Goal: Task Accomplishment & Management: Use online tool/utility

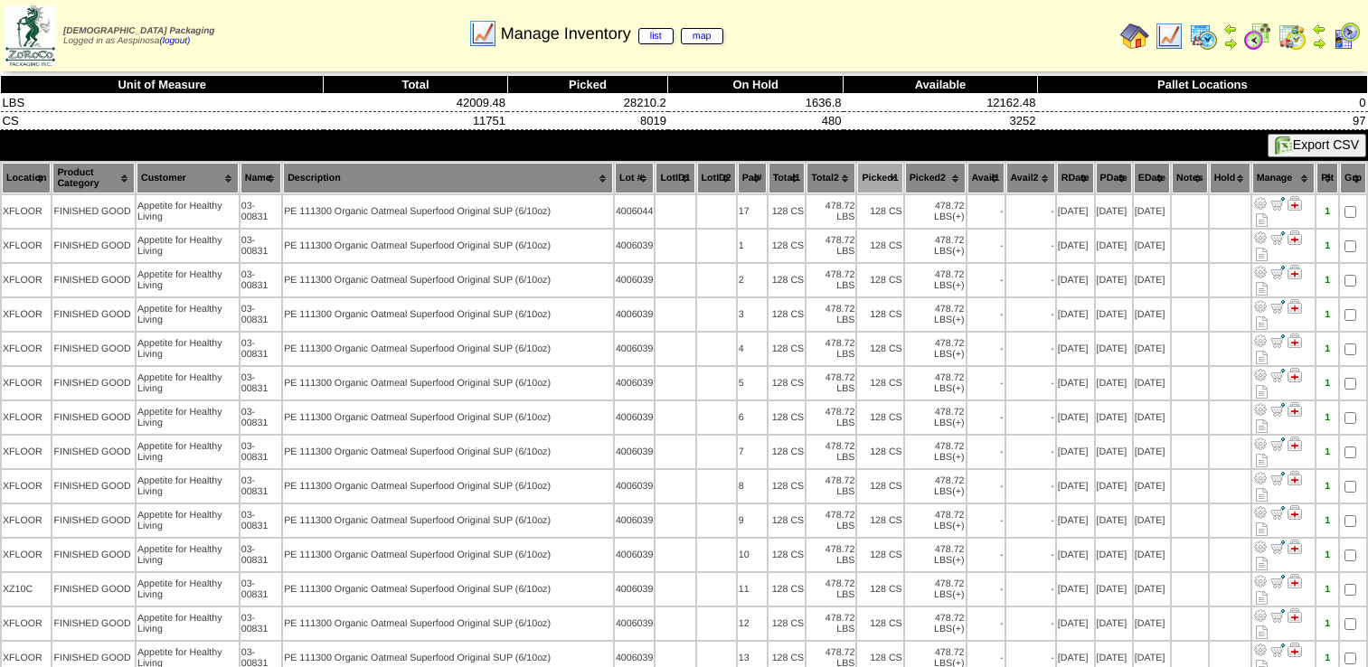
scroll to position [2713, 0]
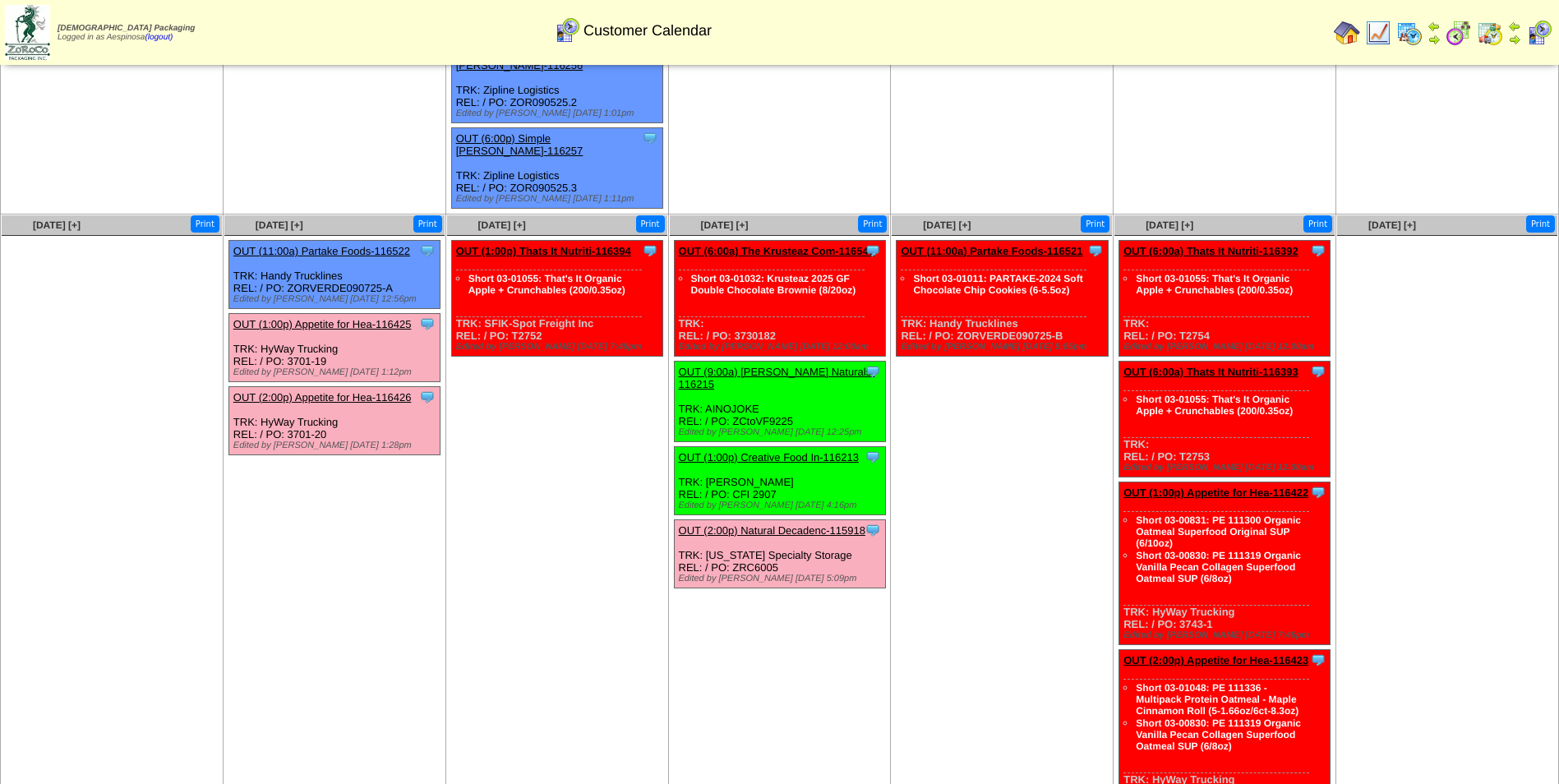
scroll to position [770, 0]
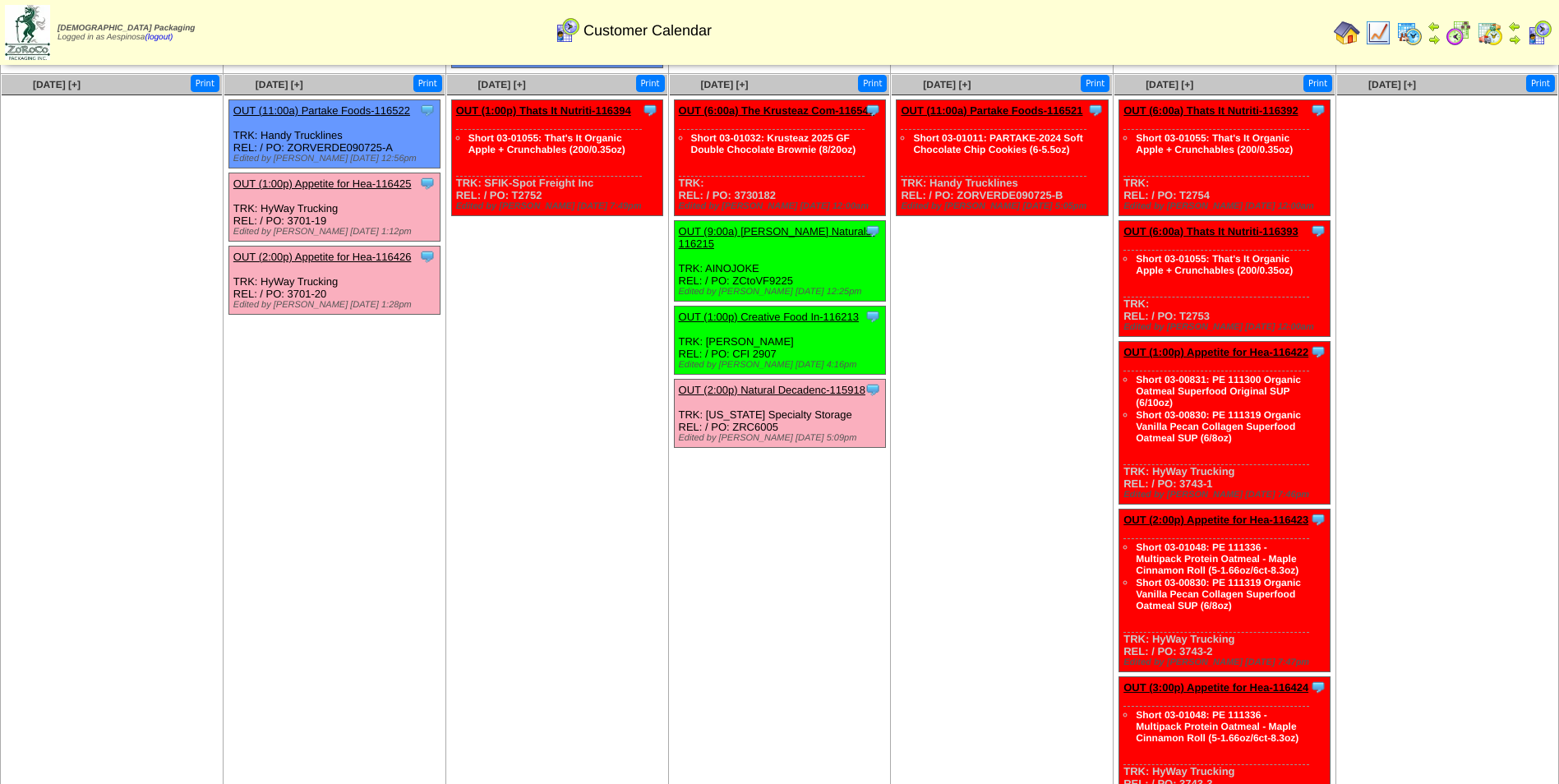
click at [26, 38] on img at bounding box center [27, 32] width 45 height 55
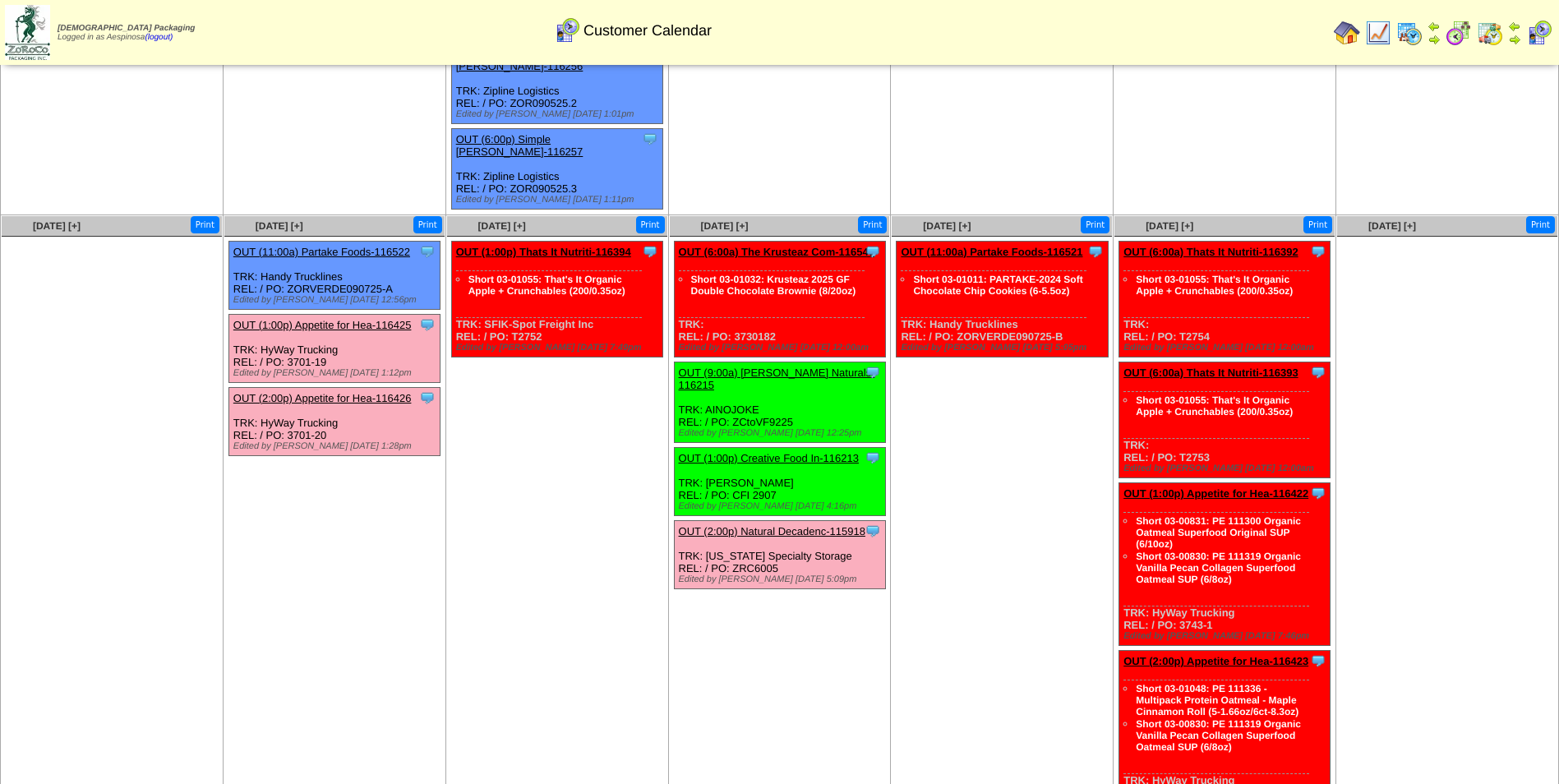
scroll to position [689, 0]
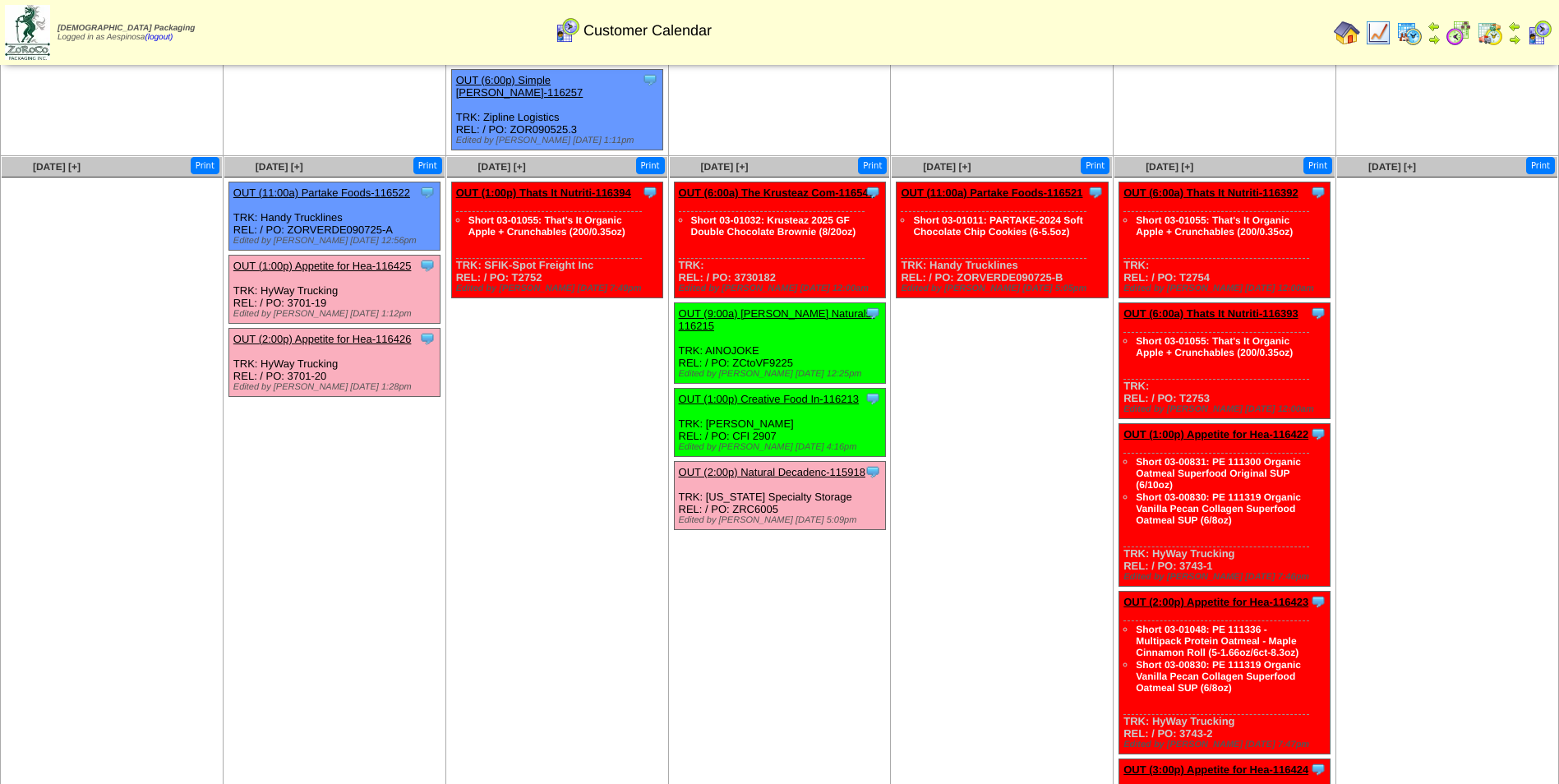
drag, startPoint x: 539, startPoint y: 227, endPoint x: 519, endPoint y: 227, distance: 20.0
click at [519, 227] on div "Clone Item OUT (1:00p) Thats It Nutriti-116394 Thats It Nutrition, LLC Schedule…" at bounding box center [556, 240] width 211 height 115
click at [546, 227] on div "Clone Item OUT (1:00p) Thats It Nutriti-116394 Thats It Nutrition, LLC Schedule…" at bounding box center [556, 240] width 211 height 115
drag, startPoint x: 546, startPoint y: 233, endPoint x: 511, endPoint y: 229, distance: 35.2
click at [511, 229] on div "Clone Item OUT (1:00p) Thats It Nutriti-116394 Thats It Nutrition, LLC Schedule…" at bounding box center [556, 240] width 211 height 115
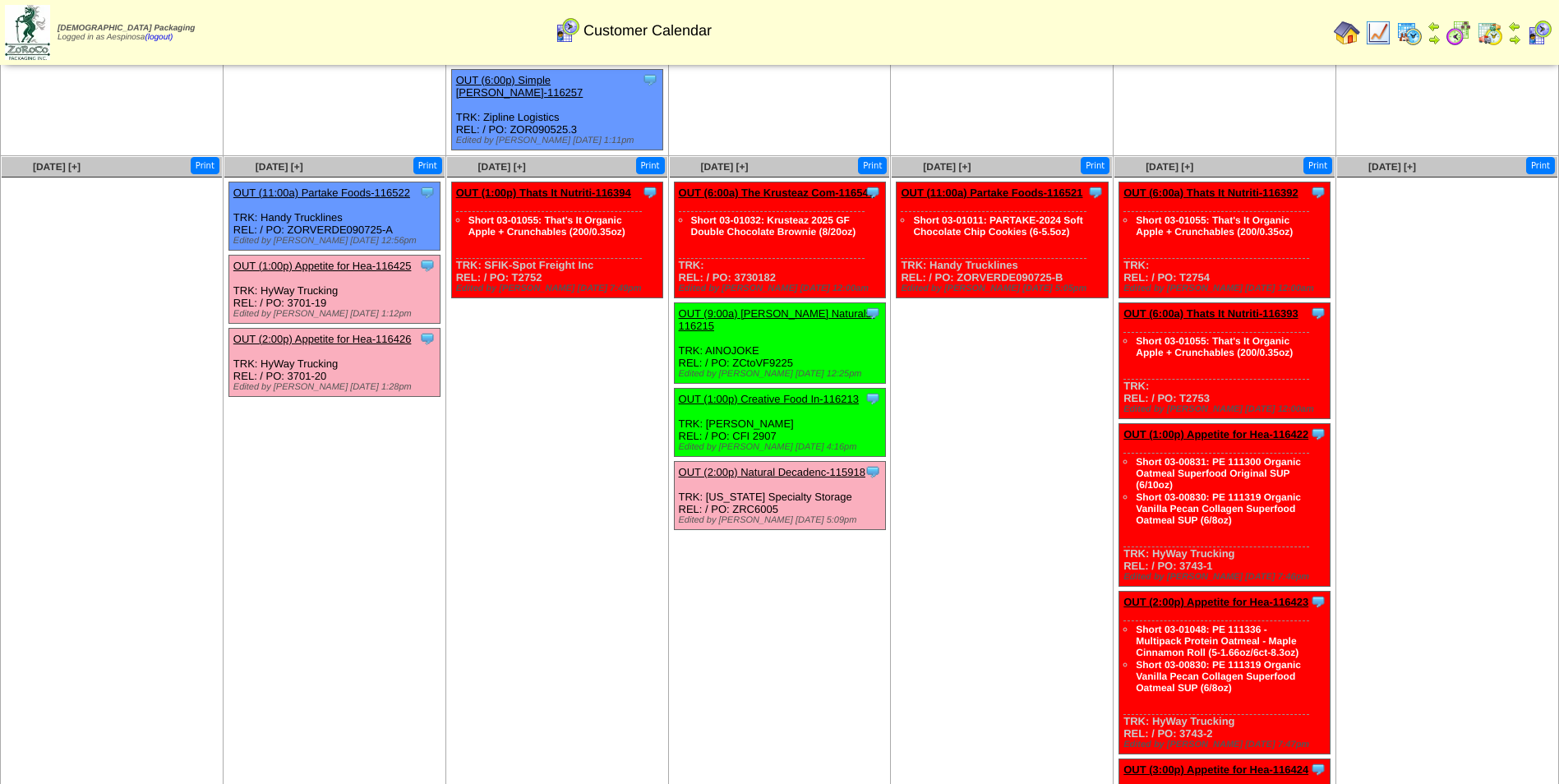
copy div "T2752"
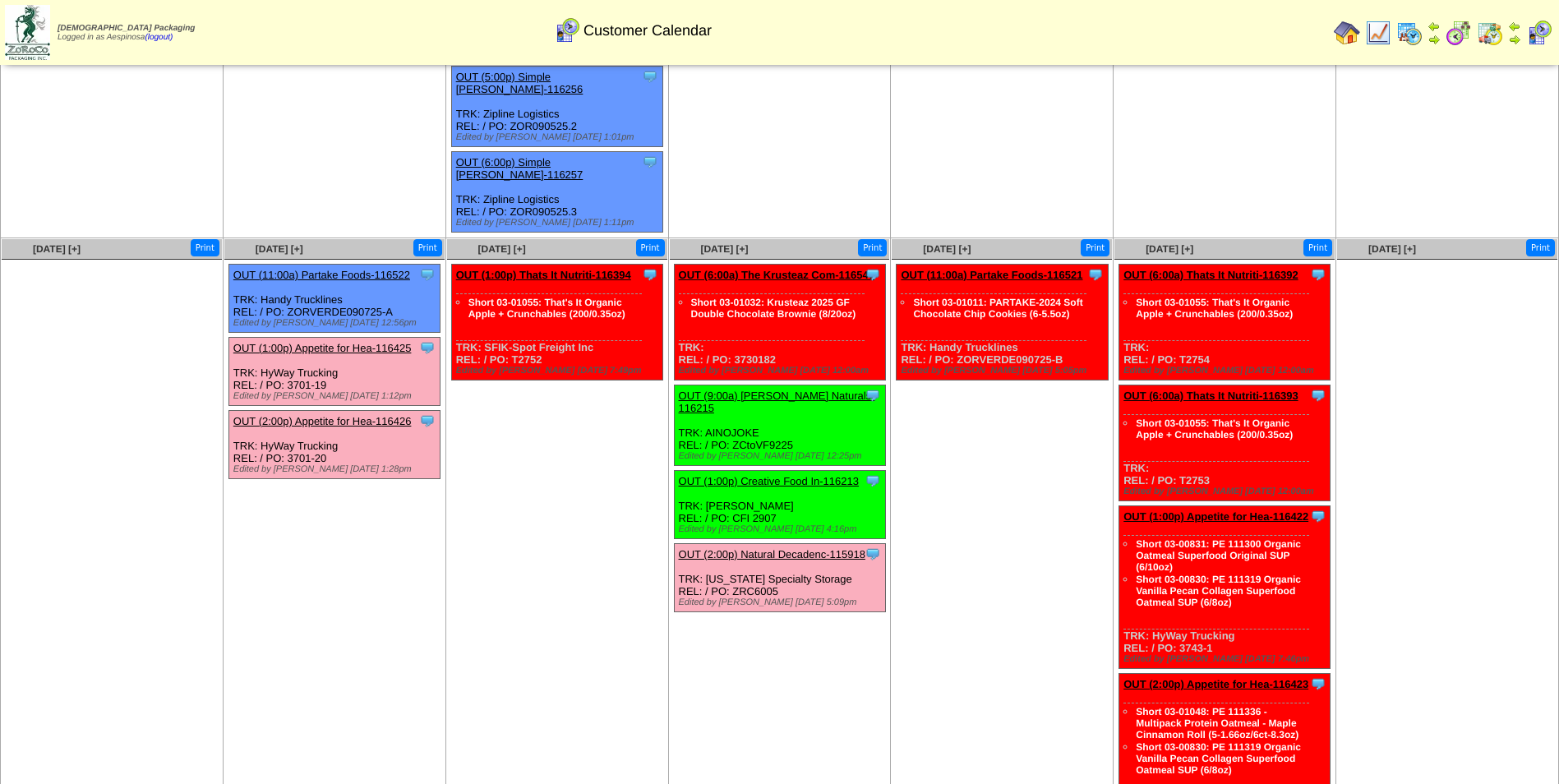
click at [997, 511] on td "Sep 11 [+] Print Clone Item OUT (11:00a) Partake Foods-116521 Partake Foods Sch…" at bounding box center [1002, 606] width 223 height 736
click at [1000, 494] on td "Sep 11 [+] Print Clone Item OUT (11:00a) Partake Foods-116521 Partake Foods Sch…" at bounding box center [1002, 606] width 223 height 736
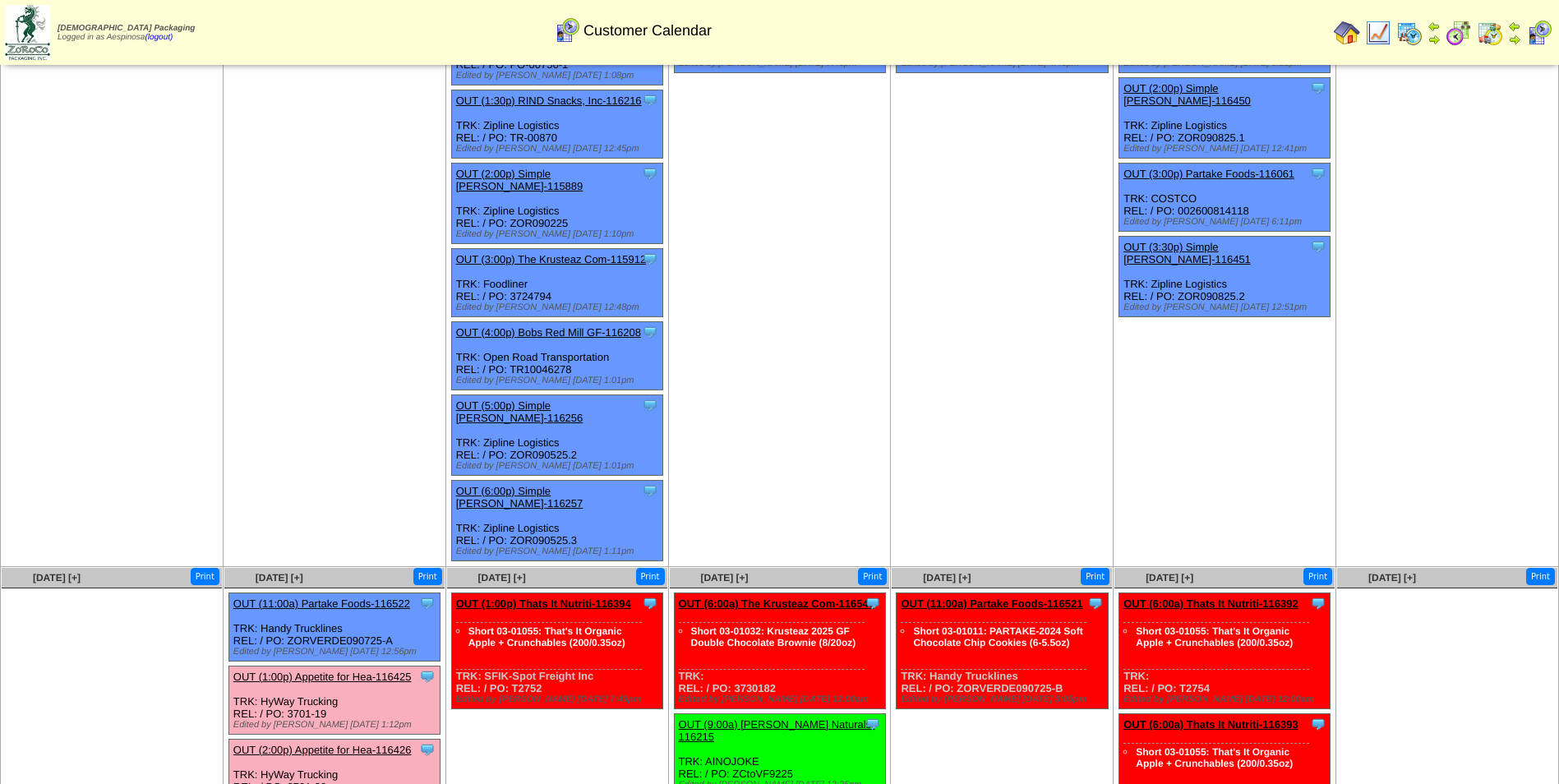
scroll to position [195, 0]
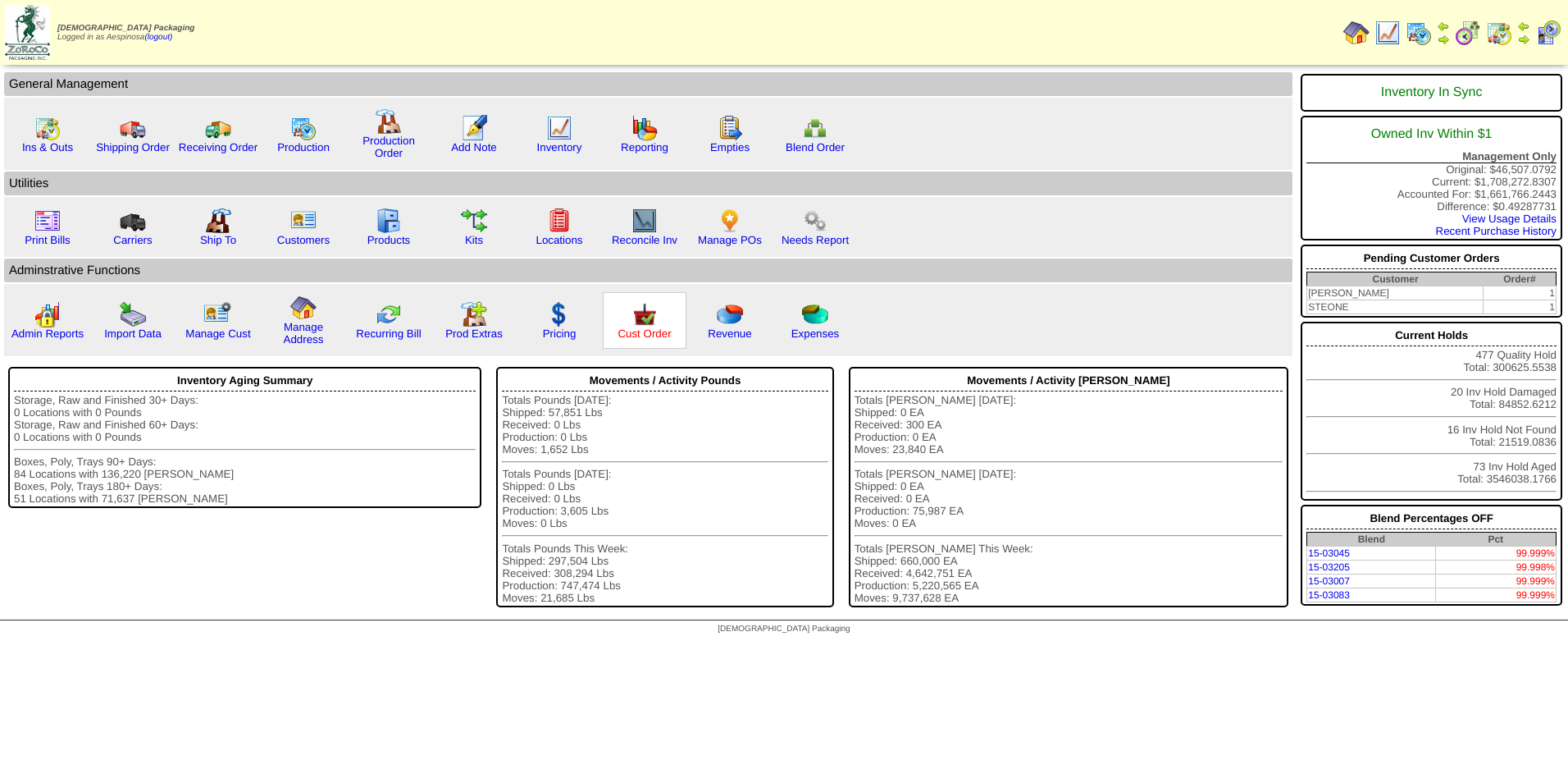
click at [637, 334] on link "Cust Order" at bounding box center [644, 334] width 54 height 13
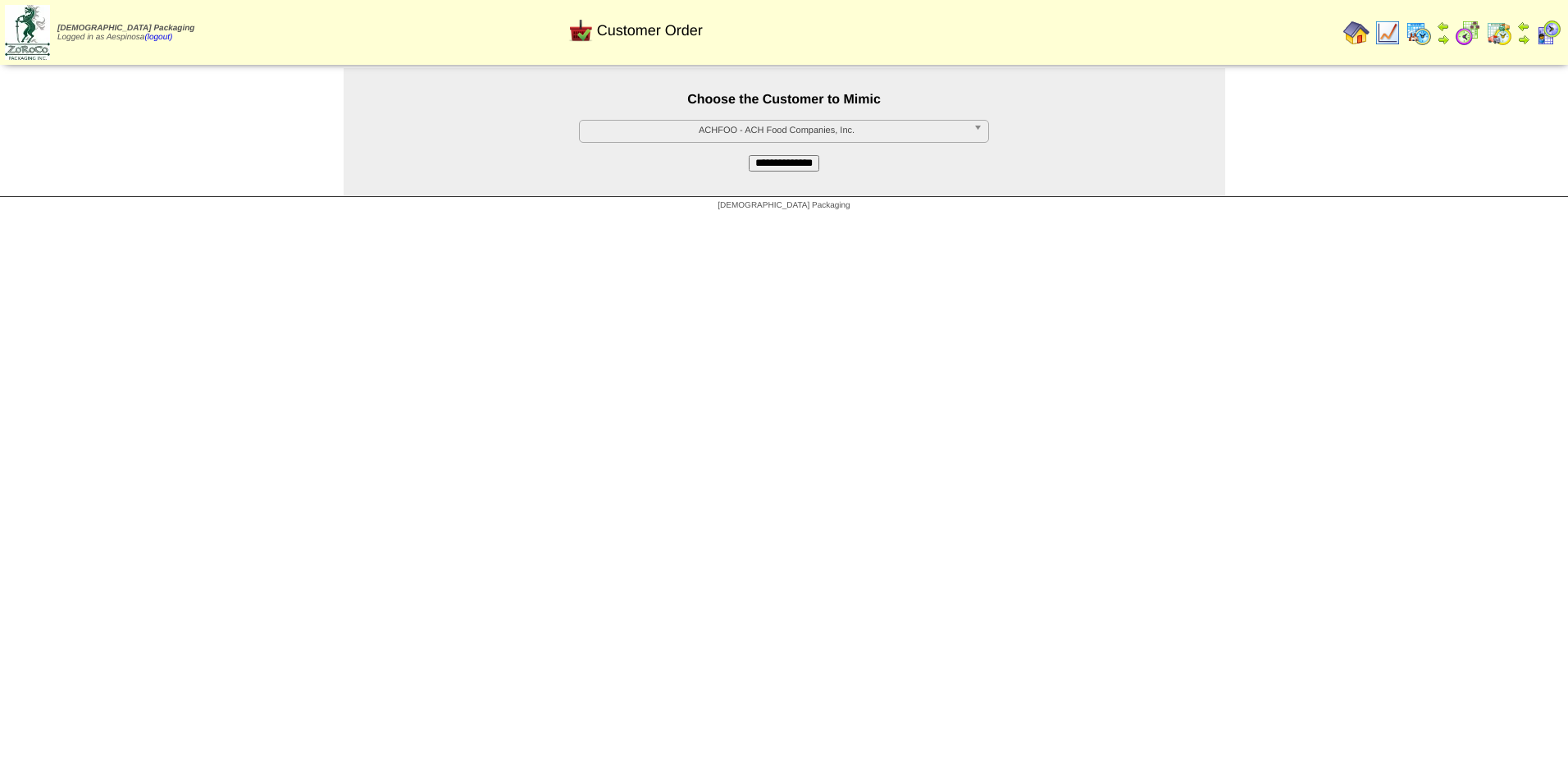
click at [727, 140] on span "ACHFOO - ACH Food Companies, Inc." at bounding box center [777, 131] width 381 height 20
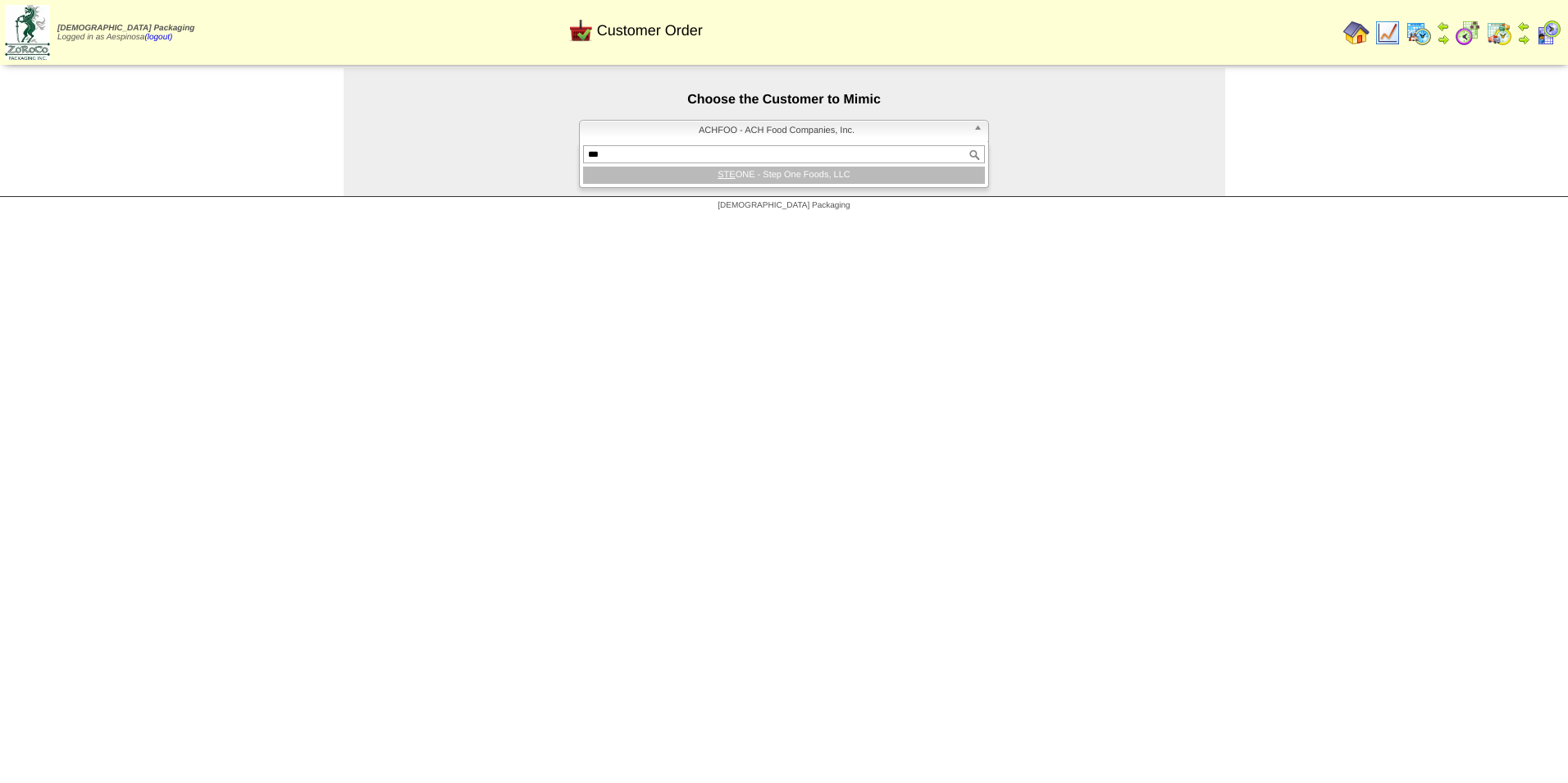
type input "***"
click at [765, 177] on li "STE ONE - Step One Foods, LLC" at bounding box center [784, 175] width 402 height 17
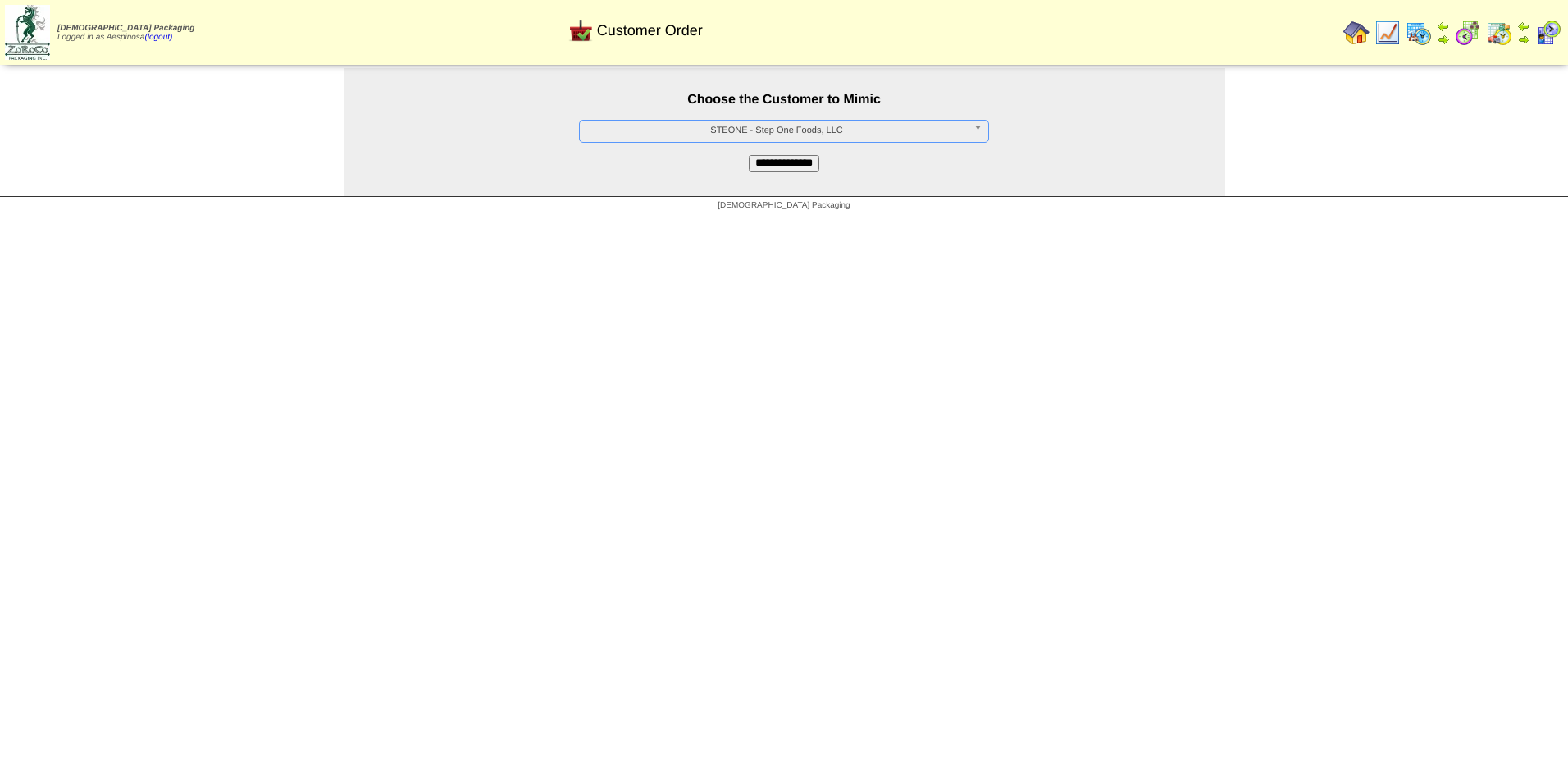
click at [789, 162] on input "**********" at bounding box center [784, 163] width 71 height 16
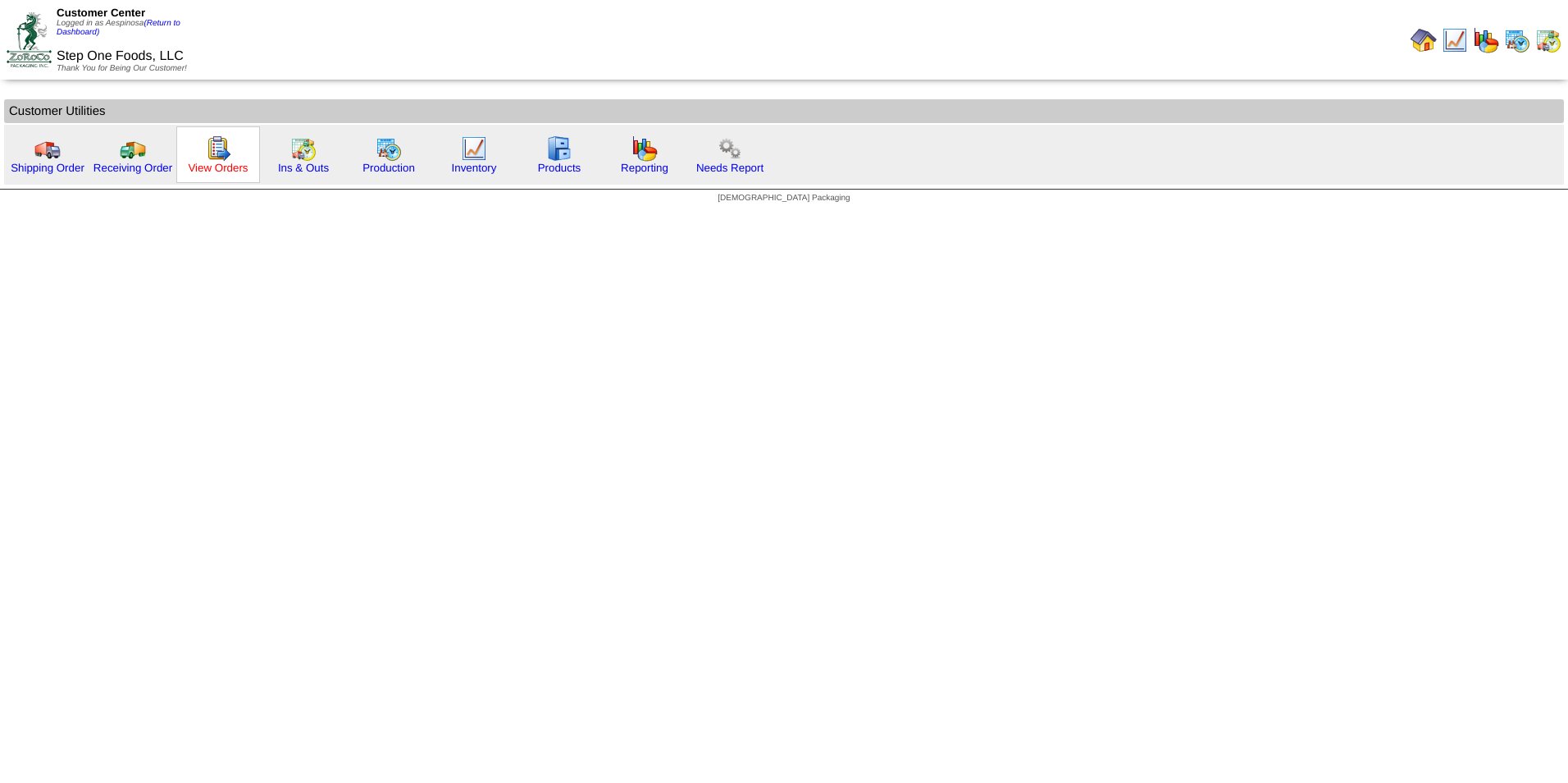
click at [208, 172] on link "View Orders" at bounding box center [218, 168] width 60 height 13
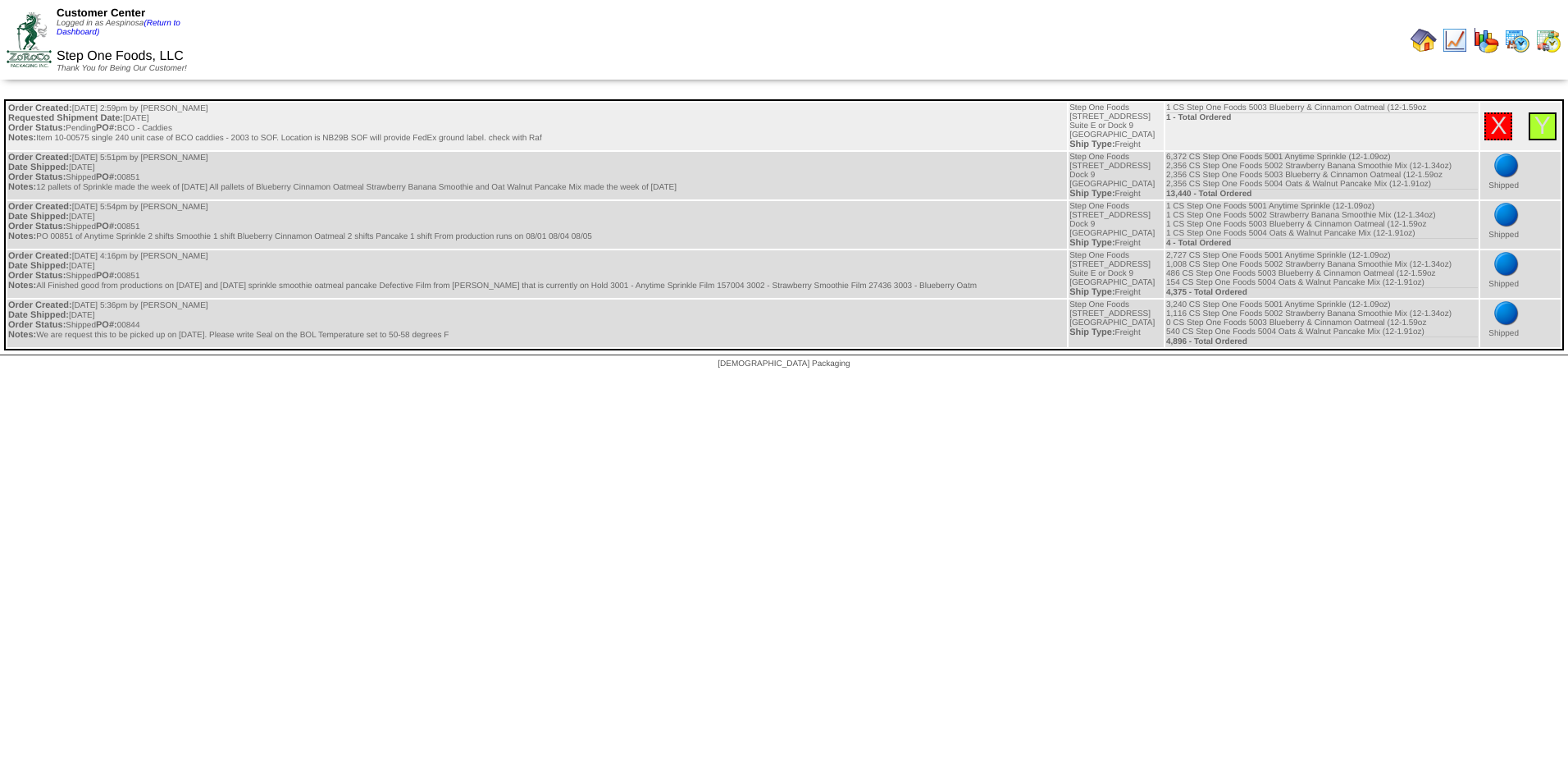
click at [1551, 125] on div "Y" at bounding box center [1542, 126] width 28 height 28
click at [1546, 124] on link "Y" at bounding box center [1543, 126] width 16 height 27
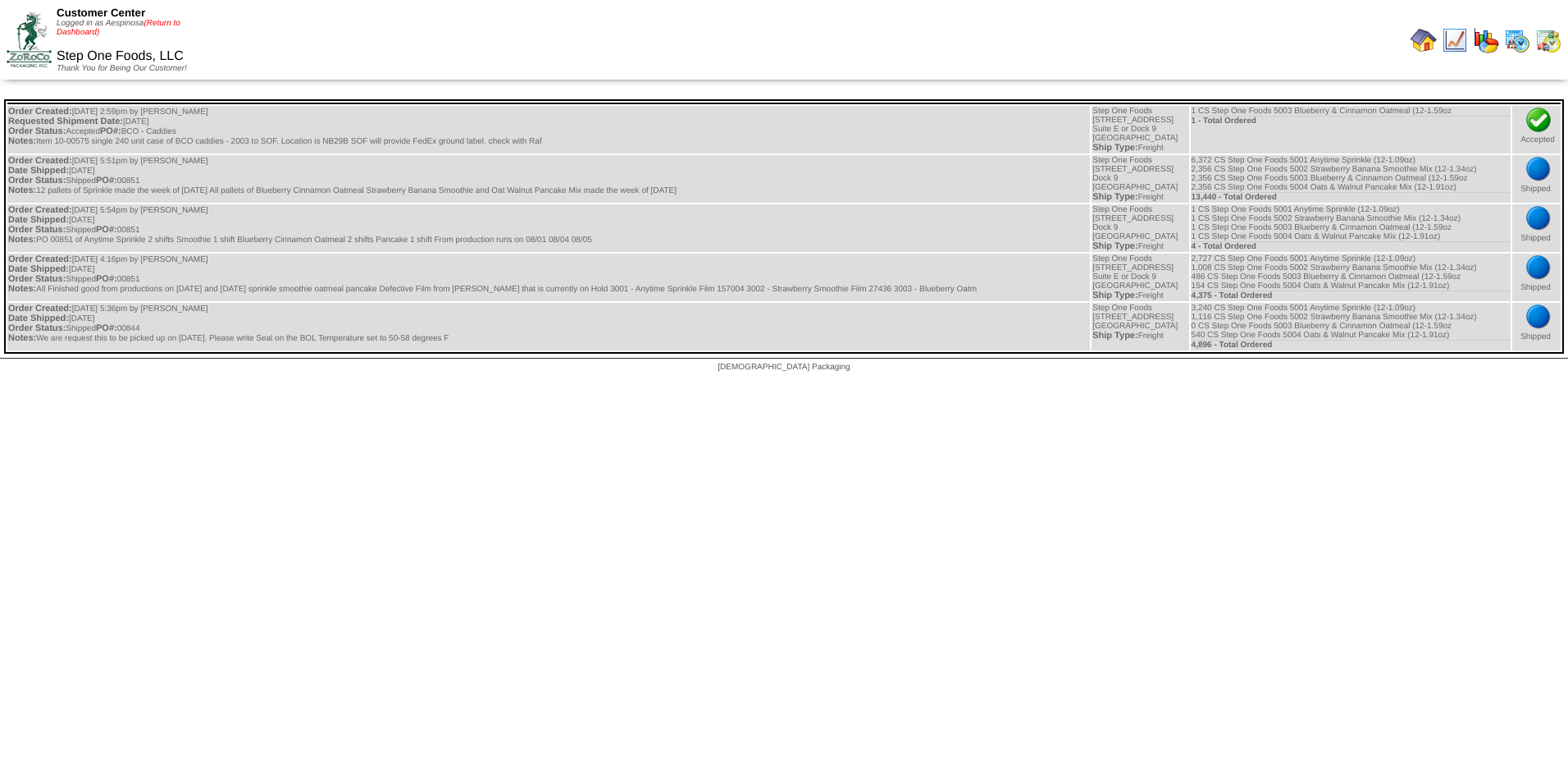
click at [175, 27] on link "(Return to Dashboard)" at bounding box center [118, 28] width 124 height 18
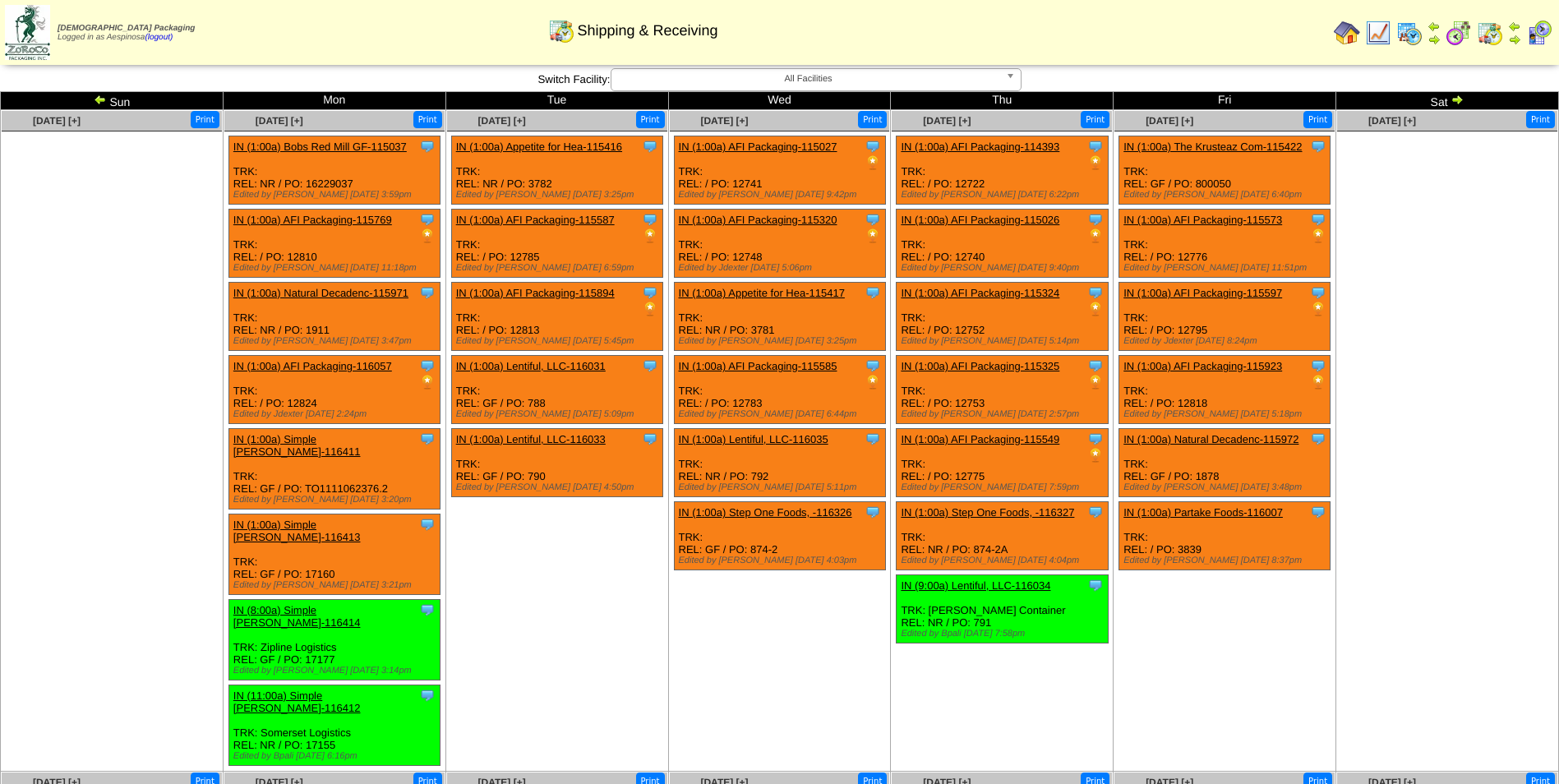
click at [1370, 365] on ul at bounding box center [1447, 254] width 220 height 246
click at [106, 94] on img at bounding box center [100, 99] width 13 height 13
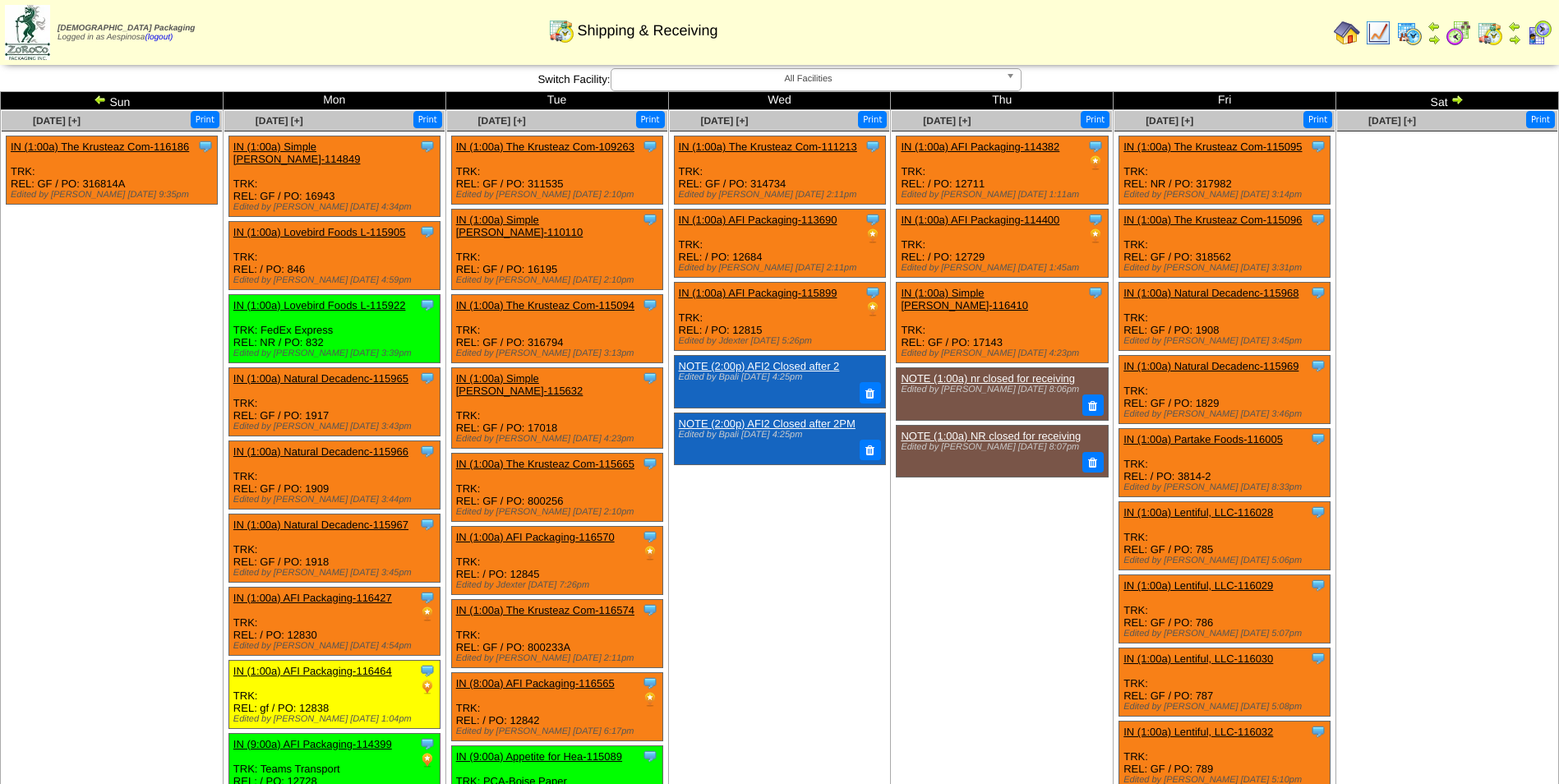
drag, startPoint x: 0, startPoint y: 0, endPoint x: 106, endPoint y: 94, distance: 141.7
click at [106, 94] on img at bounding box center [100, 99] width 13 height 13
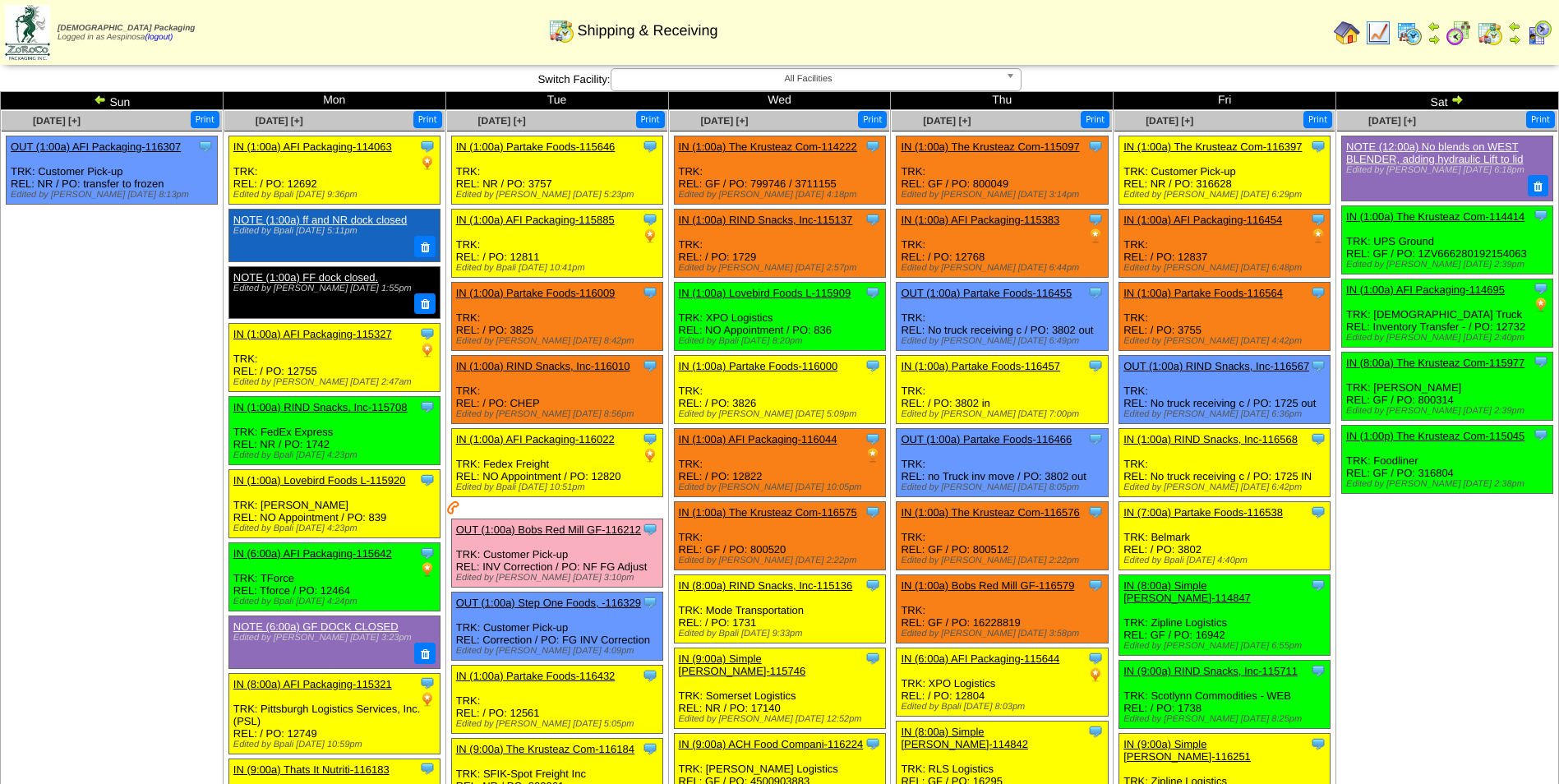
drag, startPoint x: 0, startPoint y: 0, endPoint x: 106, endPoint y: 94, distance: 141.7
click at [106, 94] on img at bounding box center [100, 99] width 13 height 13
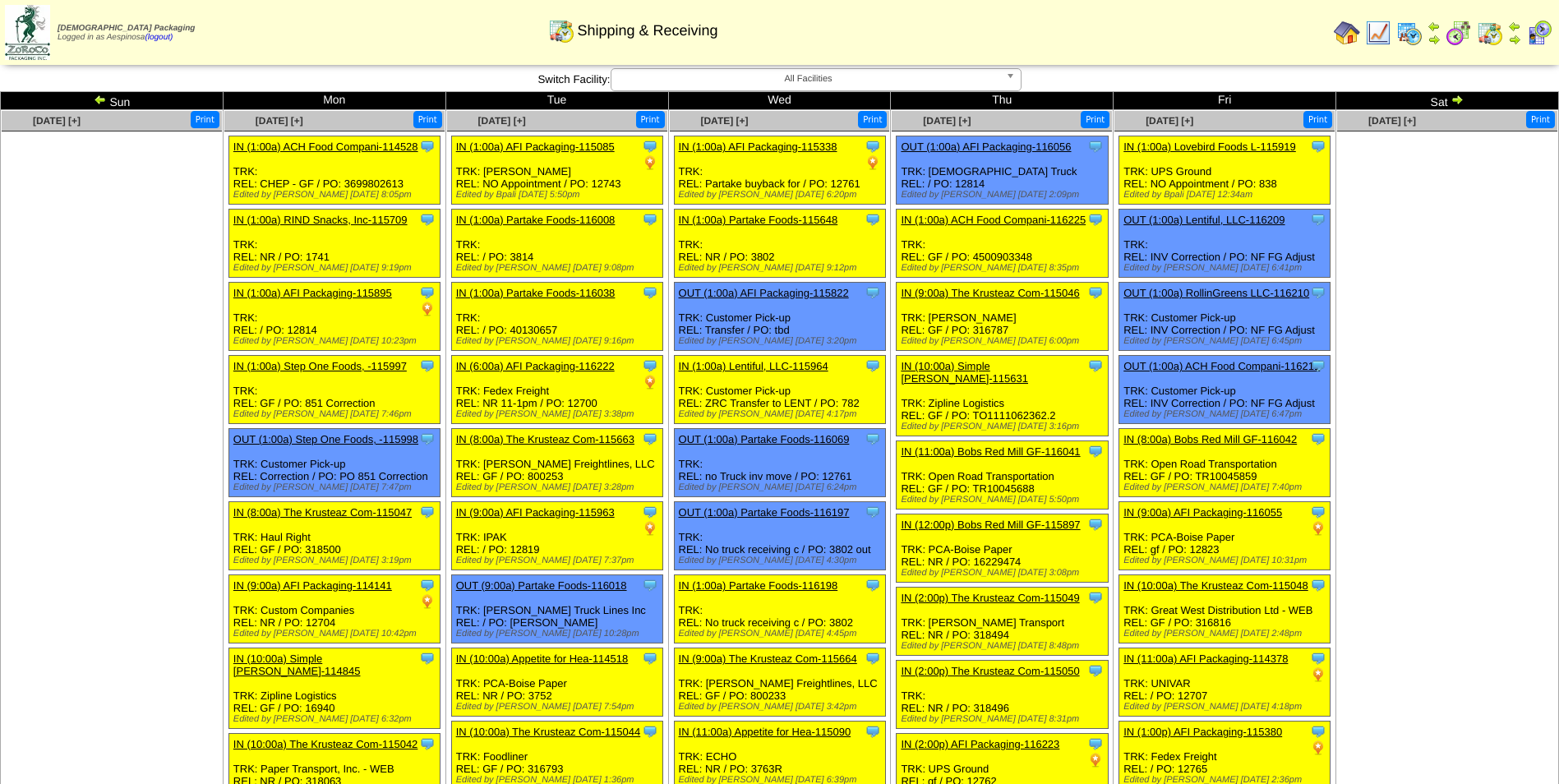
click at [1462, 98] on img at bounding box center [1457, 99] width 13 height 13
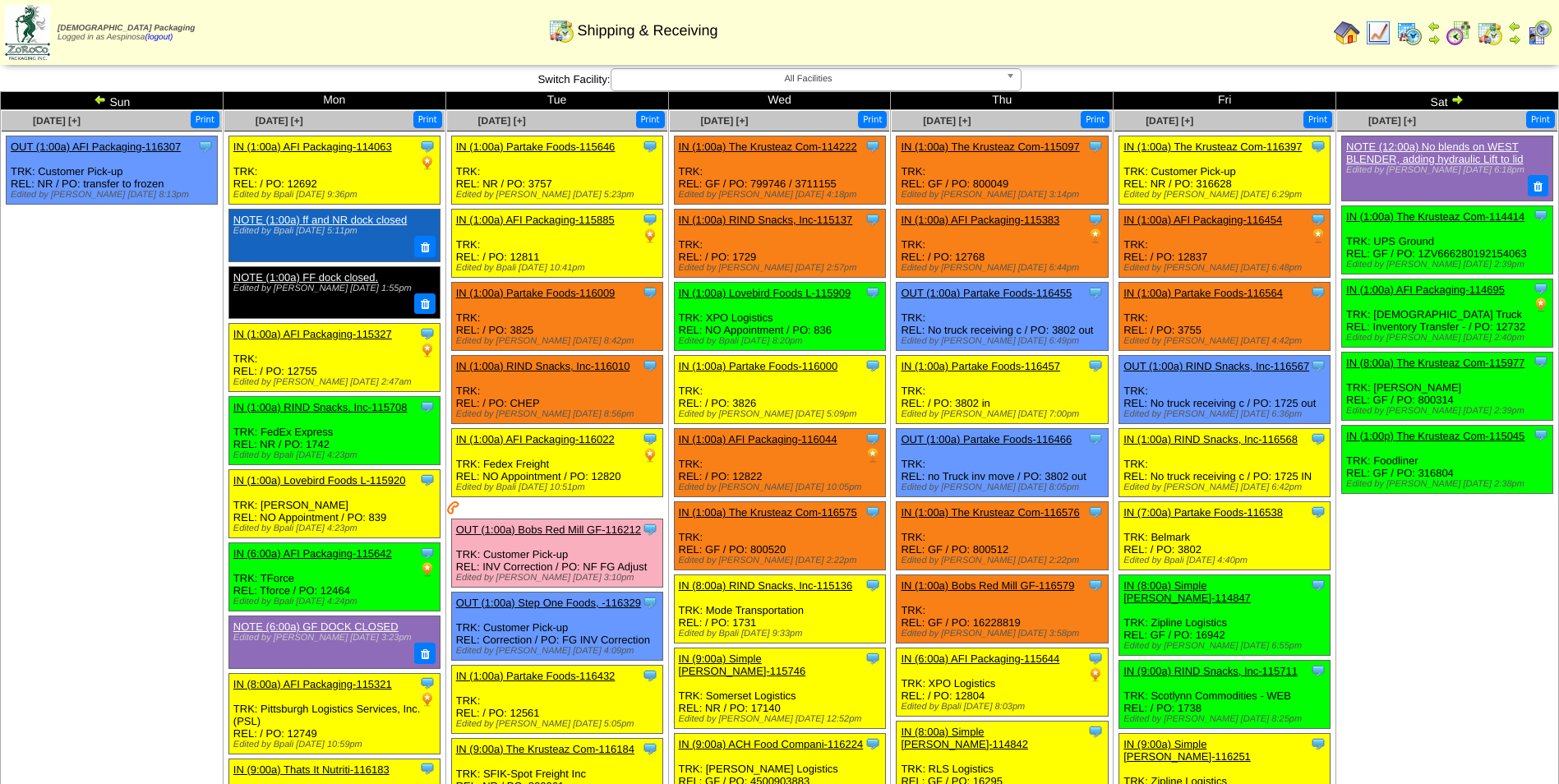
click at [1454, 110] on td "Sep 06 [+] Print Clone Item NOTE (12:00a) No blends on WEST BLENDER, adding hyd…" at bounding box center [1447, 733] width 223 height 1247
click at [1462, 94] on img at bounding box center [1457, 99] width 13 height 13
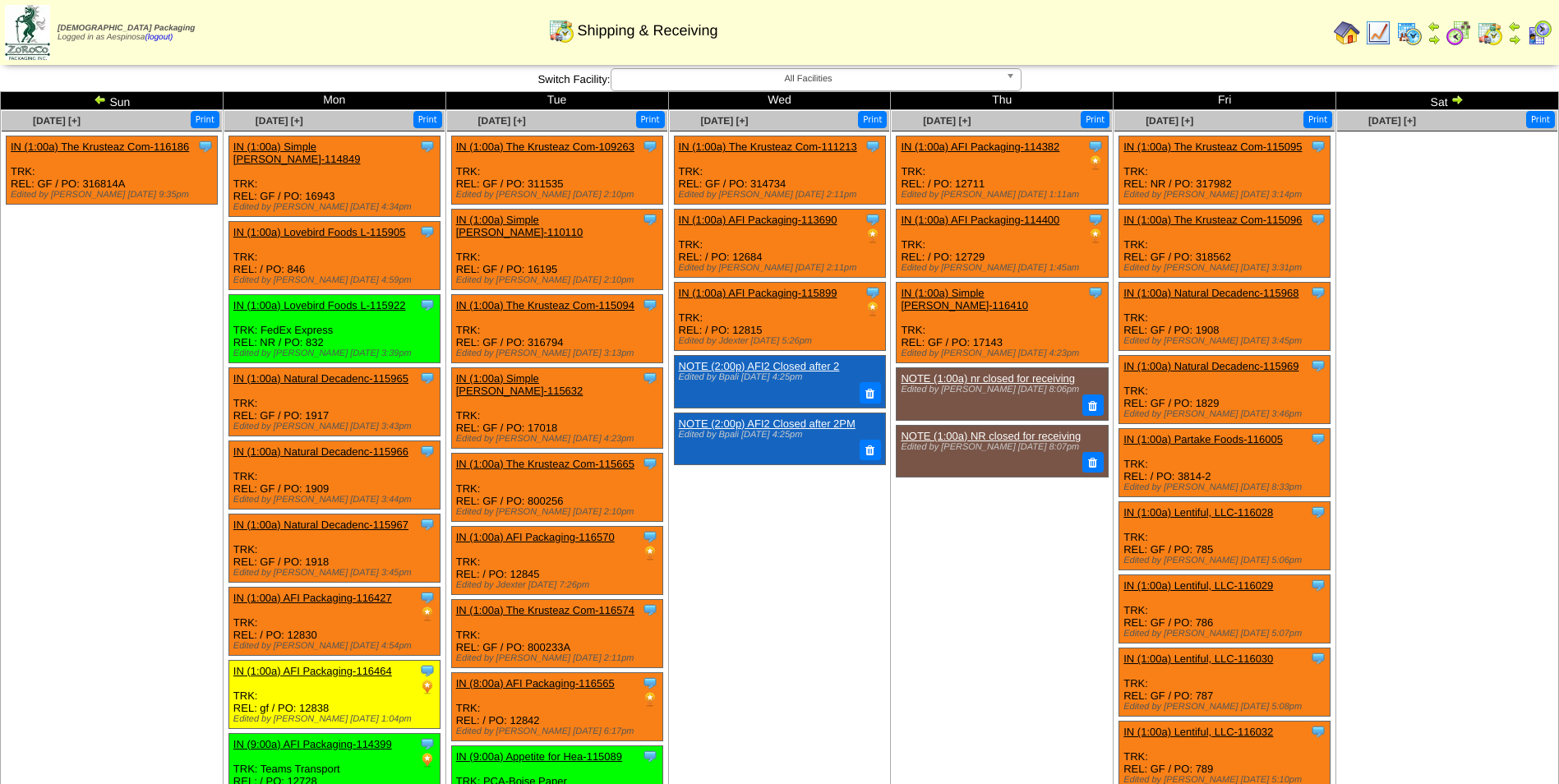
drag, startPoint x: 0, startPoint y: 0, endPoint x: 1462, endPoint y: 94, distance: 1465.0
click at [1462, 94] on img at bounding box center [1457, 99] width 13 height 13
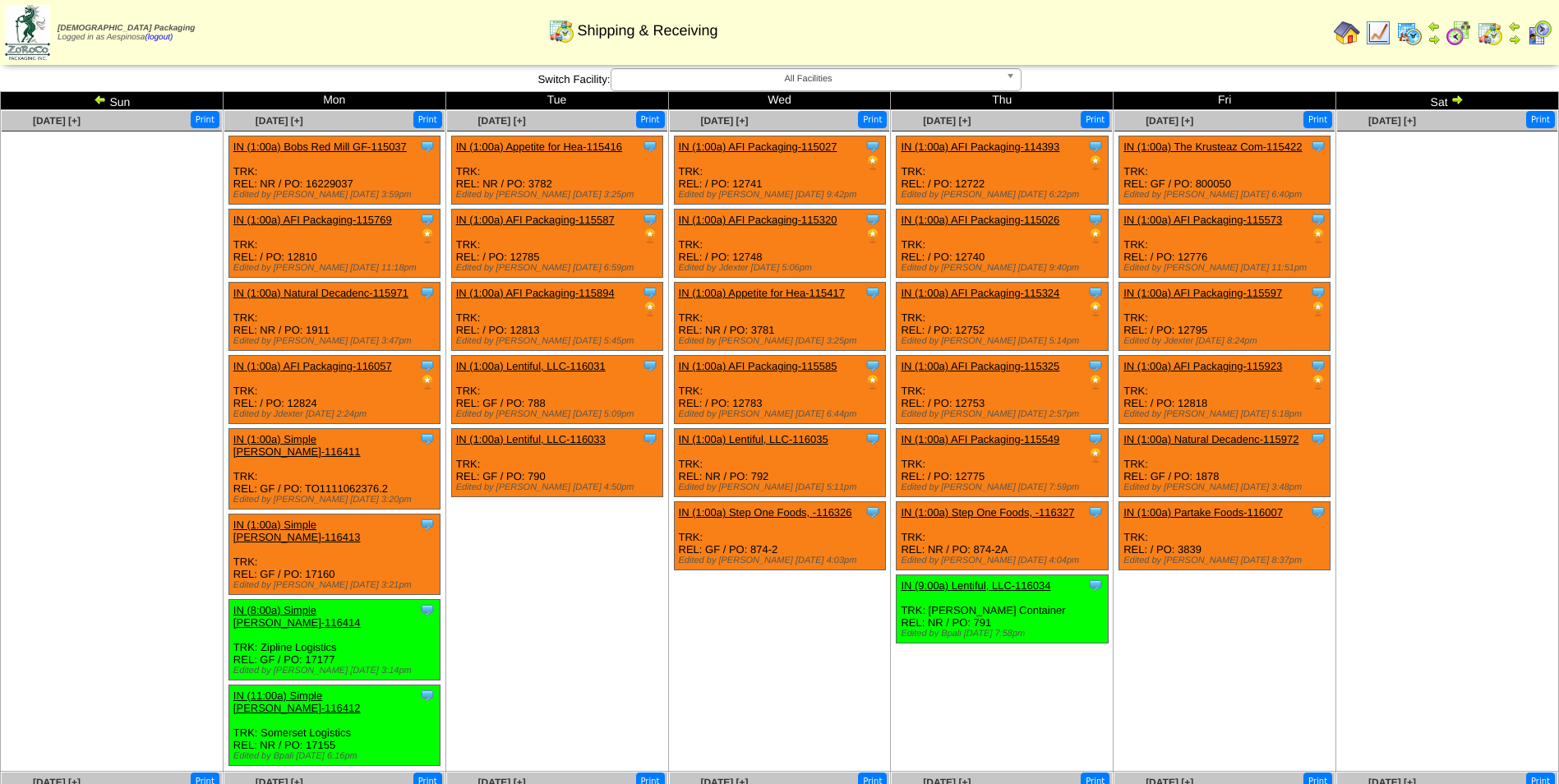
drag, startPoint x: 0, startPoint y: 0, endPoint x: 1462, endPoint y: 94, distance: 1465.0
click at [1462, 94] on img at bounding box center [1457, 99] width 13 height 13
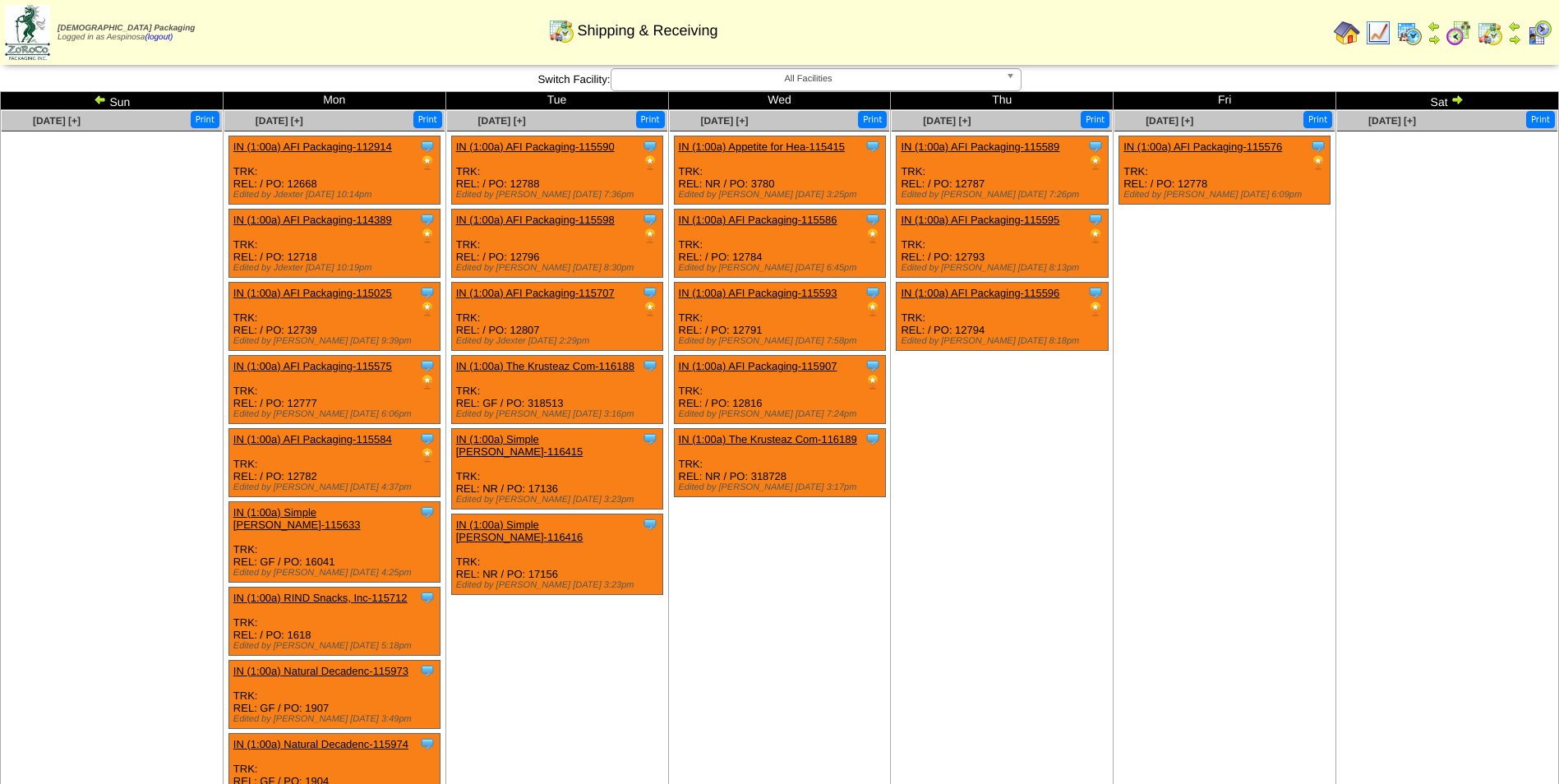
drag, startPoint x: 0, startPoint y: 0, endPoint x: 1462, endPoint y: 94, distance: 1465.0
click at [1462, 94] on img at bounding box center [1457, 99] width 13 height 13
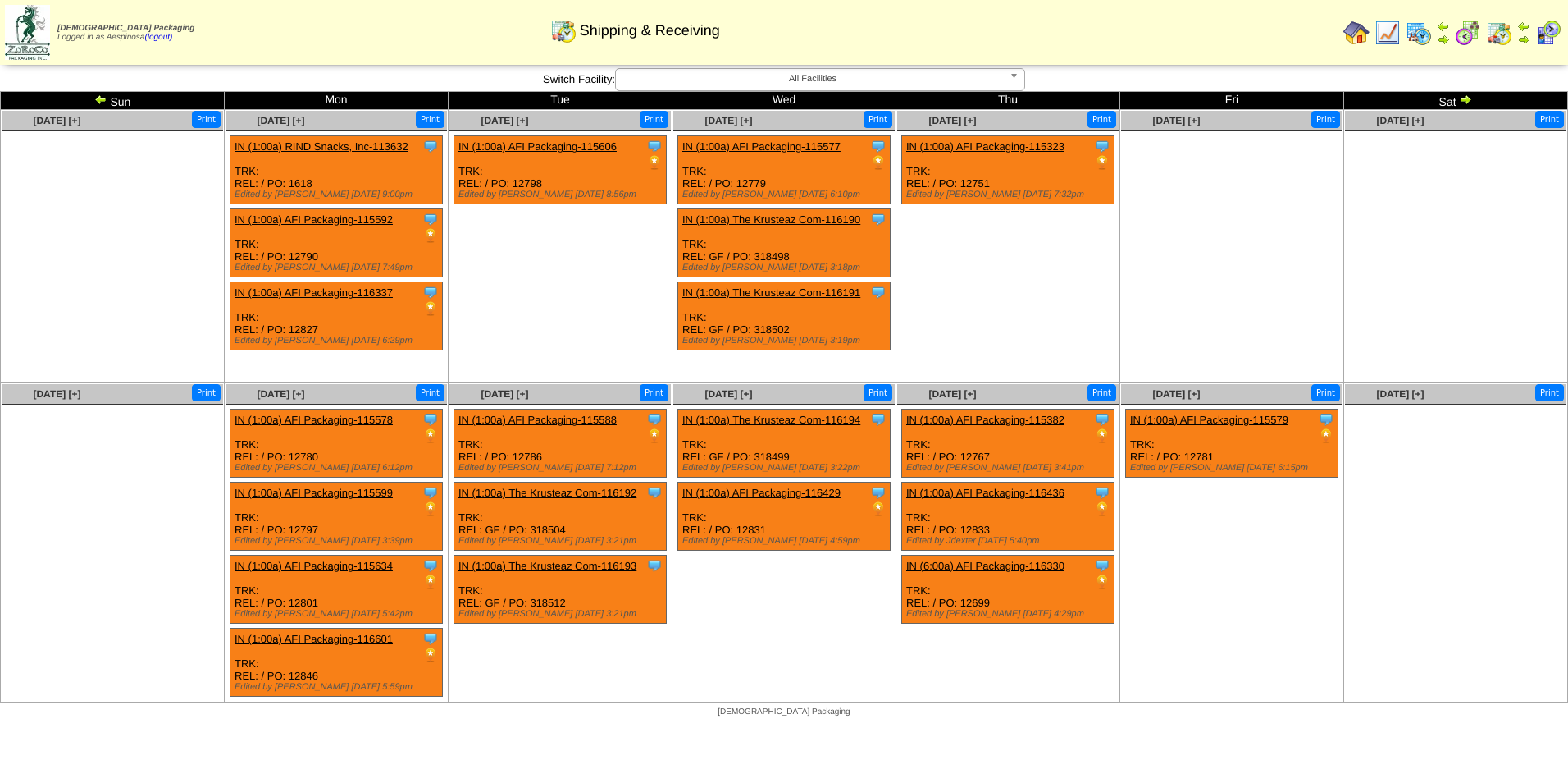
click at [1458, 93] on td "Sat" at bounding box center [1456, 101] width 224 height 18
click at [1465, 99] on img at bounding box center [1466, 99] width 13 height 13
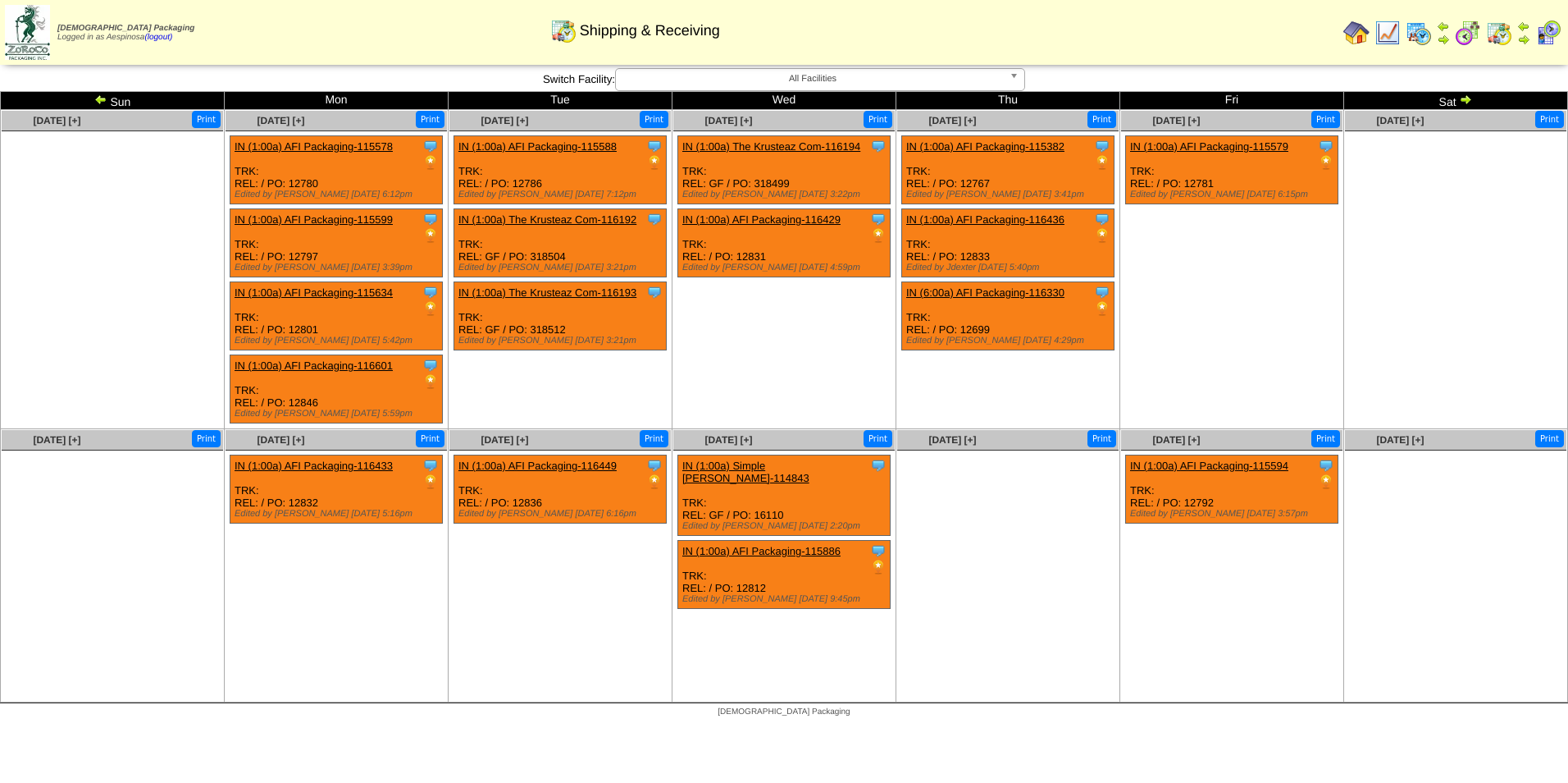
click at [1247, 336] on ul "Clone Item IN (1:00a) AFI Packaging-115579 AFI Packaging ScheduleID: 115579 440…" at bounding box center [1232, 258] width 221 height 246
click at [1457, 99] on td "Sat" at bounding box center [1456, 101] width 224 height 18
click at [1467, 98] on img at bounding box center [1466, 99] width 13 height 13
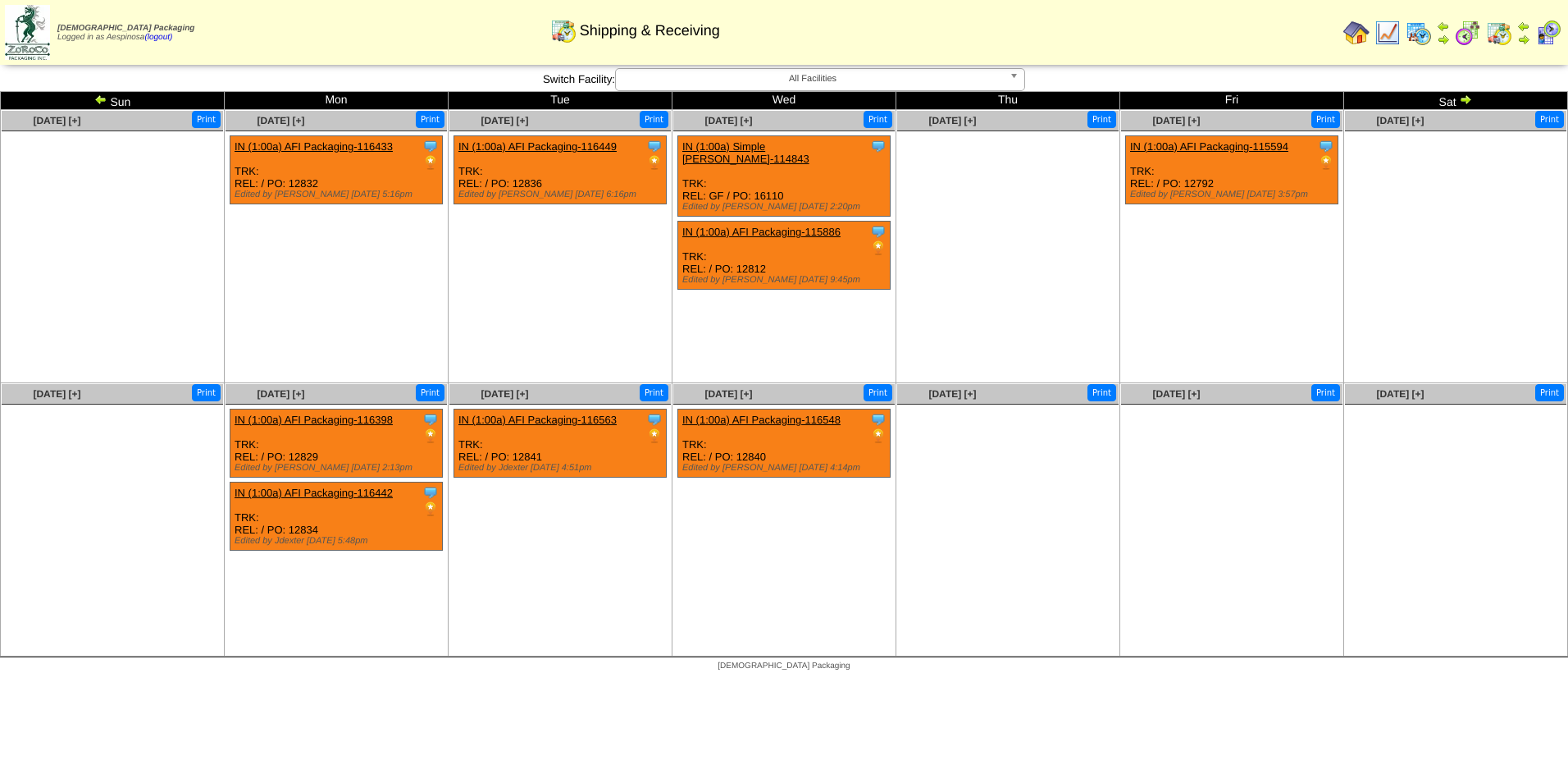
click at [98, 96] on img at bounding box center [101, 99] width 13 height 13
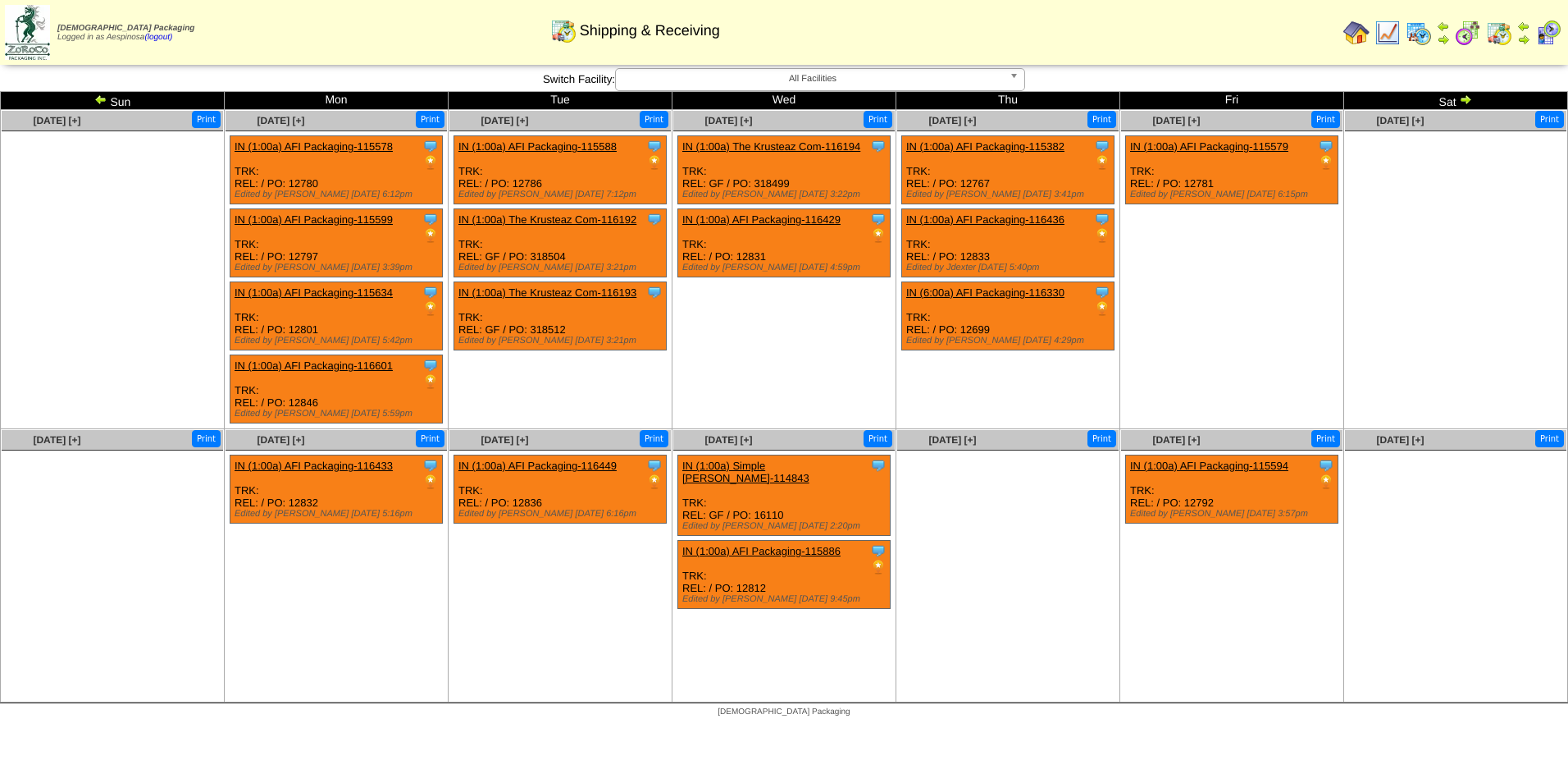
drag, startPoint x: 0, startPoint y: 0, endPoint x: 98, endPoint y: 96, distance: 137.2
click at [98, 96] on img at bounding box center [101, 99] width 13 height 13
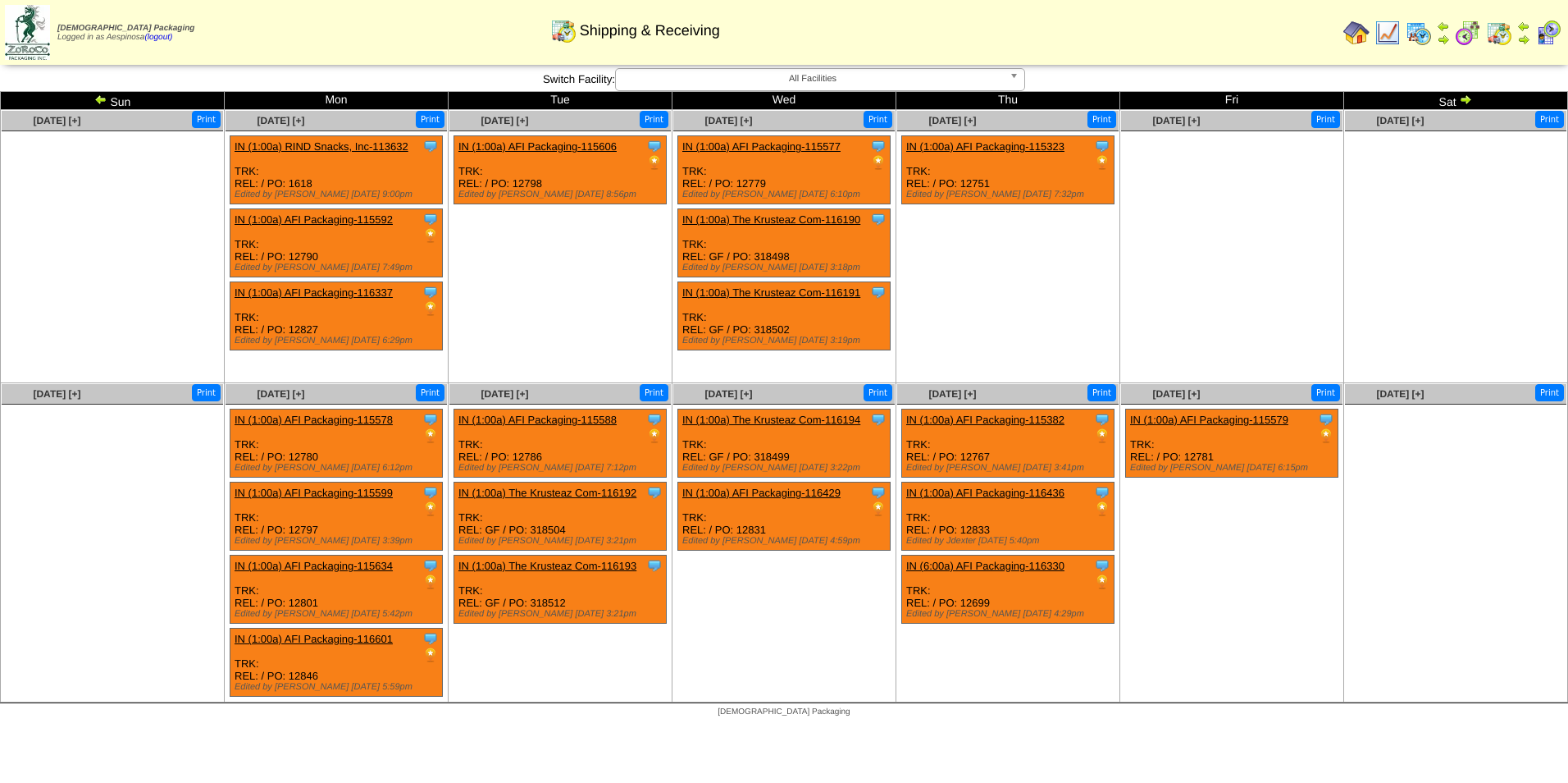
drag, startPoint x: 0, startPoint y: 0, endPoint x: 98, endPoint y: 96, distance: 137.2
click at [98, 96] on img at bounding box center [101, 99] width 13 height 13
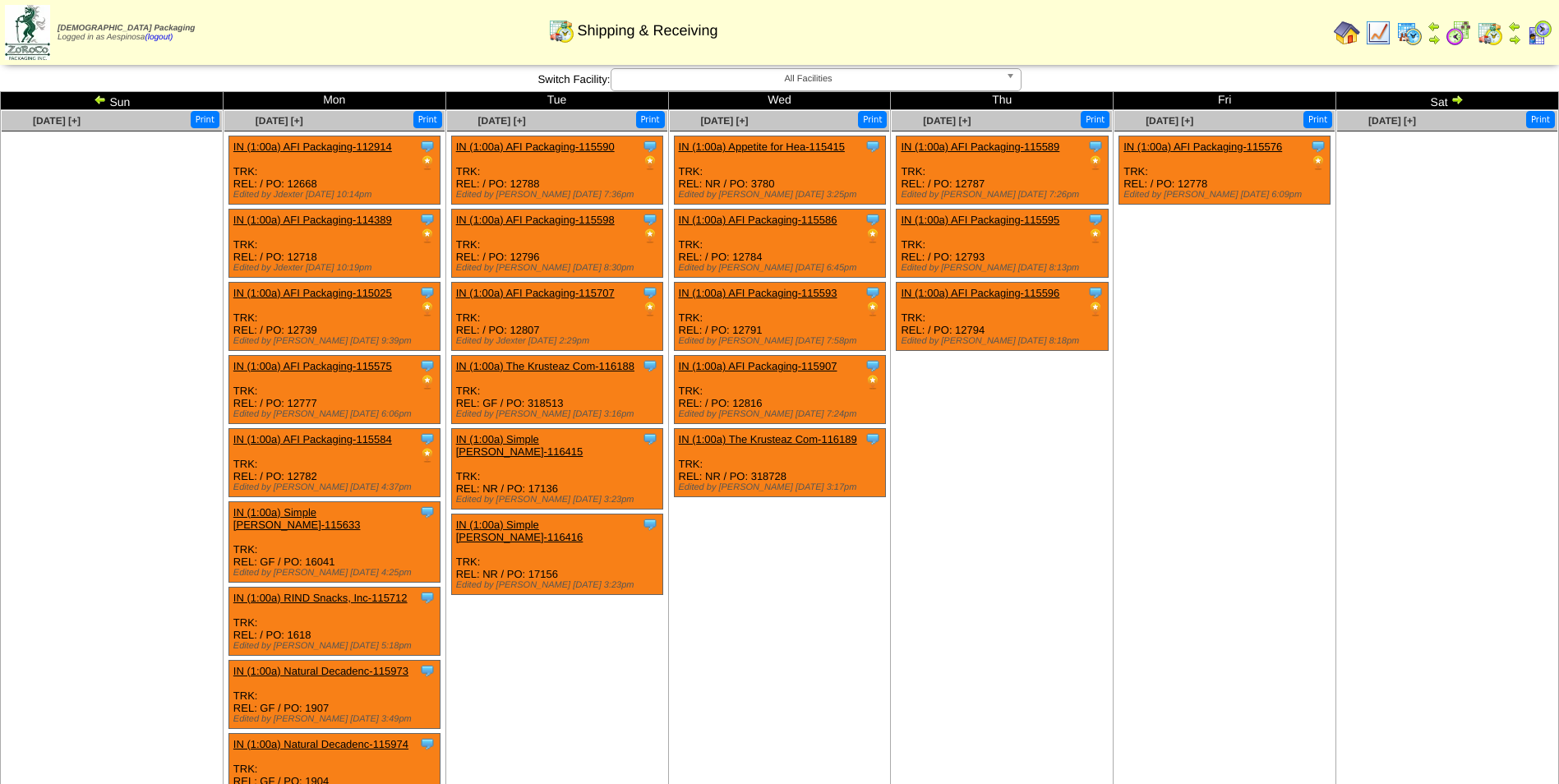
drag, startPoint x: 0, startPoint y: 0, endPoint x: 98, endPoint y: 96, distance: 137.2
click at [98, 96] on img at bounding box center [100, 99] width 13 height 13
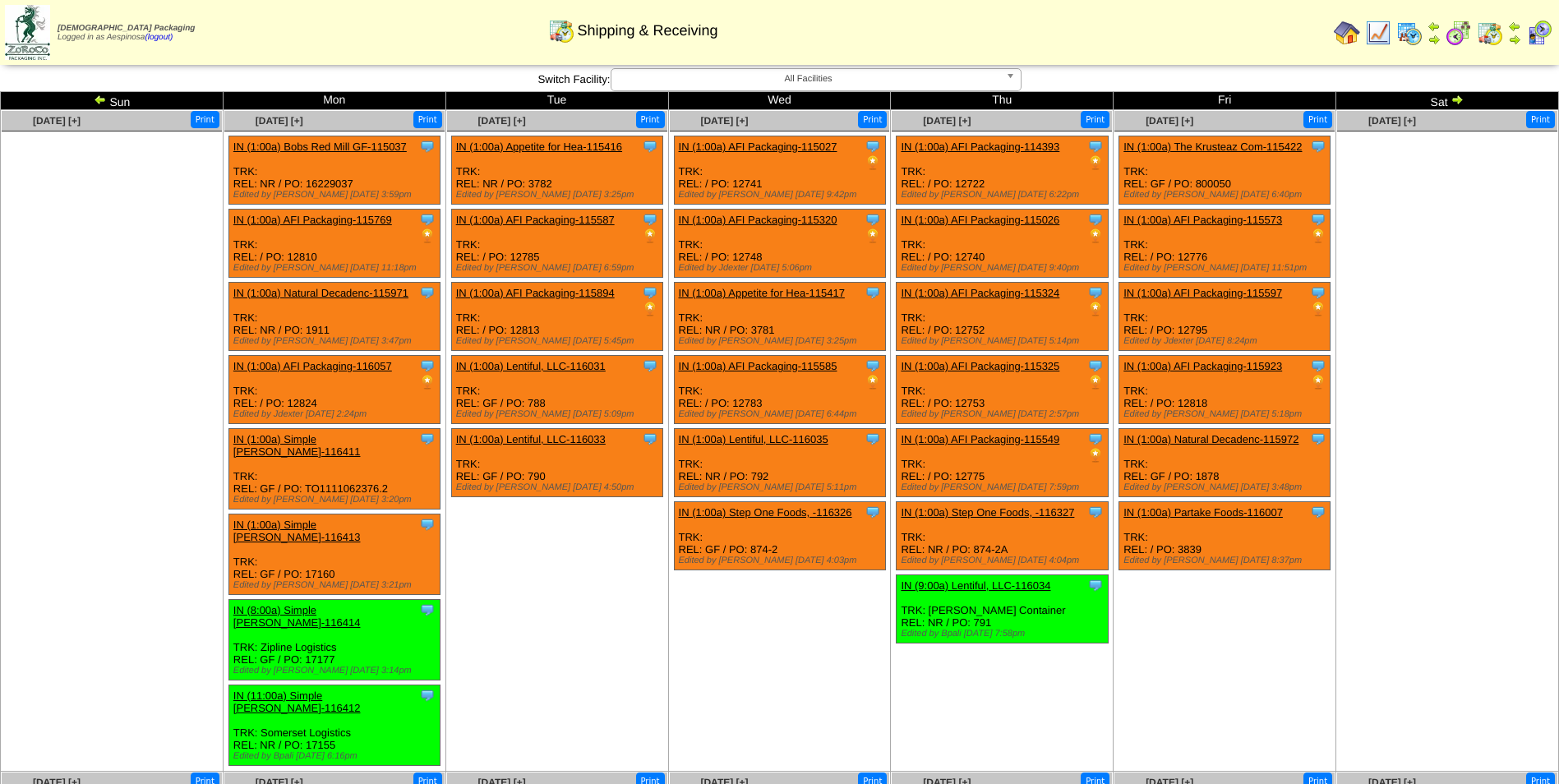
drag, startPoint x: 0, startPoint y: 0, endPoint x: 98, endPoint y: 96, distance: 137.2
click at [98, 96] on img at bounding box center [100, 99] width 13 height 13
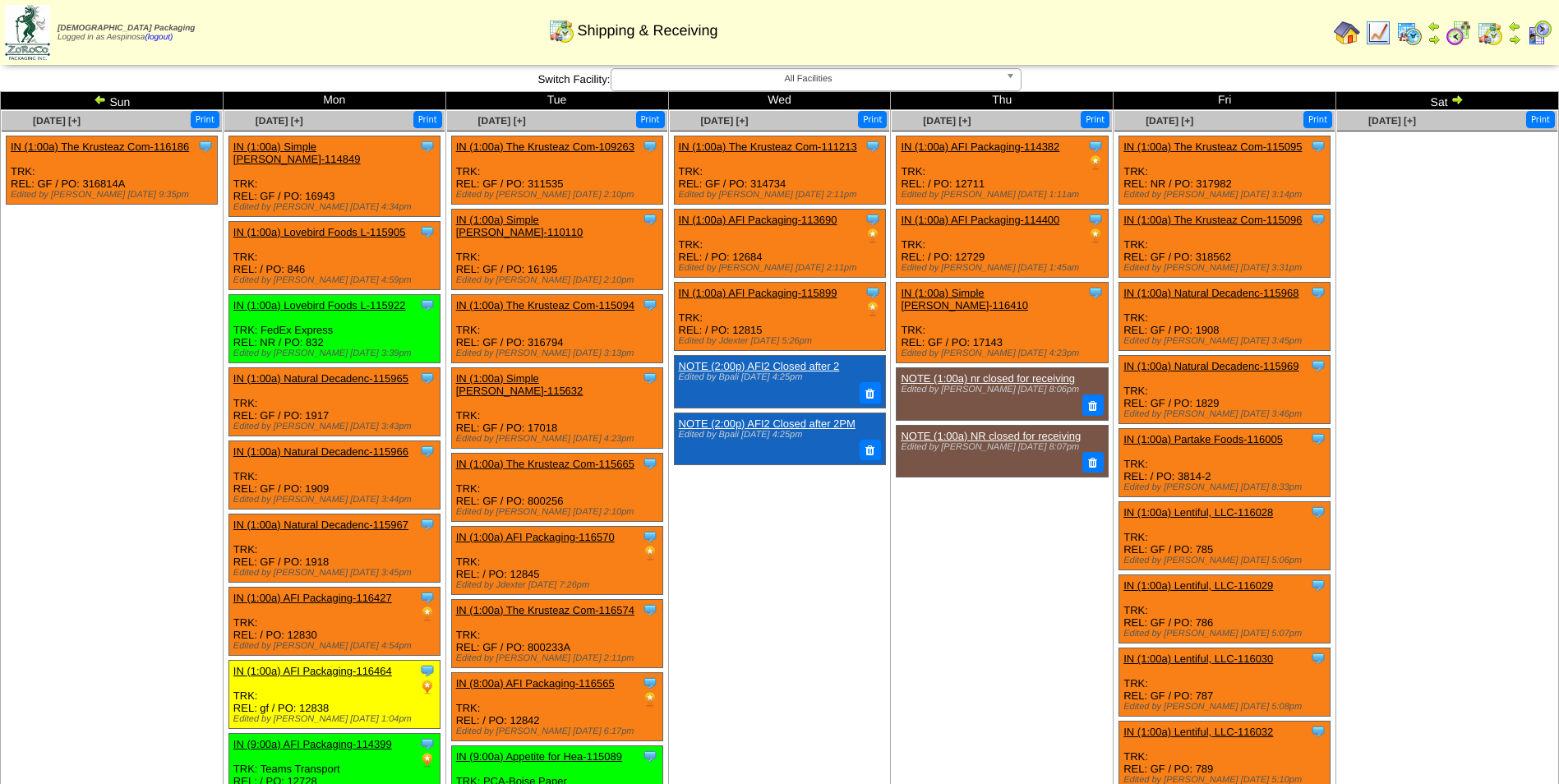
drag, startPoint x: 0, startPoint y: 0, endPoint x: 98, endPoint y: 96, distance: 137.2
click at [98, 96] on img at bounding box center [100, 99] width 13 height 13
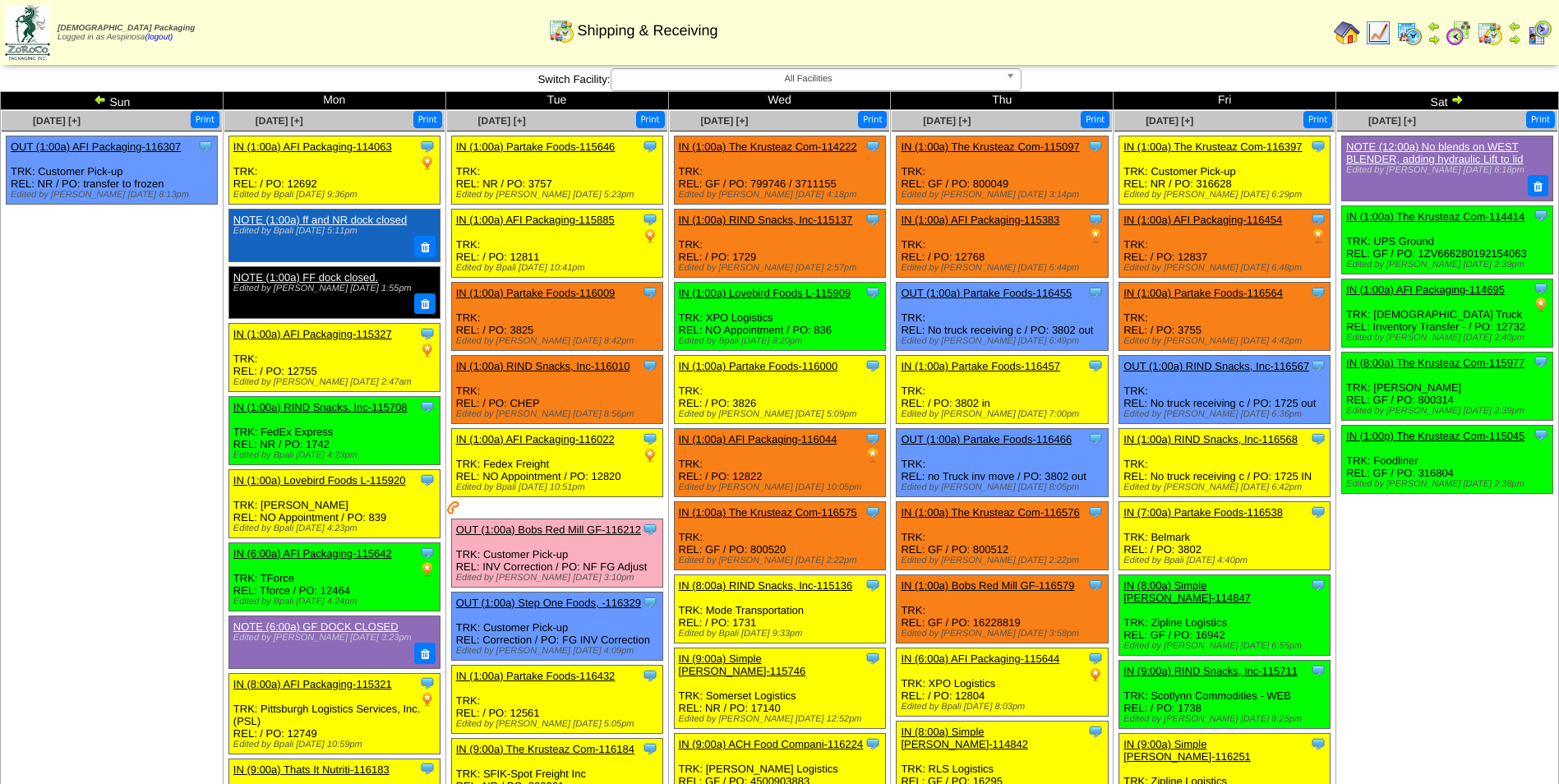
click at [1440, 621] on td "[DATE] [+] Print Clone Item NOTE (12:00a) No blends on WEST BLENDER, adding hyd…" at bounding box center [1447, 733] width 223 height 1247
click at [1461, 97] on img at bounding box center [1457, 99] width 13 height 13
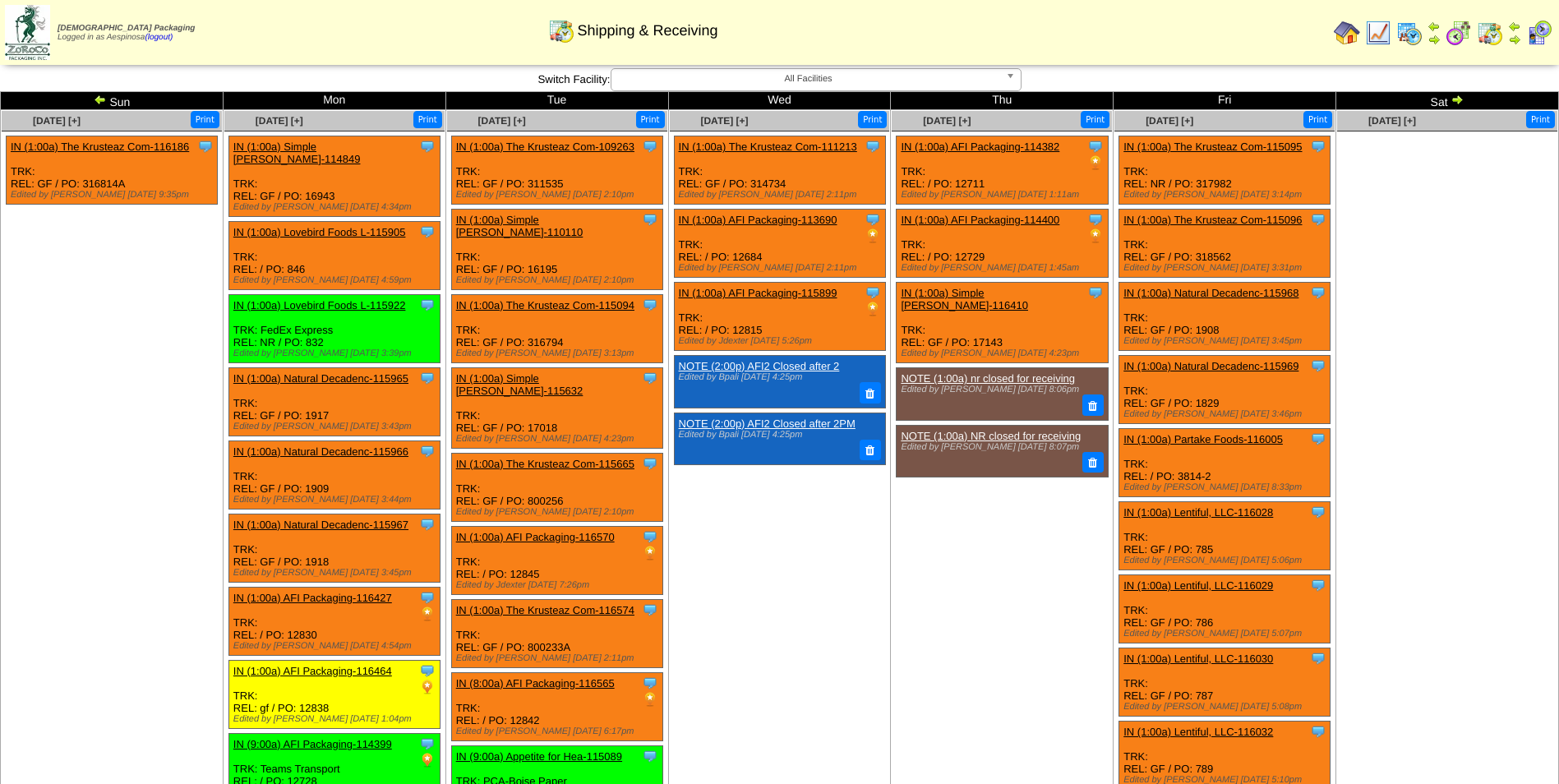
click at [1457, 95] on img at bounding box center [1457, 99] width 13 height 13
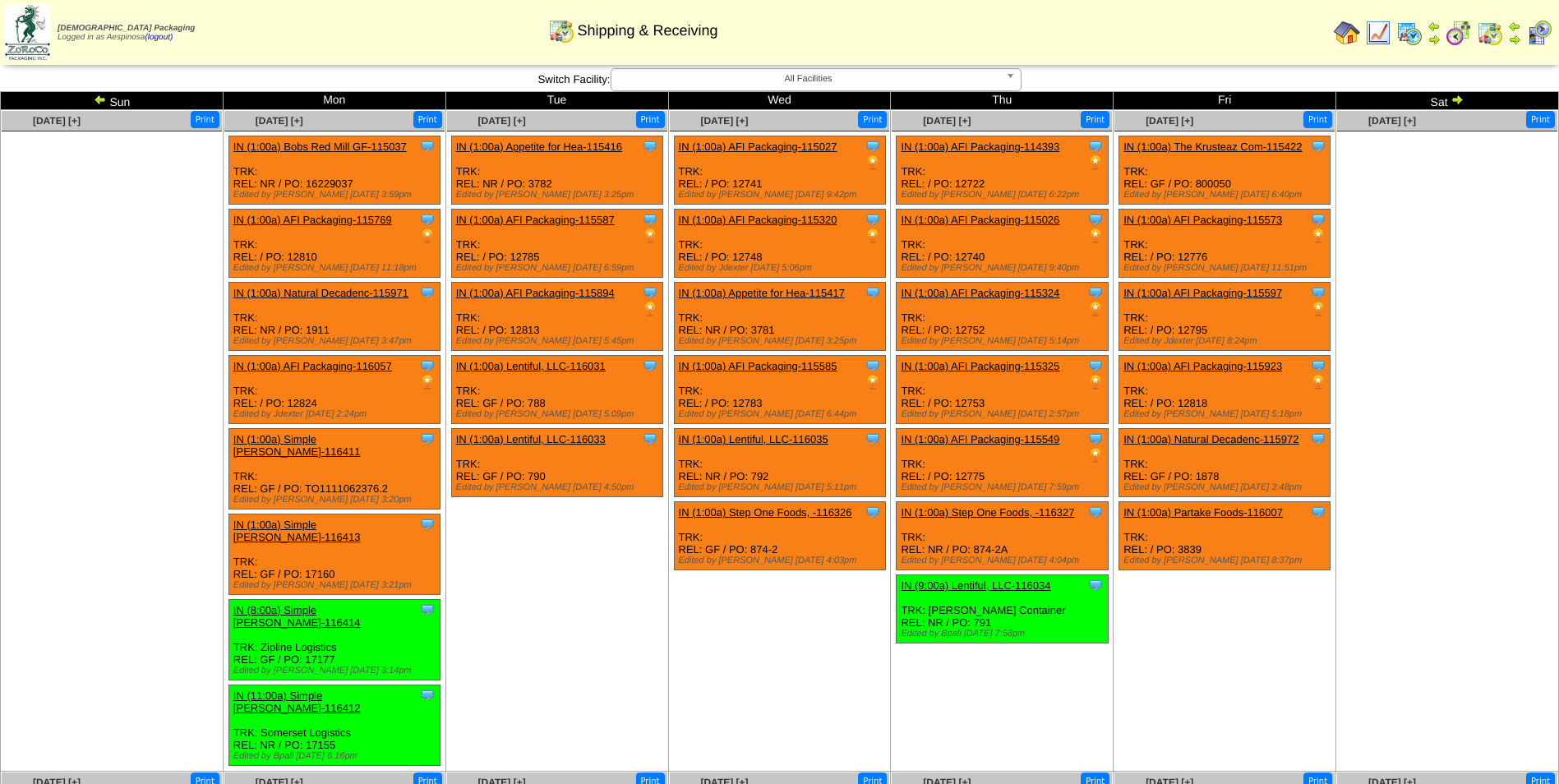
drag, startPoint x: 0, startPoint y: 0, endPoint x: 1457, endPoint y: 95, distance: 1460.1
click at [1457, 95] on img at bounding box center [1457, 99] width 13 height 13
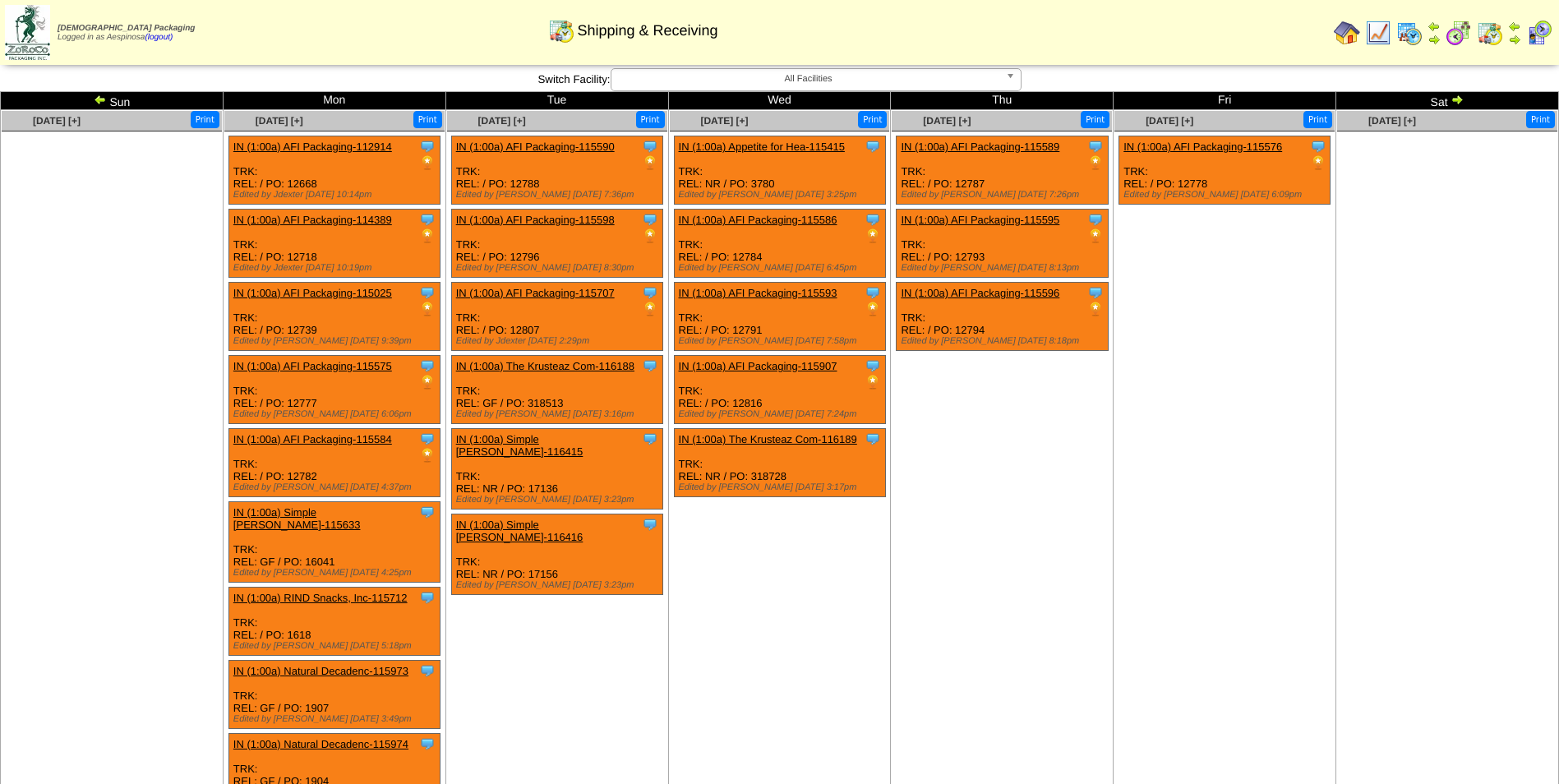
click at [1267, 365] on ul "Clone Item IN (1:00a) AFI Packaging-115576 AFI Packaging ScheduleID: 115576 560…" at bounding box center [1224, 258] width 220 height 246
click at [1462, 99] on img at bounding box center [1457, 99] width 13 height 13
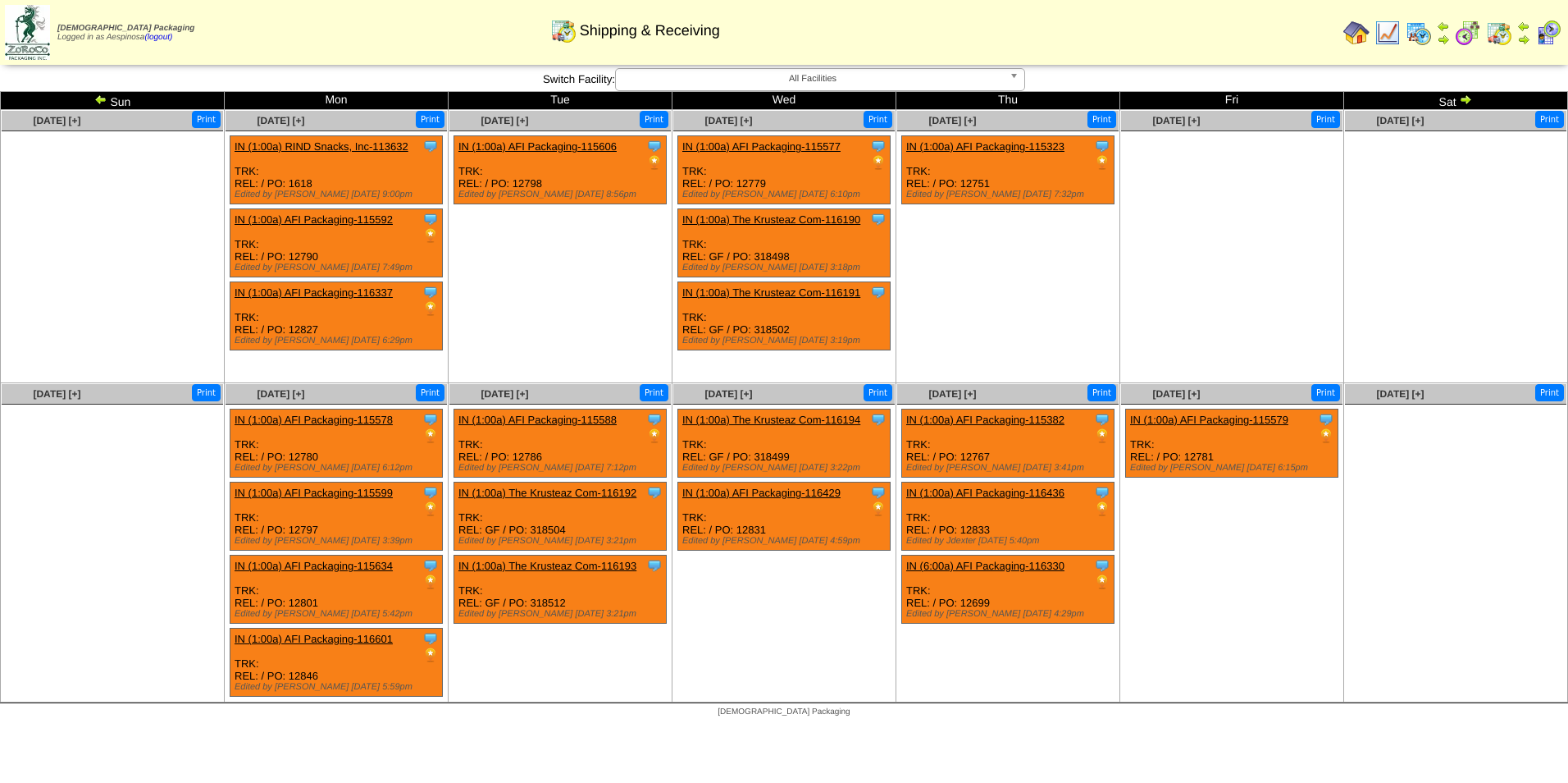
drag, startPoint x: 0, startPoint y: 0, endPoint x: 1458, endPoint y: 99, distance: 1461.4
click at [1458, 99] on td "Sat" at bounding box center [1456, 101] width 224 height 18
click at [1461, 99] on td "Sat" at bounding box center [1456, 101] width 224 height 18
click at [1464, 99] on img at bounding box center [1466, 99] width 13 height 13
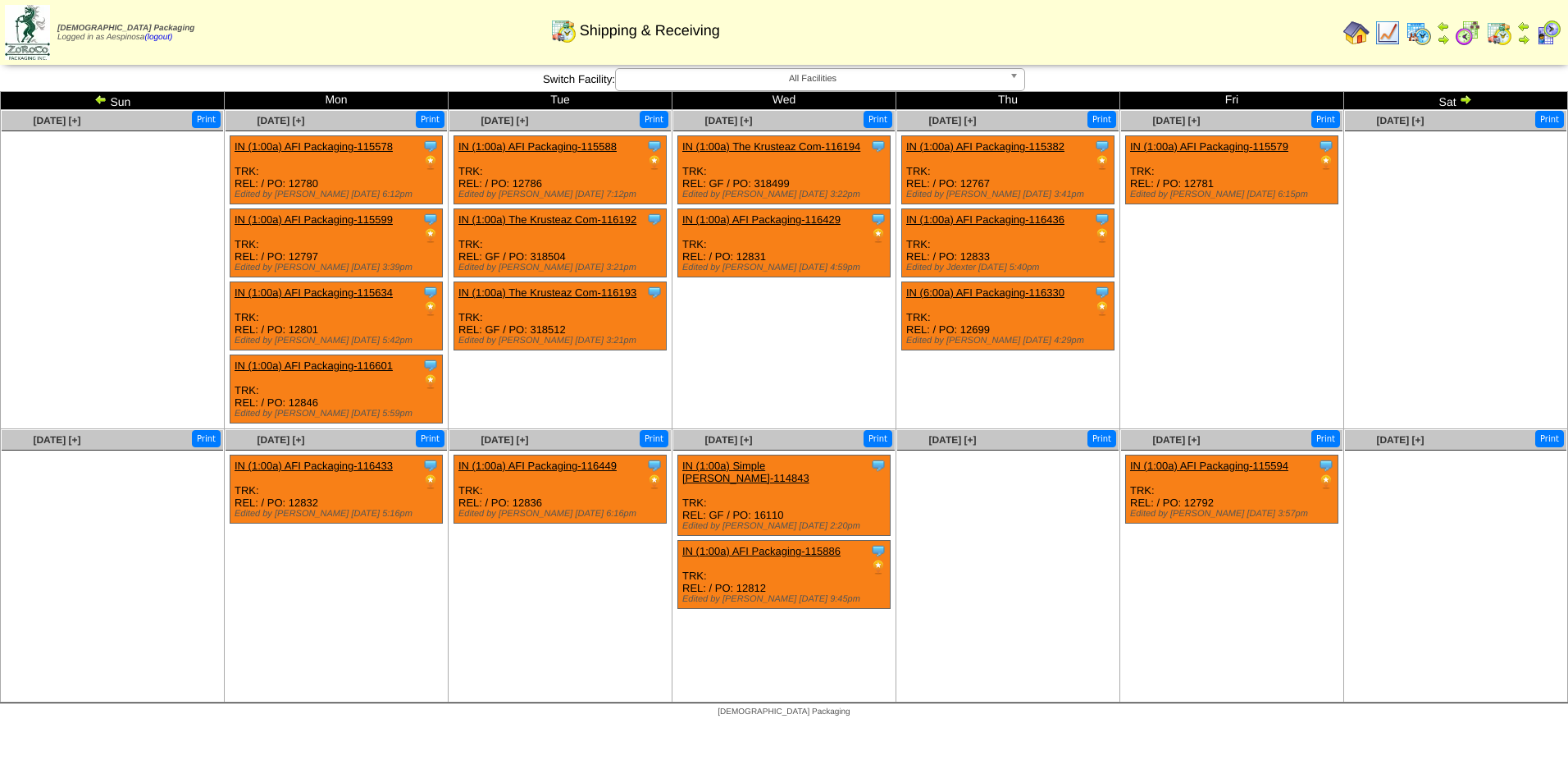
drag, startPoint x: 0, startPoint y: 0, endPoint x: 1464, endPoint y: 99, distance: 1467.3
click at [1464, 99] on img at bounding box center [1466, 99] width 13 height 13
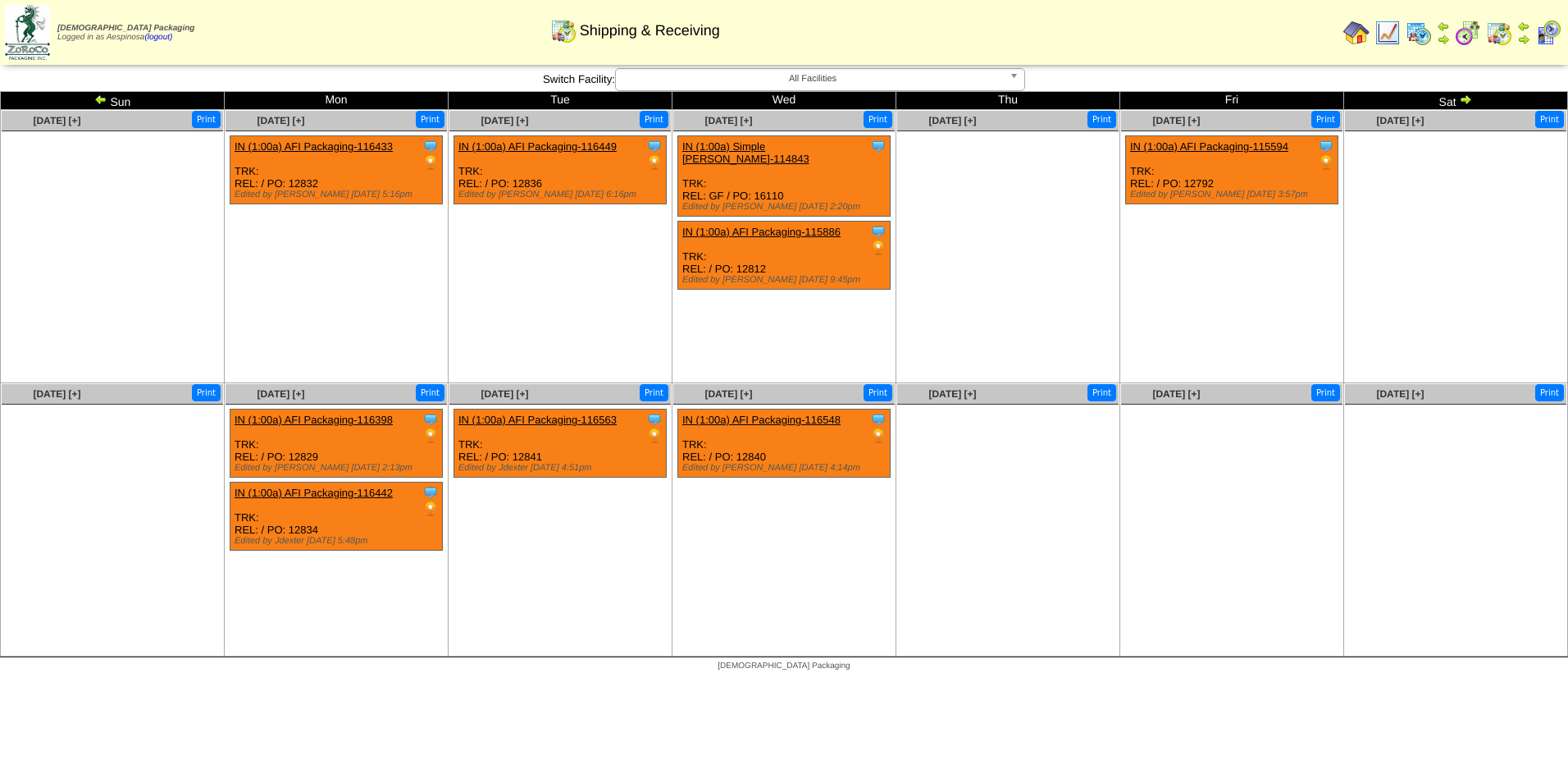
drag, startPoint x: 0, startPoint y: 0, endPoint x: 1464, endPoint y: 99, distance: 1467.3
click at [1464, 99] on img at bounding box center [1466, 99] width 13 height 13
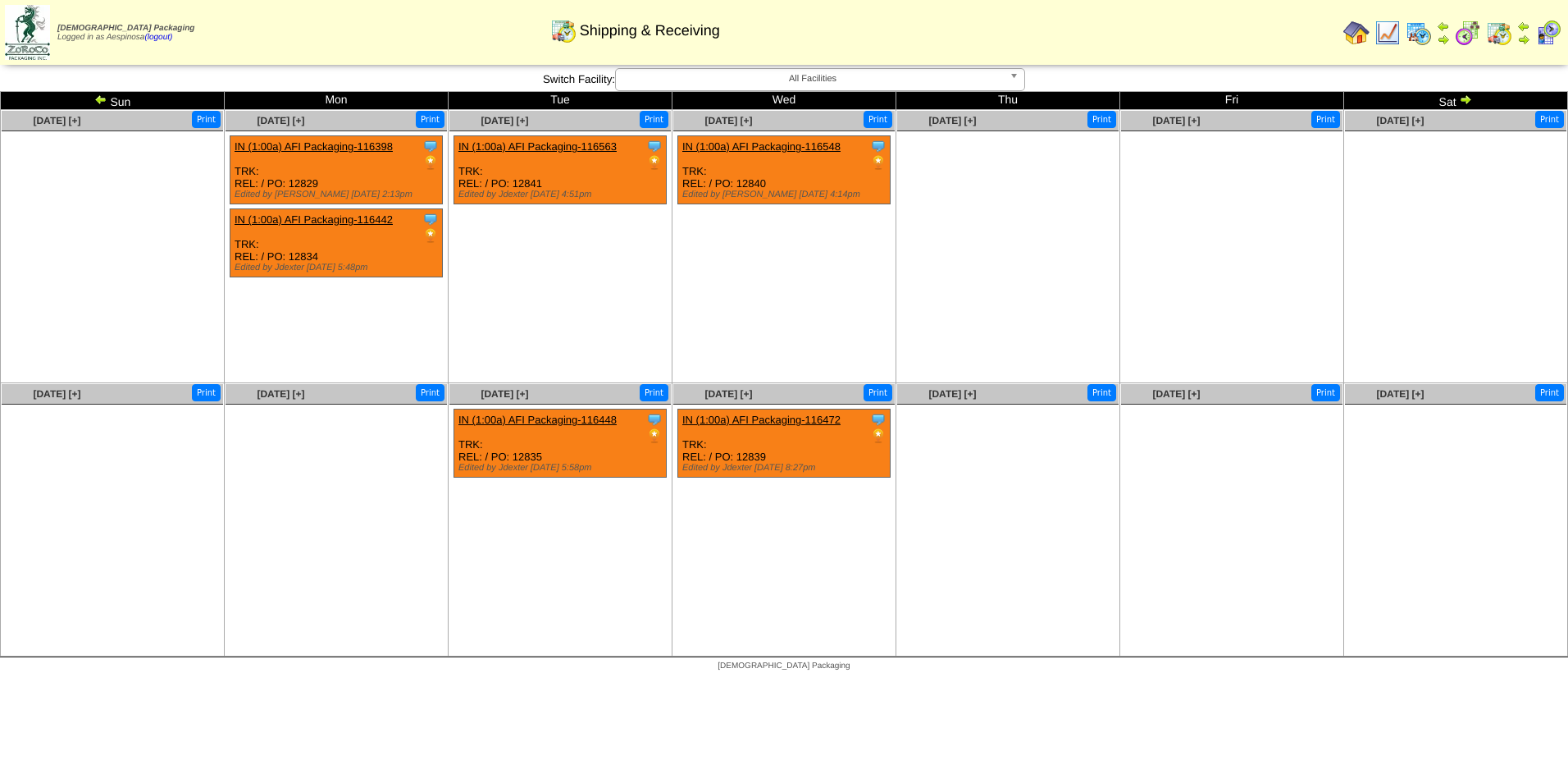
drag, startPoint x: 0, startPoint y: 0, endPoint x: 1464, endPoint y: 99, distance: 1467.3
click at [1464, 99] on img at bounding box center [1466, 99] width 13 height 13
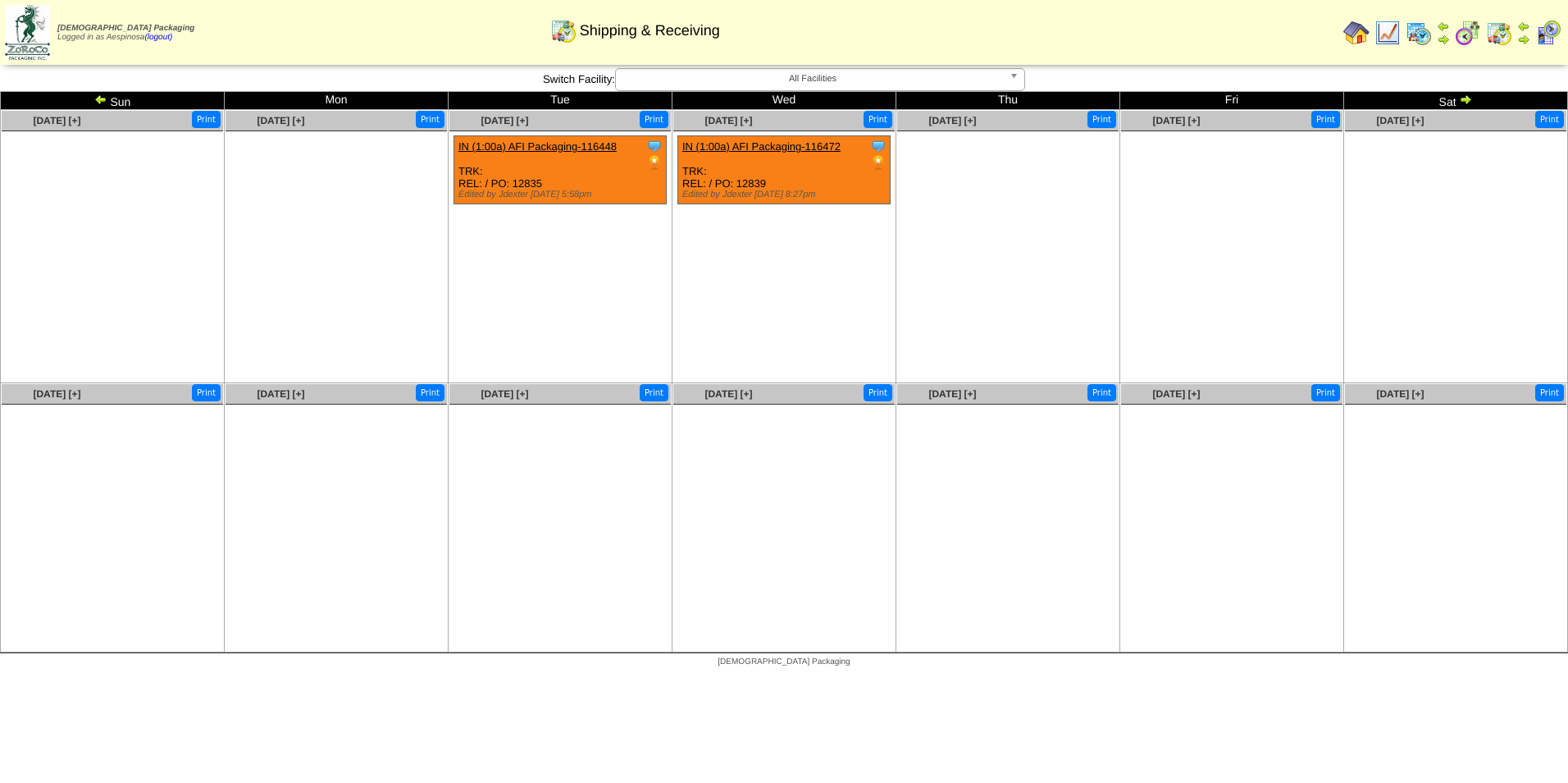
drag, startPoint x: 0, startPoint y: 0, endPoint x: 1464, endPoint y: 99, distance: 1467.3
click at [1464, 99] on img at bounding box center [1466, 99] width 13 height 13
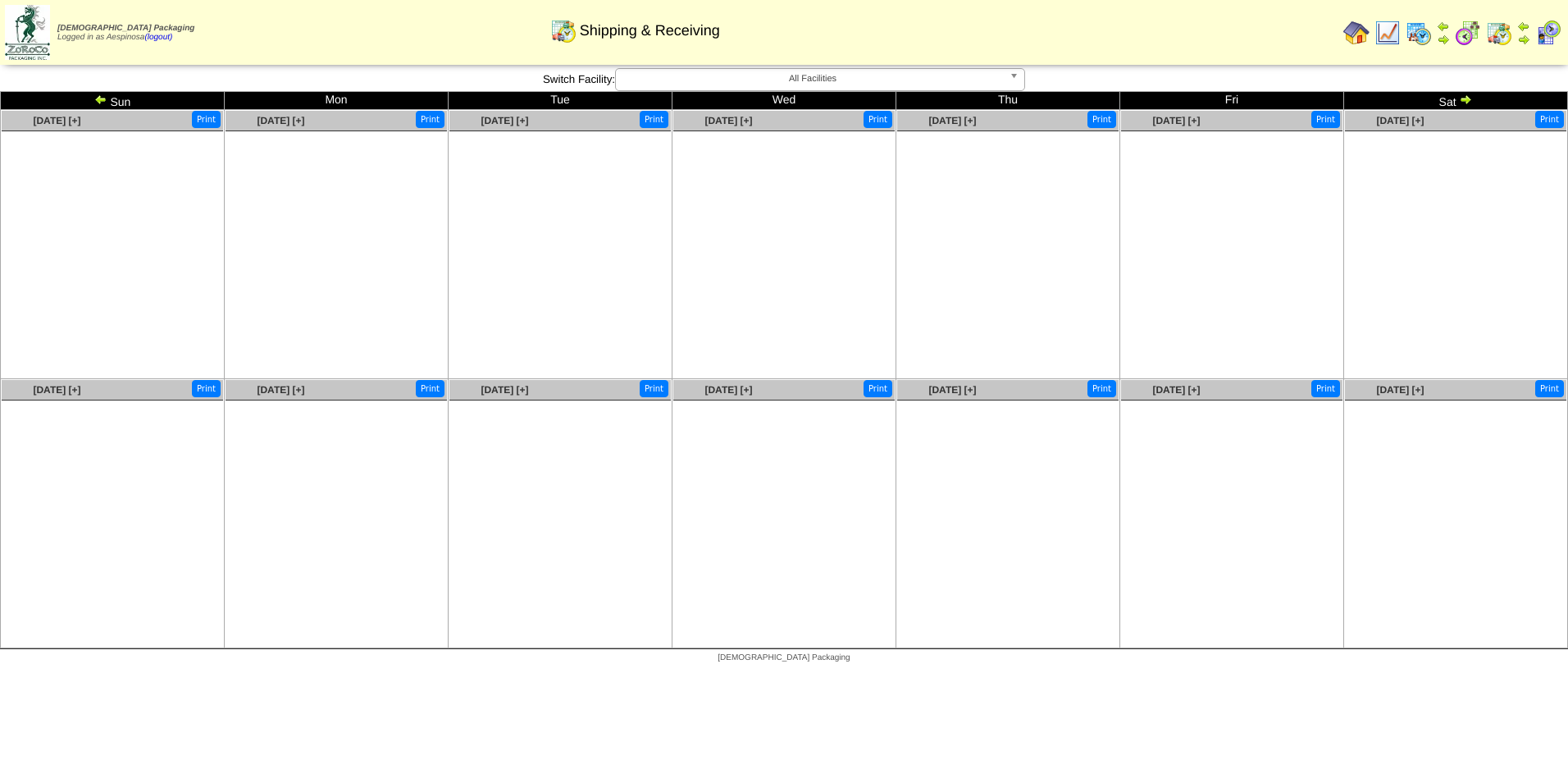
drag, startPoint x: 0, startPoint y: 0, endPoint x: 1464, endPoint y: 99, distance: 1467.3
click at [1464, 99] on img at bounding box center [1466, 99] width 13 height 13
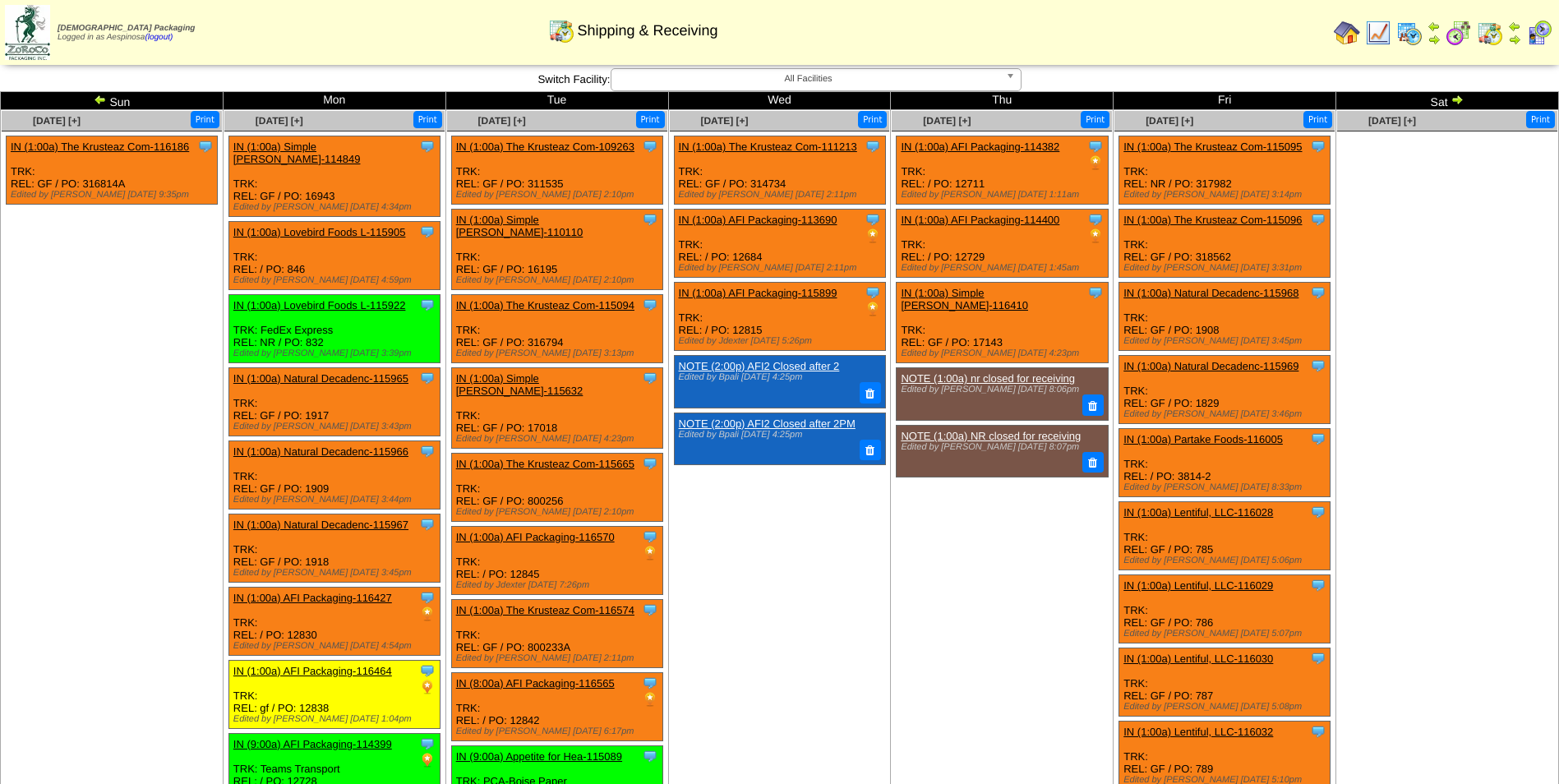
click at [1354, 313] on ul at bounding box center [1447, 254] width 220 height 246
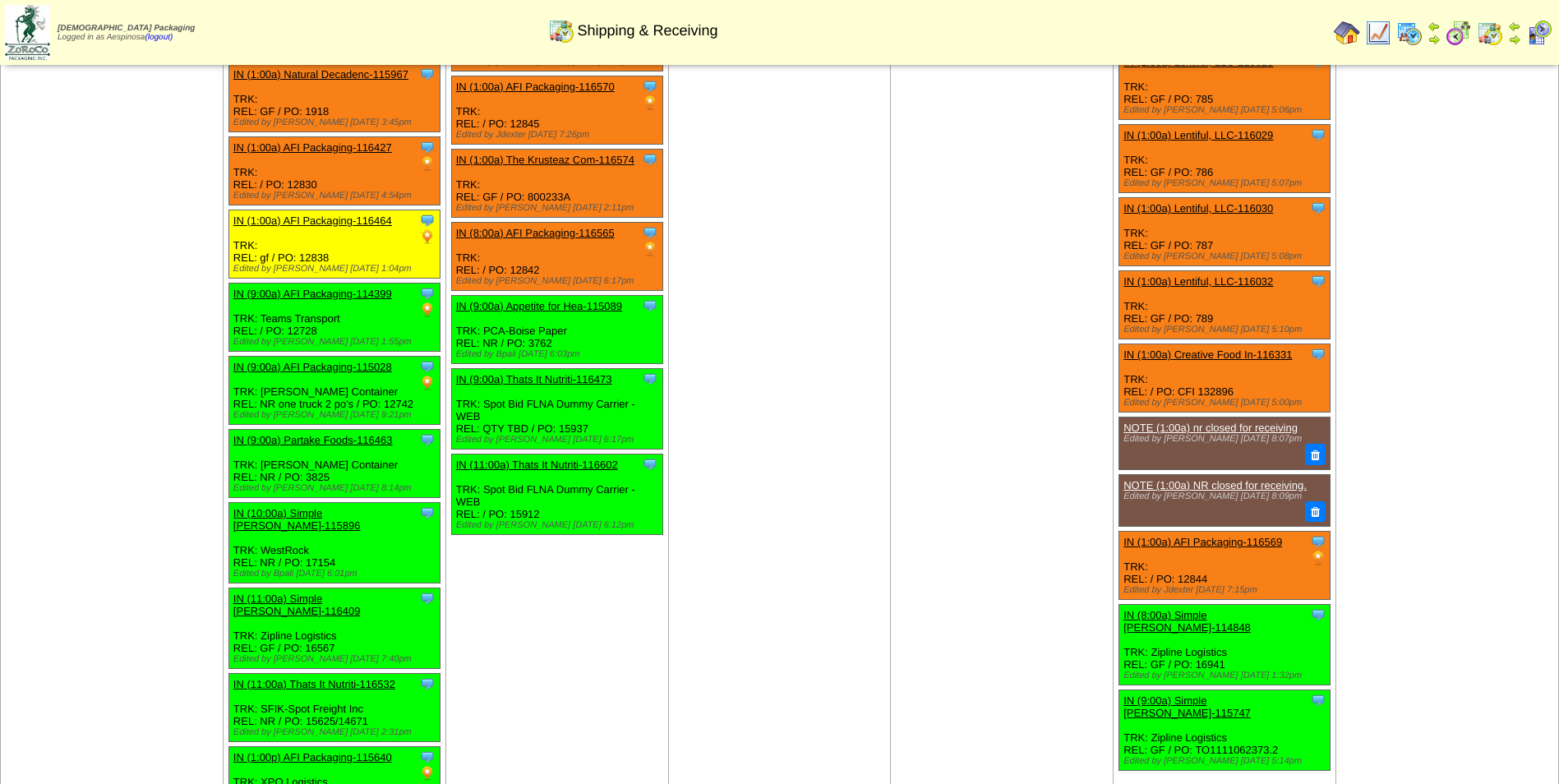
click at [1245, 357] on link "IN (1:00a) Creative Food In-116331" at bounding box center [1207, 354] width 168 height 13
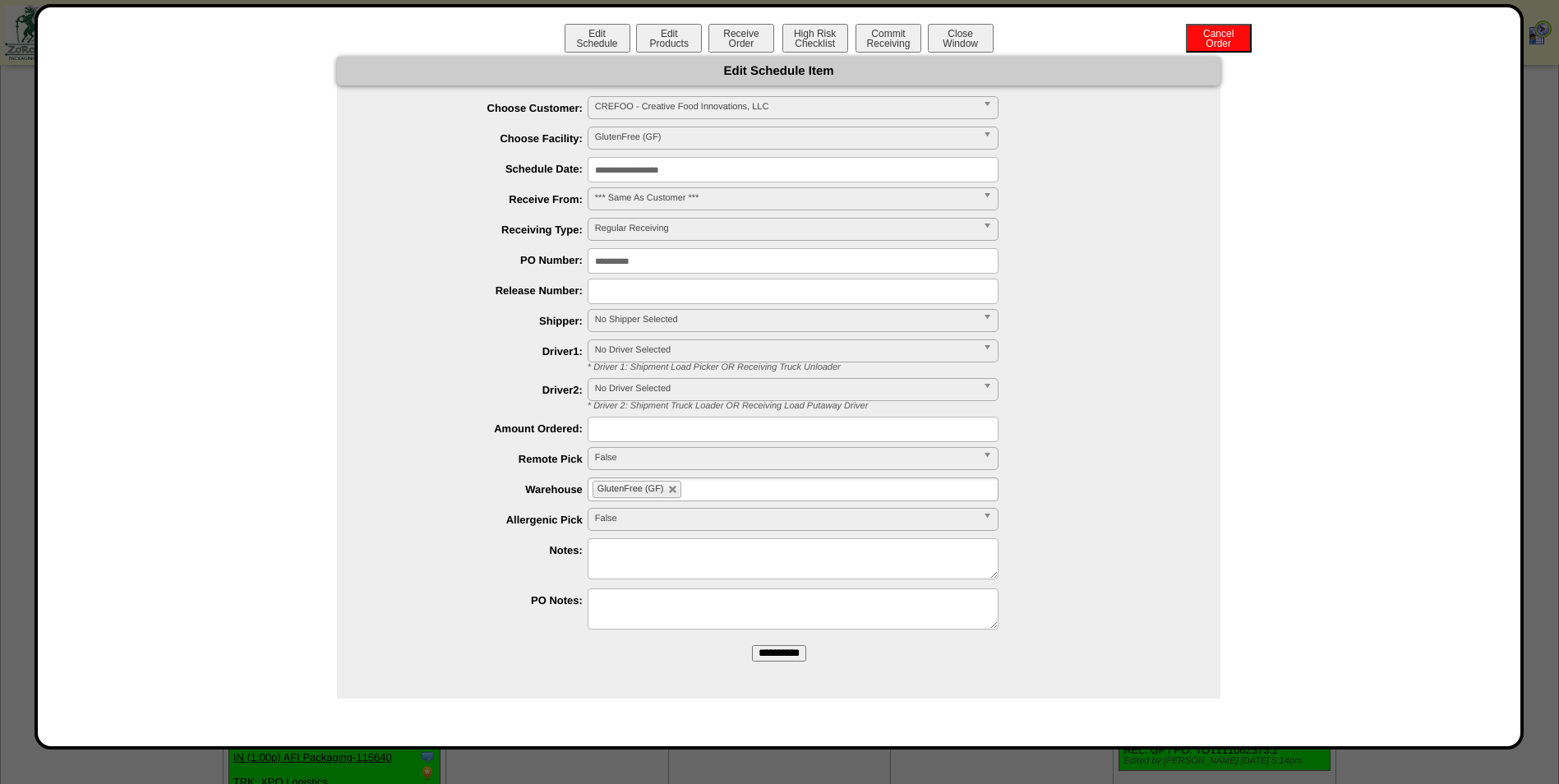
click at [687, 175] on input "**********" at bounding box center [794, 170] width 411 height 25
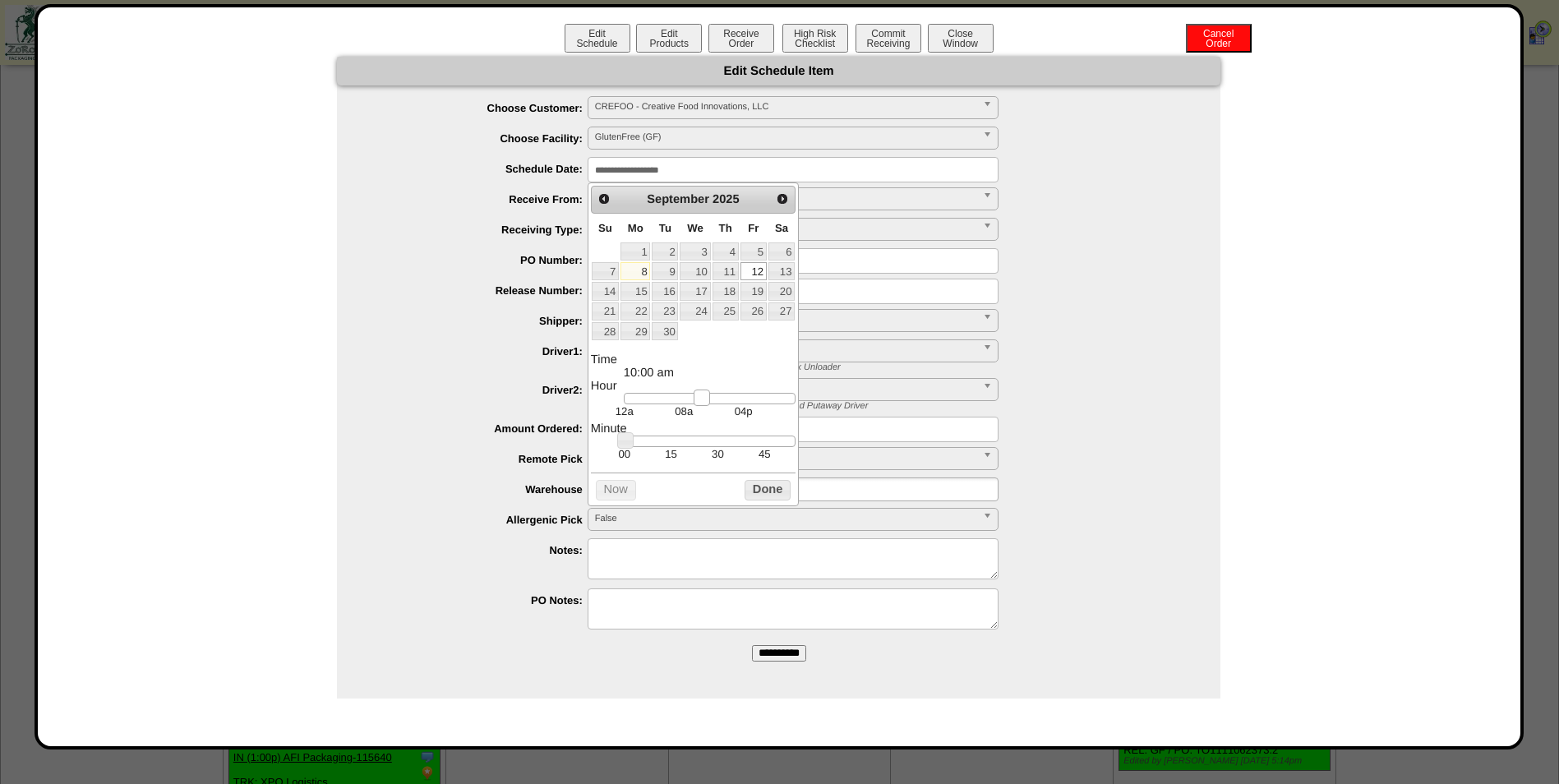
type input "**********"
drag, startPoint x: 636, startPoint y: 400, endPoint x: 710, endPoint y: 408, distance: 74.4
click at [710, 406] on link at bounding box center [707, 398] width 16 height 16
click at [755, 499] on button "Done" at bounding box center [767, 490] width 46 height 21
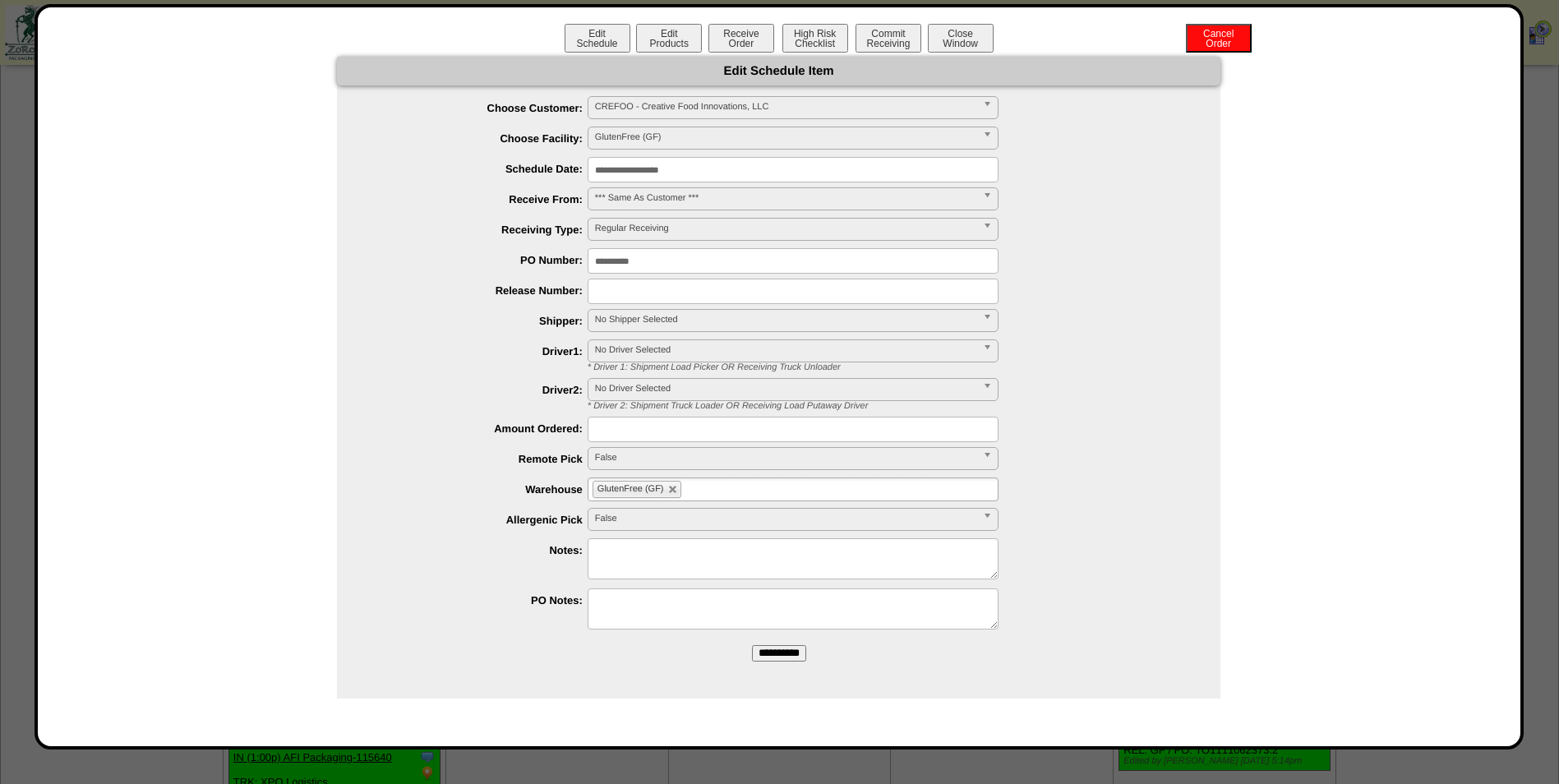
click at [634, 323] on span "No Shipper Selected" at bounding box center [786, 320] width 382 height 20
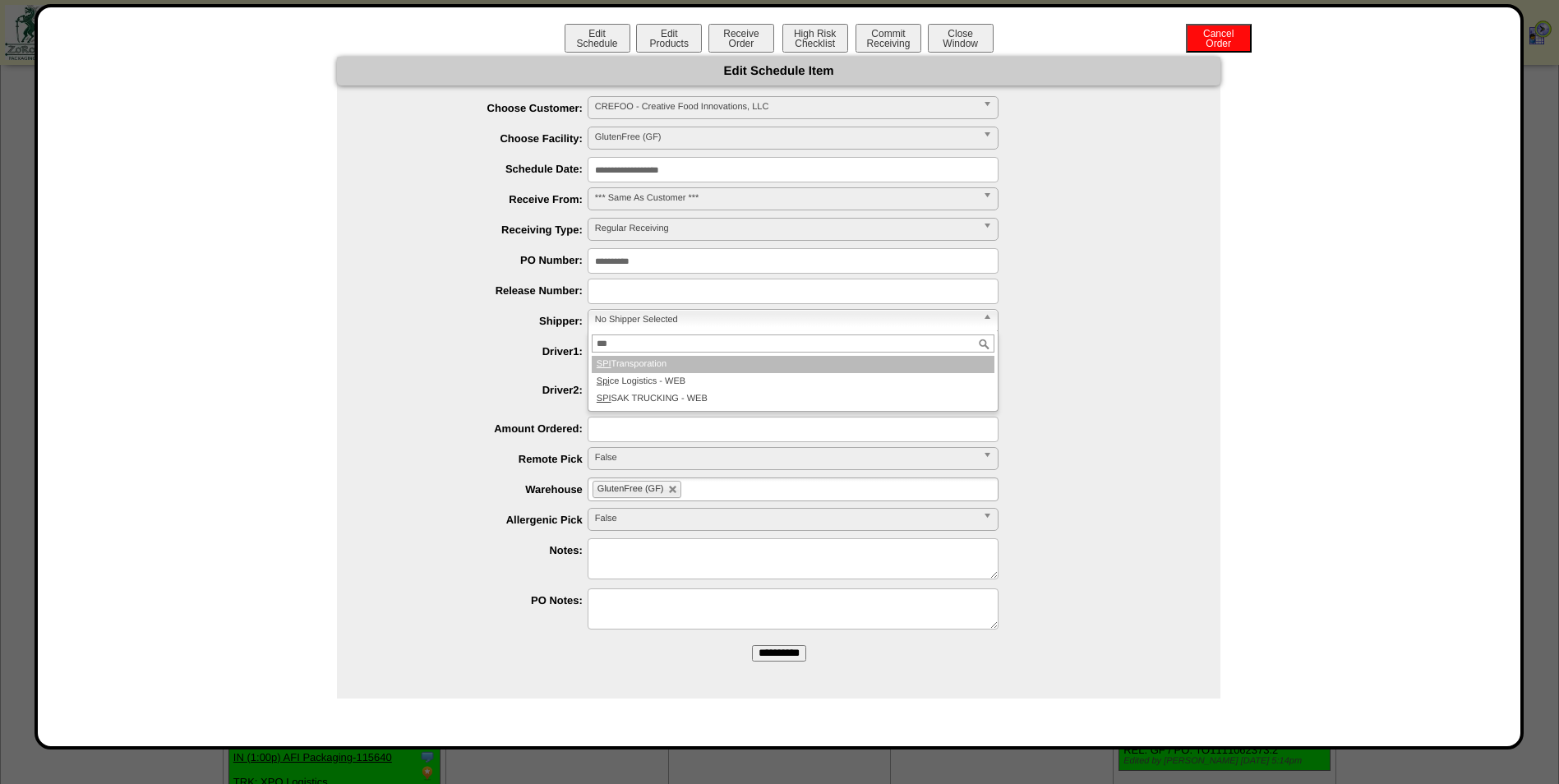
type input "***"
click at [752, 362] on li "SPI Transporation" at bounding box center [793, 364] width 403 height 17
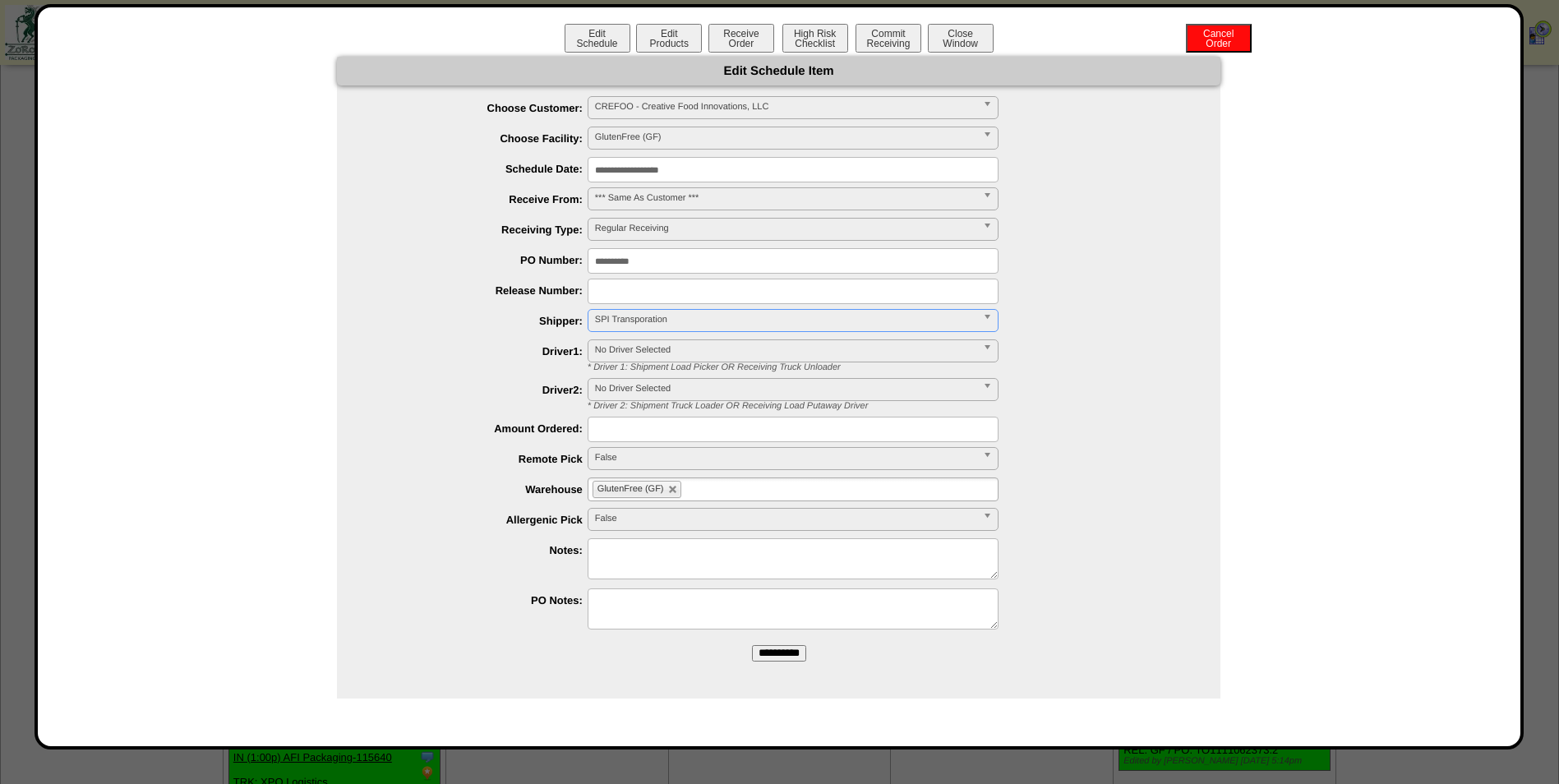
click at [796, 651] on input "**********" at bounding box center [779, 653] width 55 height 16
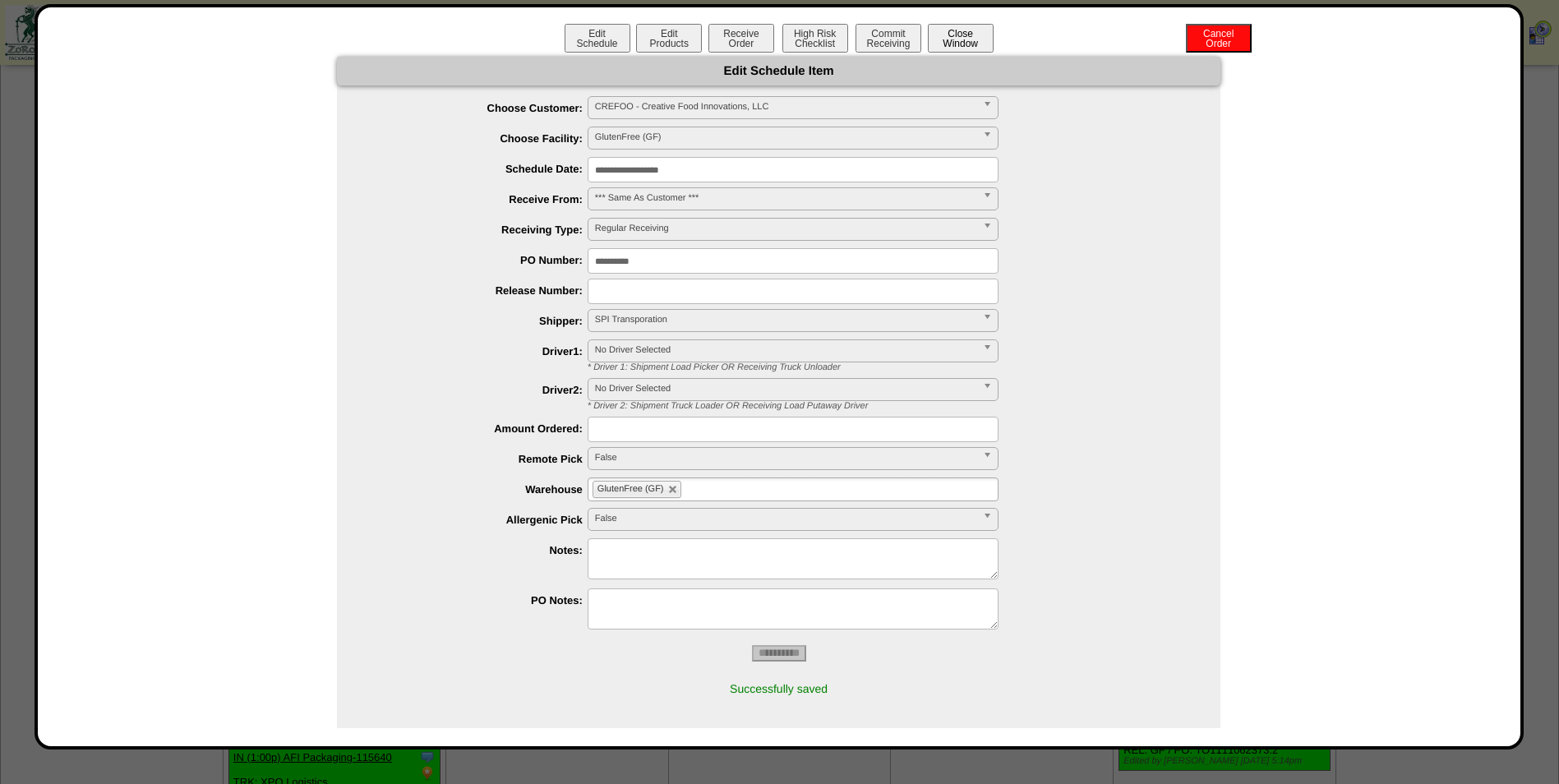
click at [965, 47] on button "Close Window" at bounding box center [961, 38] width 65 height 29
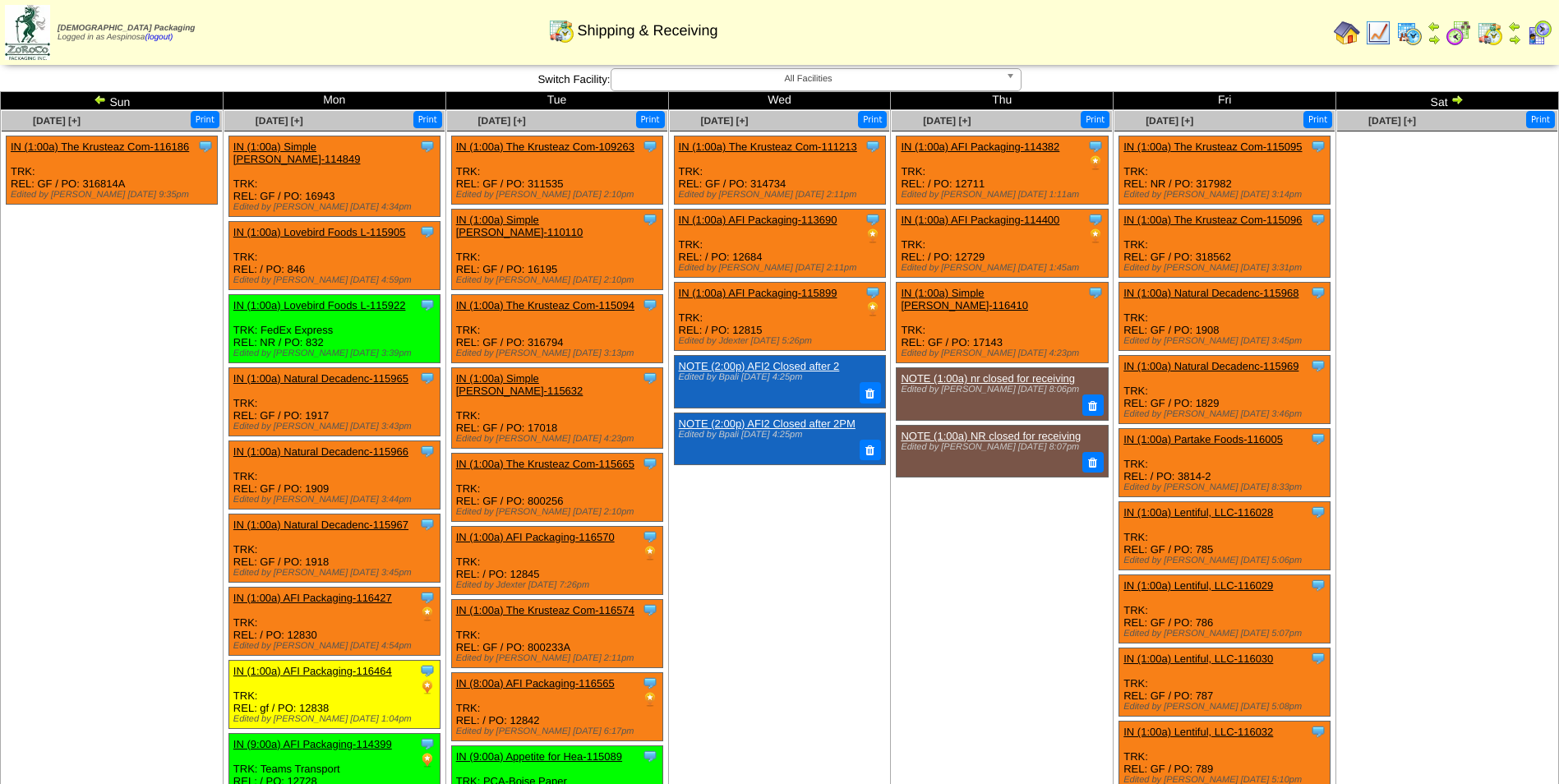
click at [1464, 100] on img at bounding box center [1457, 99] width 13 height 13
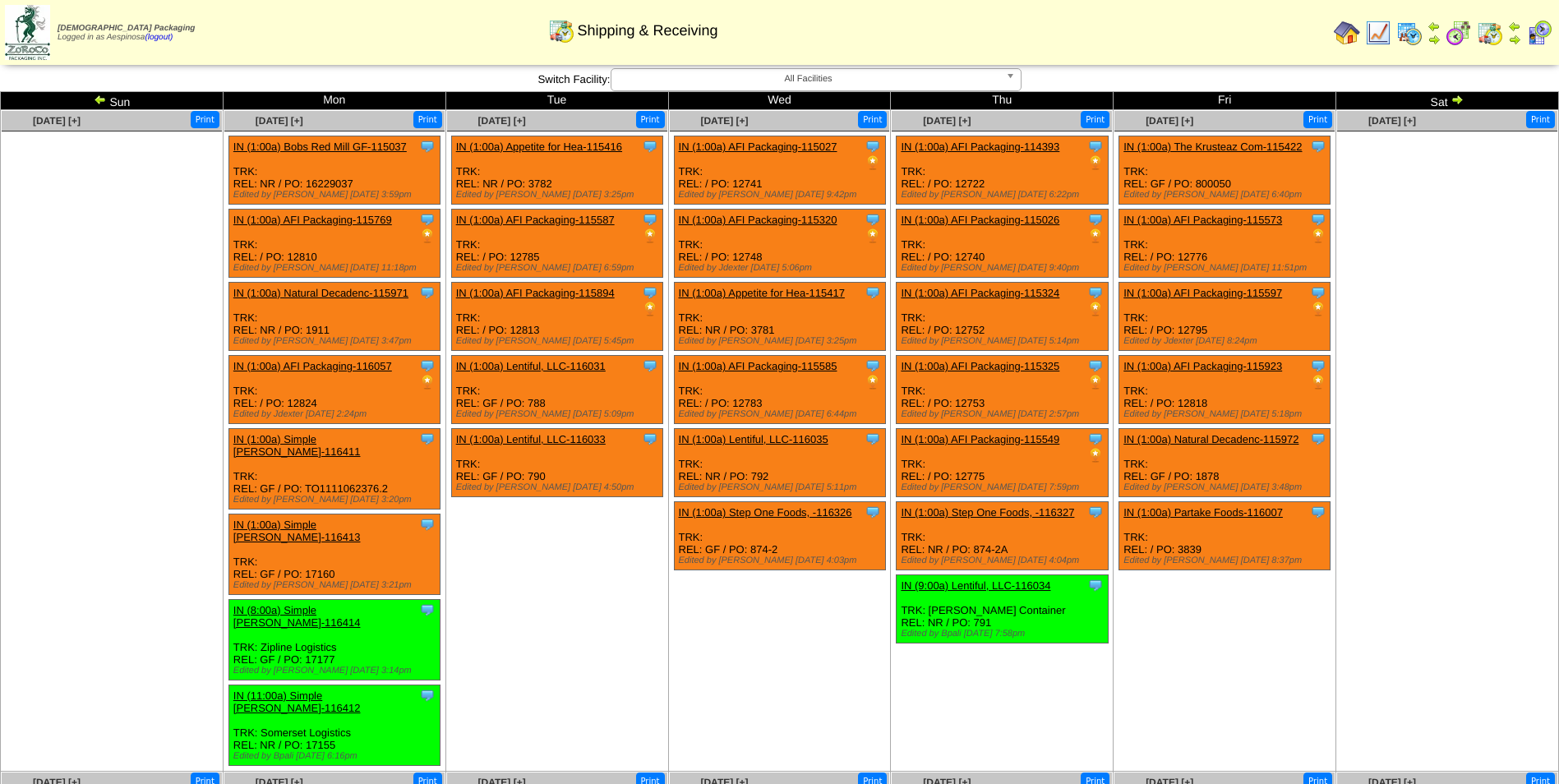
click at [86, 92] on td "Sun" at bounding box center [112, 101] width 223 height 18
click at [98, 97] on img at bounding box center [100, 99] width 13 height 13
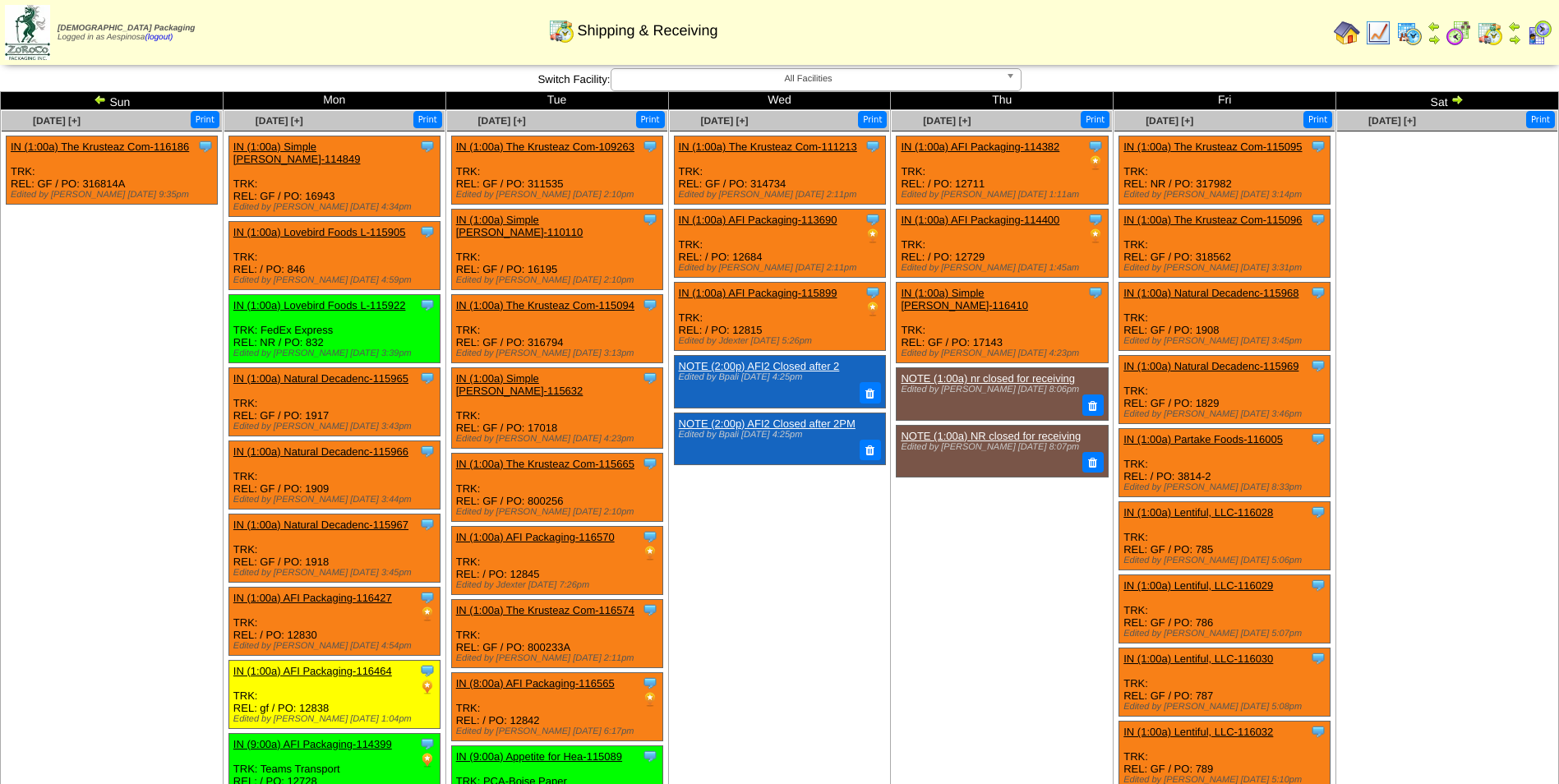
drag, startPoint x: 0, startPoint y: 0, endPoint x: 98, endPoint y: 97, distance: 137.9
click at [98, 97] on img at bounding box center [100, 99] width 13 height 13
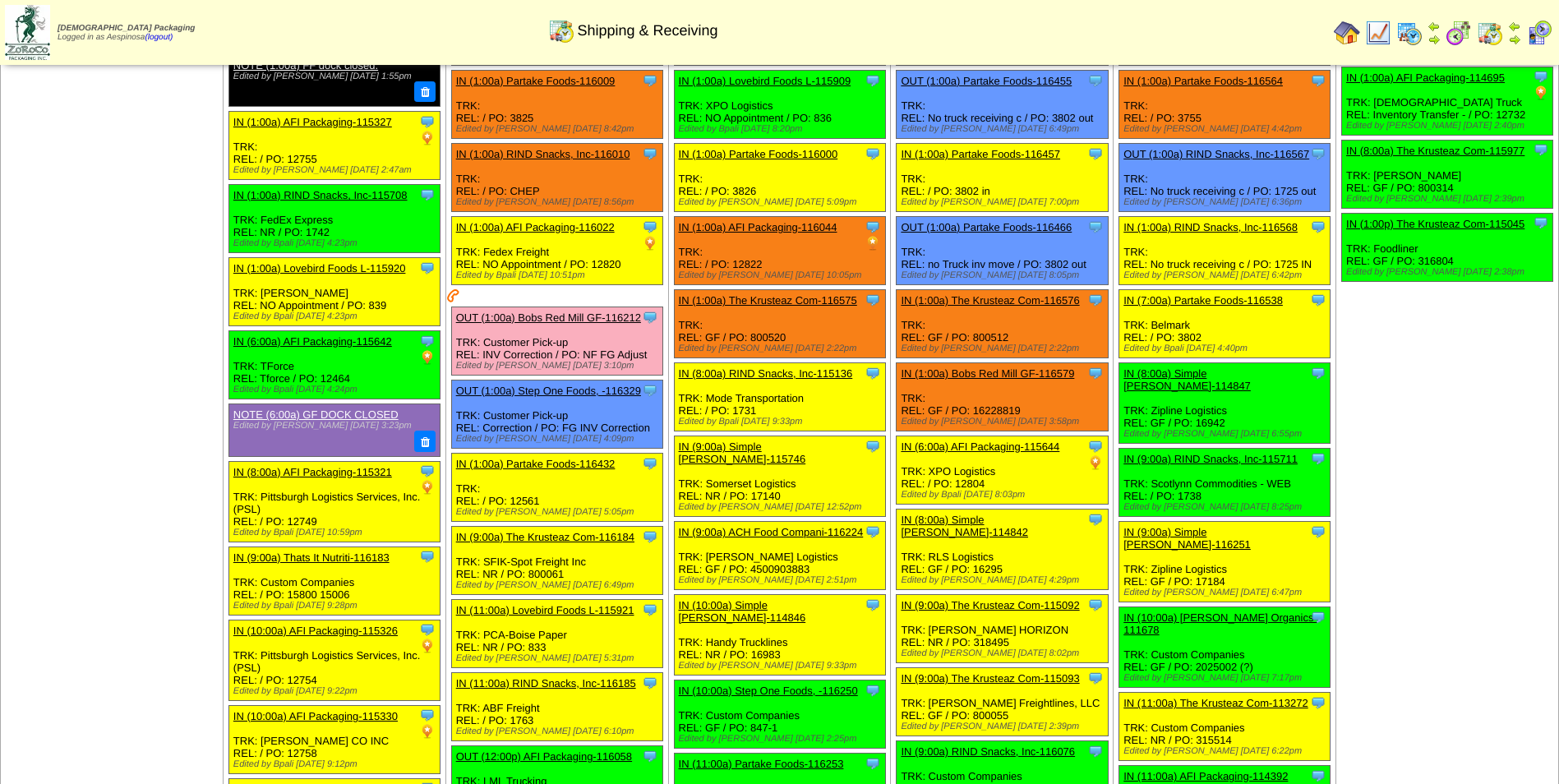
scroll to position [246, 0]
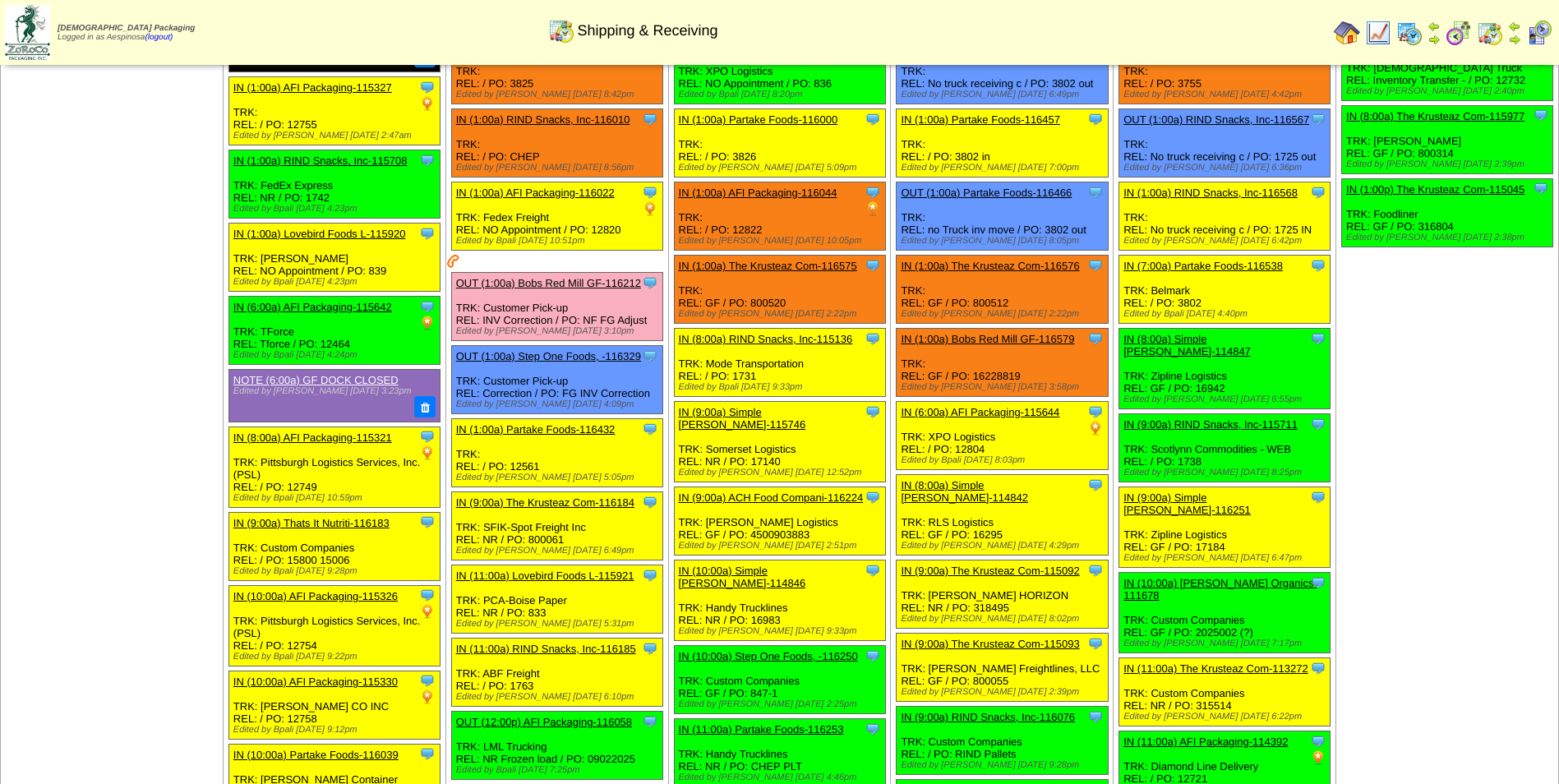
click at [1025, 341] on link "IN (1:00a) Bobs Red Mill GF-116579" at bounding box center [987, 339] width 174 height 13
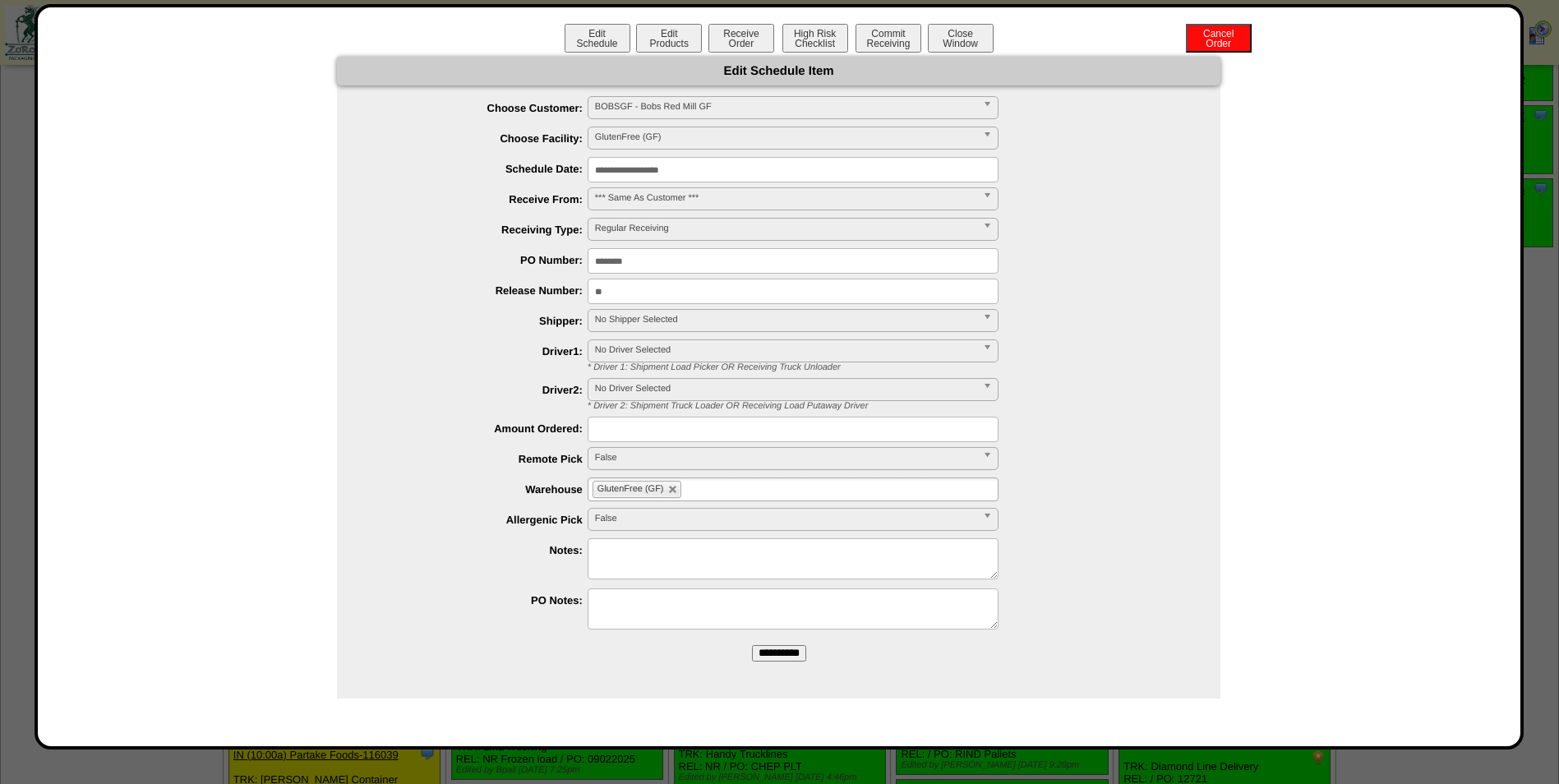
click at [656, 168] on input "**********" at bounding box center [794, 170] width 411 height 25
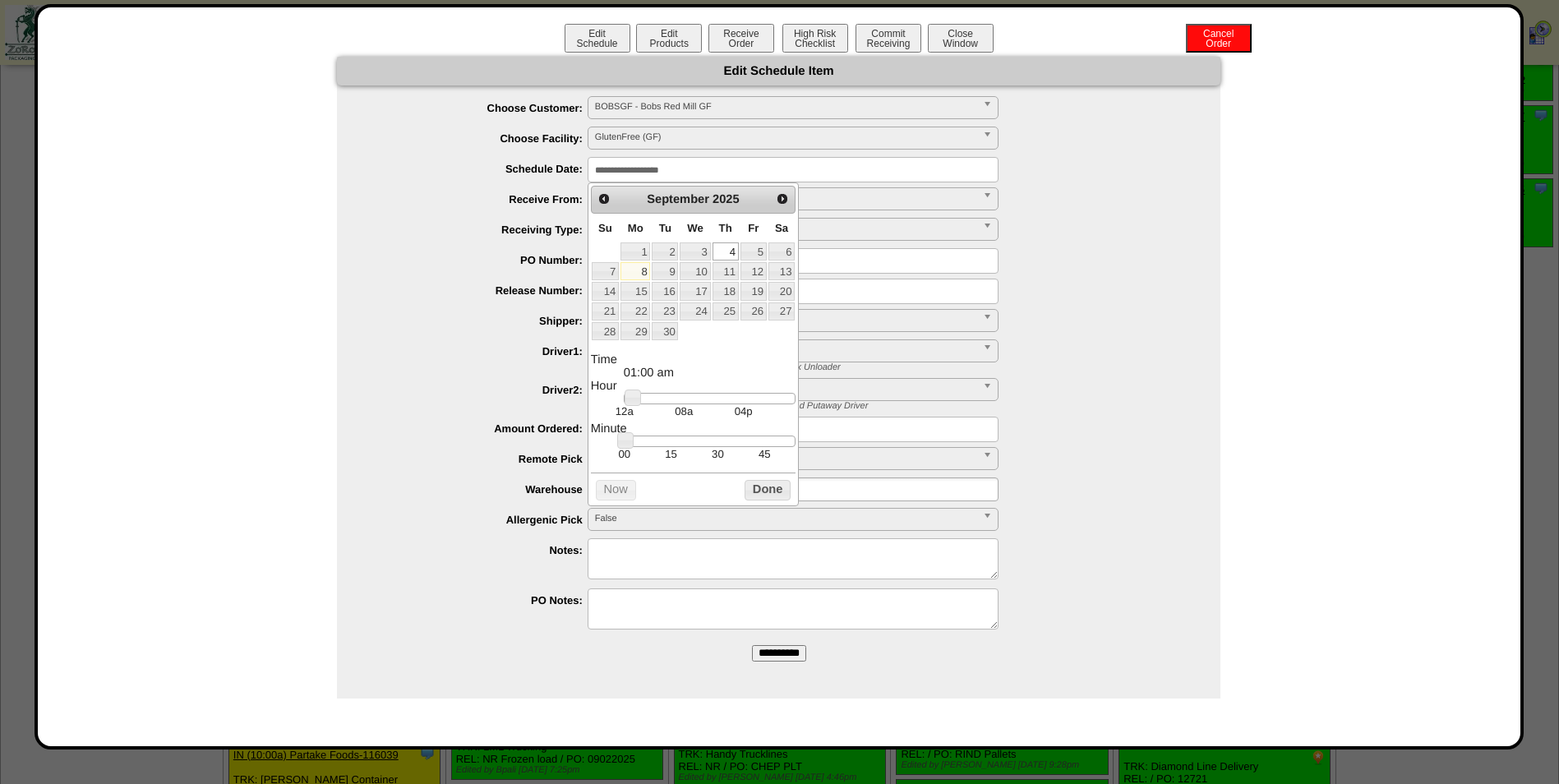
click at [640, 270] on link "8" at bounding box center [635, 271] width 30 height 18
drag, startPoint x: 628, startPoint y: 412, endPoint x: 633, endPoint y: 402, distance: 11.2
click at [633, 408] on dd "12a 08a 04p" at bounding box center [709, 405] width 172 height 25
type input "**********"
drag, startPoint x: 633, startPoint y: 402, endPoint x: 736, endPoint y: 400, distance: 103.0
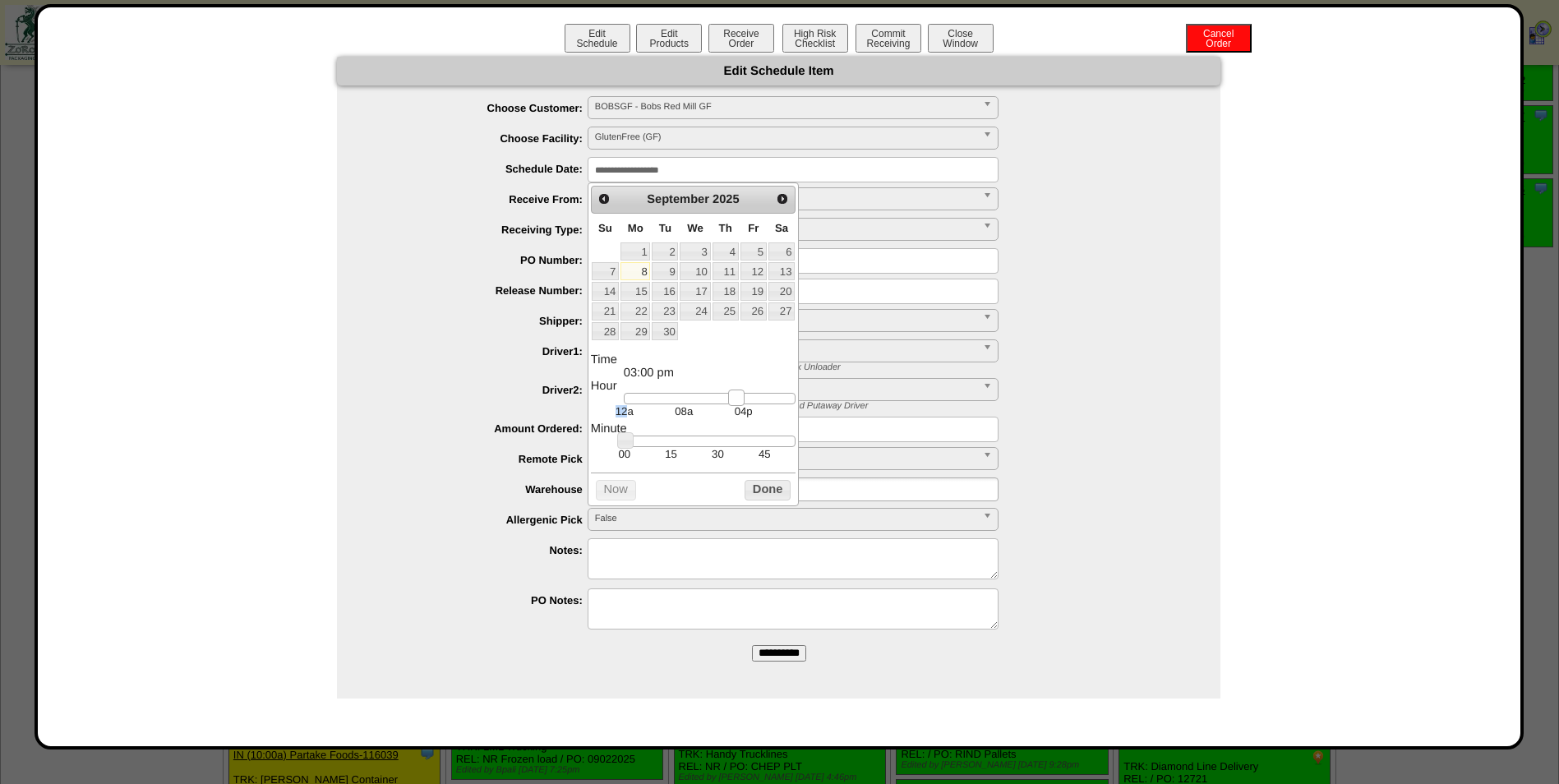
click at [736, 400] on link at bounding box center [736, 398] width 16 height 16
click at [771, 494] on button "Done" at bounding box center [767, 490] width 46 height 21
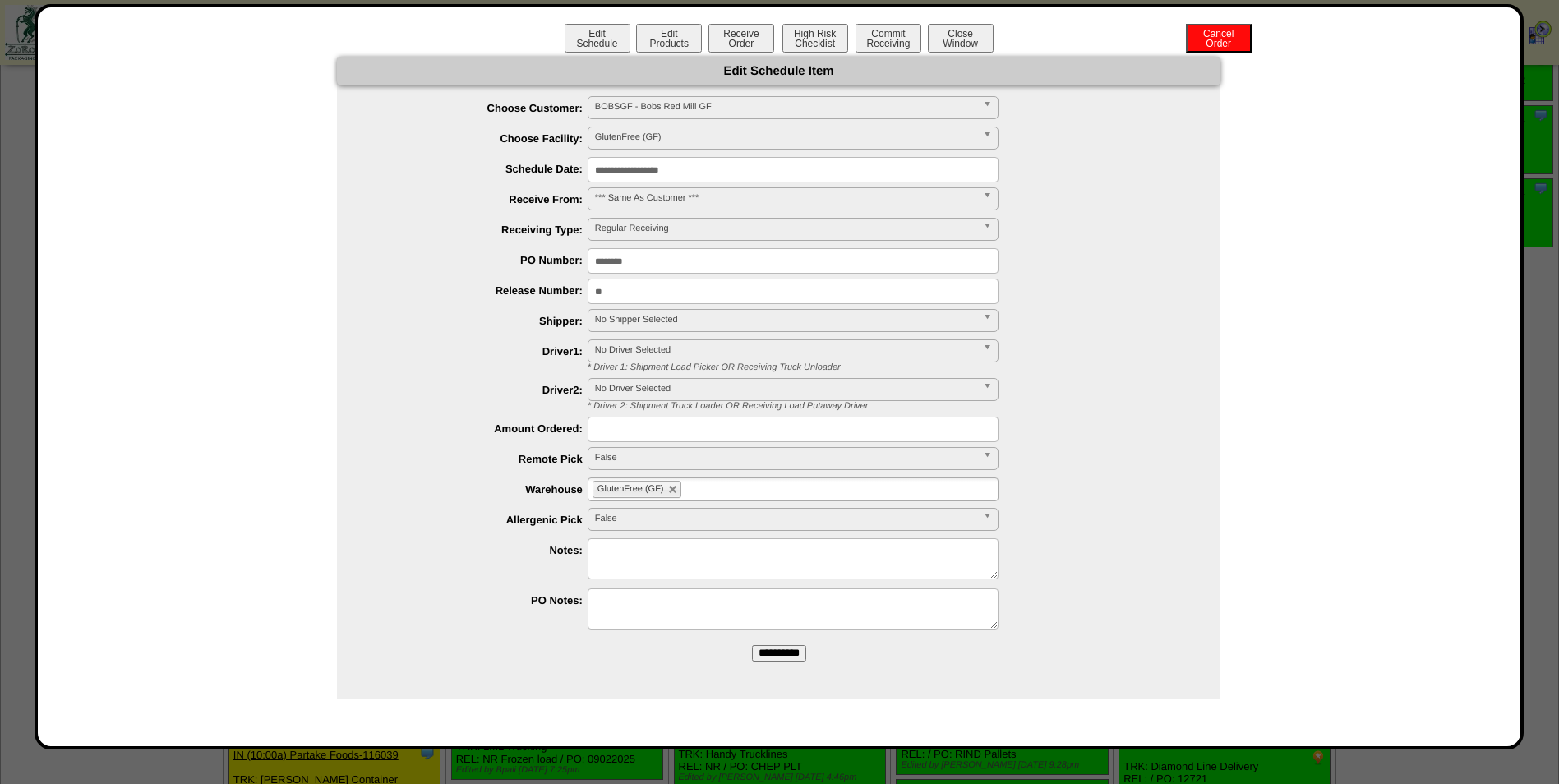
click at [655, 323] on span "No Shipper Selected" at bounding box center [786, 320] width 382 height 20
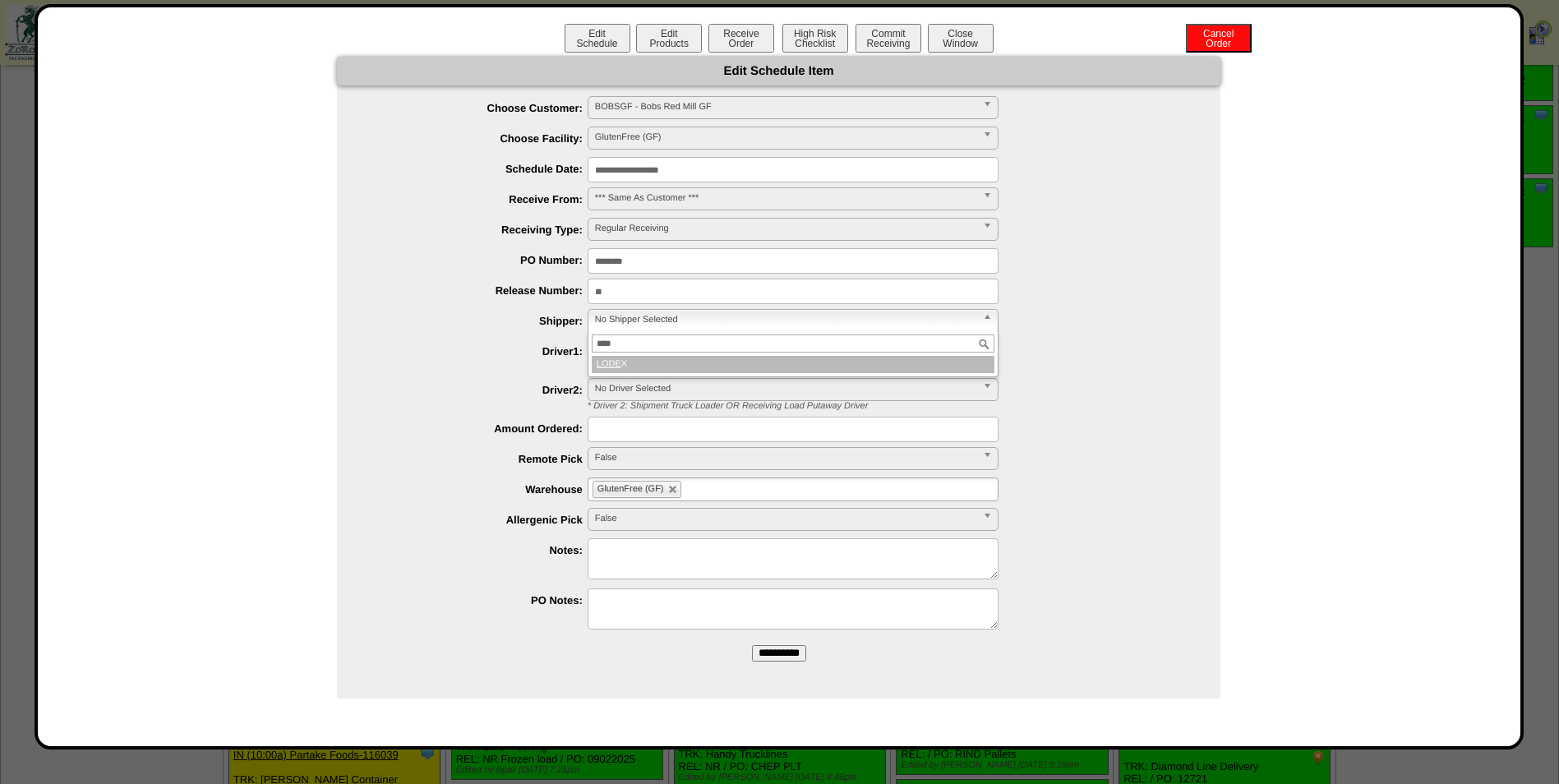
type input "****"
click at [668, 362] on li "LODE X" at bounding box center [793, 364] width 403 height 17
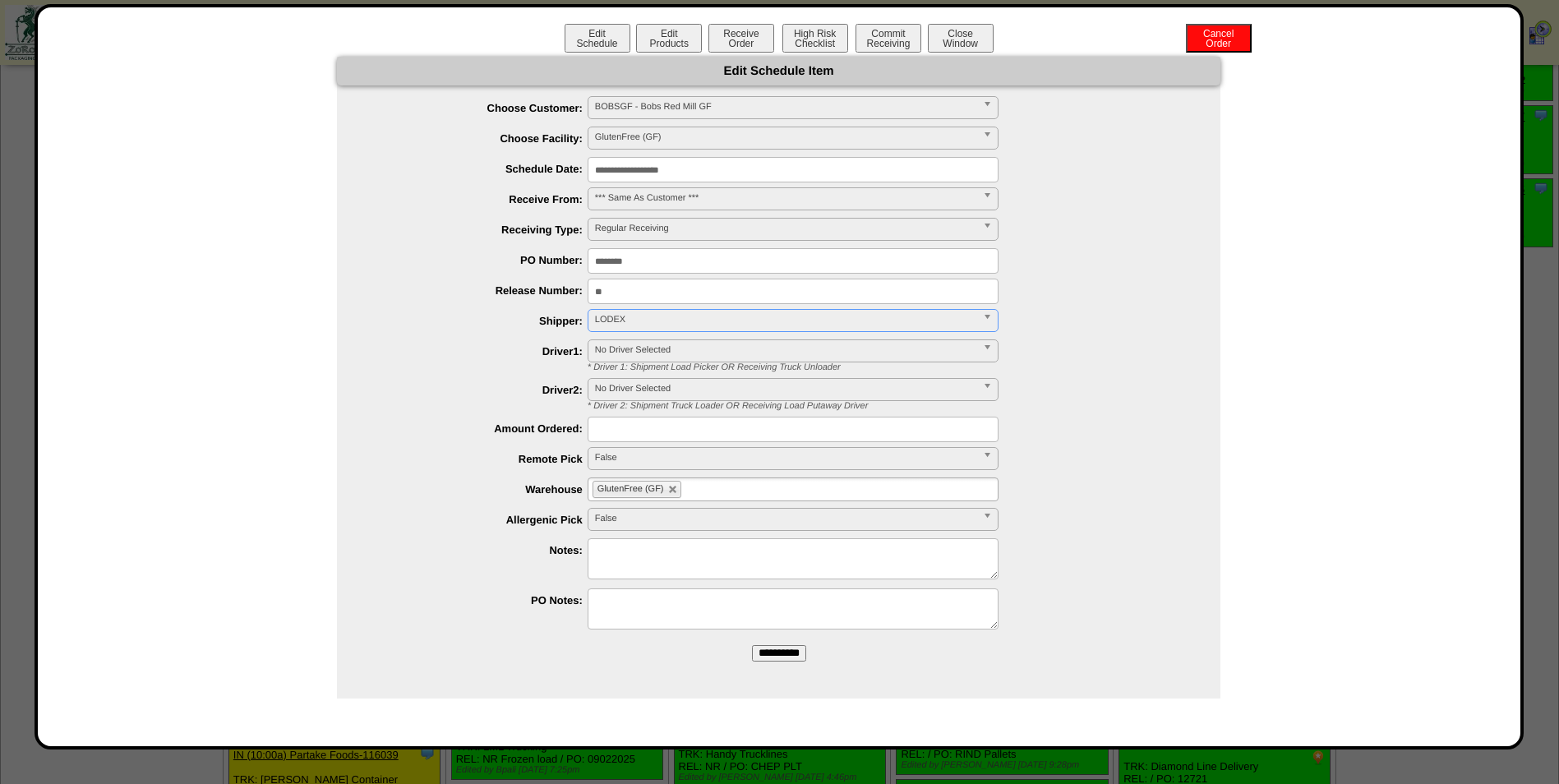
click at [783, 653] on input "**********" at bounding box center [779, 653] width 55 height 16
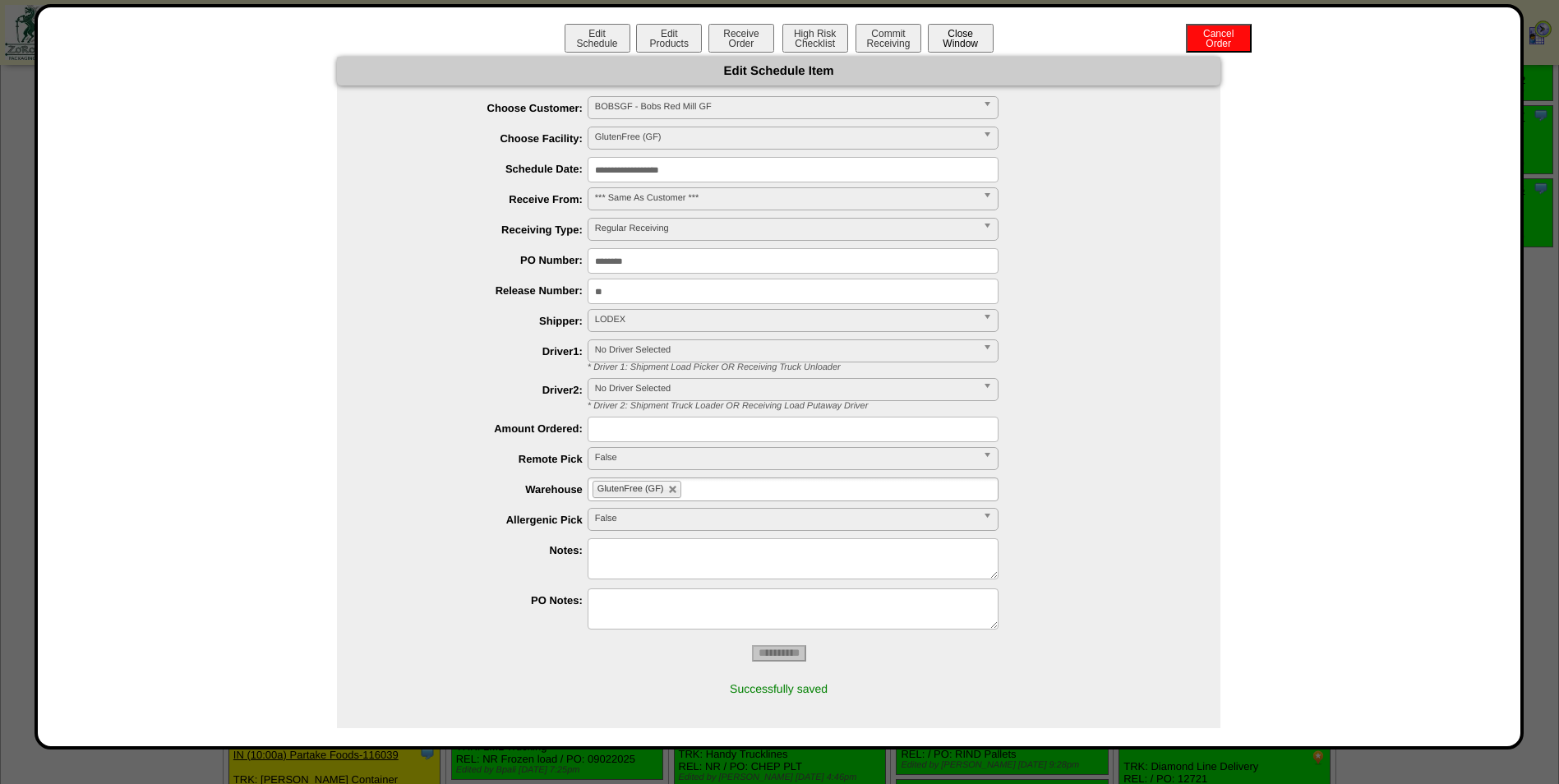
click at [962, 38] on button "Close Window" at bounding box center [961, 38] width 65 height 29
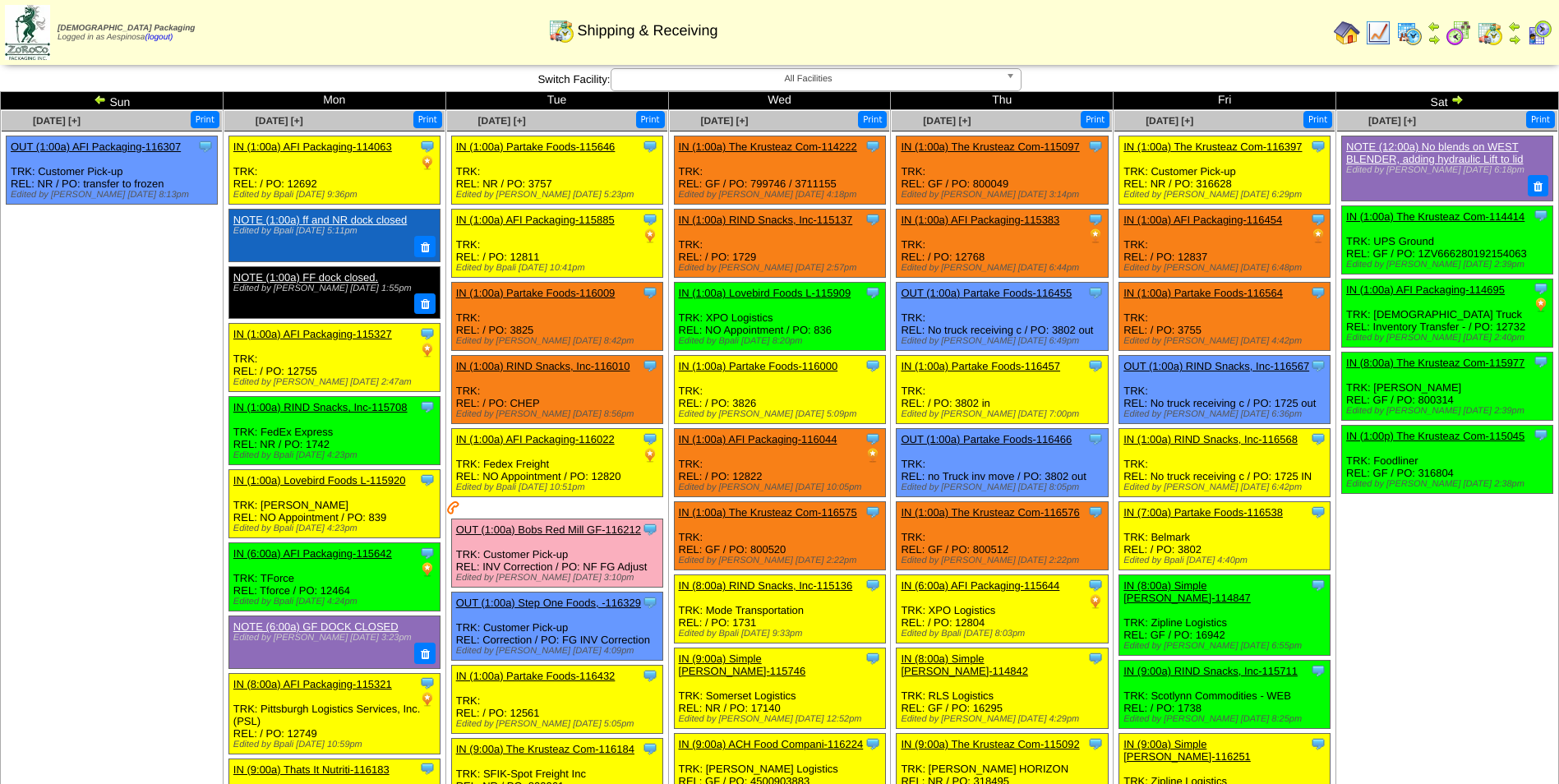
scroll to position [1866, 0]
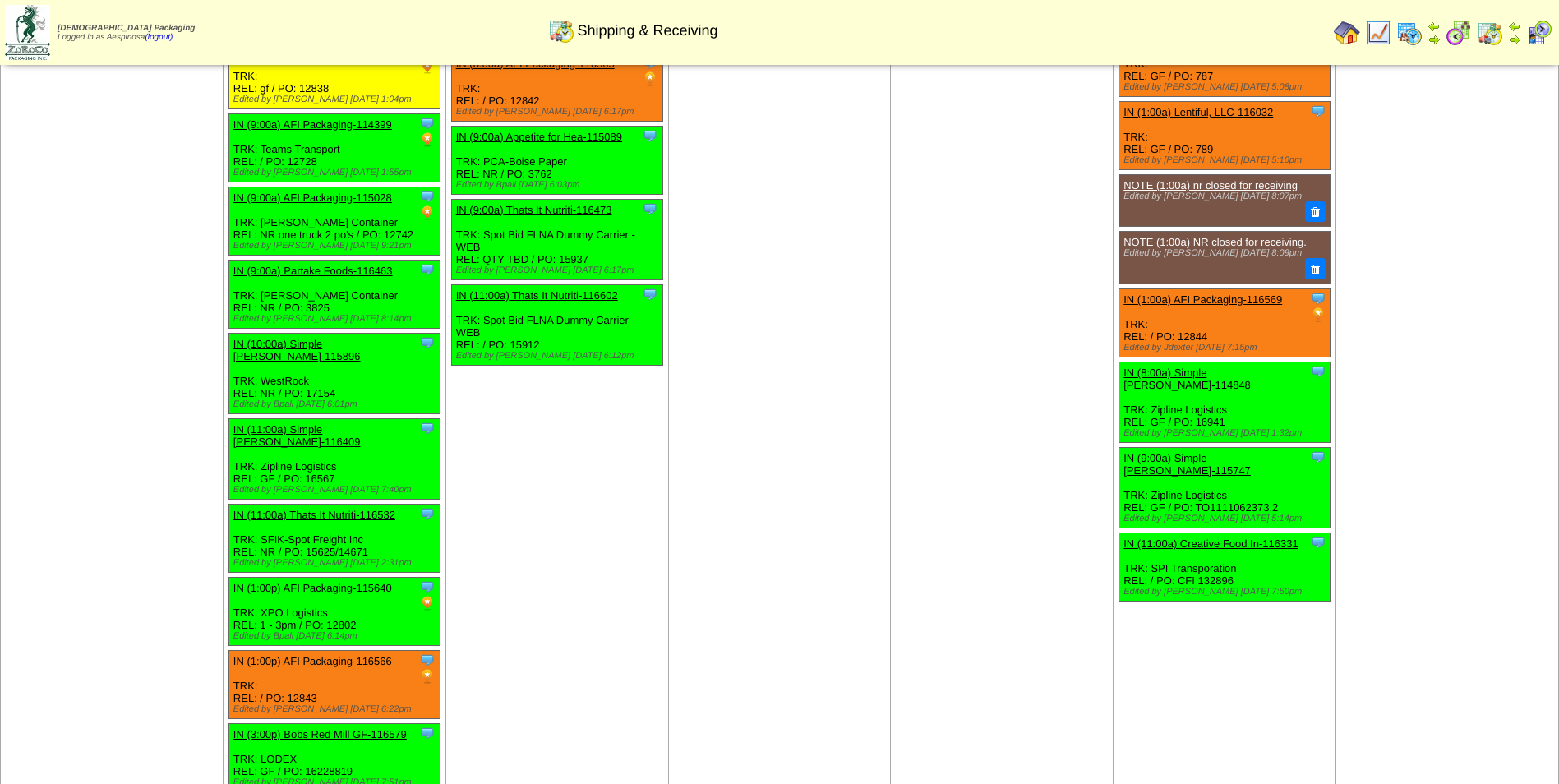
click at [948, 269] on td "[DATE] [+] Print Clone Item IN (1:00a) AFI Packaging-114382 AFI Packaging Sched…" at bounding box center [1002, 143] width 223 height 1307
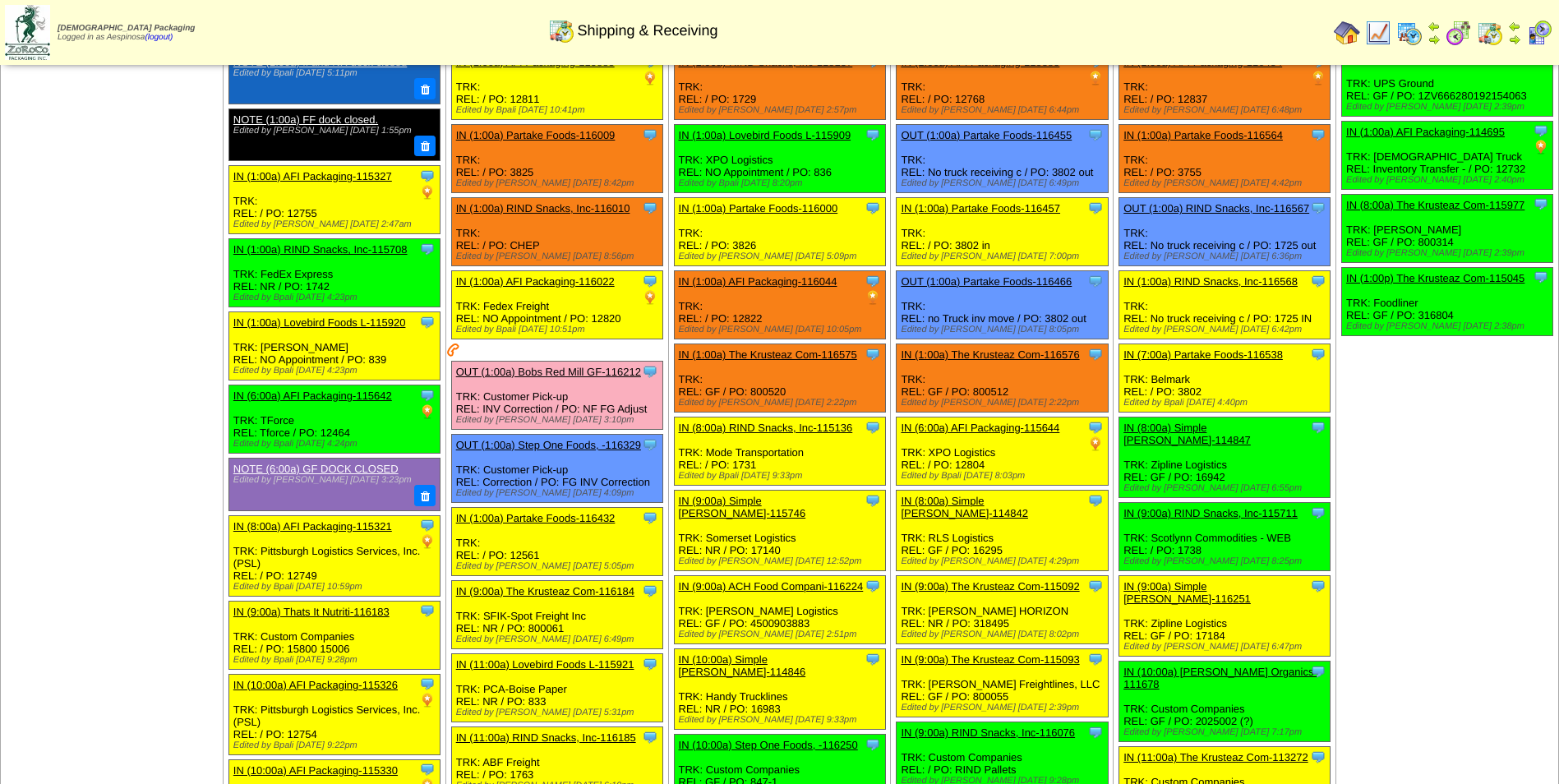
click at [773, 352] on link "IN (1:00a) The Krusteaz Com-116575" at bounding box center [768, 354] width 178 height 13
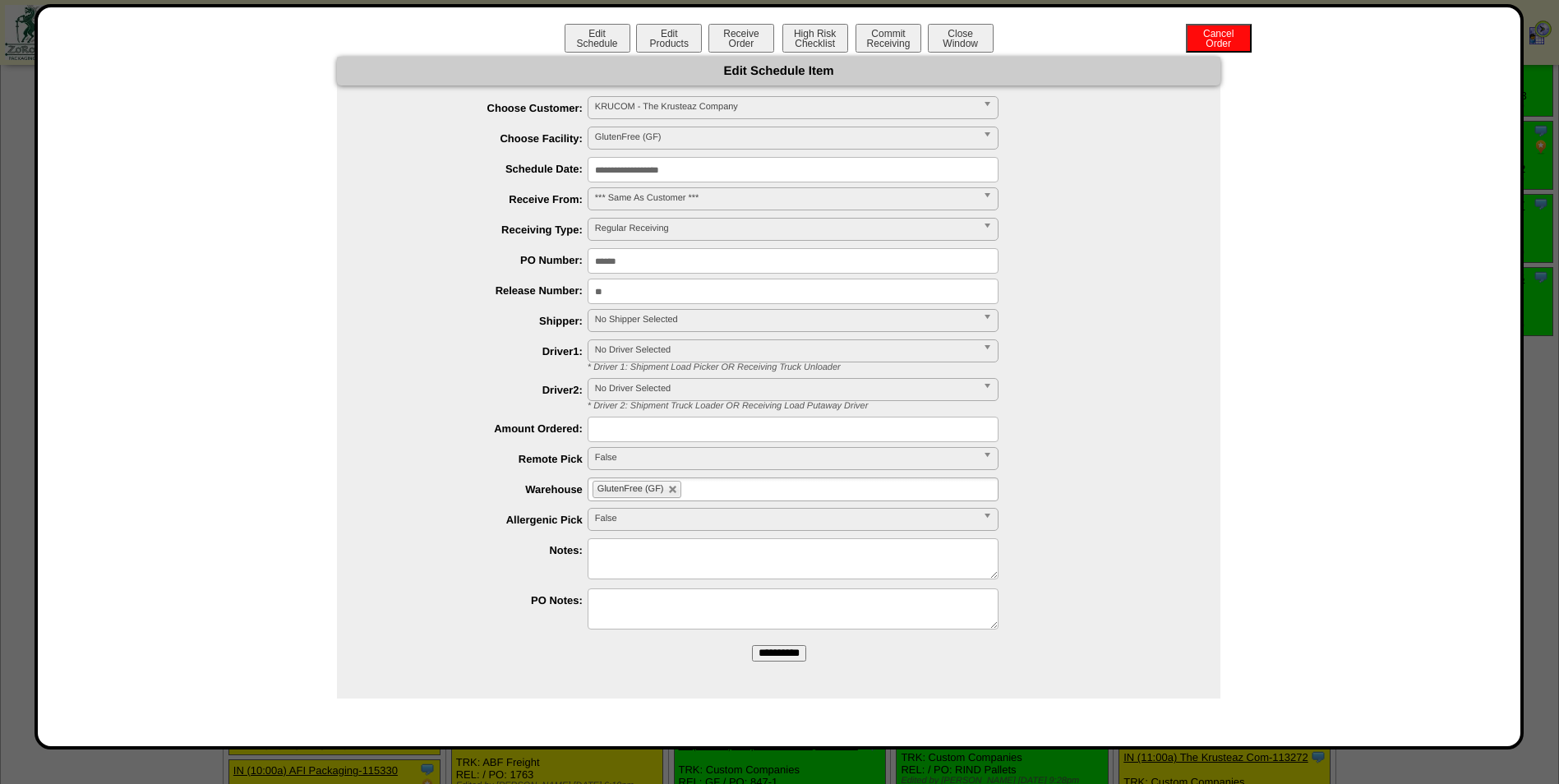
click at [705, 170] on input "**********" at bounding box center [794, 170] width 411 height 25
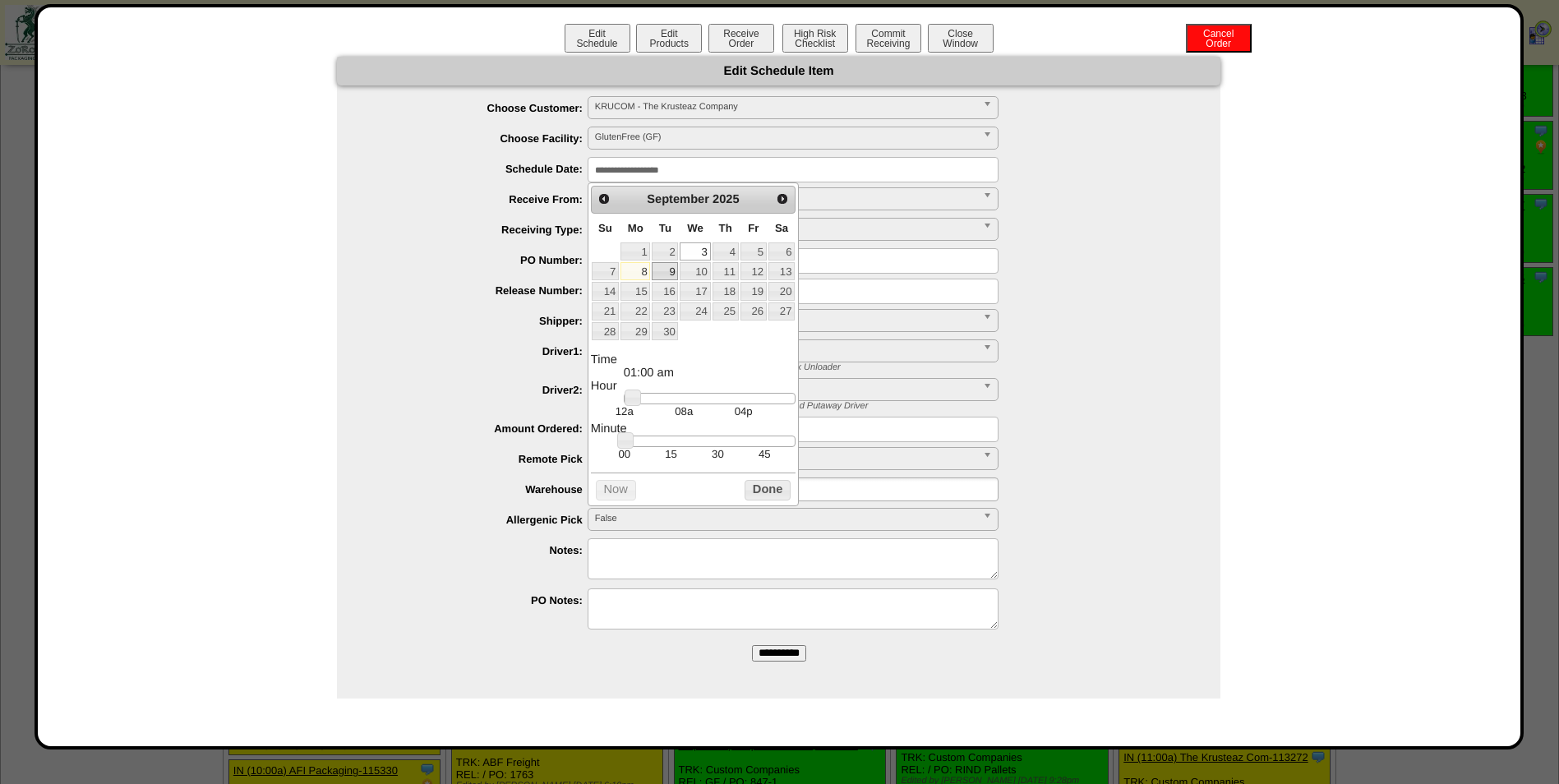
click at [670, 272] on link "9" at bounding box center [665, 271] width 26 height 18
click at [686, 402] on div at bounding box center [709, 398] width 172 height 12
click at [769, 494] on button "Done" at bounding box center [767, 490] width 46 height 21
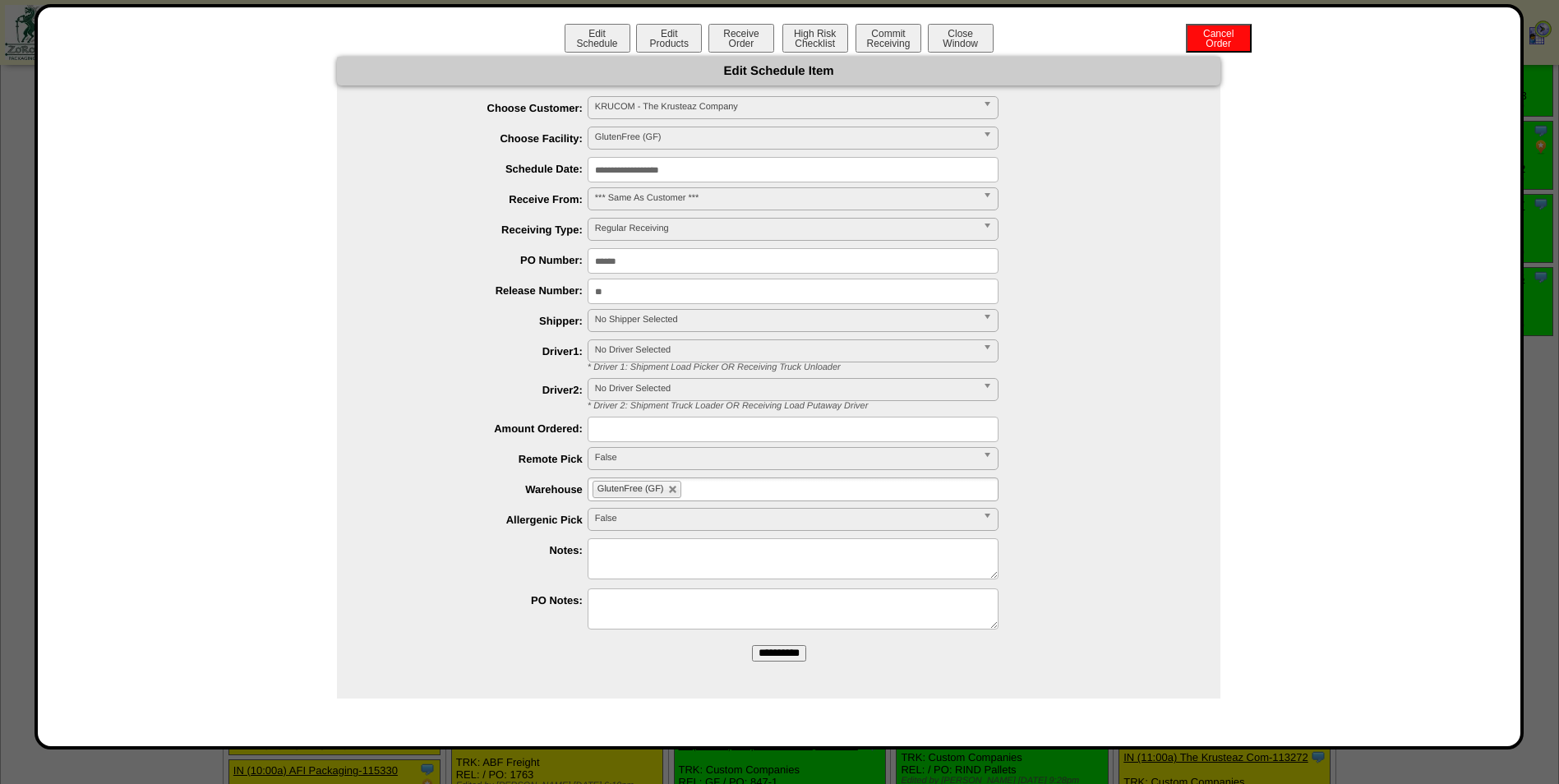
click at [658, 175] on input "**********" at bounding box center [794, 170] width 411 height 25
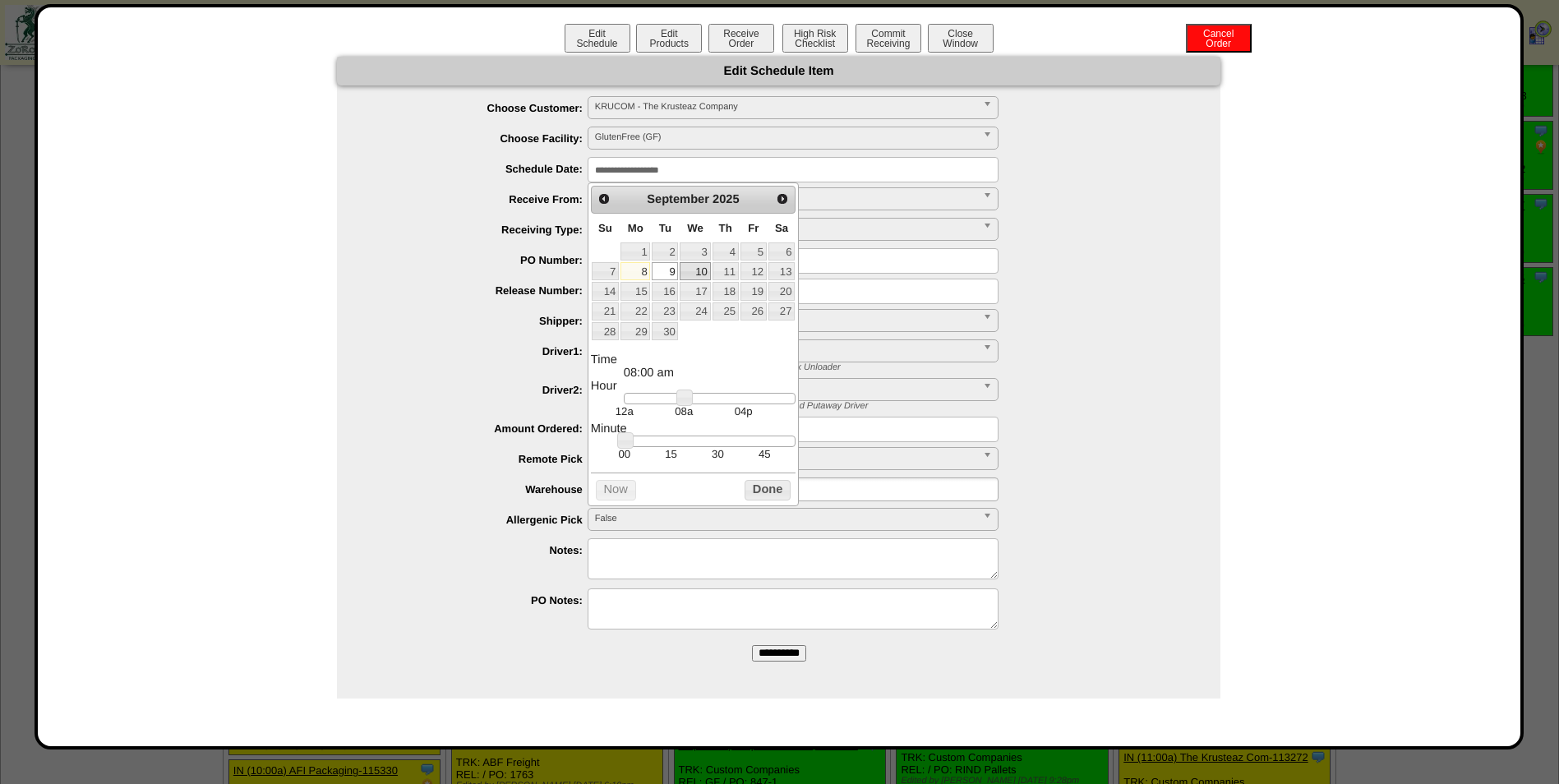
click at [690, 273] on link "10" at bounding box center [695, 271] width 30 height 18
type input "**********"
click at [779, 486] on button "Done" at bounding box center [767, 490] width 46 height 21
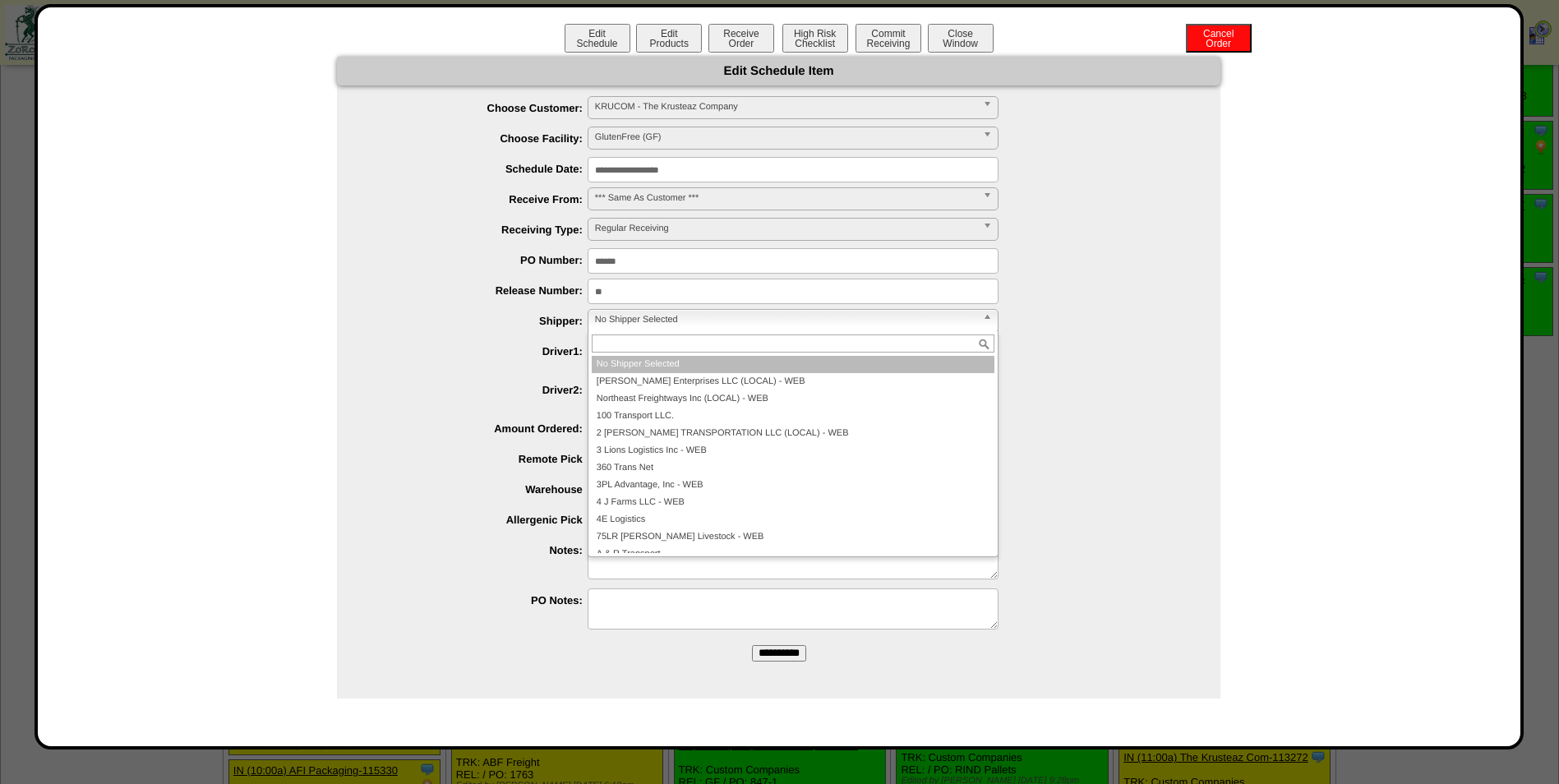
click at [685, 320] on span "No Shipper Selected" at bounding box center [786, 320] width 382 height 20
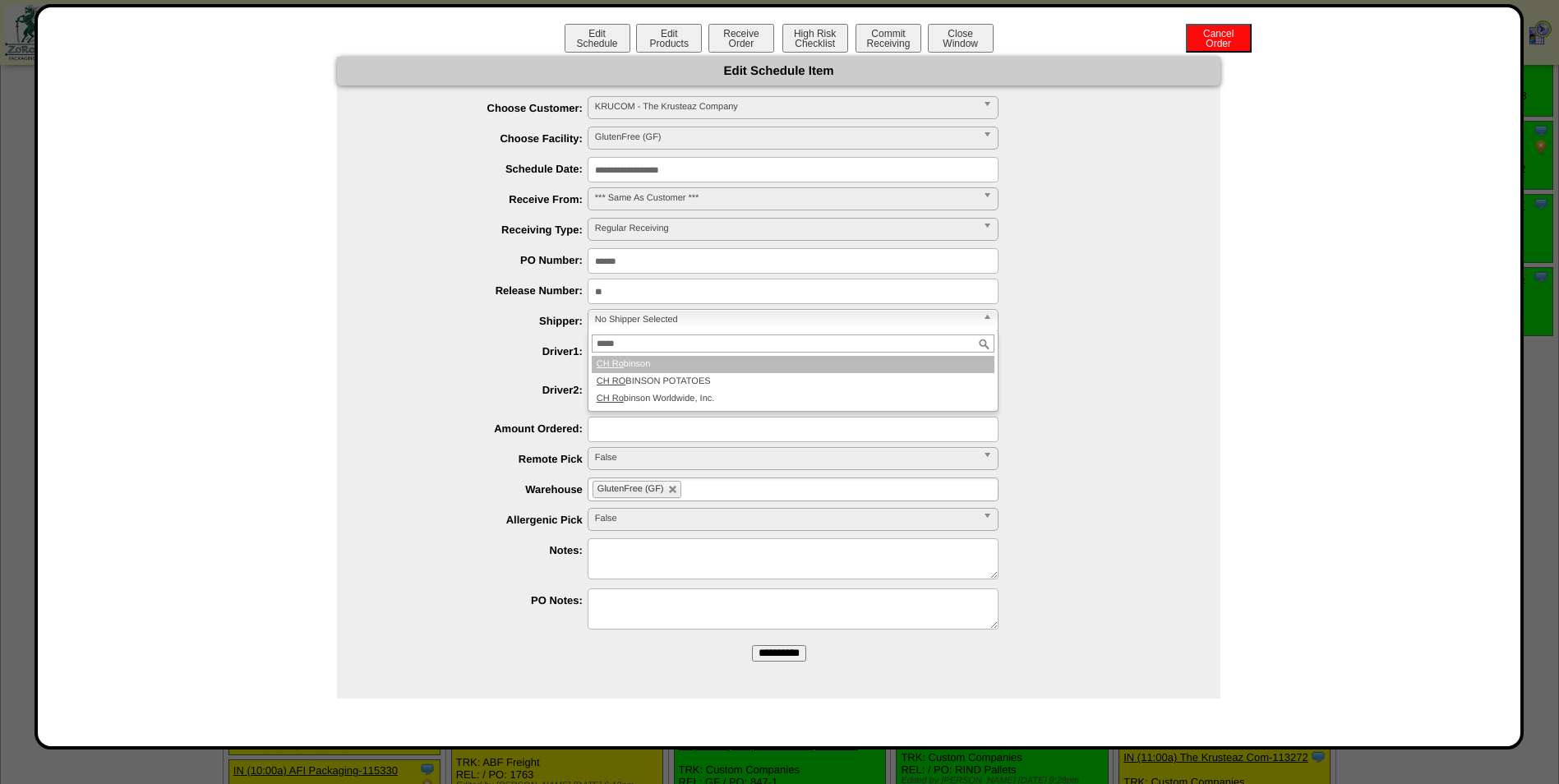
type input "*****"
click at [704, 368] on li "CH Ro binson" at bounding box center [793, 364] width 403 height 17
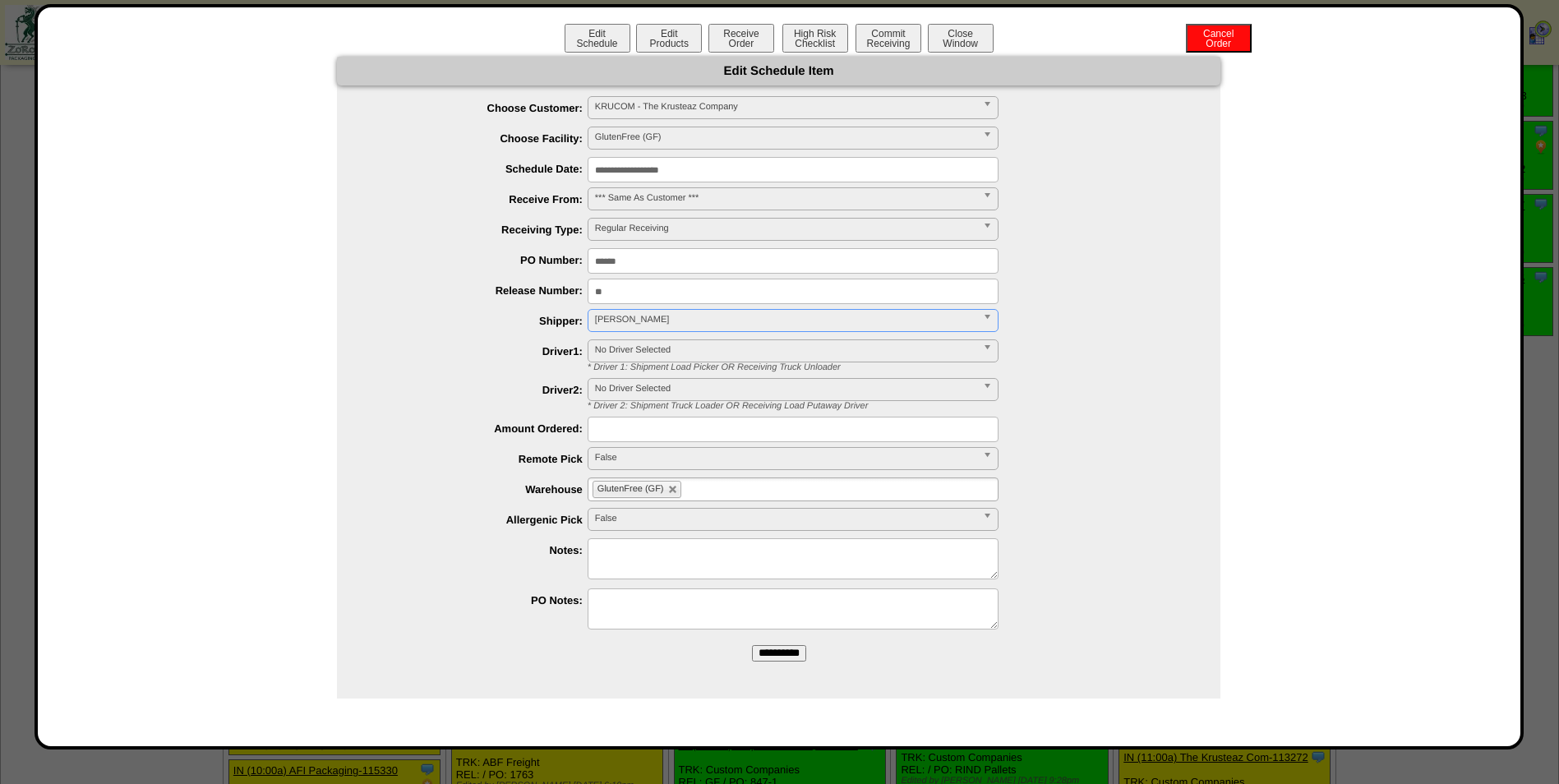
click at [793, 650] on input "**********" at bounding box center [779, 653] width 55 height 16
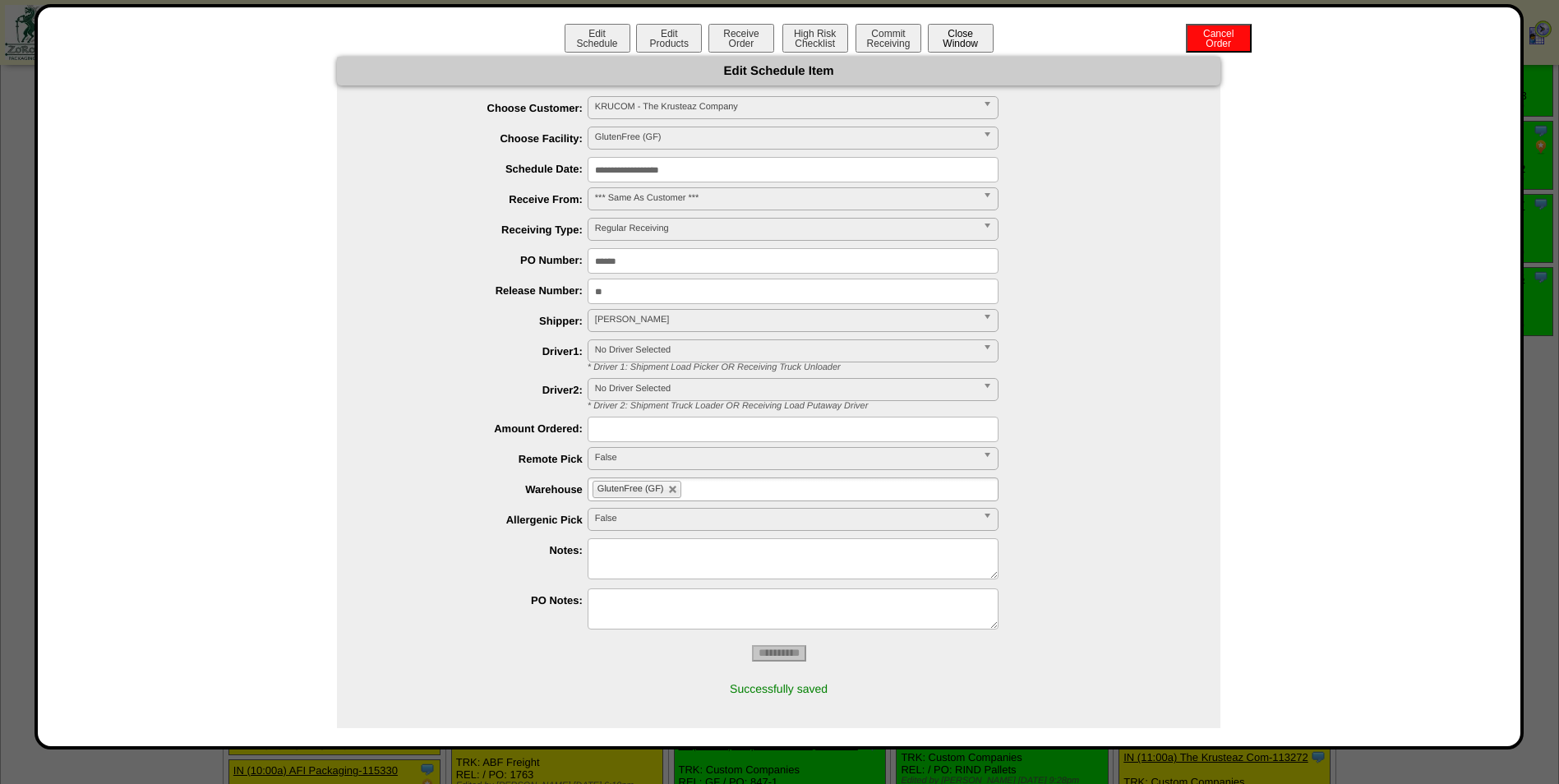
click at [977, 43] on button "Close Window" at bounding box center [961, 38] width 65 height 29
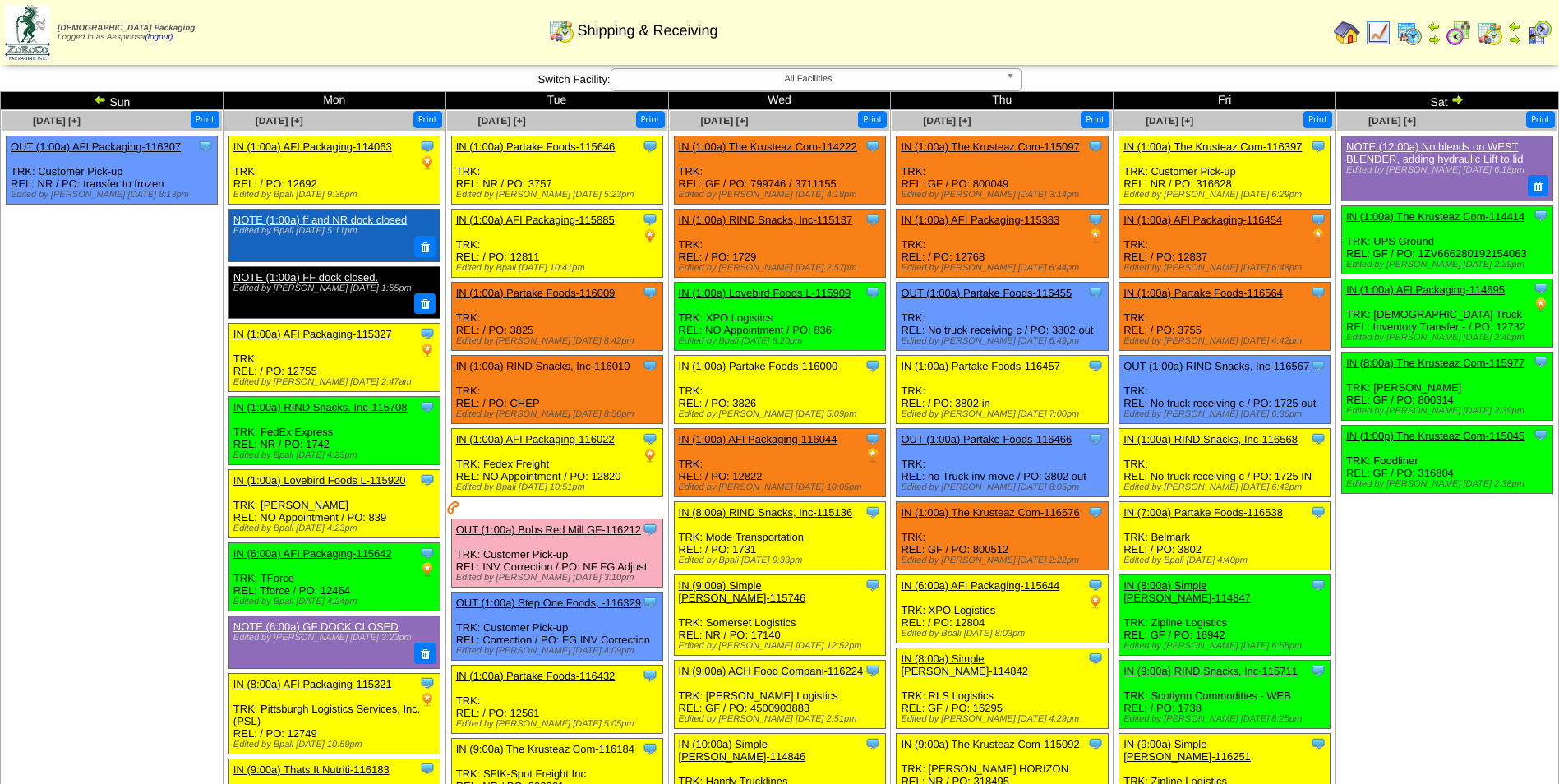
click at [1412, 566] on td "[DATE] [+] Print Clone Item NOTE (12:00a) No blends on WEST BLENDER, adding hyd…" at bounding box center [1447, 733] width 223 height 1247
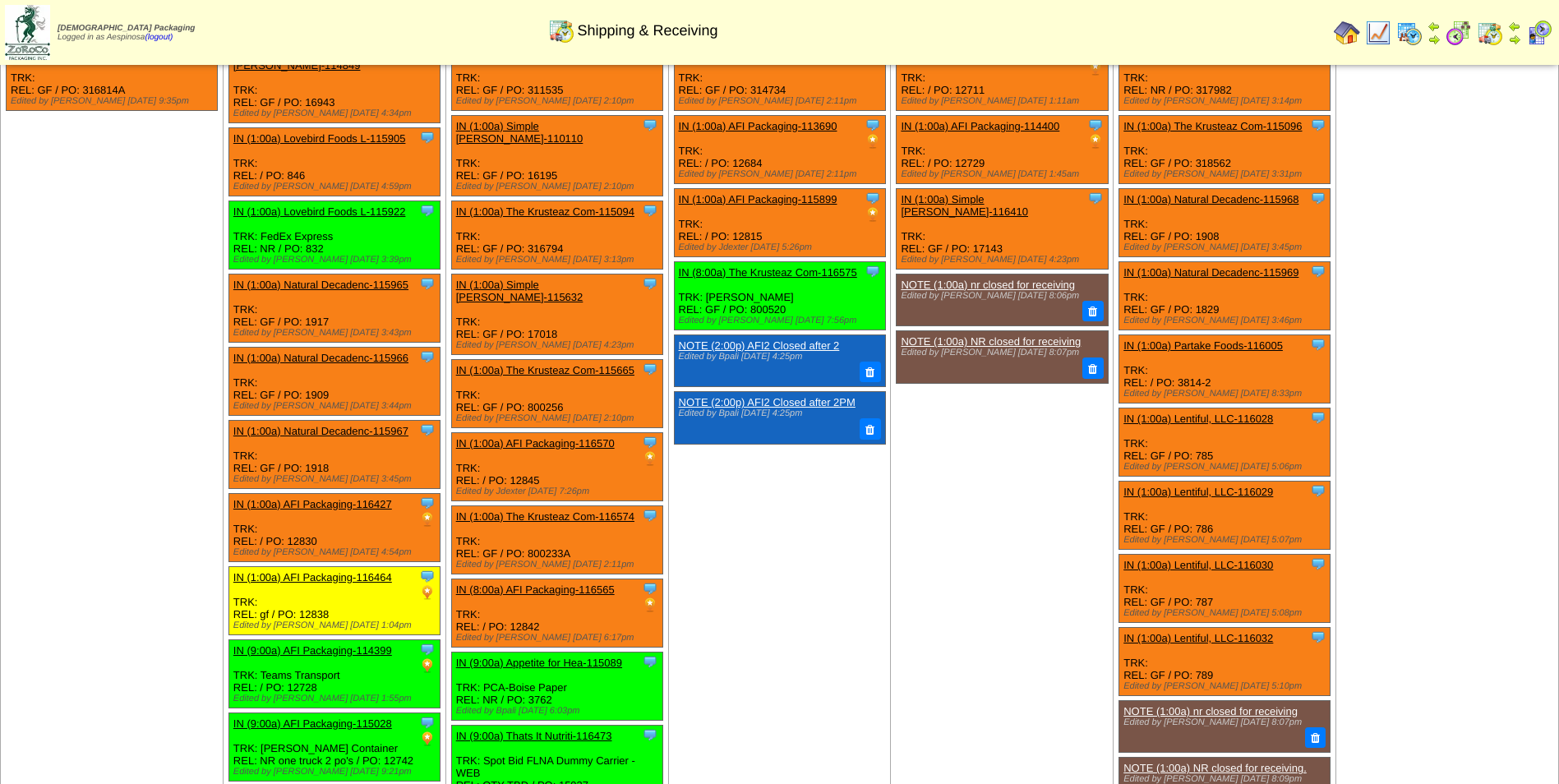
scroll to position [1340, 0]
click at [774, 267] on link "IN (8:00a) The Krusteaz Com-116575" at bounding box center [768, 273] width 178 height 13
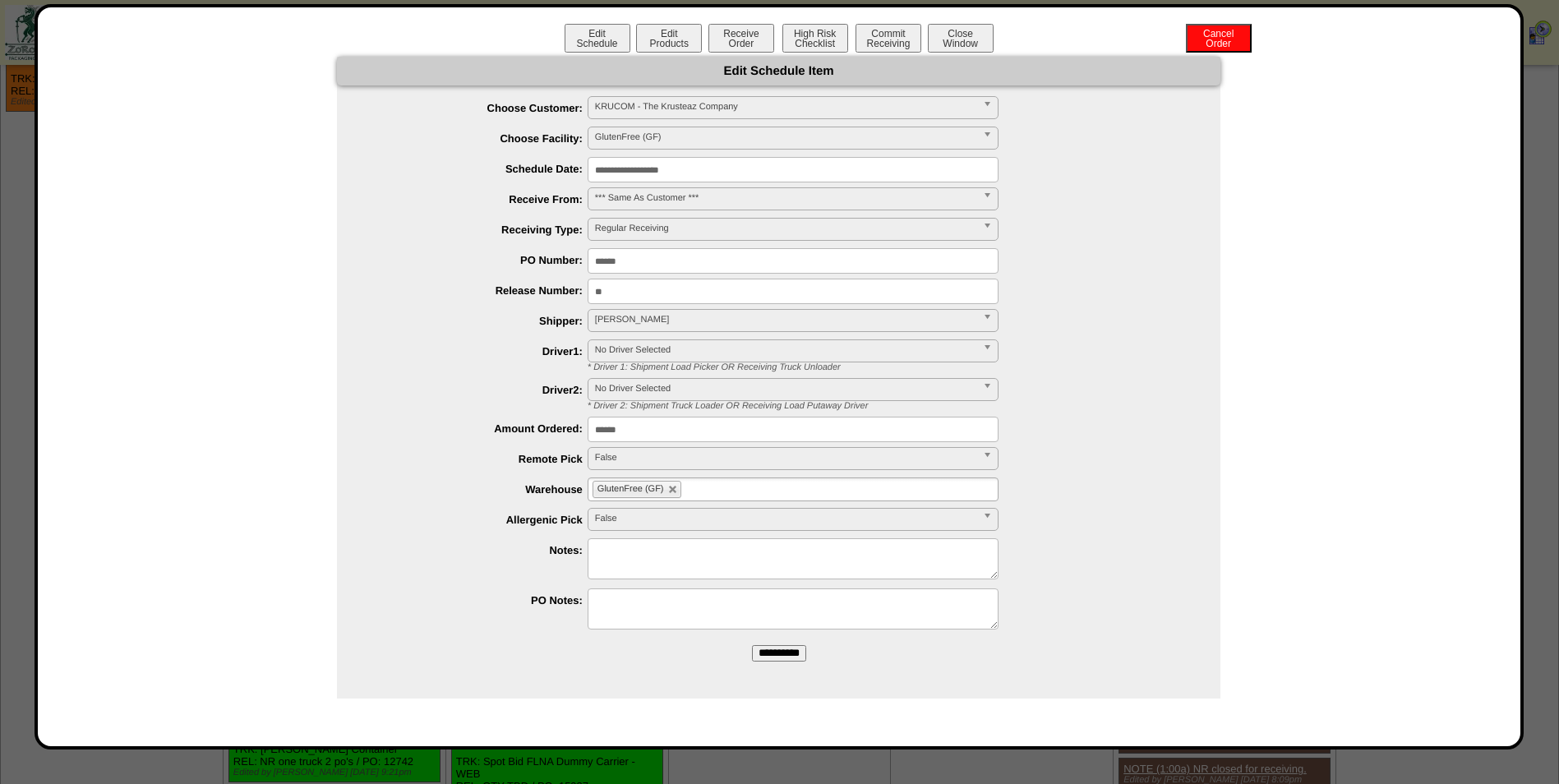
click at [671, 164] on input "**********" at bounding box center [794, 170] width 411 height 25
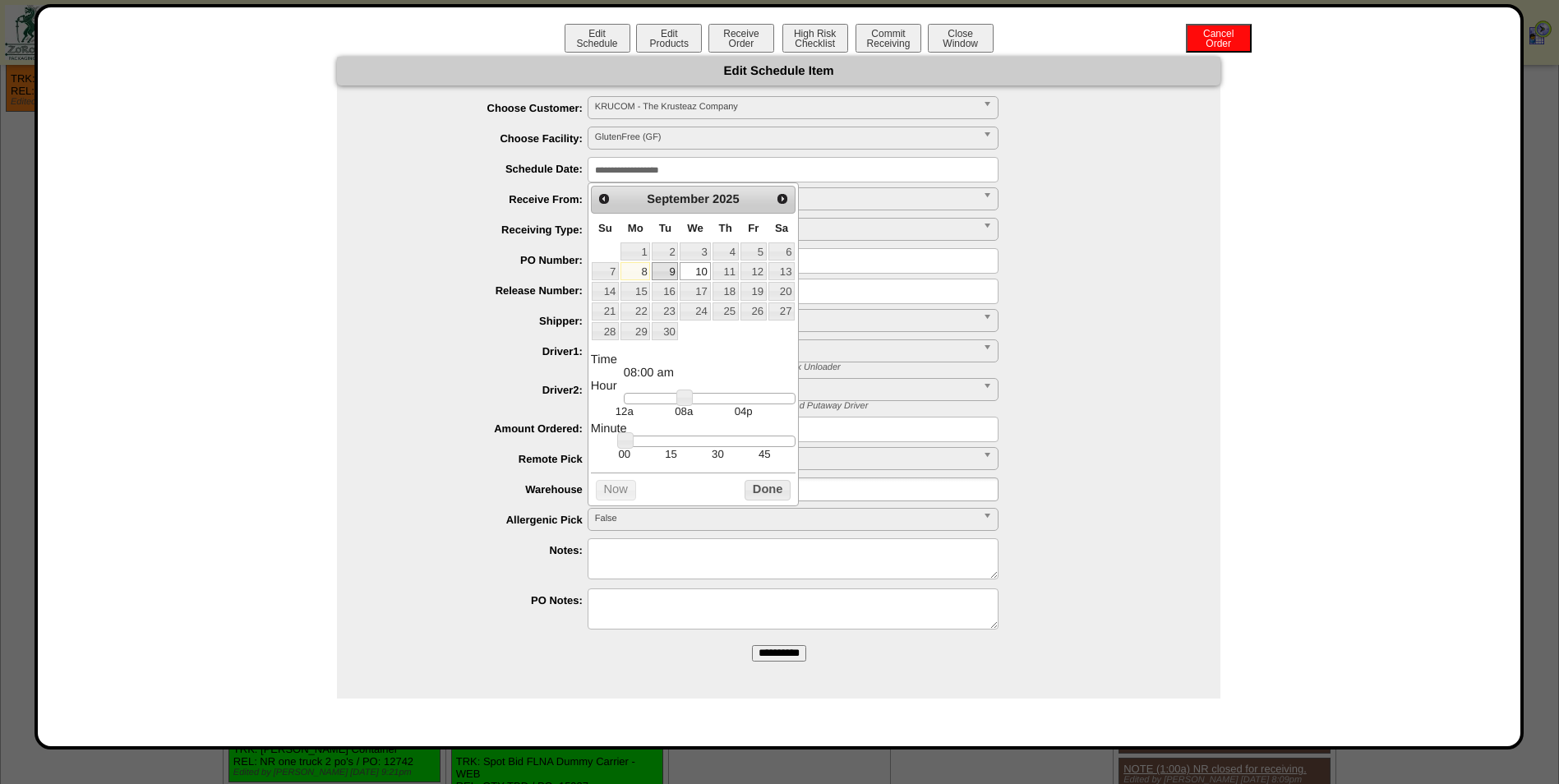
click at [669, 273] on link "9" at bounding box center [665, 271] width 26 height 18
type input "**********"
click at [785, 501] on button "Done" at bounding box center [767, 490] width 46 height 21
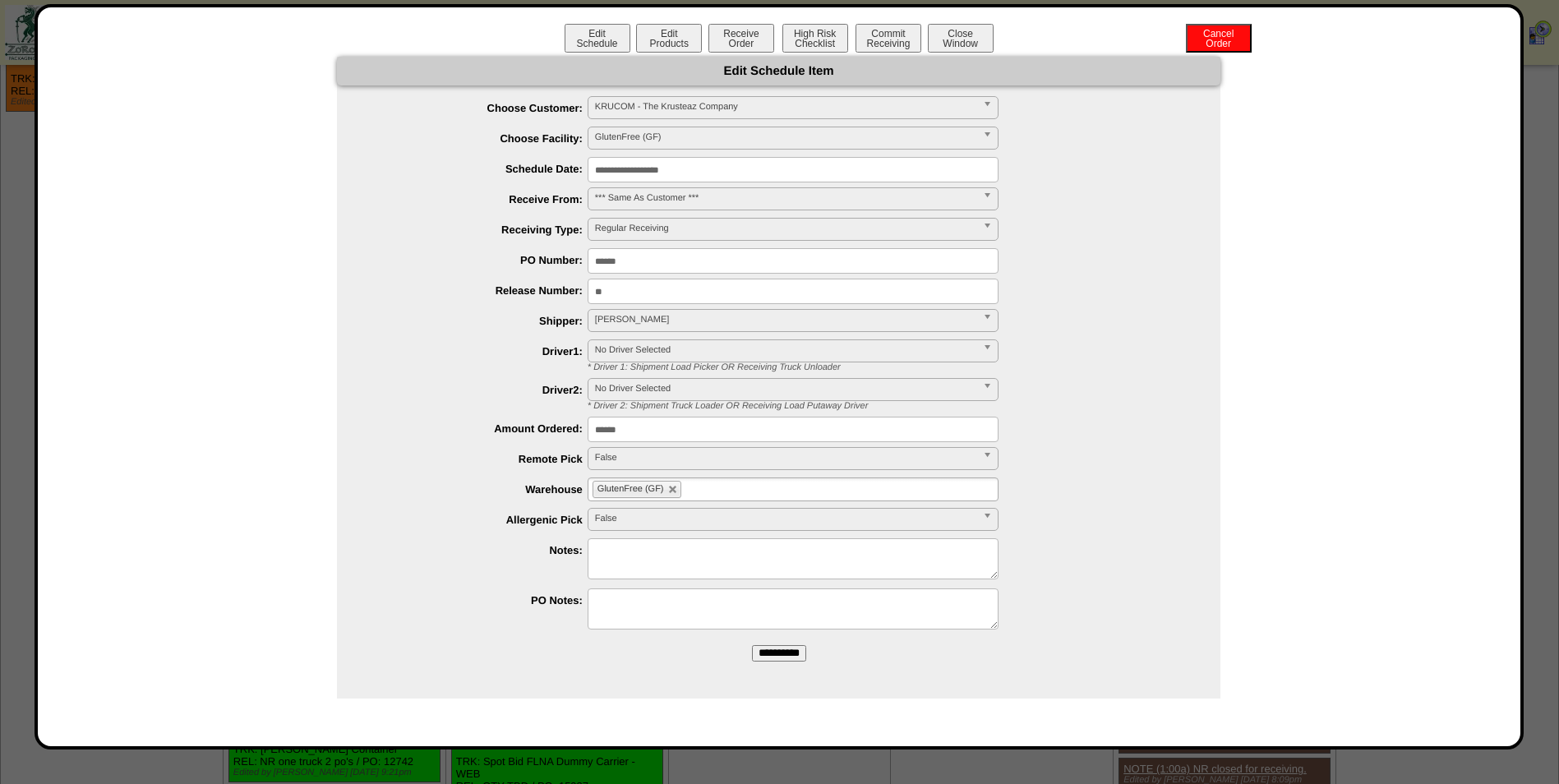
drag, startPoint x: 783, startPoint y: 649, endPoint x: 863, endPoint y: 104, distance: 550.8
click at [782, 649] on input "**********" at bounding box center [779, 653] width 55 height 16
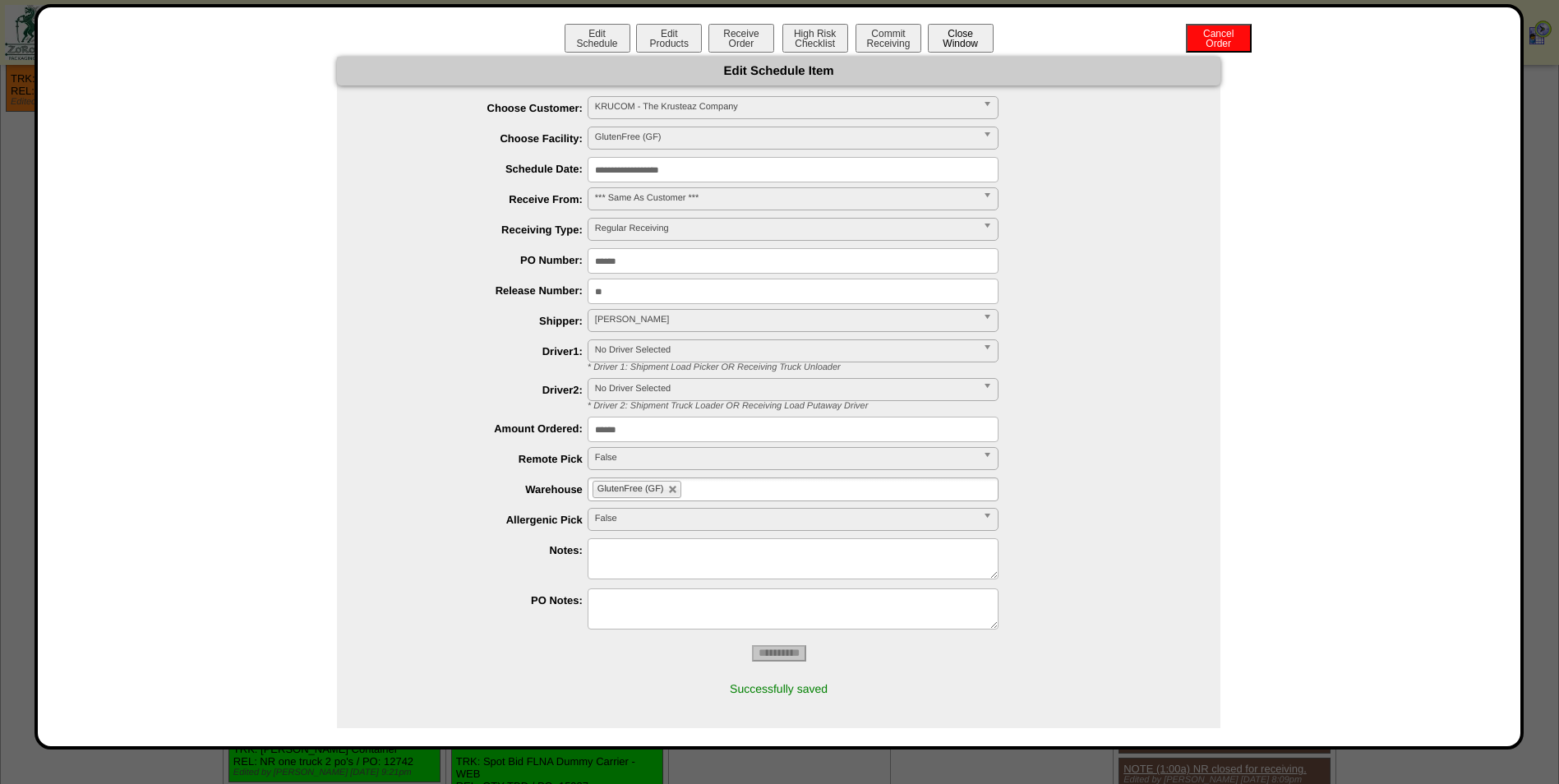
click at [963, 44] on button "Close Window" at bounding box center [961, 38] width 65 height 29
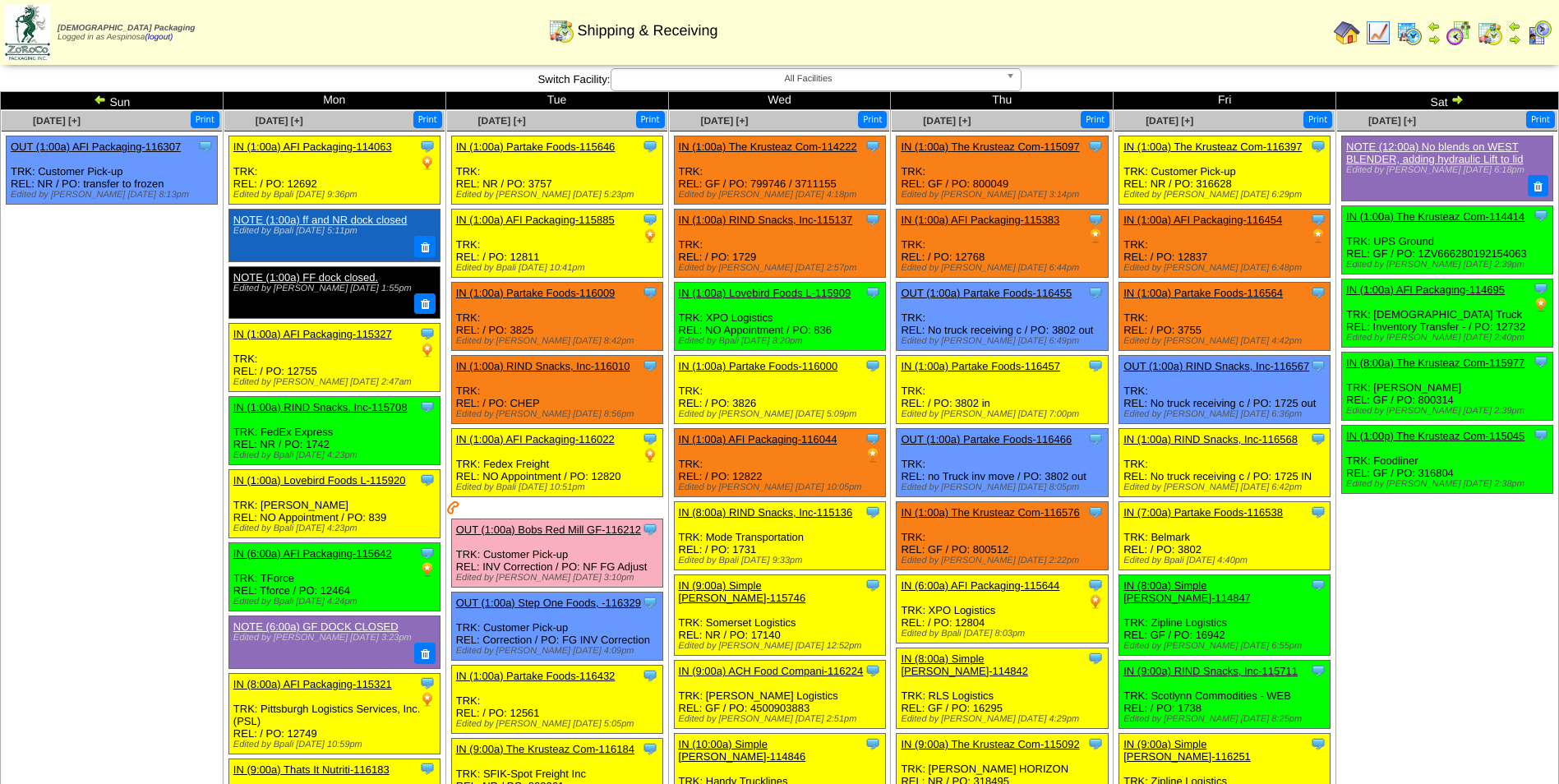
click at [1384, 610] on td "Sep 06 [+] Print Clone Item NOTE (12:00a) No blends on WEST BLENDER, adding hyd…" at bounding box center [1447, 733] width 223 height 1247
click at [1403, 639] on td "Sep 06 [+] Print Clone Item NOTE (12:00a) No blends on WEST BLENDER, adding hyd…" at bounding box center [1447, 733] width 223 height 1247
click at [1392, 575] on td "Sep 06 [+] Print Clone Item NOTE (12:00a) No blends on WEST BLENDER, adding hyd…" at bounding box center [1447, 733] width 223 height 1247
click at [1369, 571] on td "Sep 06 [+] Print Clone Item NOTE (12:00a) No blends on WEST BLENDER, adding hyd…" at bounding box center [1447, 733] width 223 height 1247
click at [1454, 98] on img at bounding box center [1457, 99] width 13 height 13
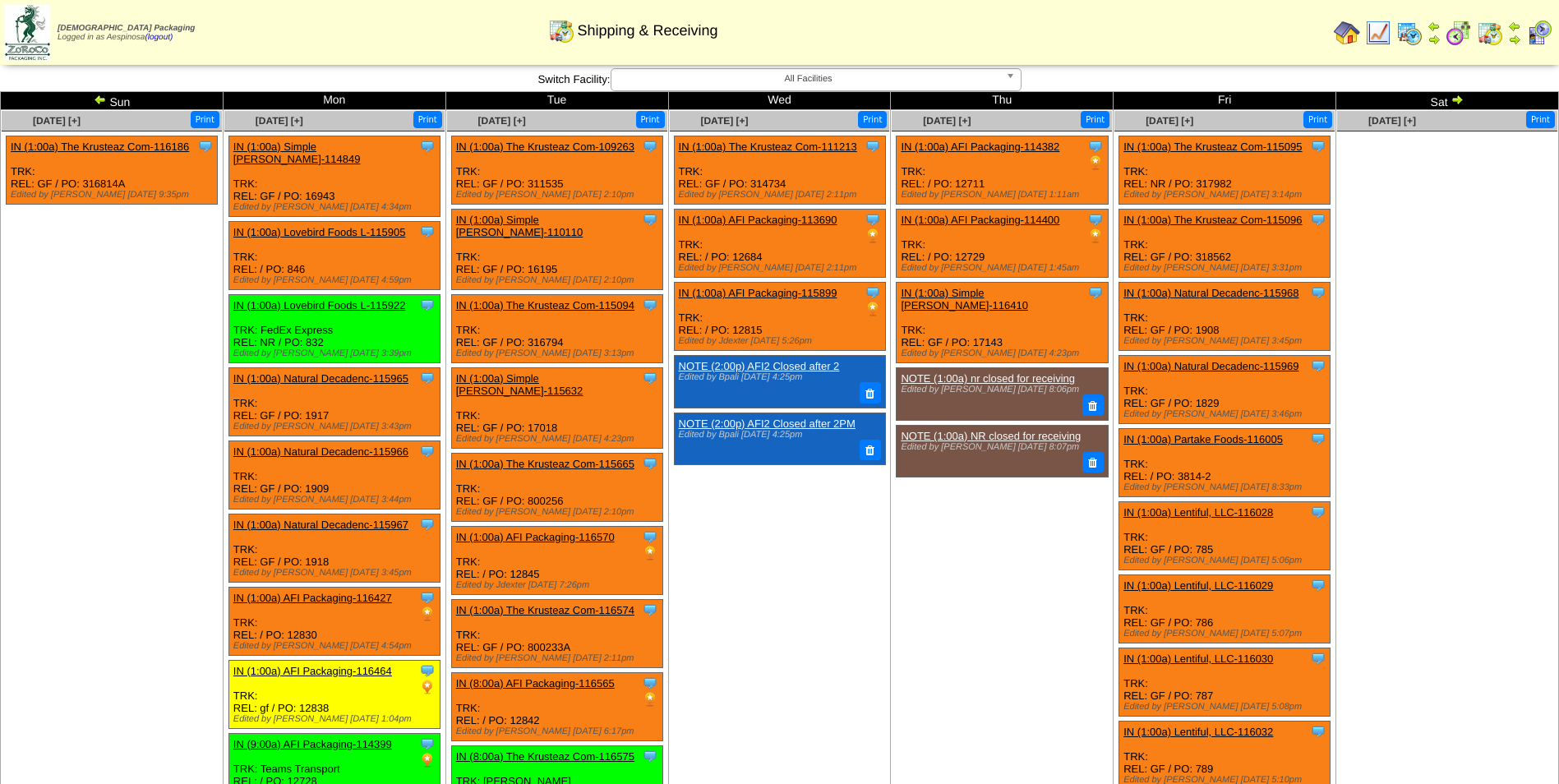
click at [1454, 98] on img at bounding box center [1457, 99] width 13 height 13
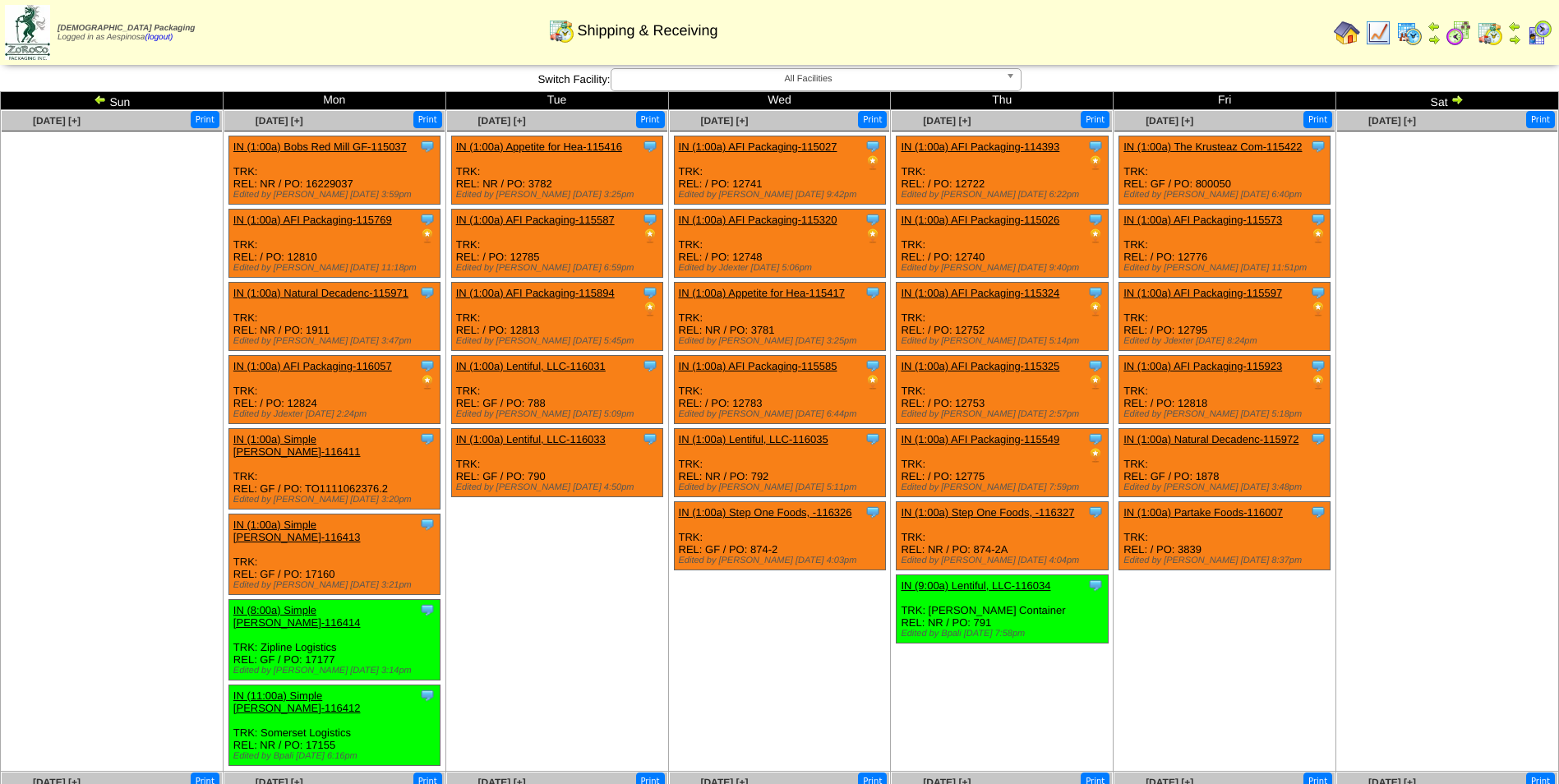
click at [1460, 98] on img at bounding box center [1457, 99] width 13 height 13
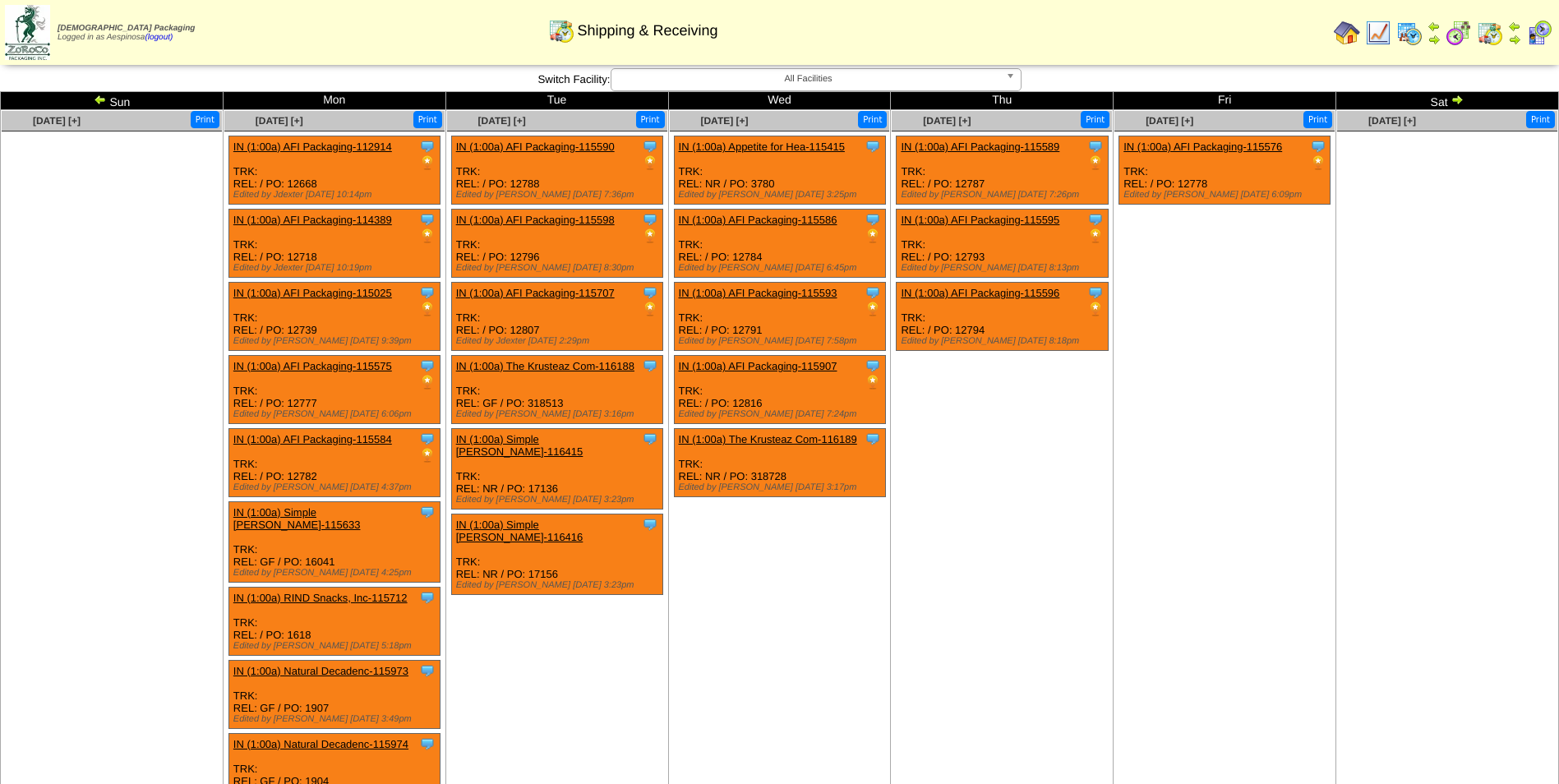
click at [361, 665] on link "IN (1:00a) Natural Decadenc-115973" at bounding box center [321, 671] width 175 height 13
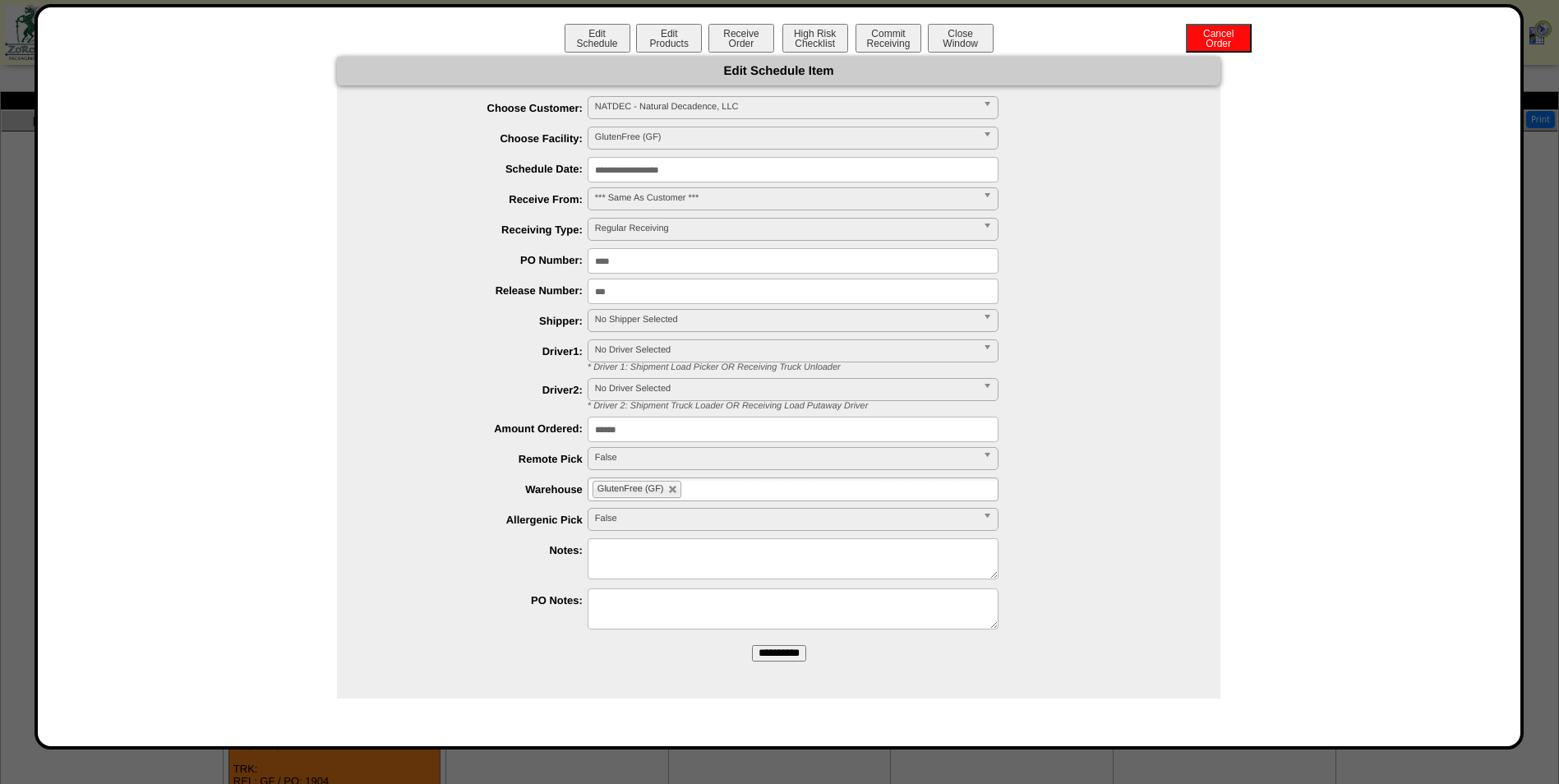
click at [664, 174] on input "**********" at bounding box center [794, 170] width 411 height 25
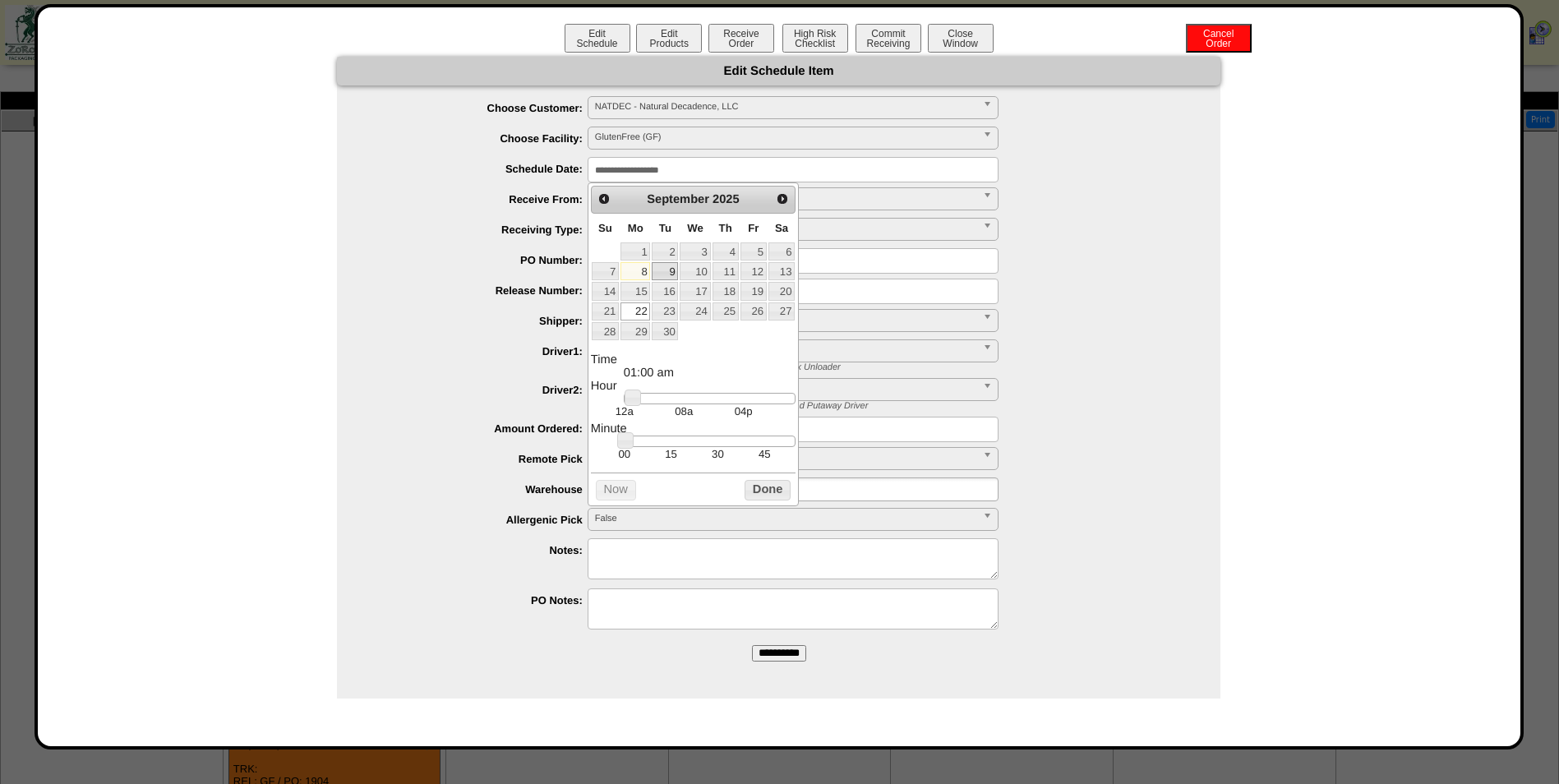
click at [665, 271] on link "9" at bounding box center [665, 271] width 26 height 18
type input "**********"
drag, startPoint x: 634, startPoint y: 401, endPoint x: 703, endPoint y: 410, distance: 69.6
click at [703, 406] on link at bounding box center [702, 398] width 16 height 16
click at [753, 488] on button "Done" at bounding box center [767, 490] width 46 height 21
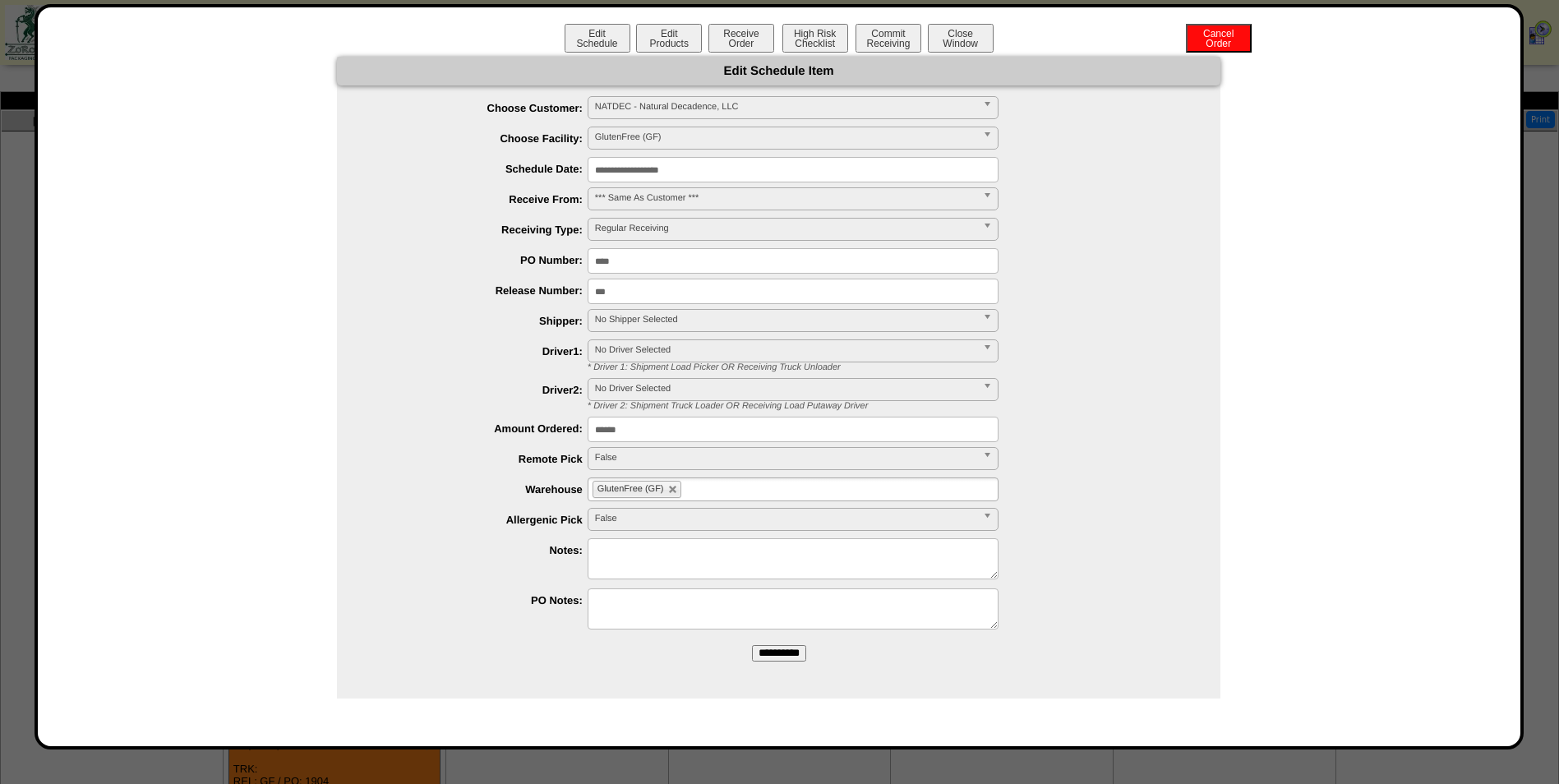
click at [679, 323] on span "No Shipper Selected" at bounding box center [786, 320] width 382 height 20
type input "*"
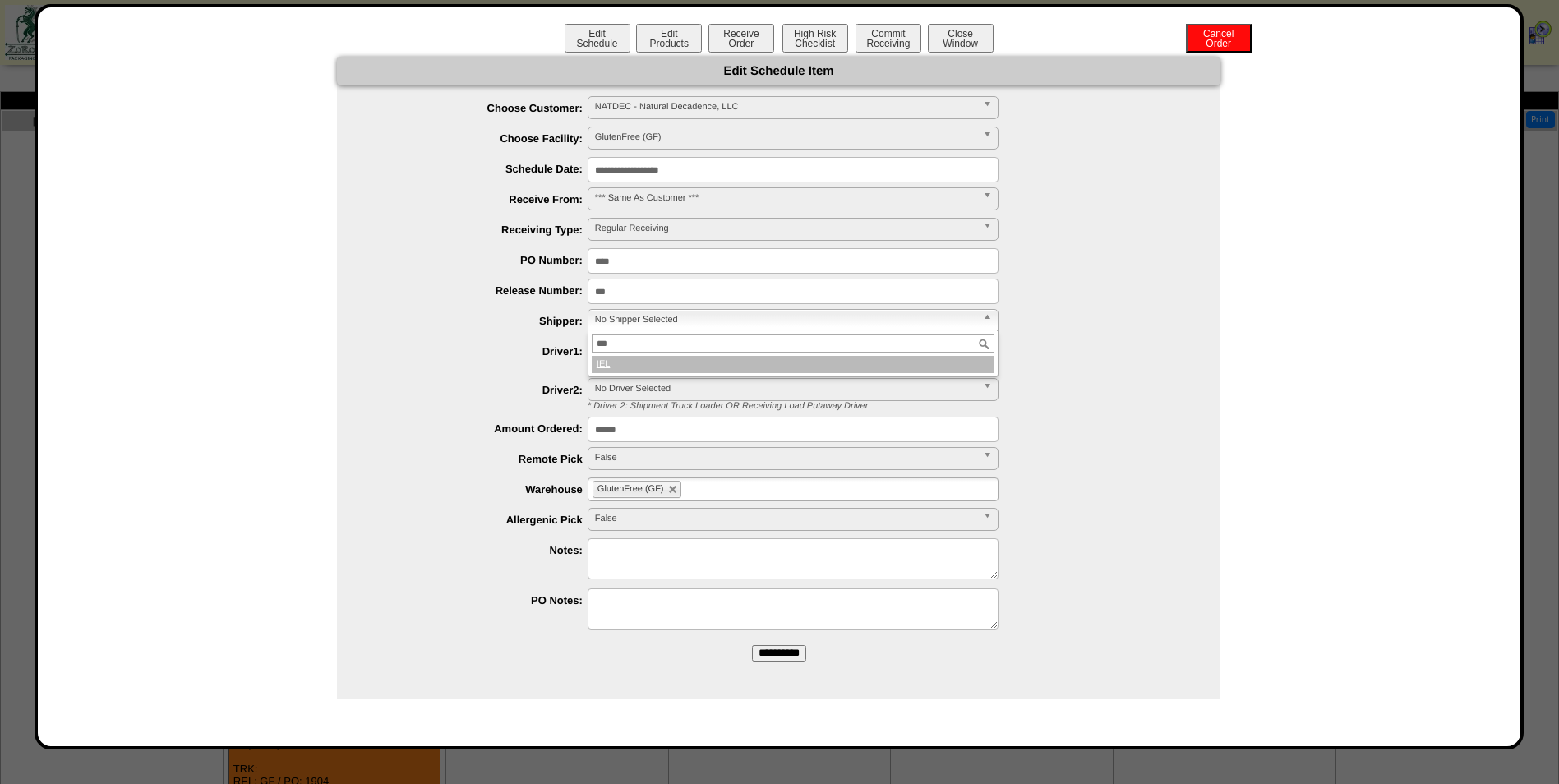
type input "***"
click at [674, 369] on li "IEL" at bounding box center [793, 364] width 403 height 17
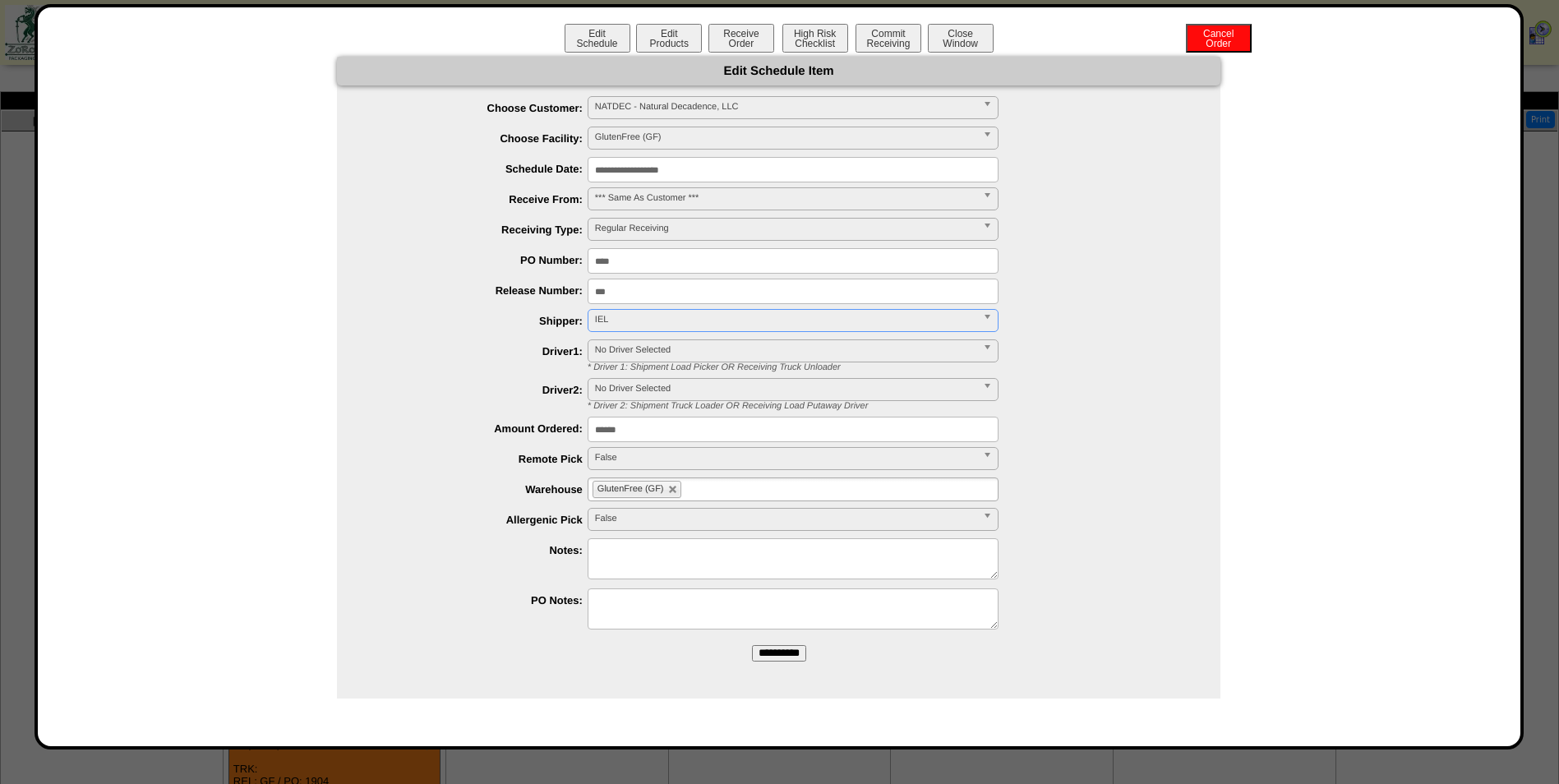
click at [788, 654] on input "**********" at bounding box center [779, 653] width 55 height 16
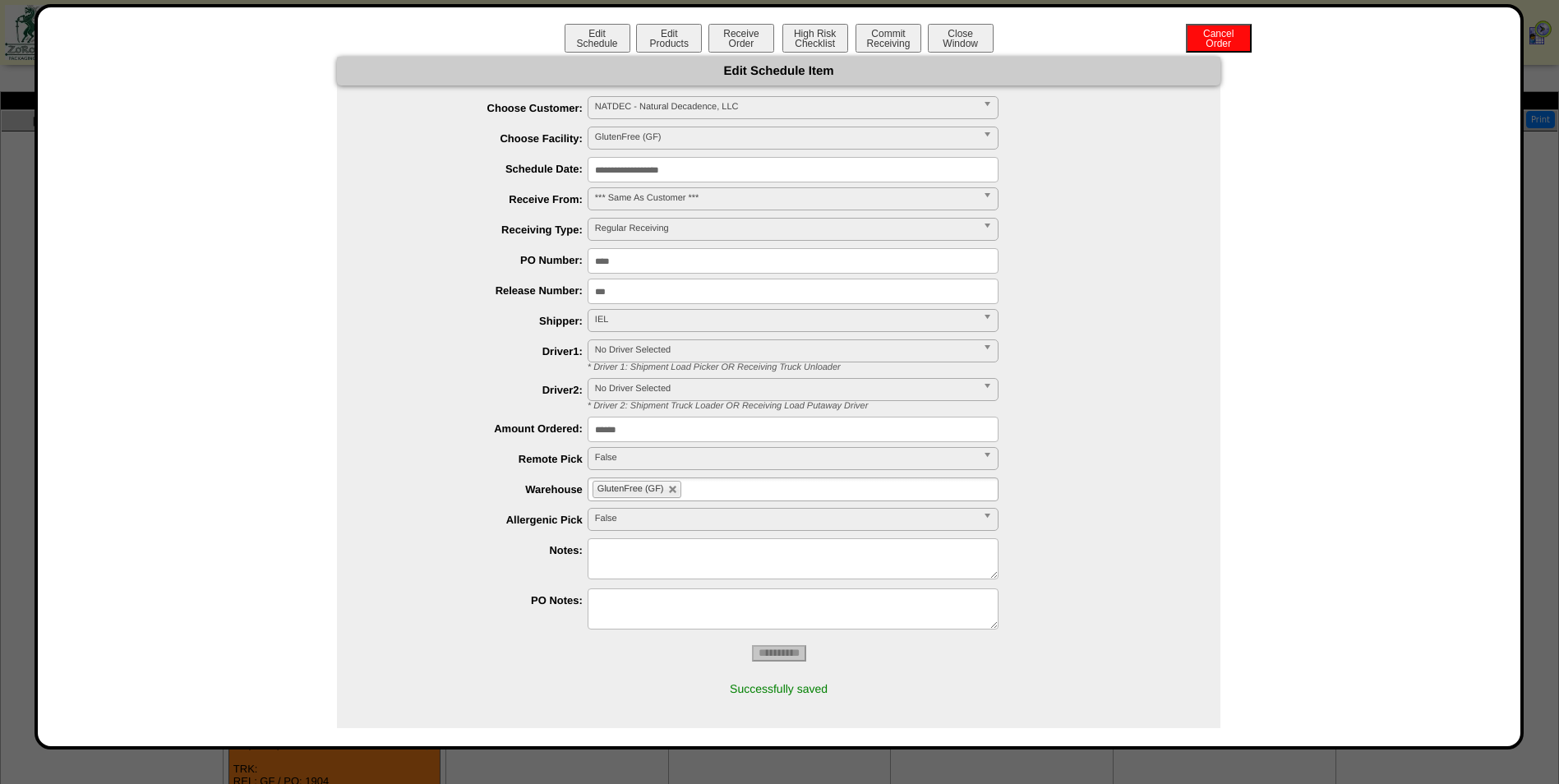
click at [976, 42] on button "Close Window" at bounding box center [961, 38] width 65 height 29
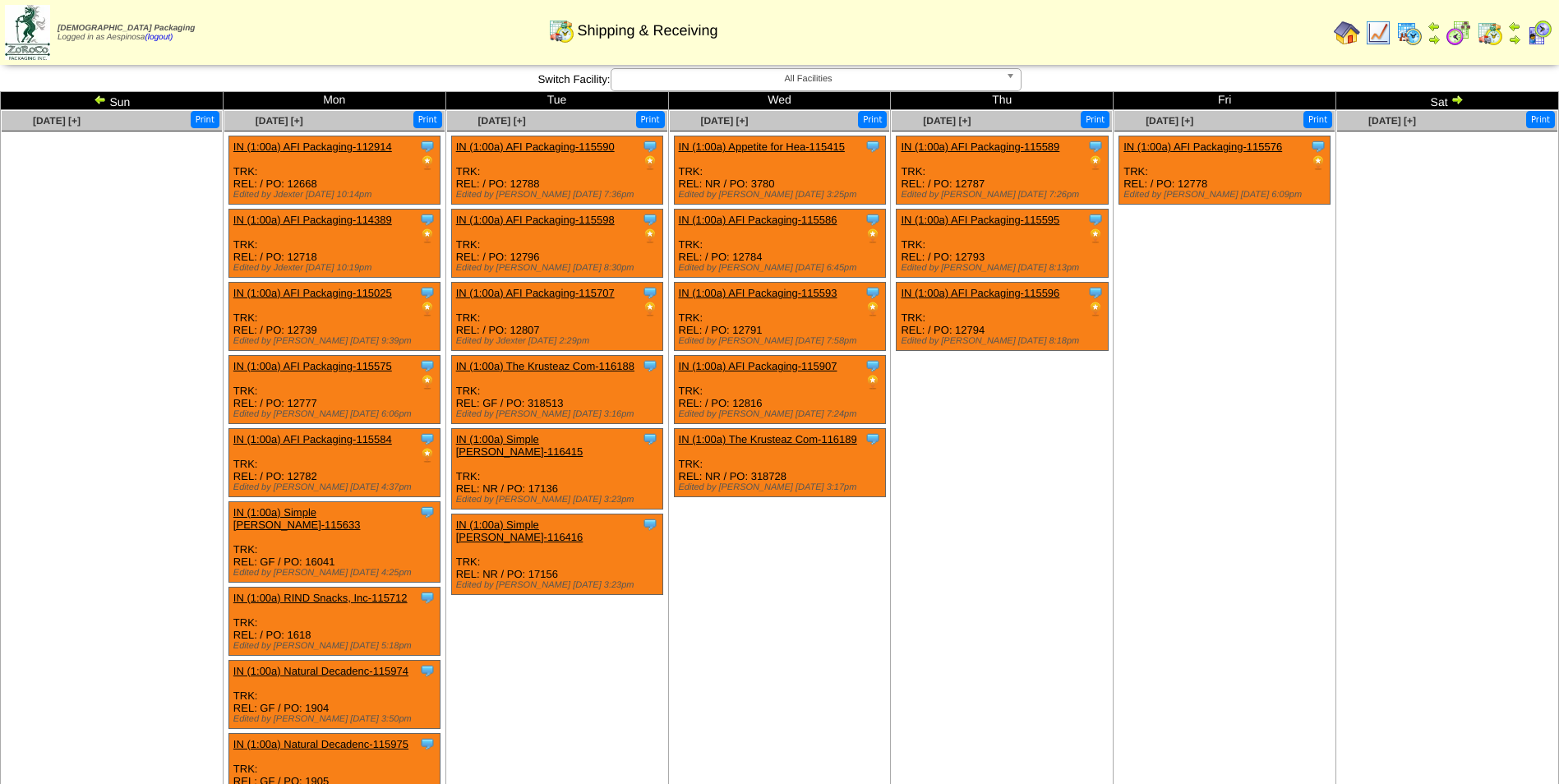
click at [374, 665] on div "Clone Item IN (1:00a) Natural Decadenc-115974 Natural Decadence, LLC ScheduleID…" at bounding box center [334, 694] width 211 height 68
click at [369, 665] on link "IN (1:00a) Natural Decadenc-115974" at bounding box center [321, 671] width 175 height 13
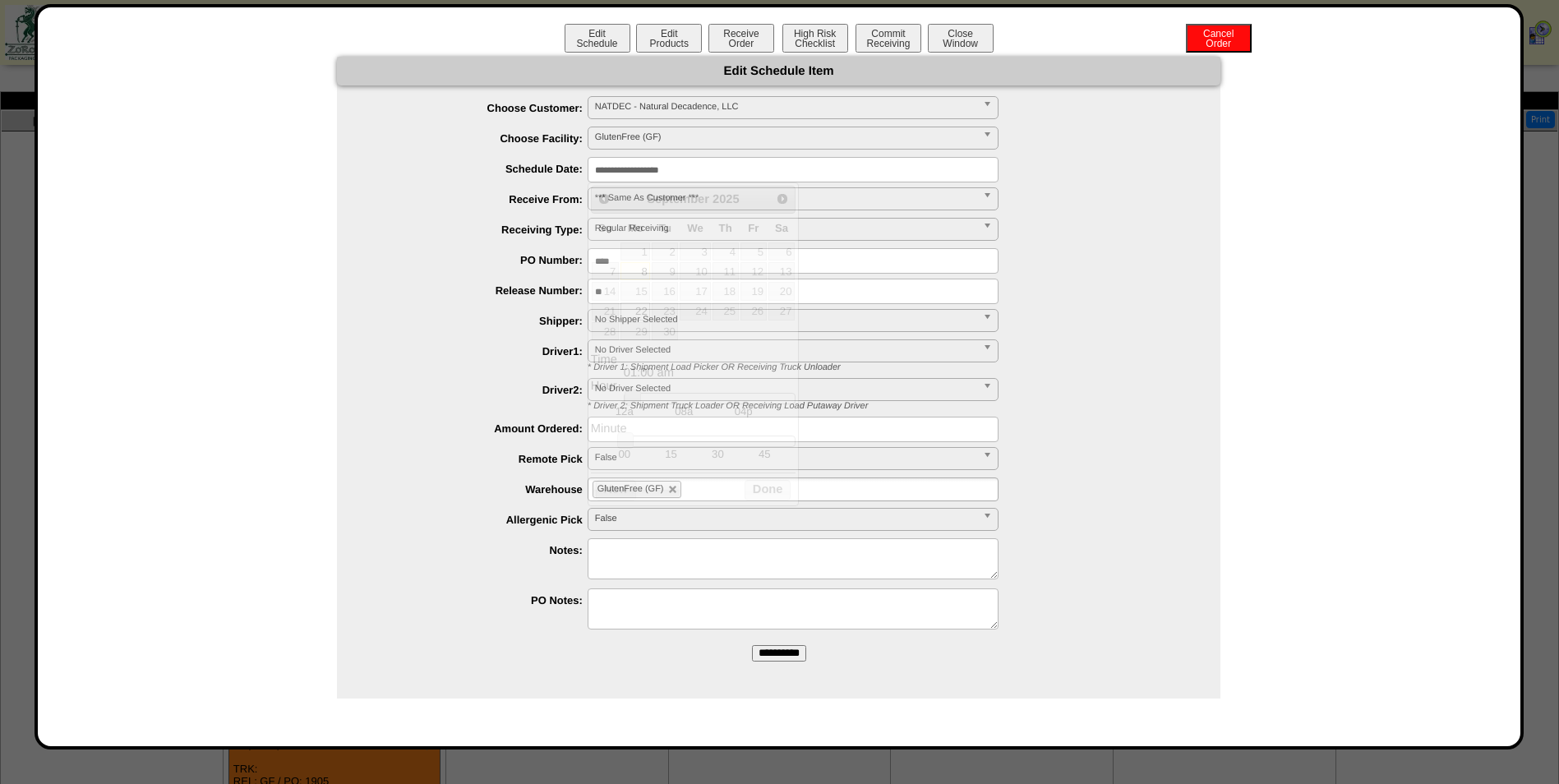
click at [683, 169] on input "**********" at bounding box center [794, 170] width 411 height 25
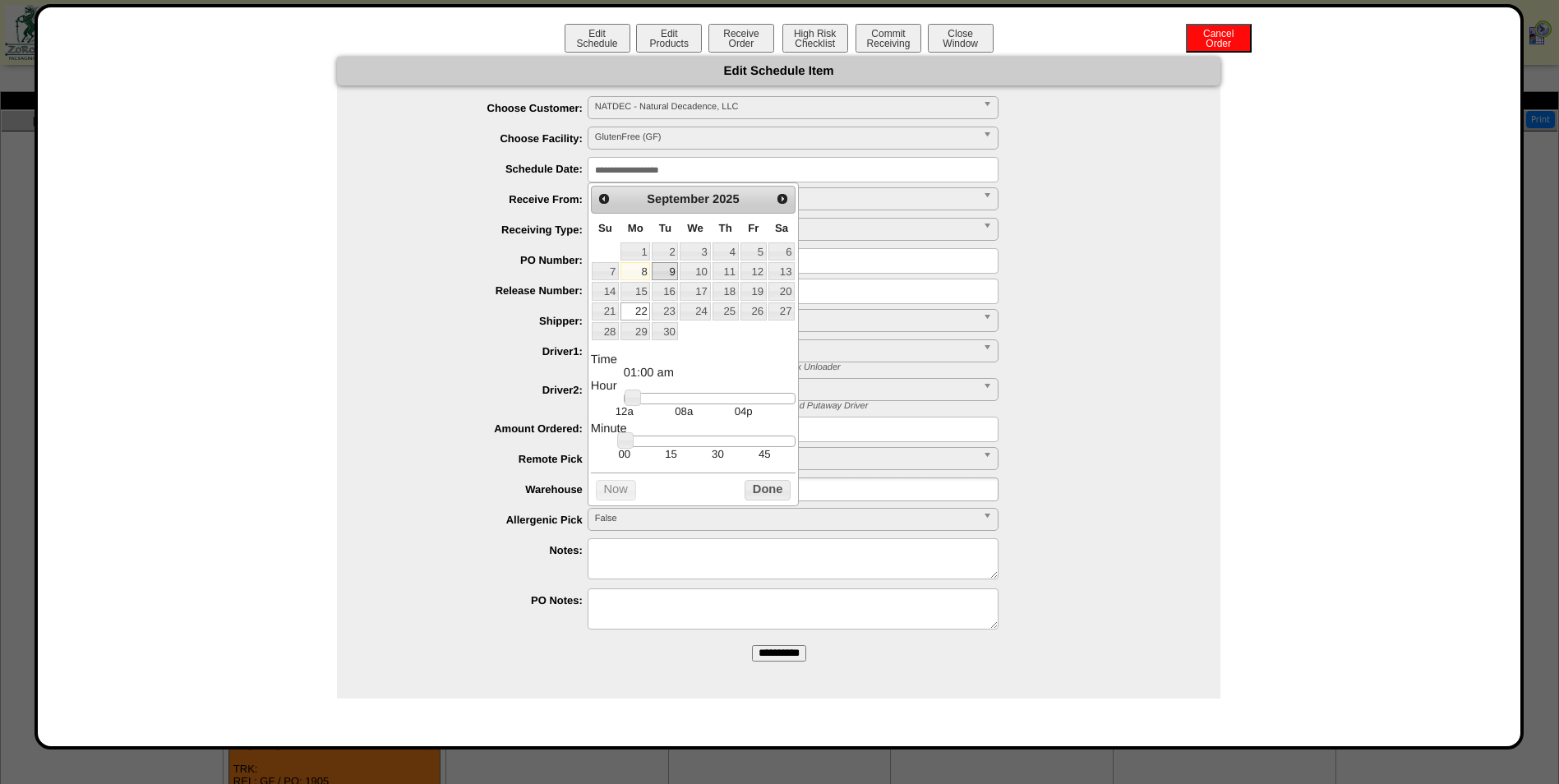
click at [665, 270] on link "9" at bounding box center [665, 271] width 26 height 18
drag, startPoint x: 637, startPoint y: 400, endPoint x: 690, endPoint y: 409, distance: 53.8
click at [690, 406] on link at bounding box center [688, 398] width 16 height 16
type input "**********"
drag, startPoint x: 684, startPoint y: 403, endPoint x: 696, endPoint y: 407, distance: 12.6
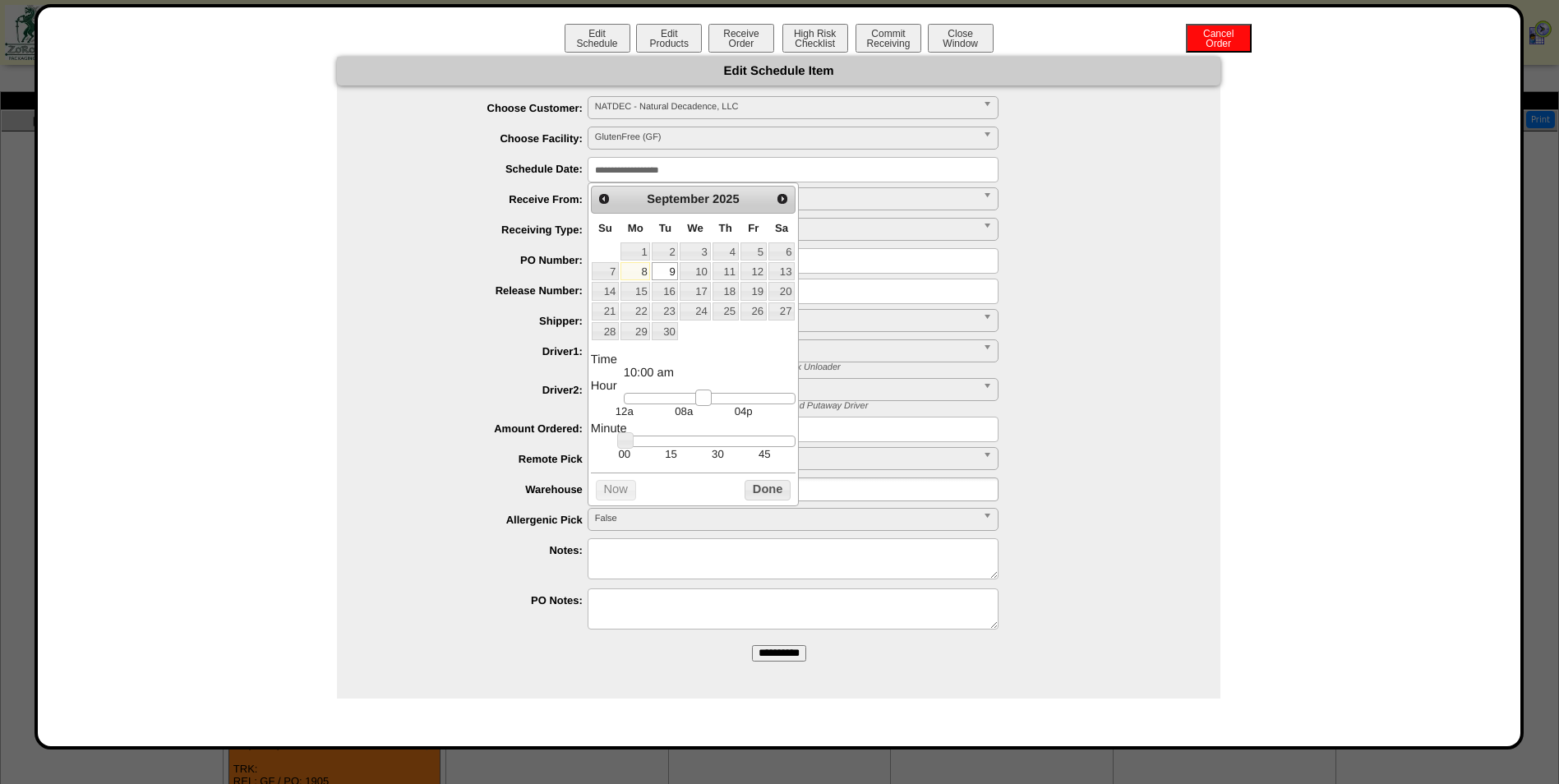
click at [696, 406] on link at bounding box center [704, 398] width 16 height 16
click at [759, 501] on button "Done" at bounding box center [767, 490] width 46 height 21
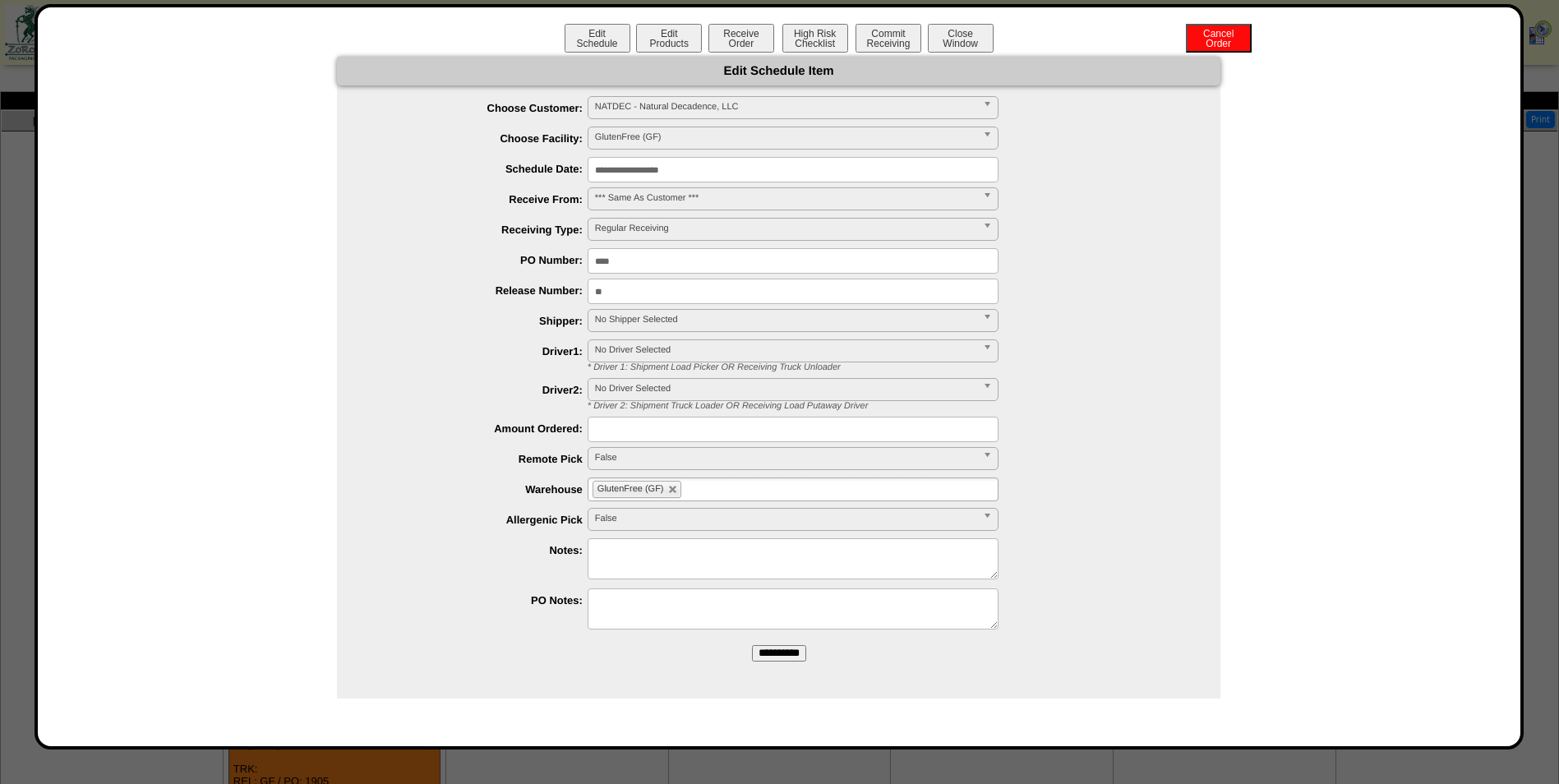
click at [781, 649] on input "**********" at bounding box center [779, 653] width 55 height 16
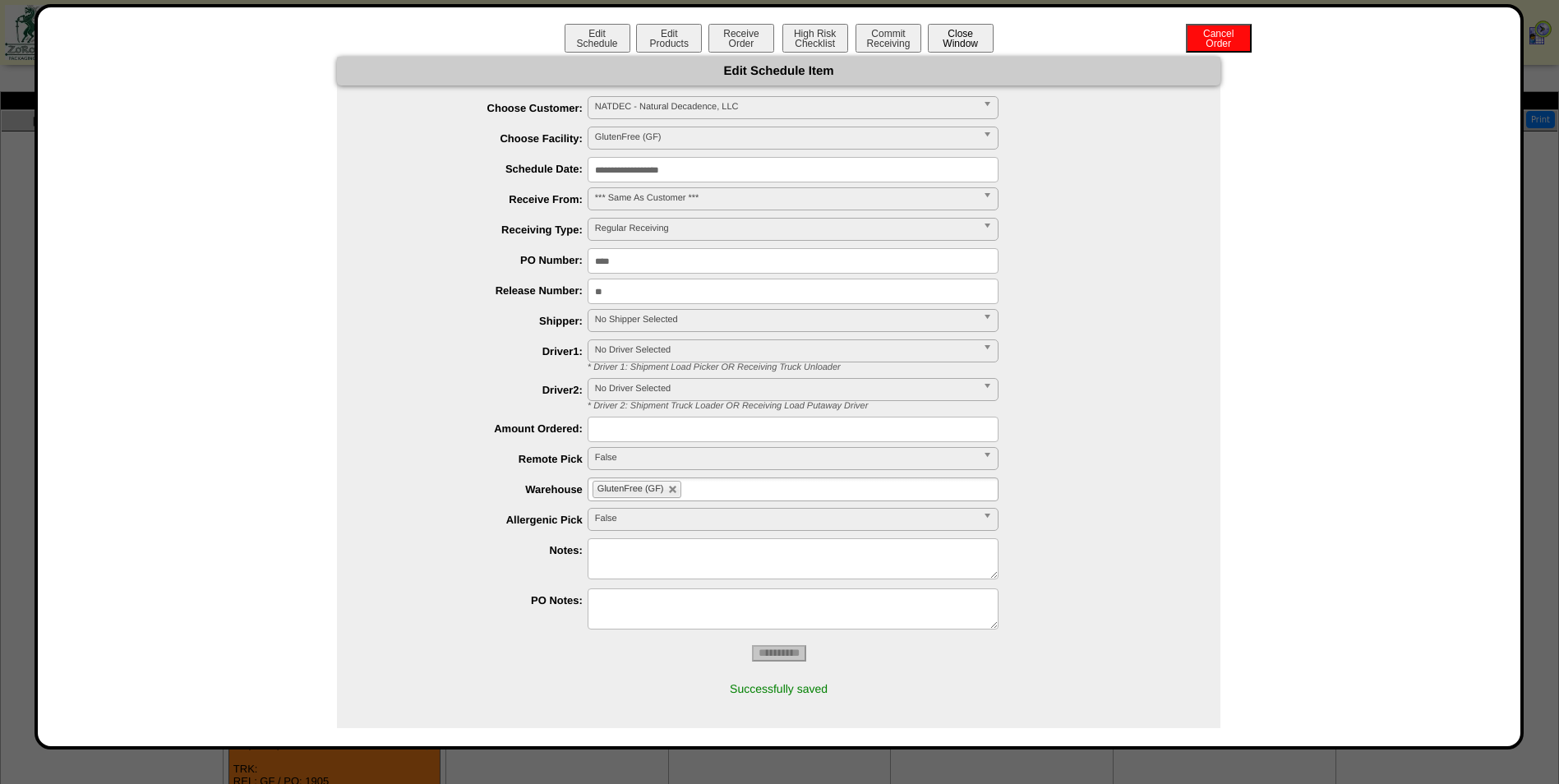
click at [964, 39] on button "Close Window" at bounding box center [961, 38] width 65 height 29
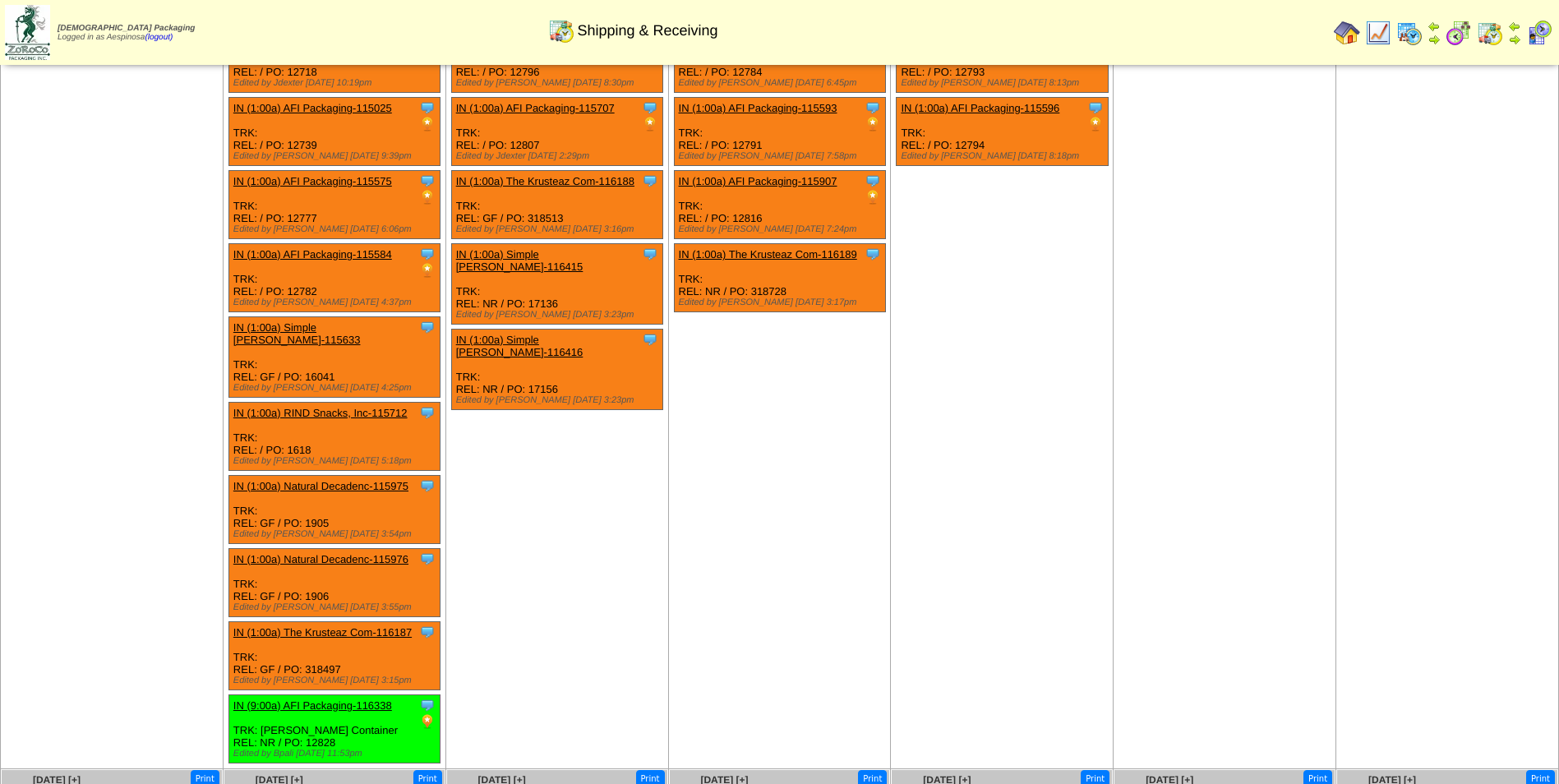
scroll to position [329, 0]
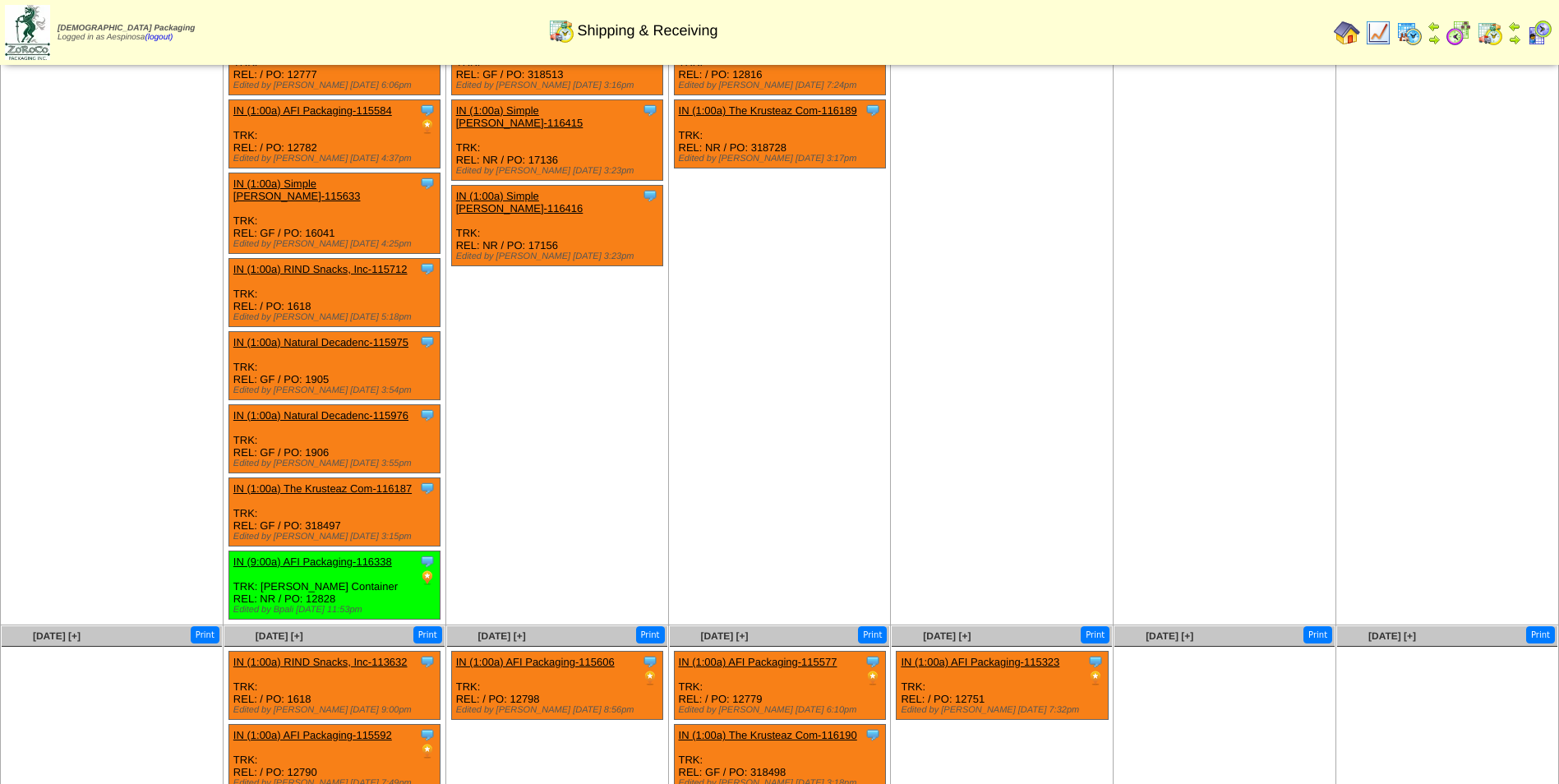
click at [365, 336] on link "IN (1:00a) Natural Decadenc-115975" at bounding box center [321, 342] width 175 height 13
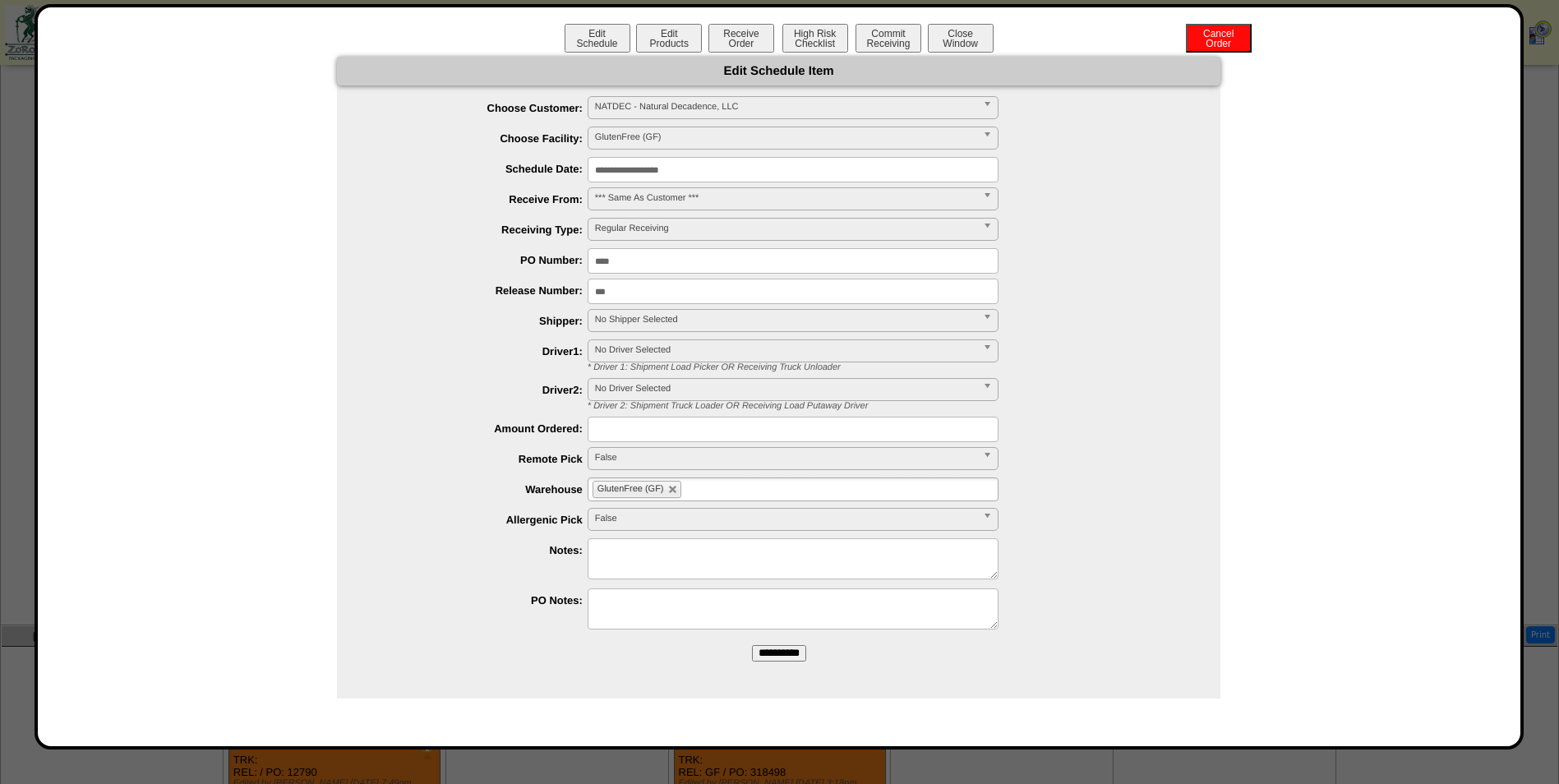
click at [696, 175] on input "**********" at bounding box center [794, 170] width 411 height 25
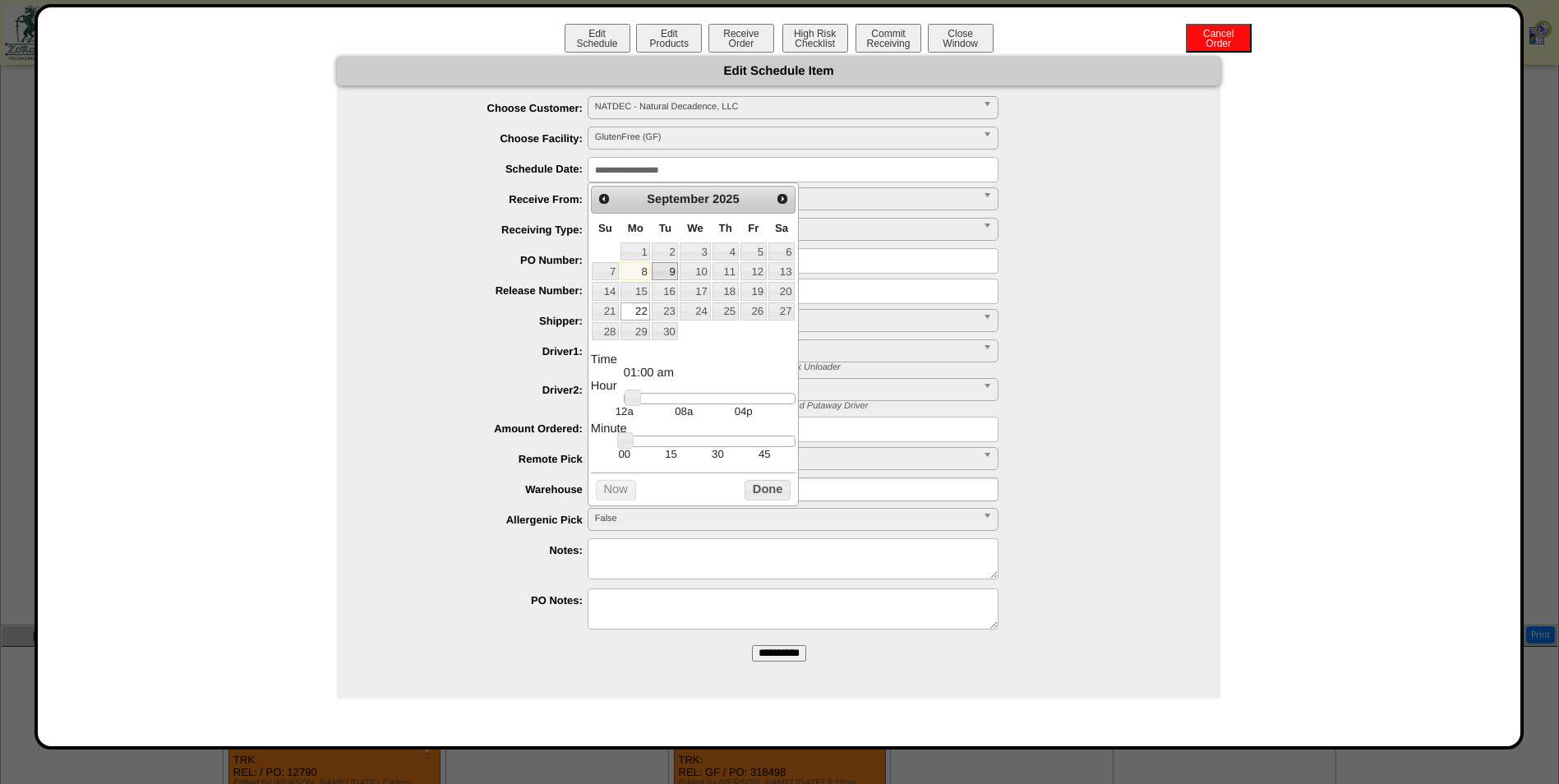
click at [673, 275] on link "9" at bounding box center [665, 271] width 26 height 18
type input "**********"
drag, startPoint x: 638, startPoint y: 405, endPoint x: 708, endPoint y: 414, distance: 70.6
click at [708, 414] on dd "12a 08a 04p" at bounding box center [709, 405] width 172 height 25
click at [770, 498] on button "Done" at bounding box center [767, 490] width 46 height 21
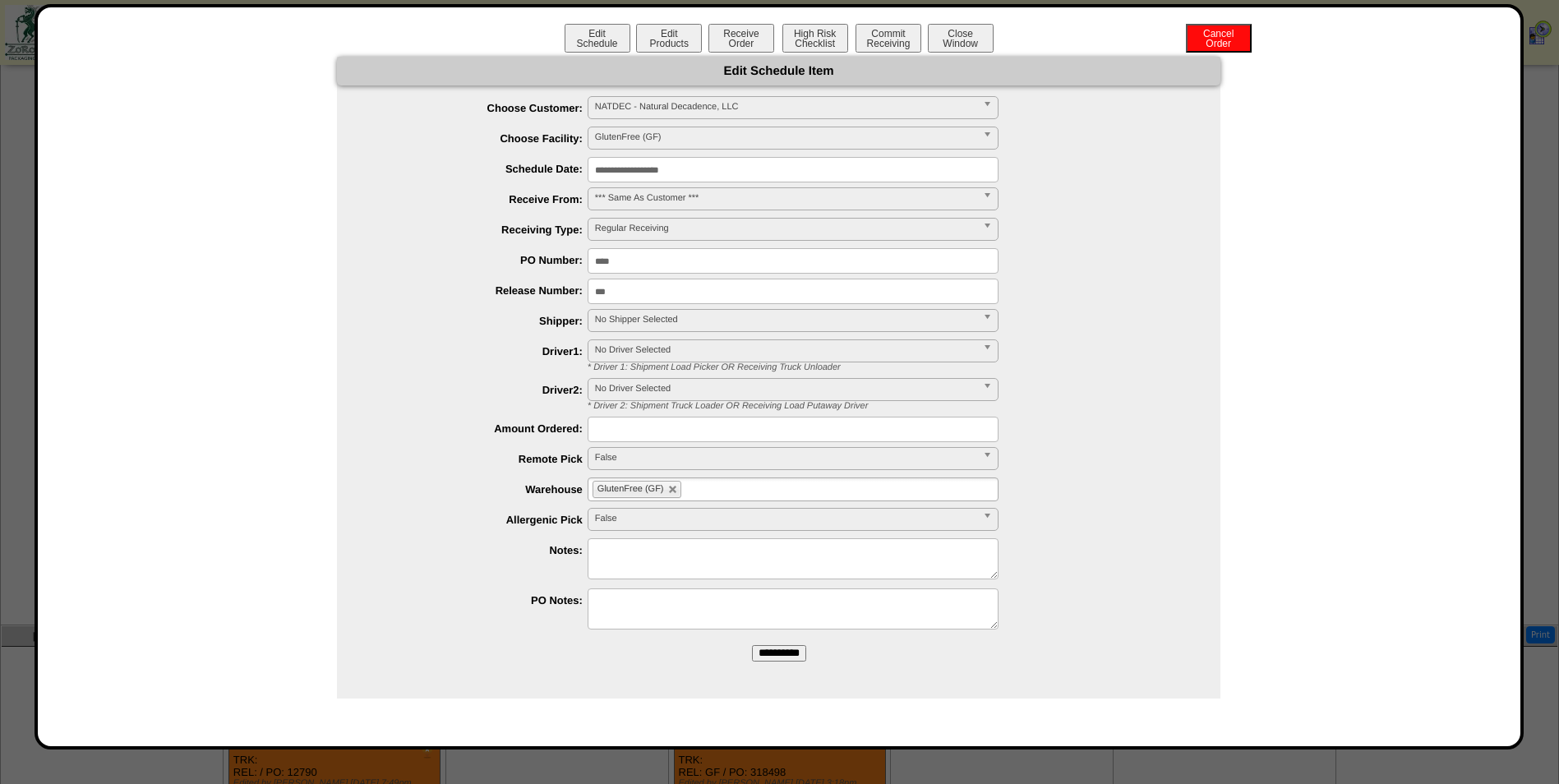
click at [628, 316] on span "No Shipper Selected" at bounding box center [786, 320] width 382 height 20
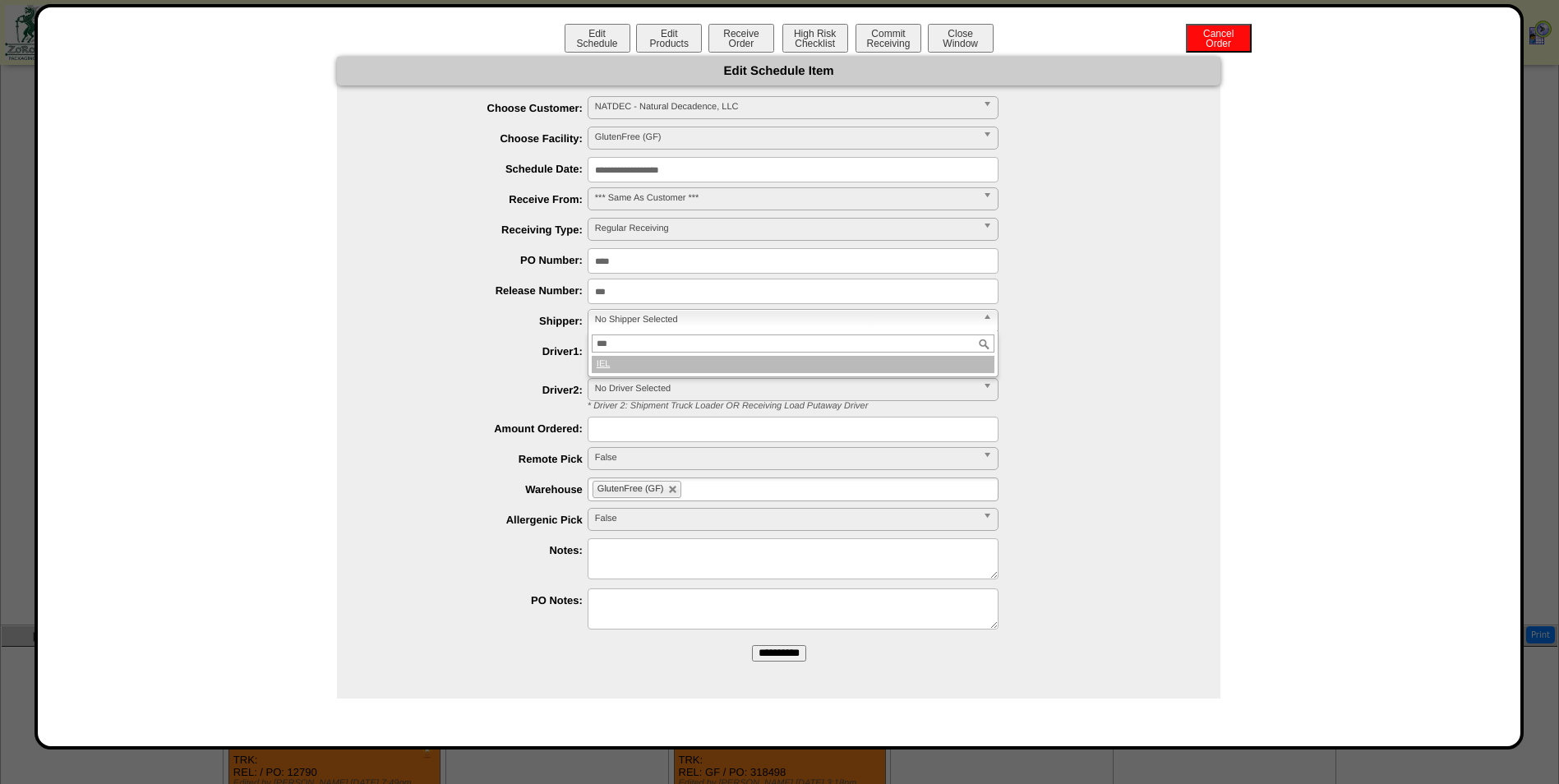
type input "***"
click at [644, 362] on li "IEL" at bounding box center [793, 364] width 403 height 17
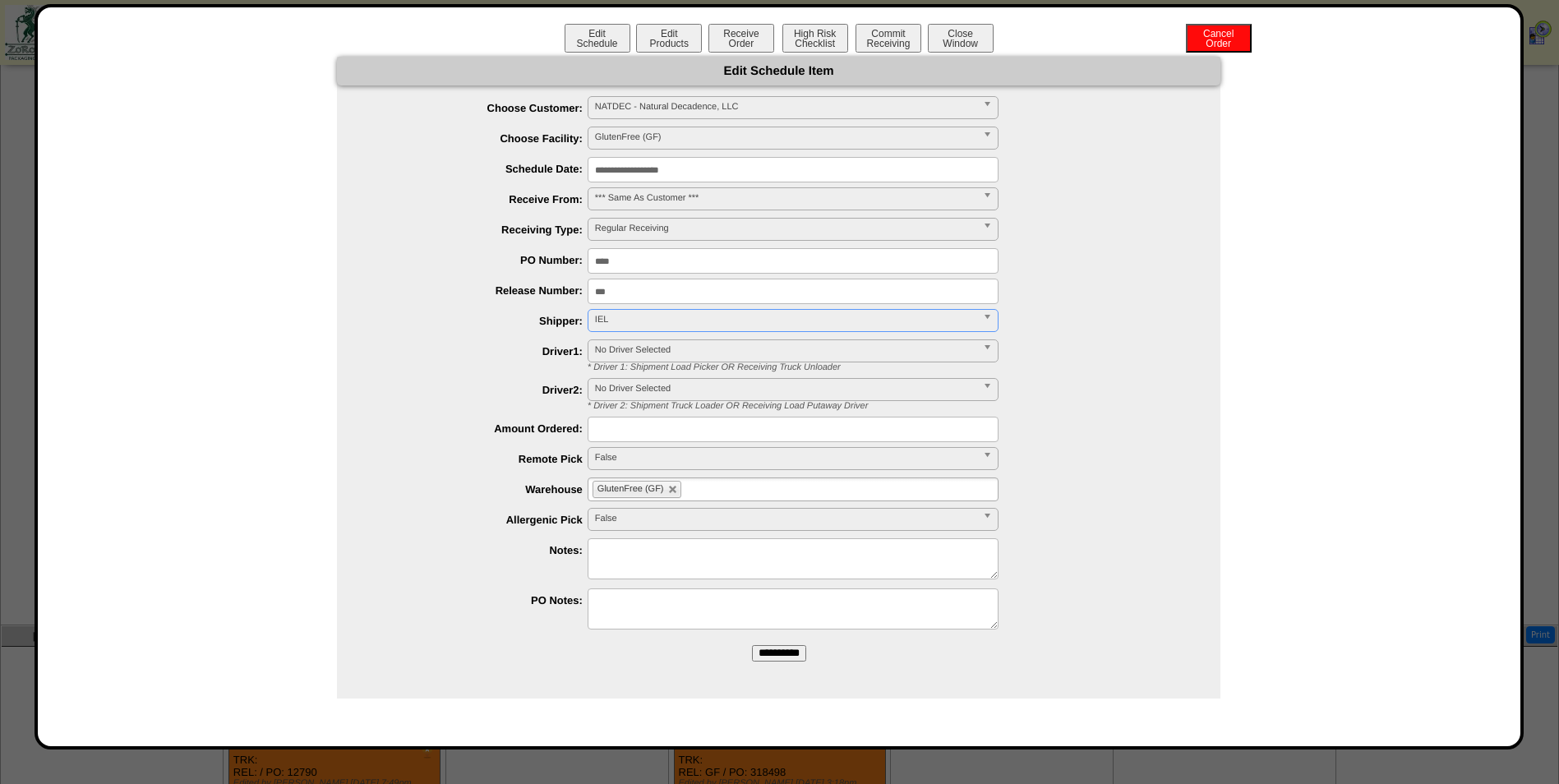
click at [798, 651] on input "**********" at bounding box center [779, 653] width 55 height 16
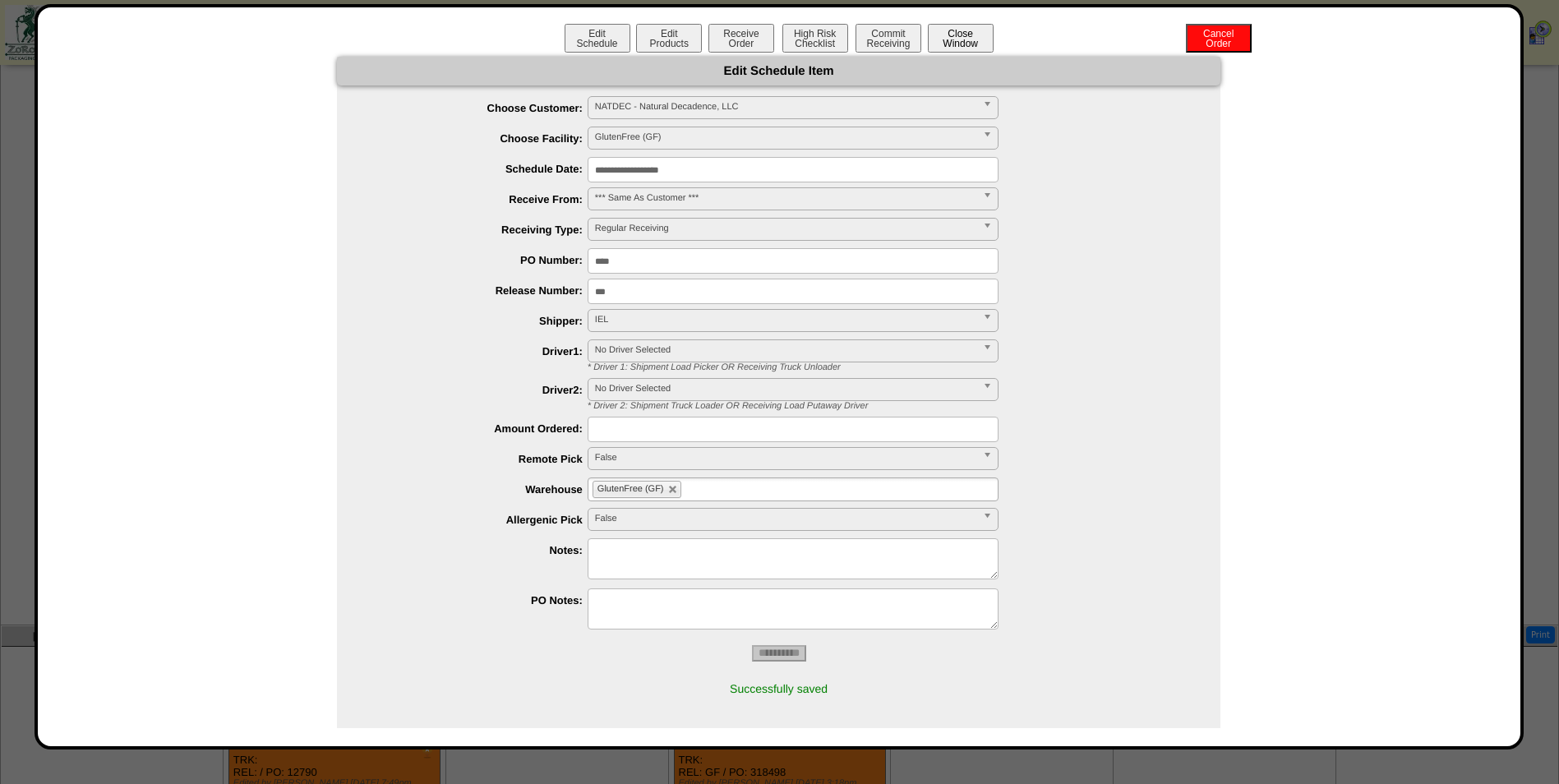
click at [966, 47] on button "Close Window" at bounding box center [961, 38] width 65 height 29
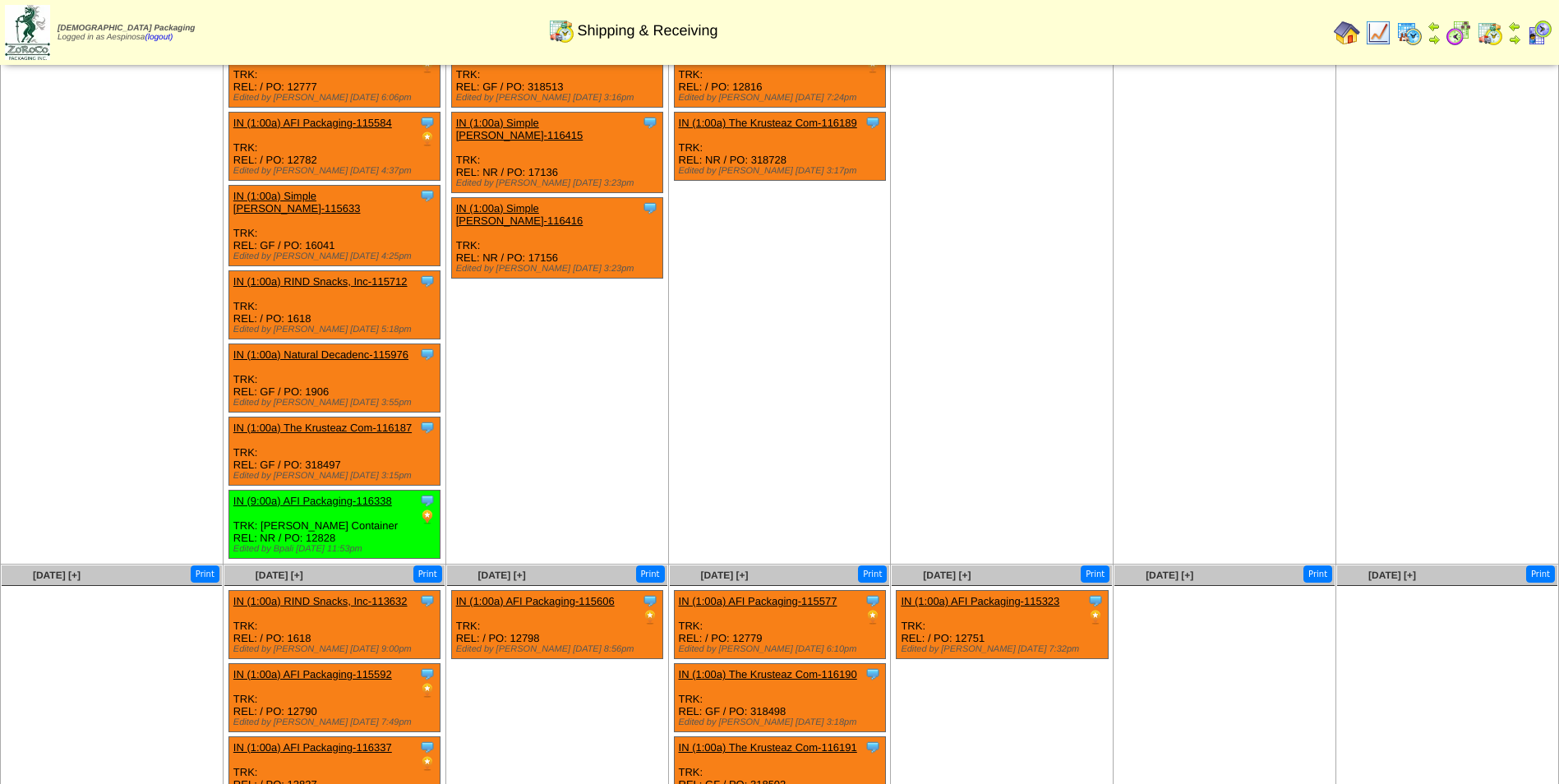
scroll to position [329, 0]
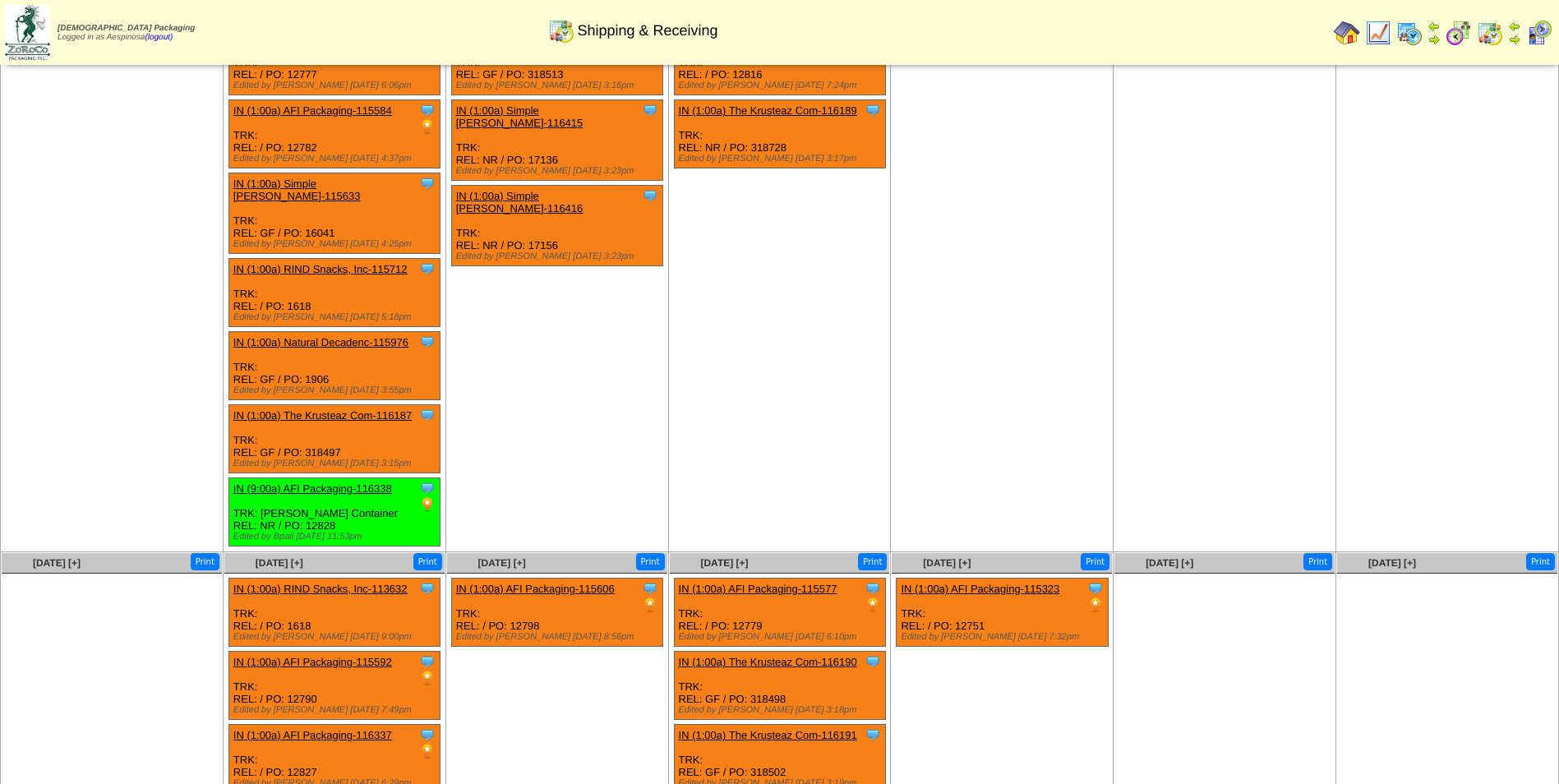
click at [332, 336] on link "IN (1:00a) Natural Decadenc-115976" at bounding box center [321, 342] width 175 height 13
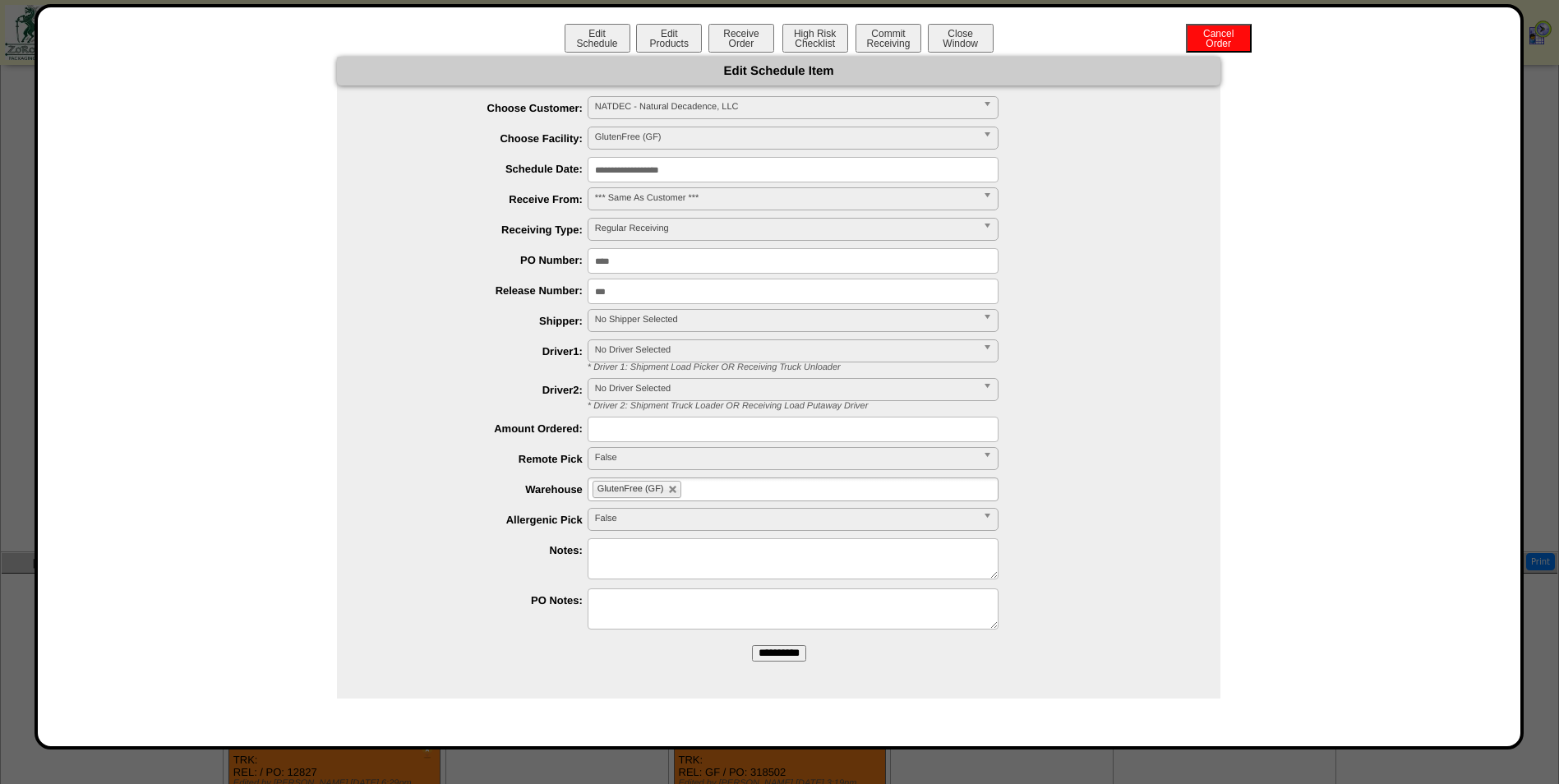
click at [647, 316] on span "No Shipper Selected" at bounding box center [786, 320] width 382 height 20
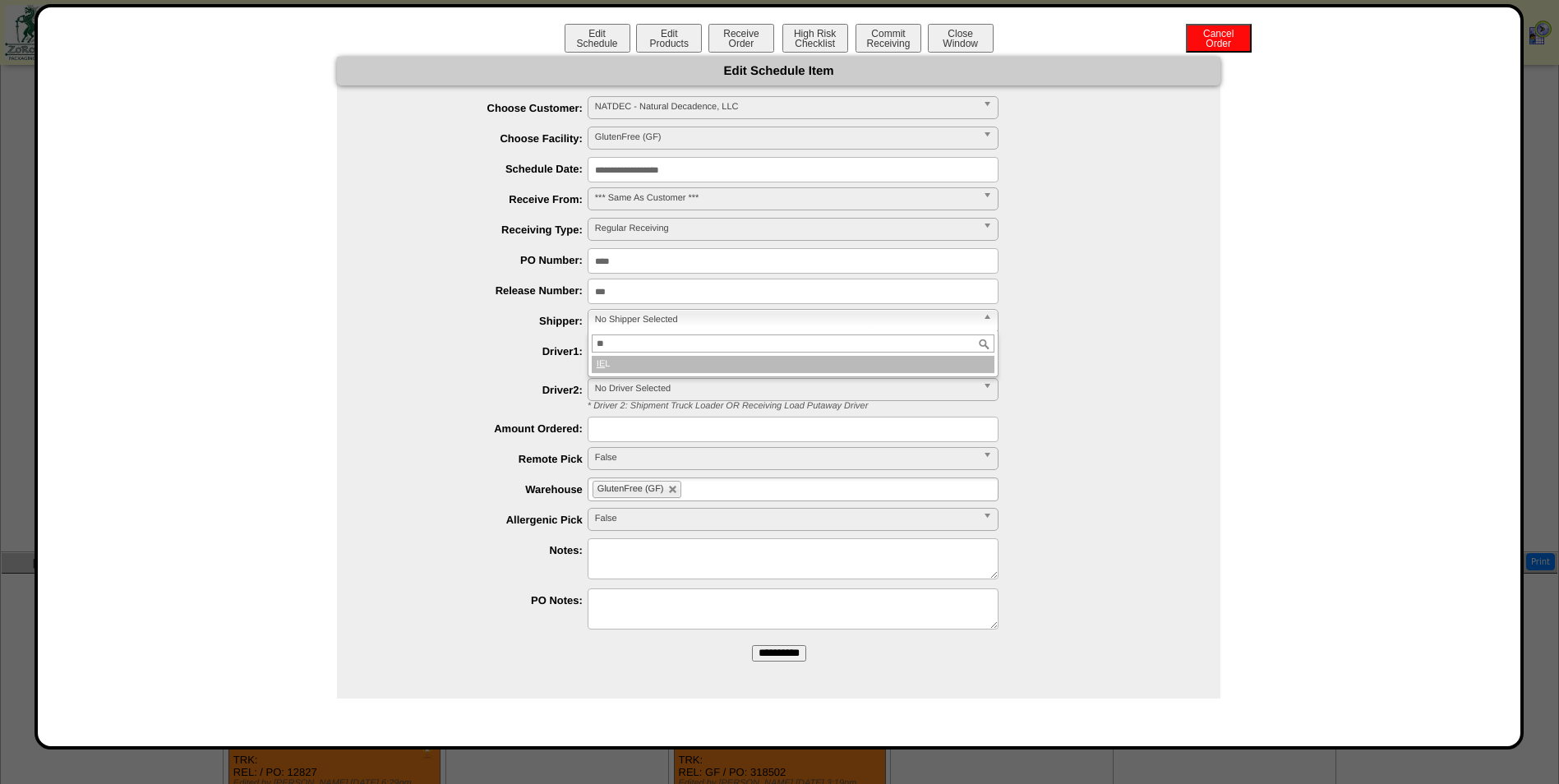
type input "**"
click at [725, 364] on li "IE L" at bounding box center [793, 364] width 403 height 17
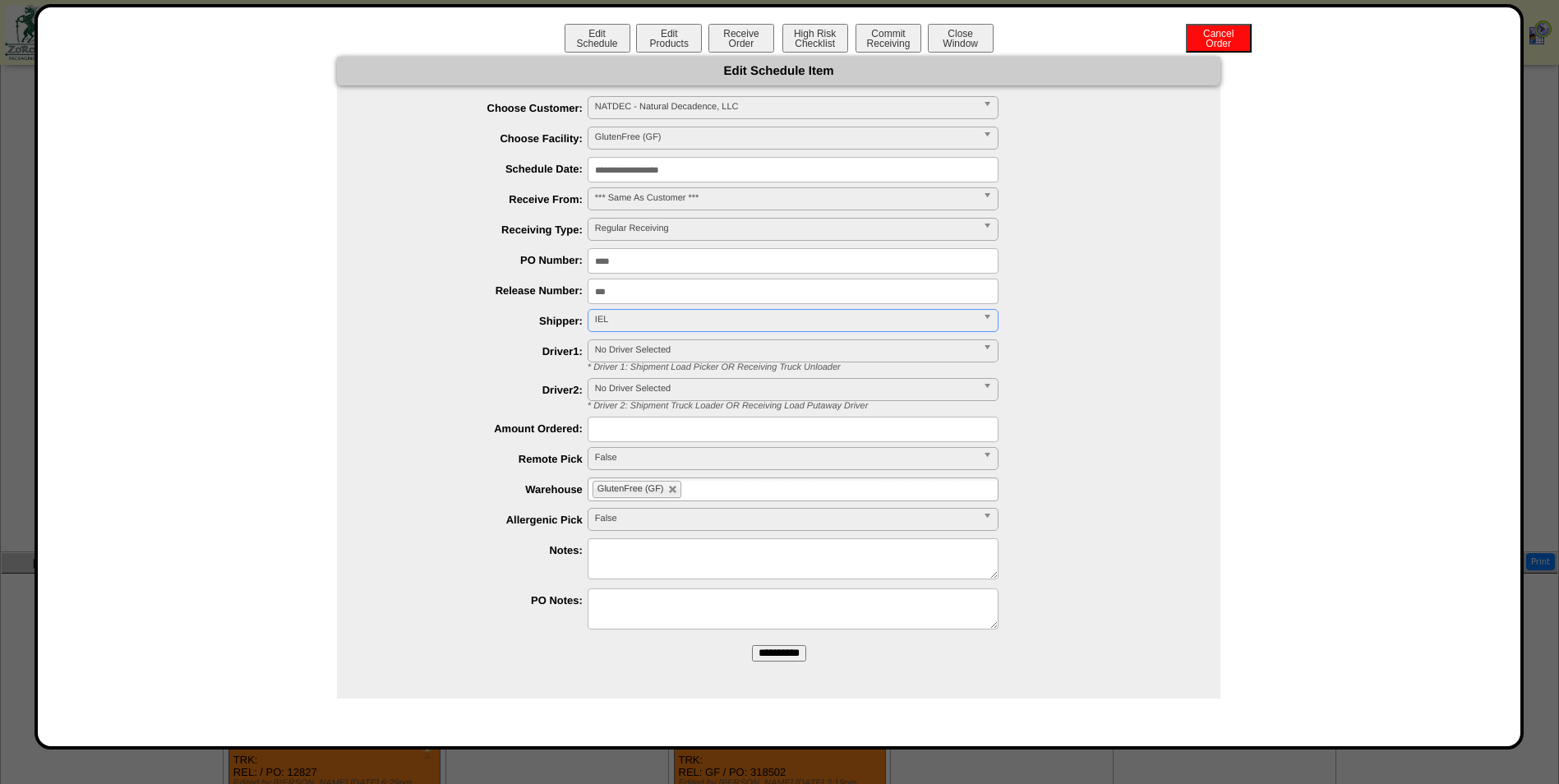
click at [667, 167] on input "**********" at bounding box center [794, 170] width 411 height 25
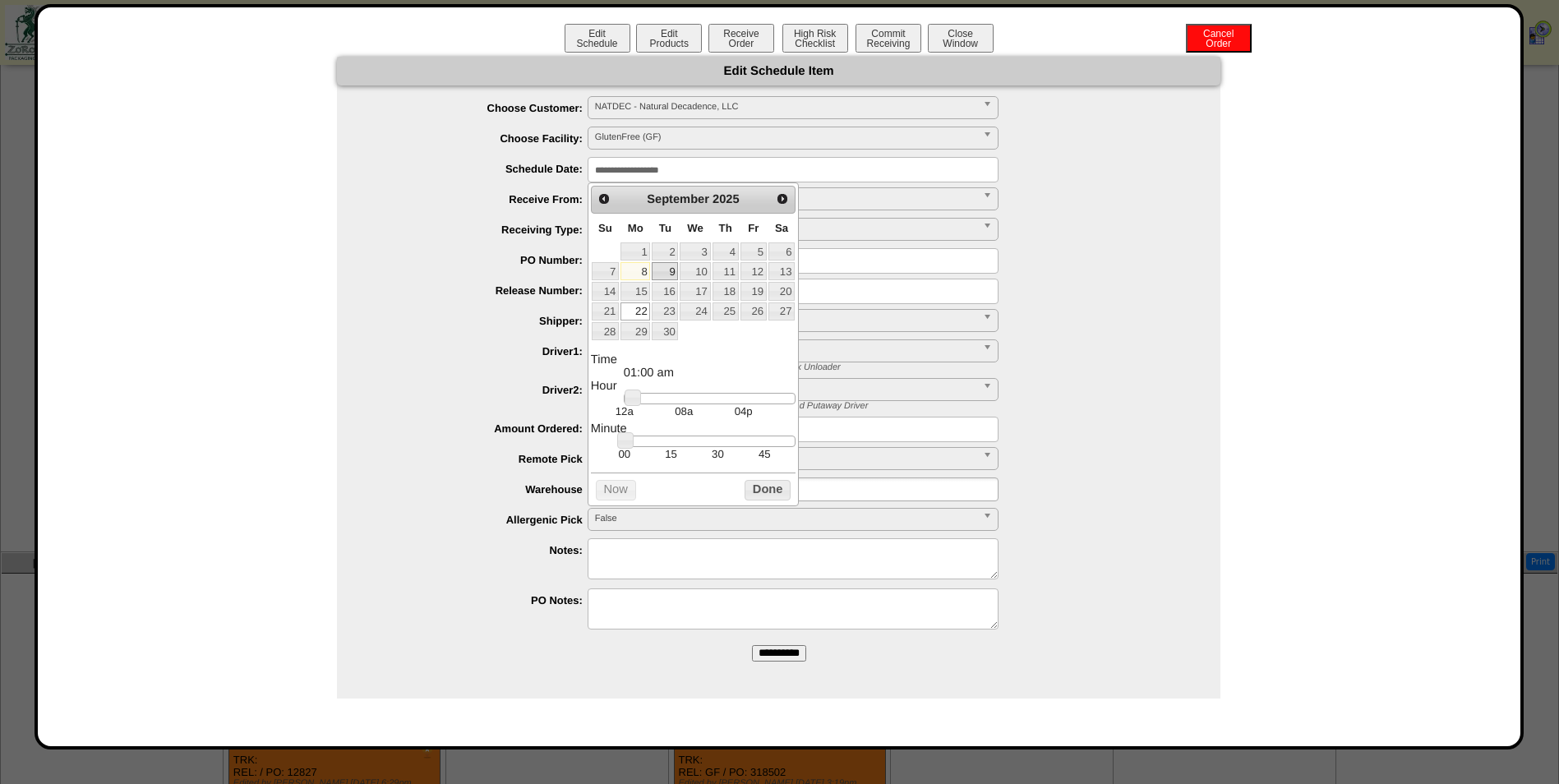
click at [673, 262] on td "9" at bounding box center [665, 272] width 28 height 20
click at [674, 272] on link "9" at bounding box center [665, 271] width 26 height 18
drag, startPoint x: 645, startPoint y: 399, endPoint x: 665, endPoint y: 401, distance: 20.1
click at [671, 402] on dl "Time 01:00 am Hour 12a 08a 04p Minute 00 15 30 45 Second Time Zone ***** ***** …" at bounding box center [693, 407] width 205 height 107
type input "**********"
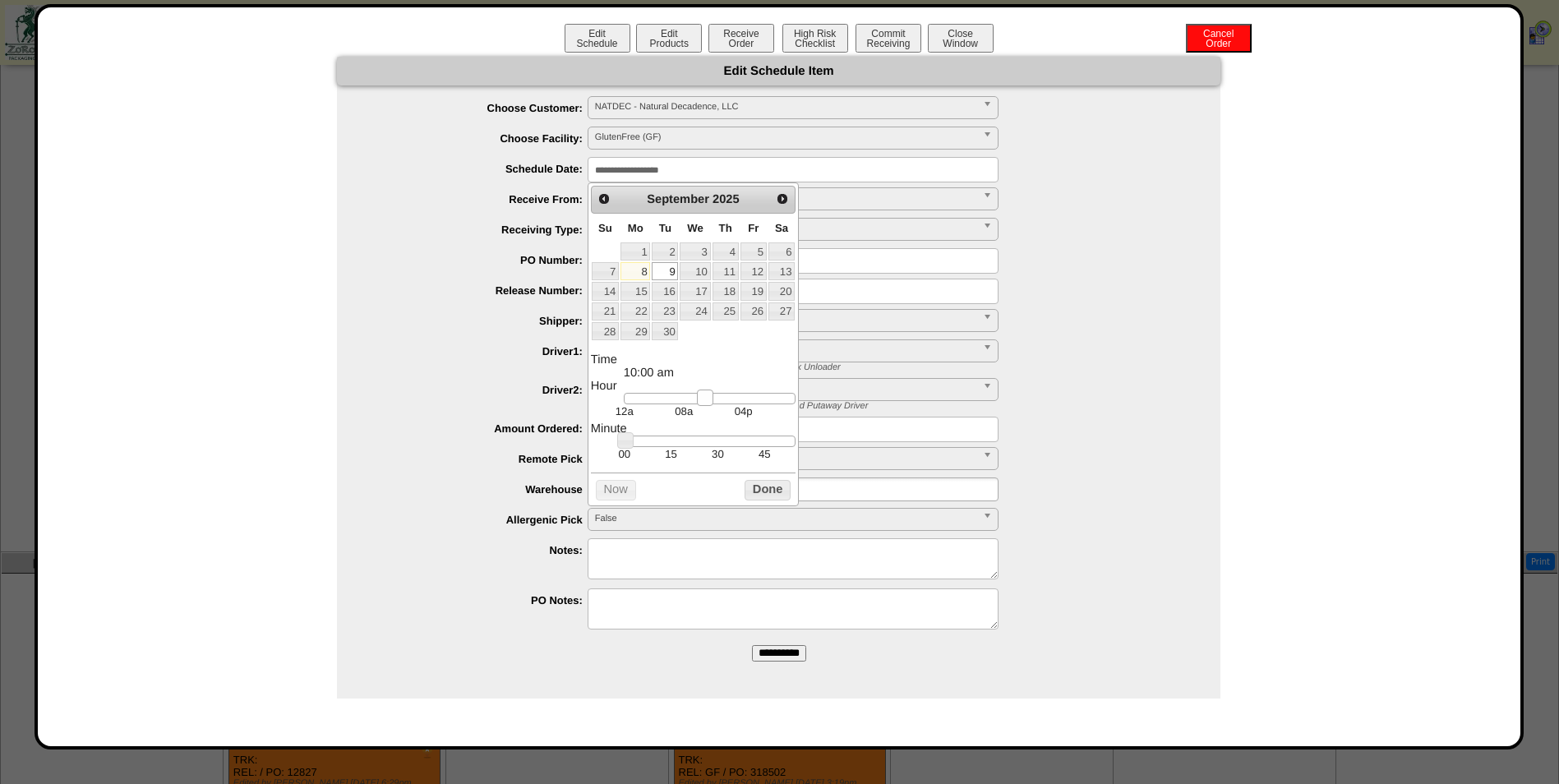
drag, startPoint x: 638, startPoint y: 400, endPoint x: 702, endPoint y: 409, distance: 64.6
click at [702, 406] on link at bounding box center [705, 398] width 16 height 16
click at [761, 495] on button "Done" at bounding box center [767, 490] width 46 height 21
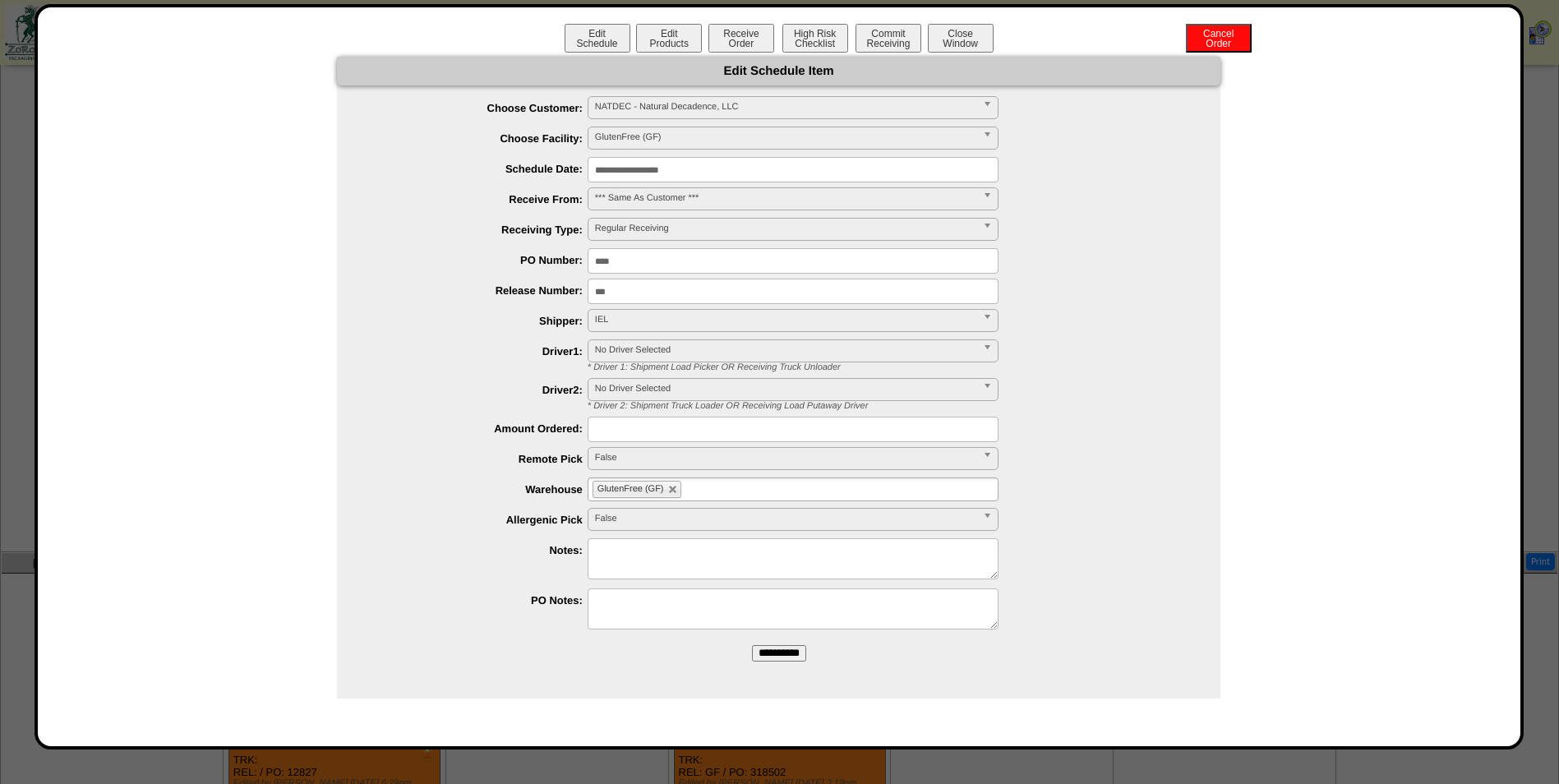
click at [804, 654] on input "**********" at bounding box center [779, 653] width 55 height 16
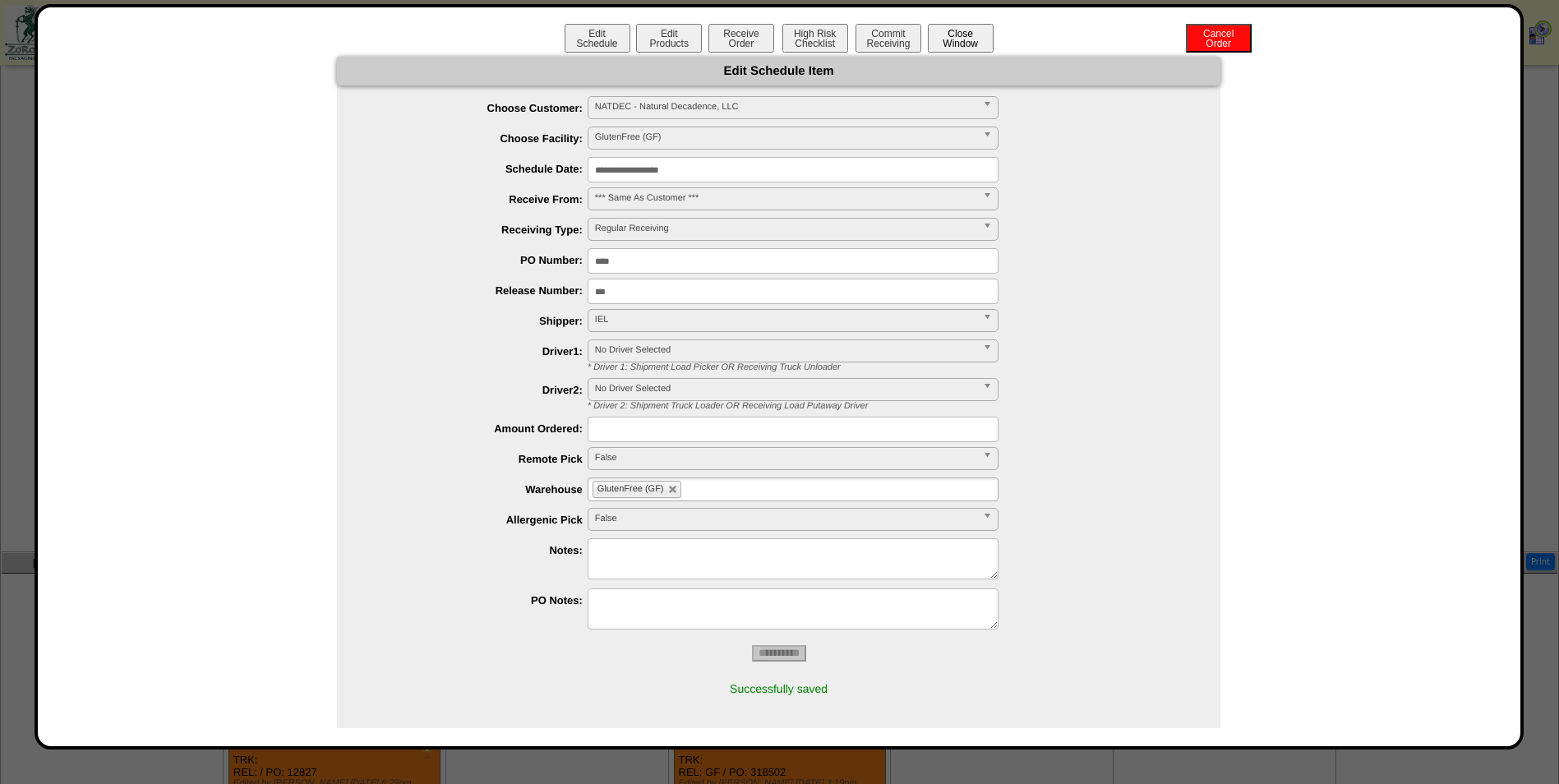
click at [963, 44] on button "Close Window" at bounding box center [961, 38] width 65 height 29
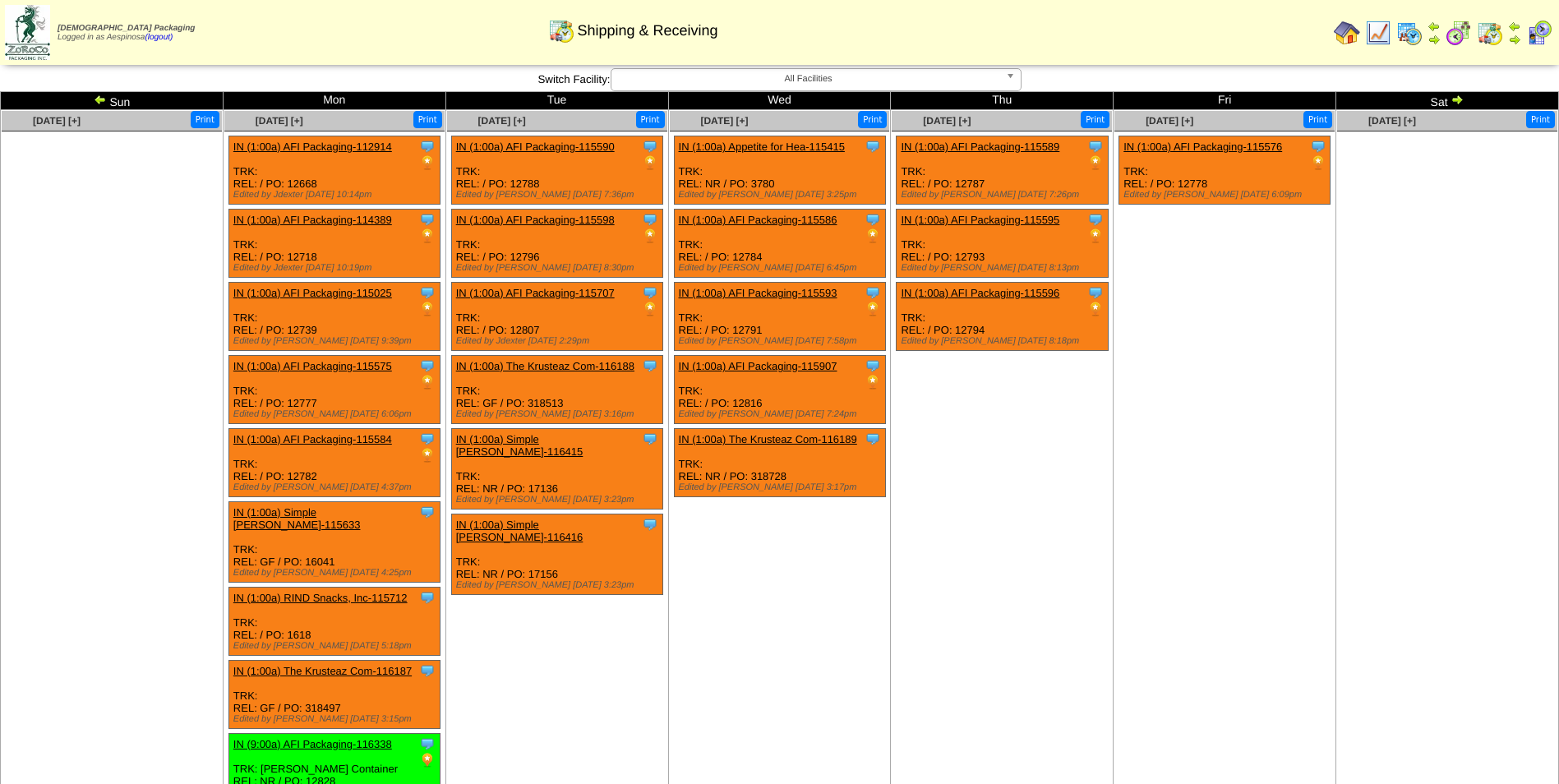
click at [97, 99] on img at bounding box center [100, 99] width 13 height 13
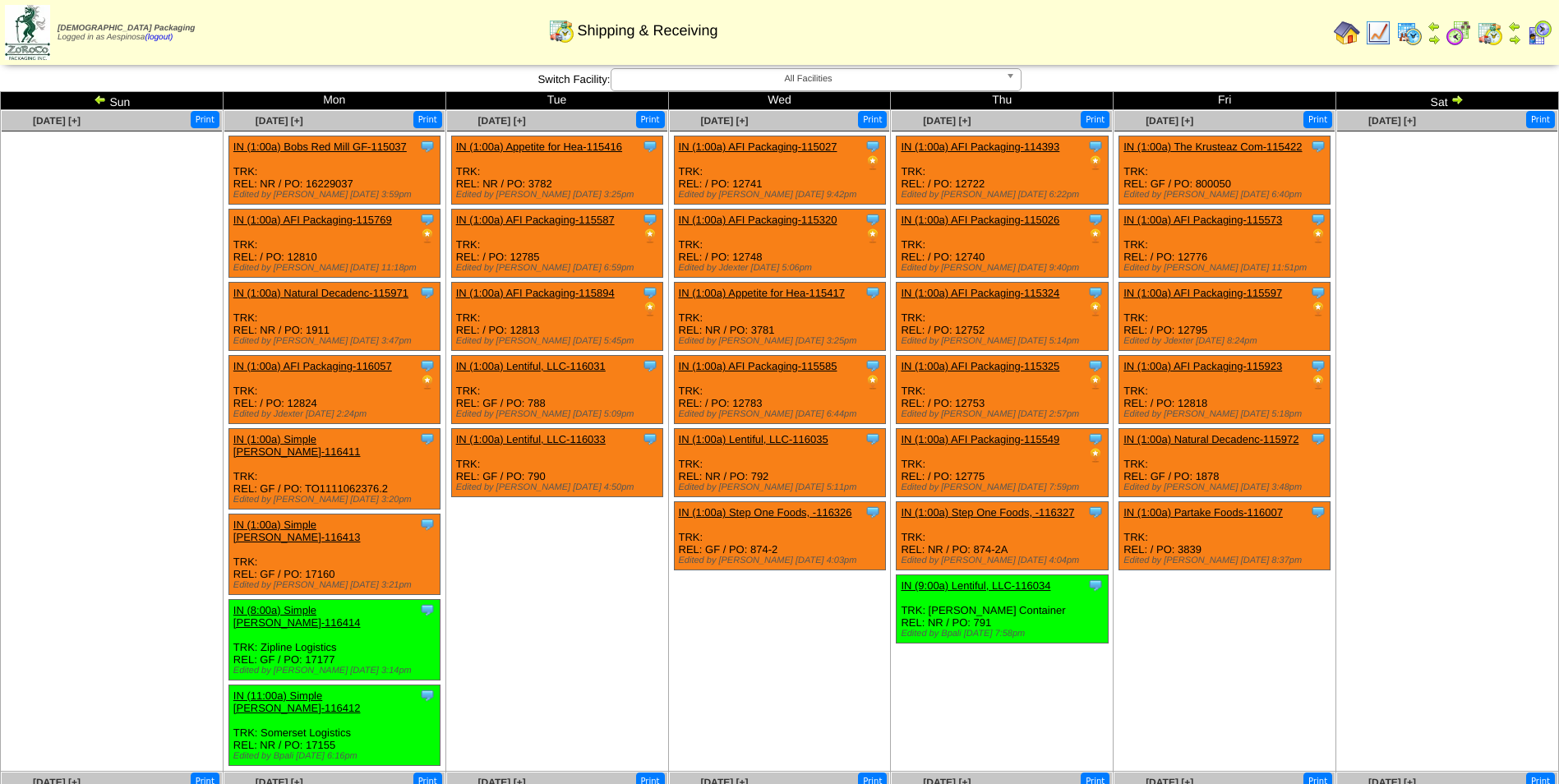
click at [99, 100] on img at bounding box center [100, 99] width 13 height 13
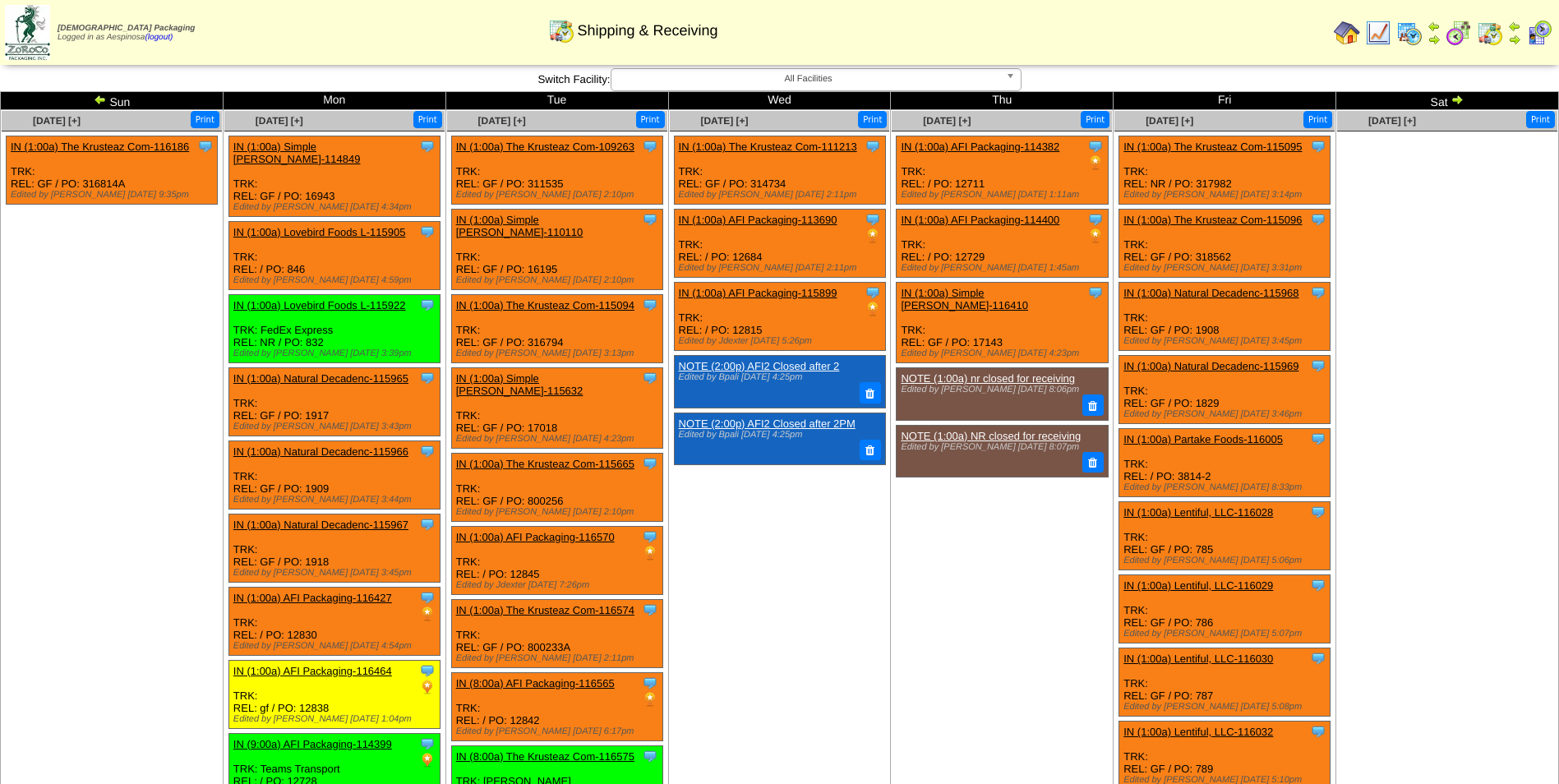
scroll to position [609, 0]
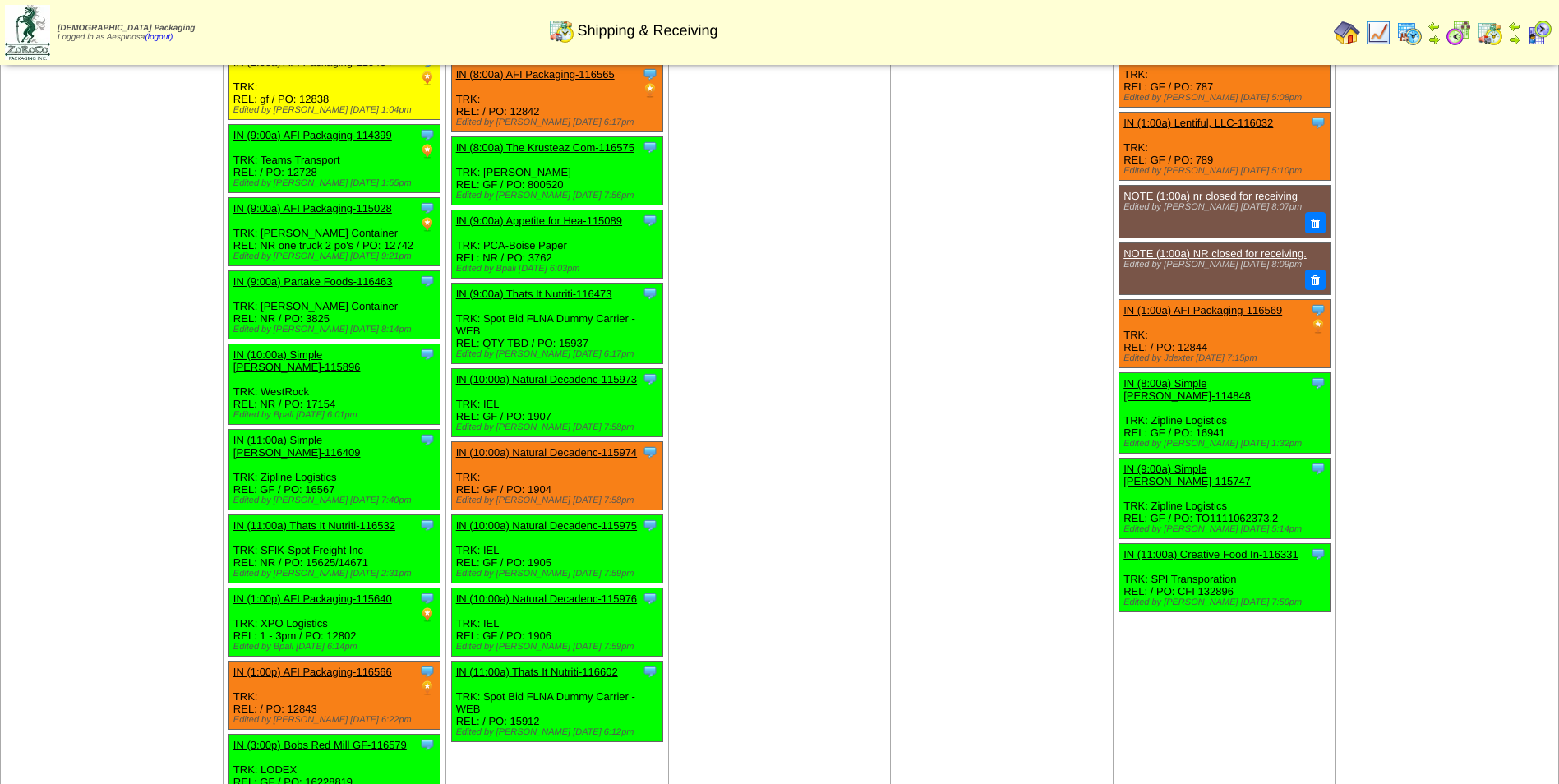
click at [553, 442] on div "Clone Item IN (10:00a) Natural Decadenc-115974 Natural Decadence, LLC ScheduleI…" at bounding box center [556, 475] width 211 height 68
click at [546, 446] on link "IN (10:00a) Natural Decadenc-115974" at bounding box center [546, 452] width 181 height 13
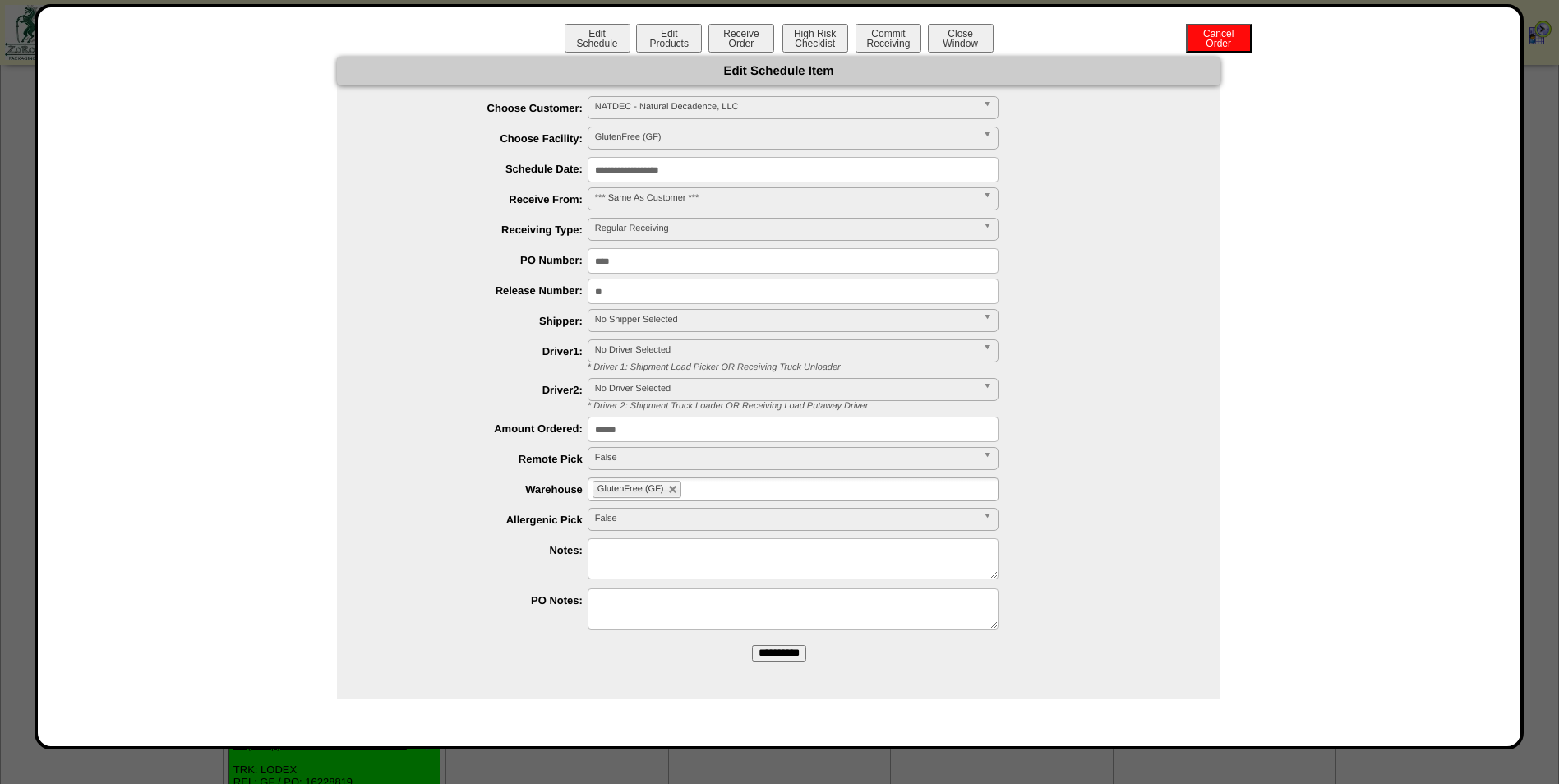
click at [645, 313] on span "No Shipper Selected" at bounding box center [786, 320] width 382 height 20
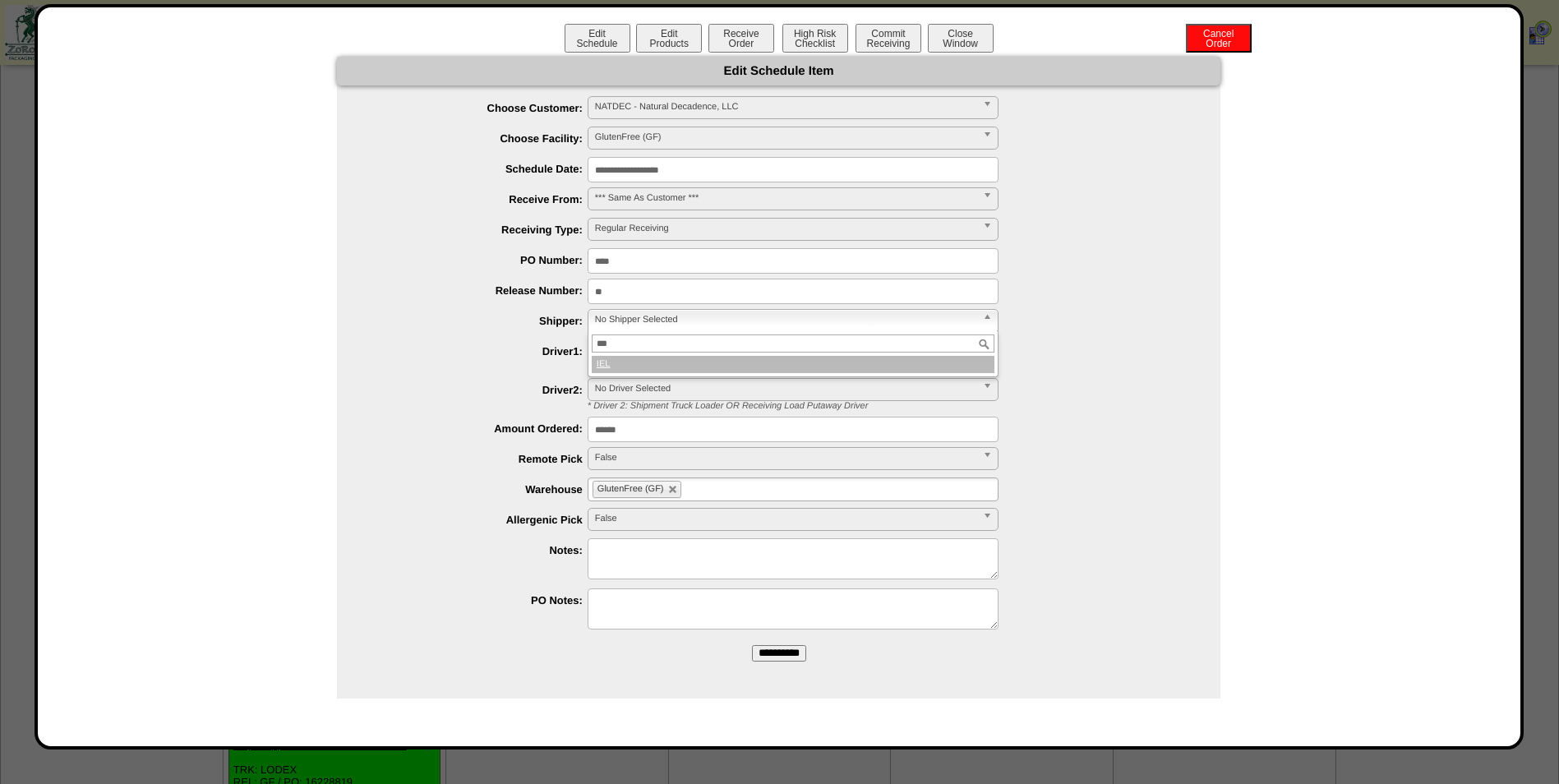
type input "***"
drag, startPoint x: 659, startPoint y: 369, endPoint x: 677, endPoint y: 394, distance: 30.8
click at [660, 370] on li "IEL" at bounding box center [793, 364] width 403 height 17
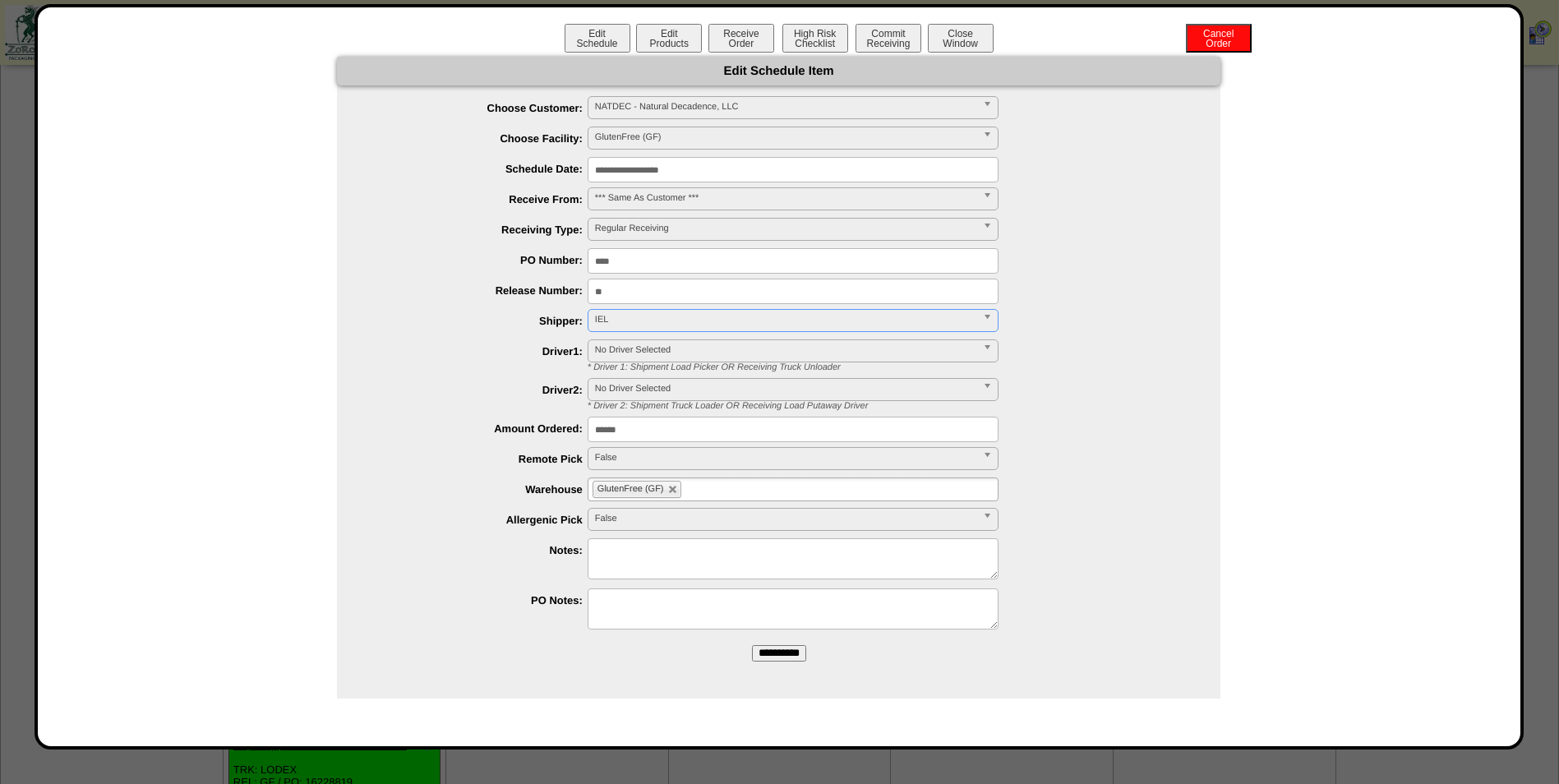
click at [765, 656] on input "**********" at bounding box center [779, 653] width 55 height 16
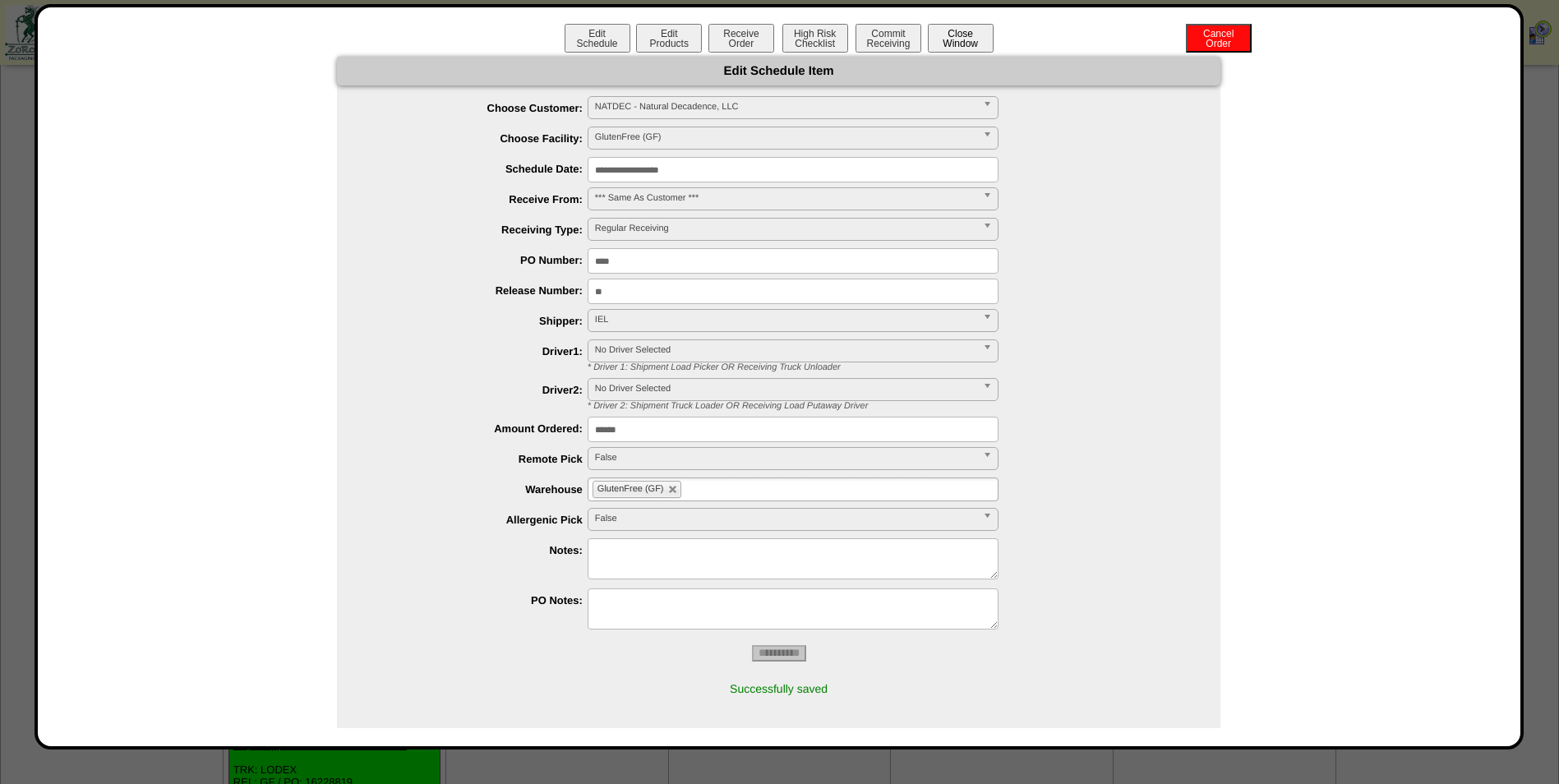
click at [964, 37] on button "Close Window" at bounding box center [961, 38] width 65 height 29
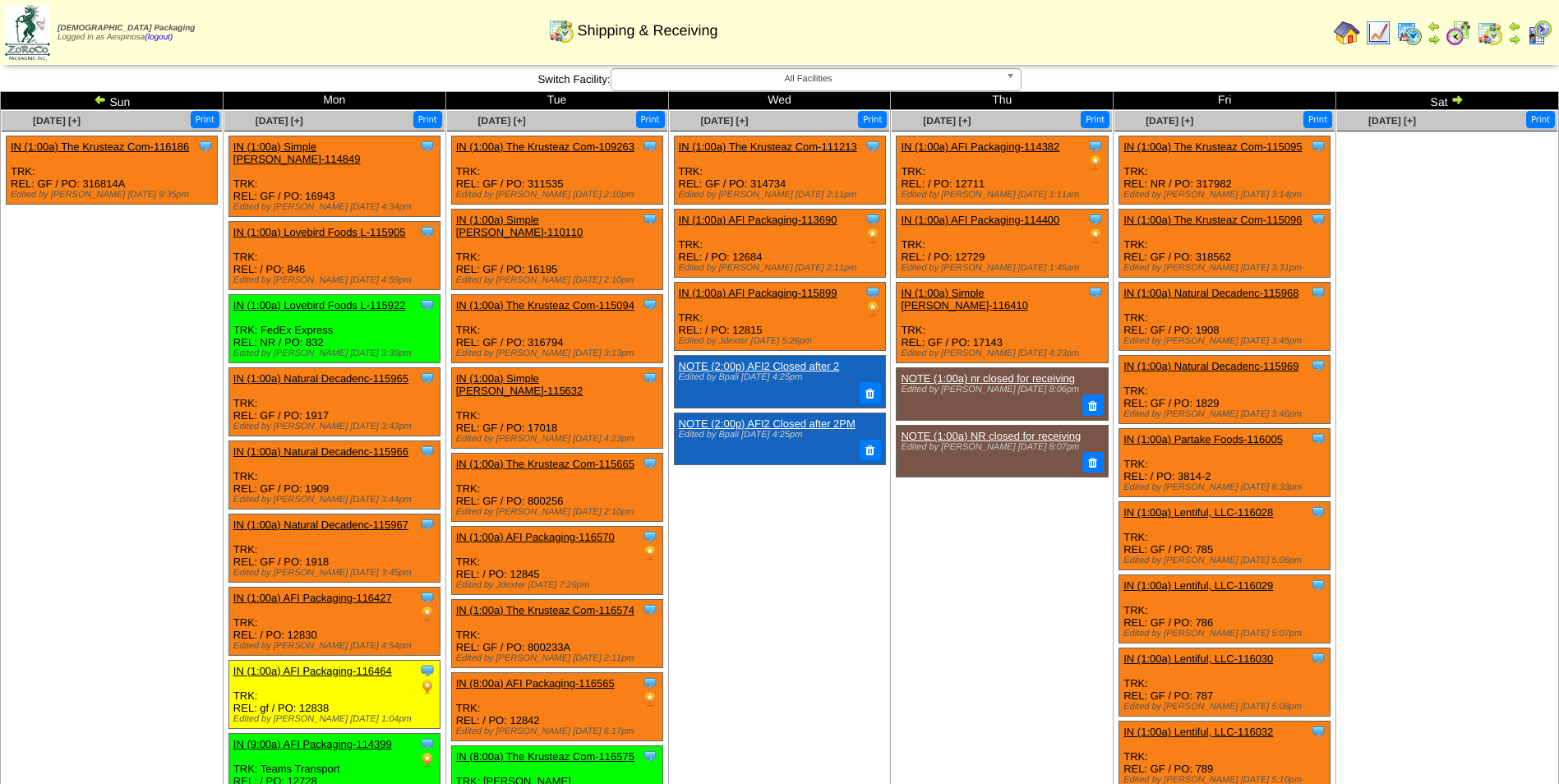
scroll to position [609, 0]
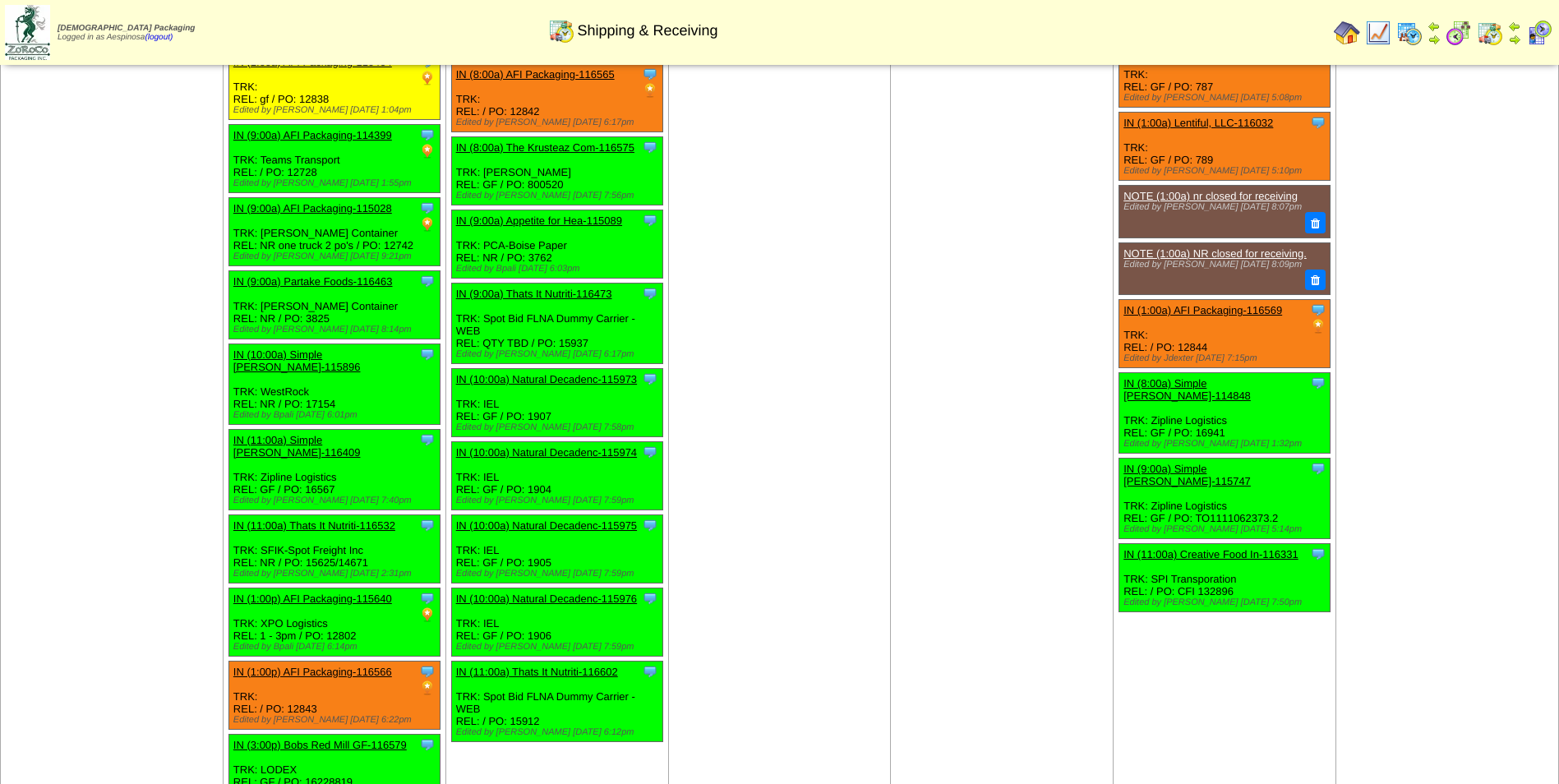
click at [1025, 178] on td "[DATE] [+] Print Clone Item IN (1:00a) AFI Packaging-114382 AFI Packaging Sched…" at bounding box center [1002, 154] width 223 height 1307
click at [755, 394] on td "[DATE] [+] Print Clone Item IN (1:00a) The Krusteaz Com-111213 The Krusteaz Com…" at bounding box center [779, 154] width 223 height 1307
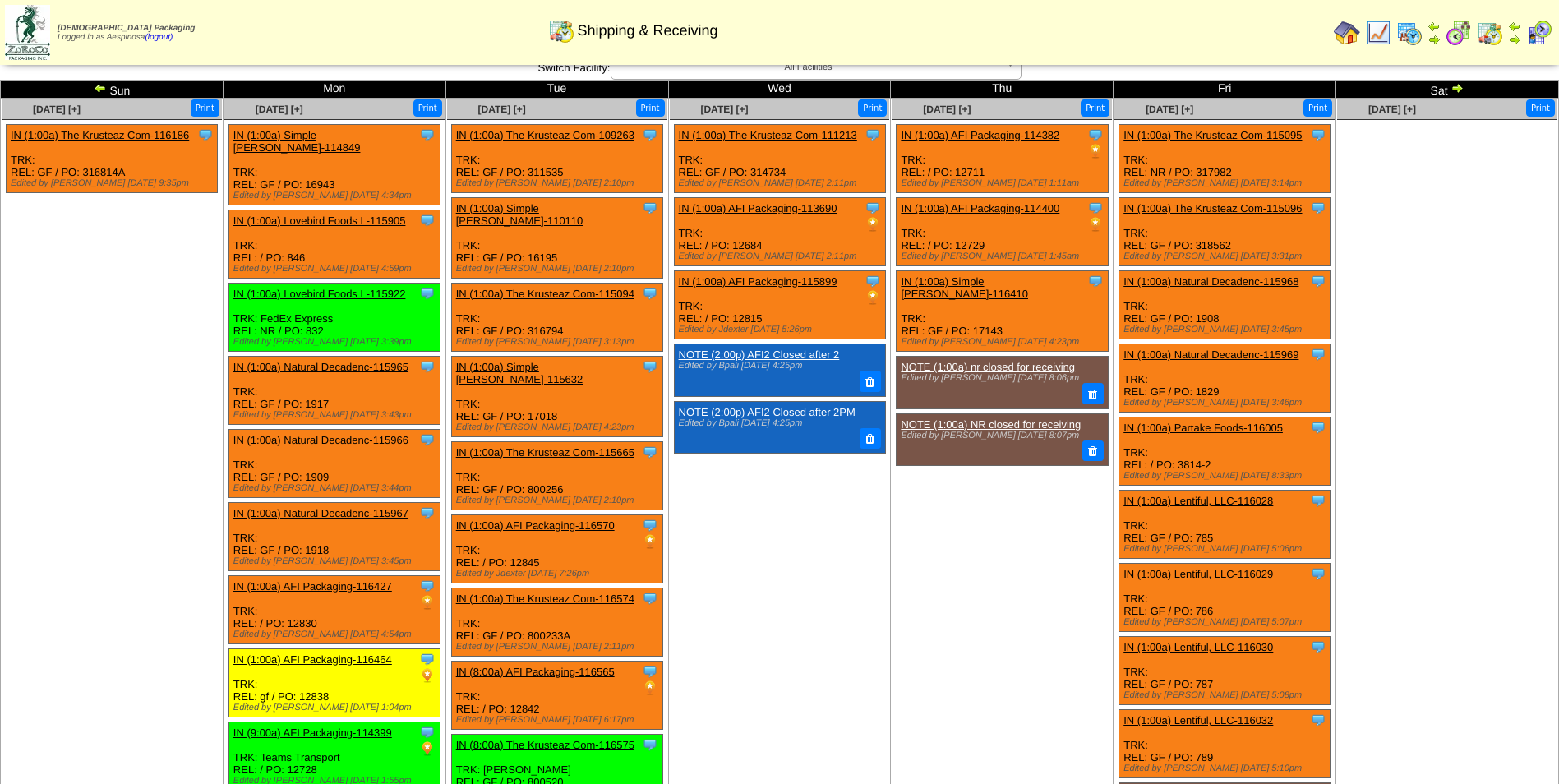
click at [351, 361] on link "IN (1:00a) Natural Decadenc-115965" at bounding box center [321, 367] width 175 height 13
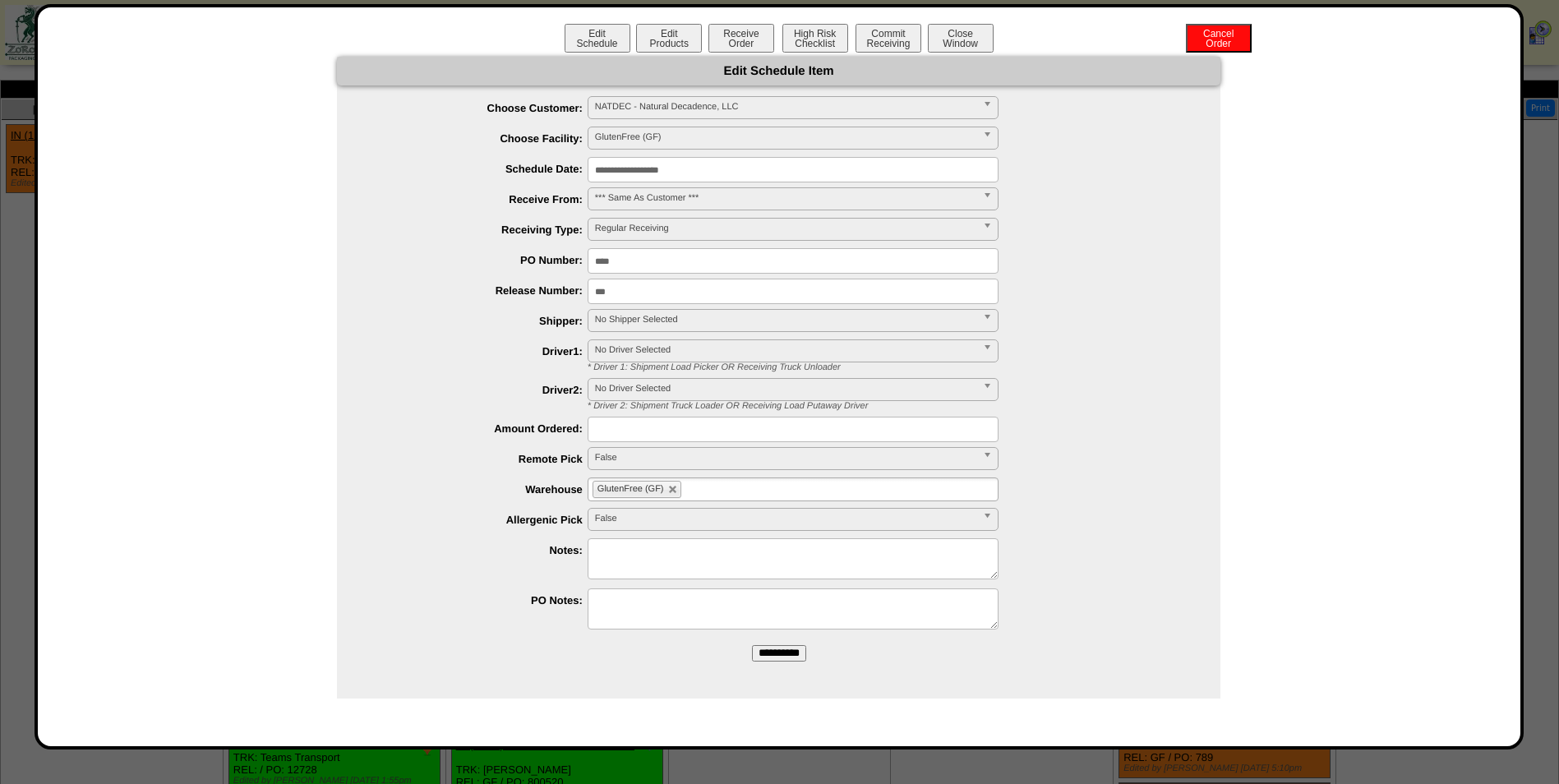
click at [646, 174] on input "**********" at bounding box center [794, 170] width 411 height 25
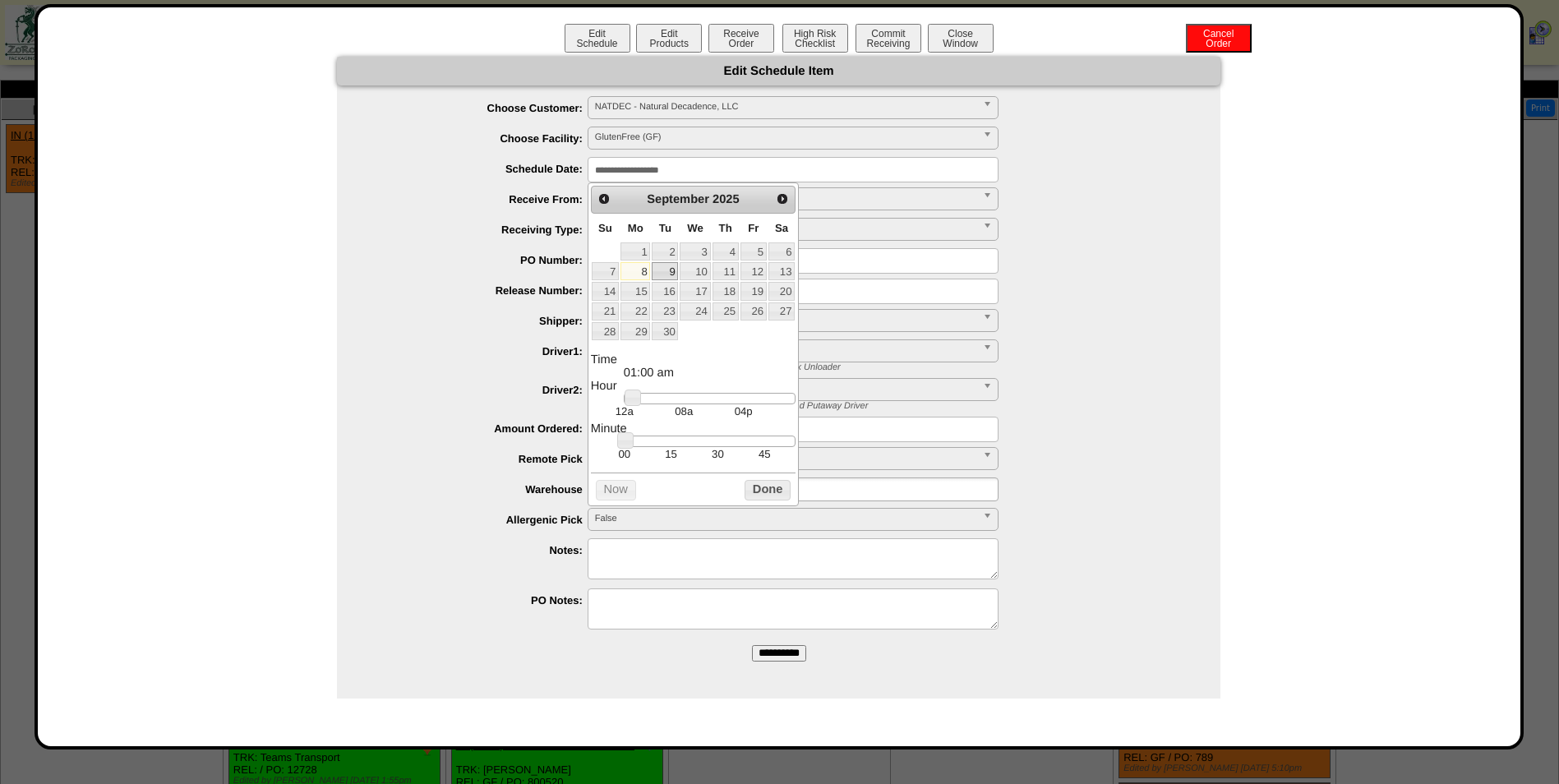
click at [661, 275] on link "9" at bounding box center [665, 271] width 26 height 18
type input "**********"
drag, startPoint x: 636, startPoint y: 407, endPoint x: 730, endPoint y: 410, distance: 94.0
click at [730, 406] on link at bounding box center [726, 398] width 16 height 16
click at [767, 499] on button "Done" at bounding box center [767, 490] width 46 height 21
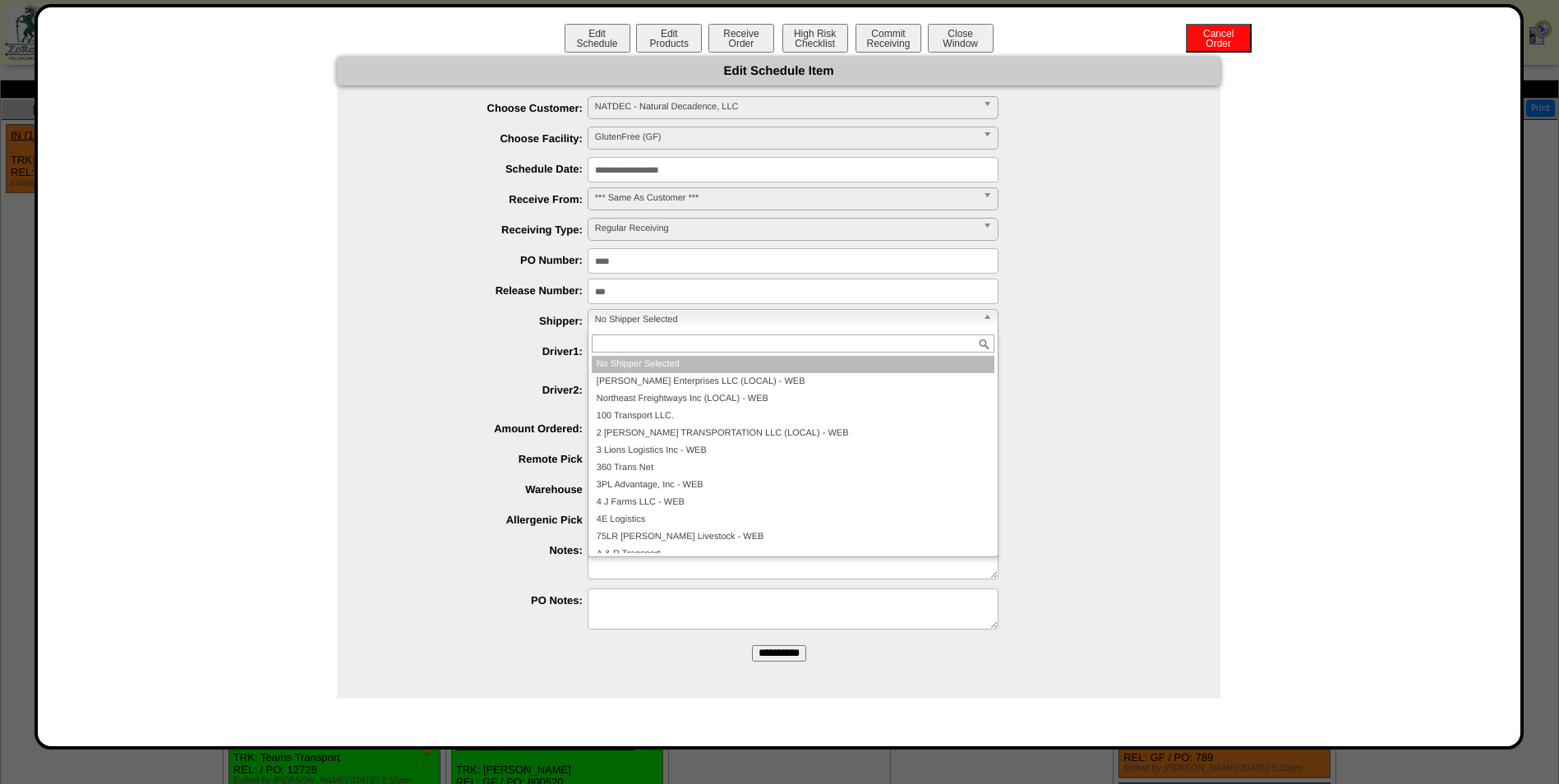
click at [665, 324] on span "No Shipper Selected" at bounding box center [786, 320] width 382 height 20
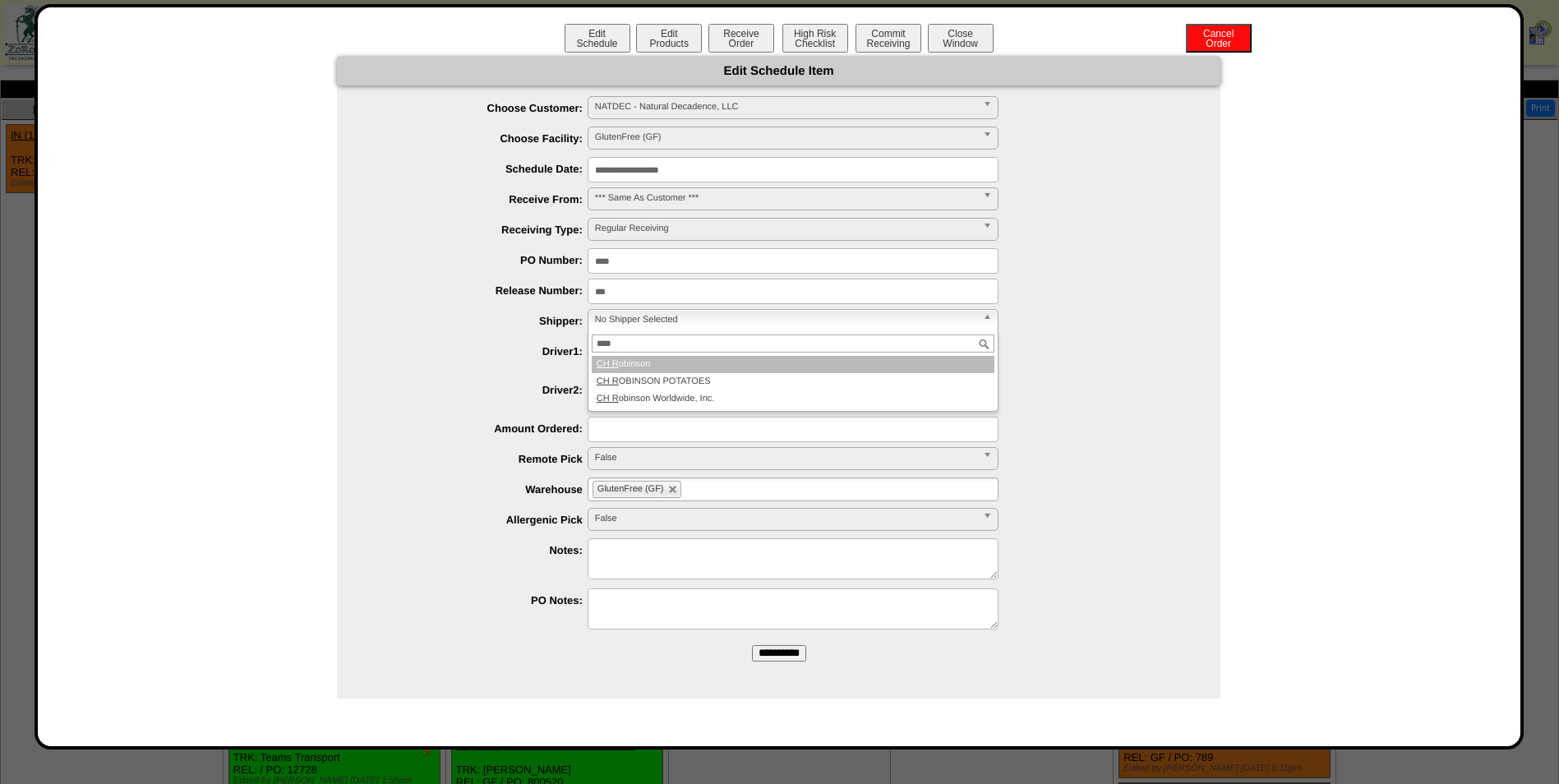
type input "****"
click at [674, 358] on li "CH R obinson" at bounding box center [793, 364] width 403 height 17
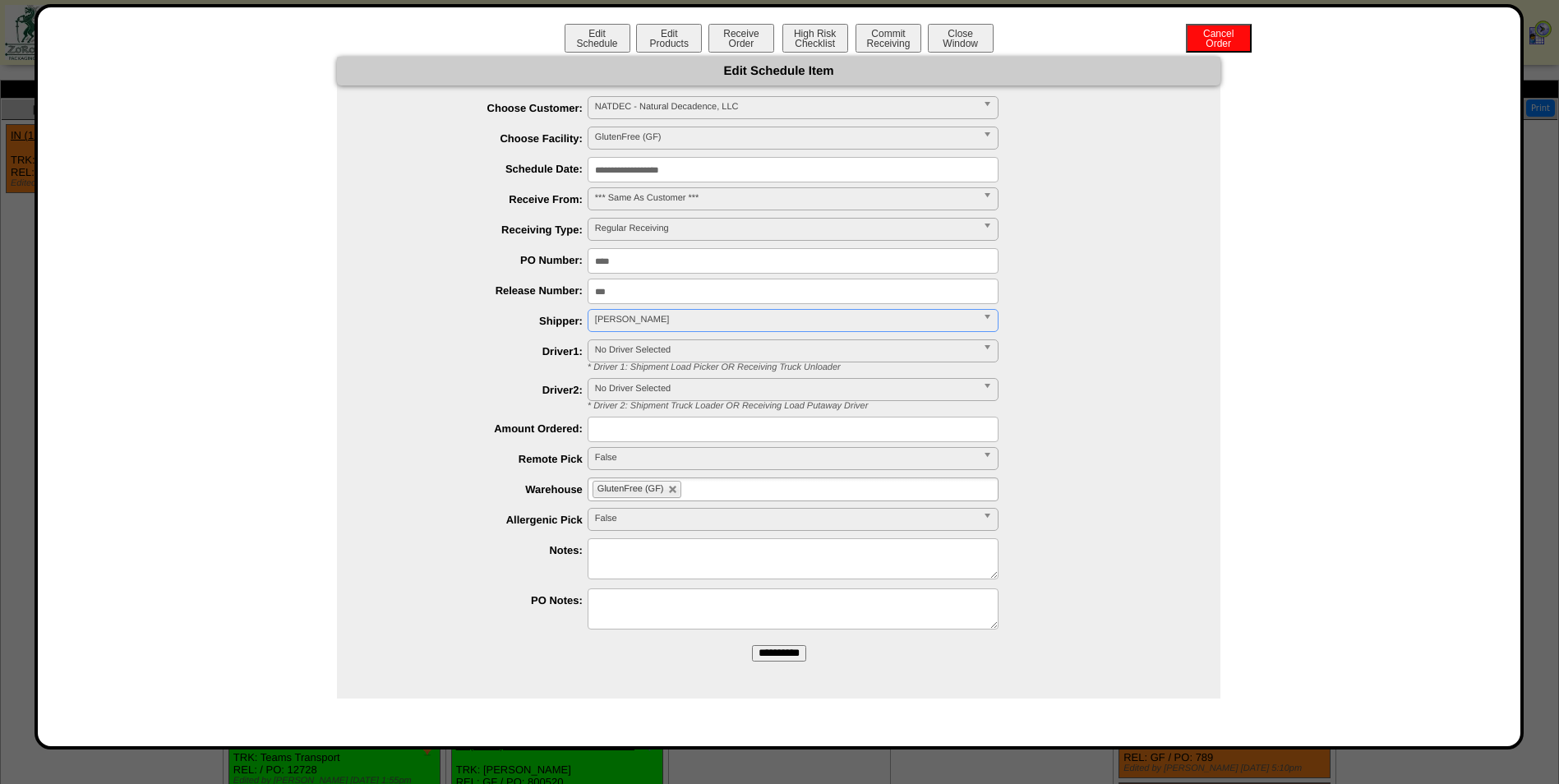
click at [785, 656] on input "**********" at bounding box center [779, 653] width 55 height 16
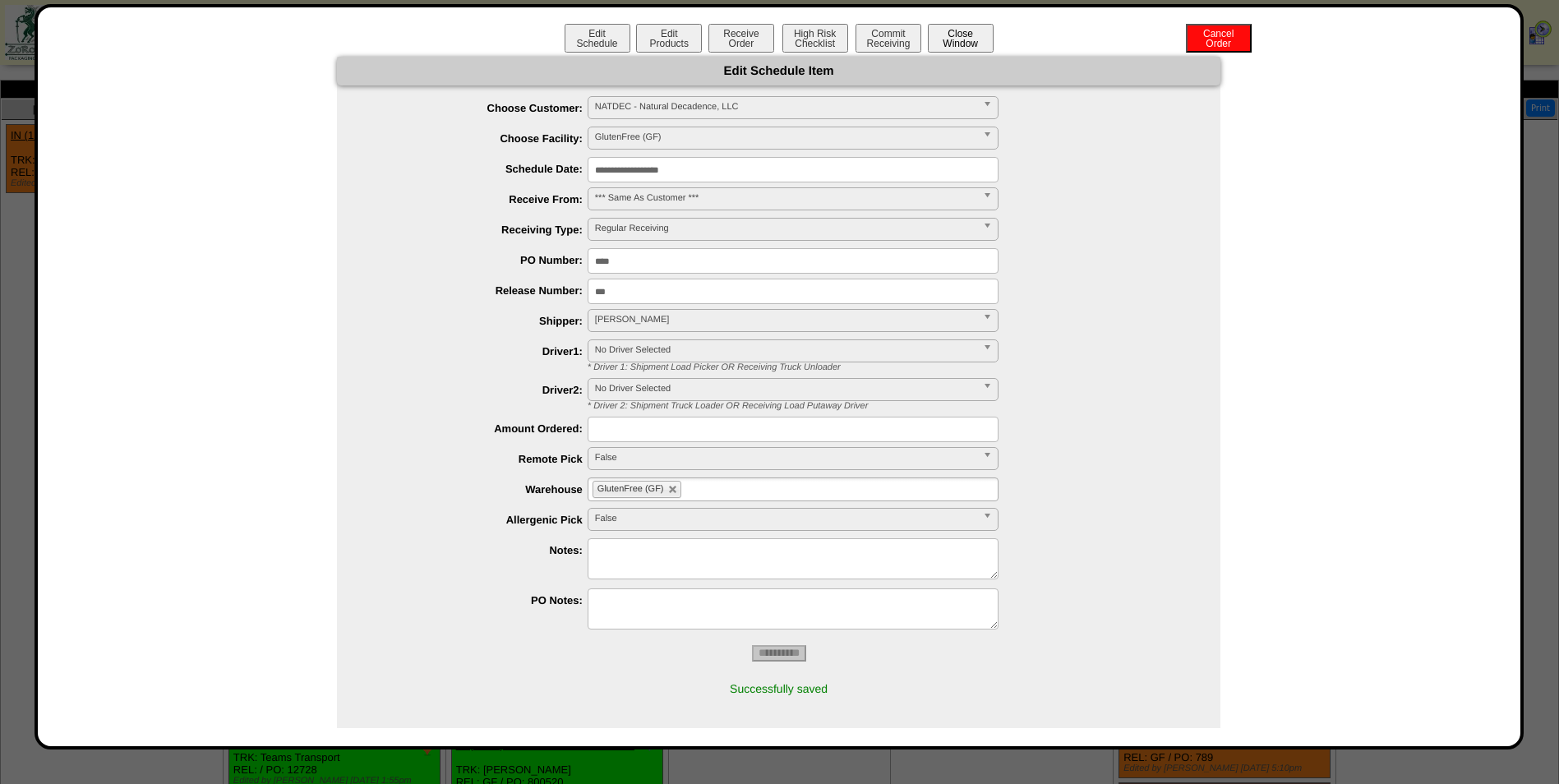
click at [965, 43] on button "Close Window" at bounding box center [961, 38] width 65 height 29
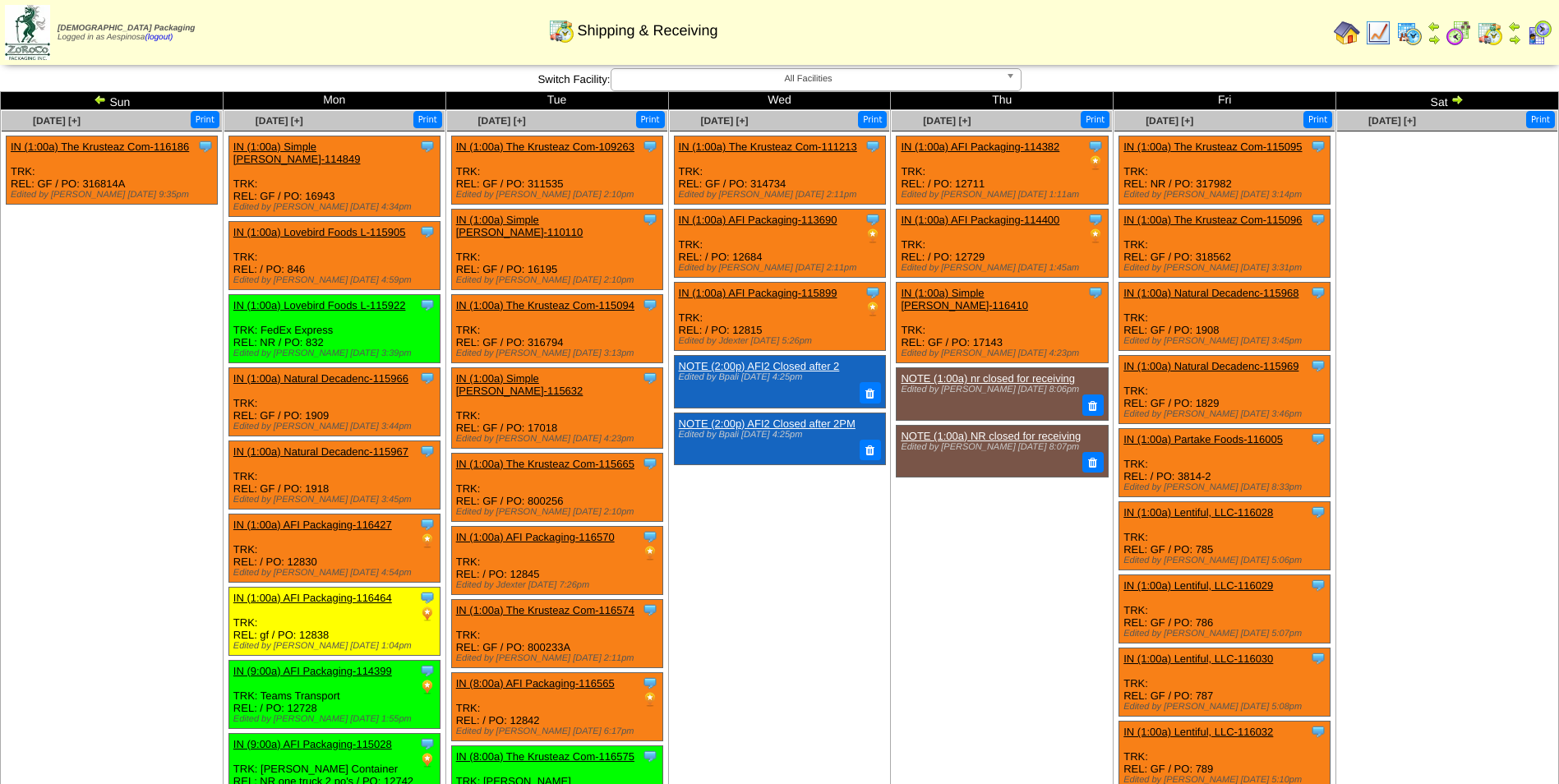
click at [785, 654] on td "[DATE] [+] Print Clone Item IN (1:00a) The Krusteaz Com-111213 The Krusteaz Com…" at bounding box center [779, 769] width 223 height 1319
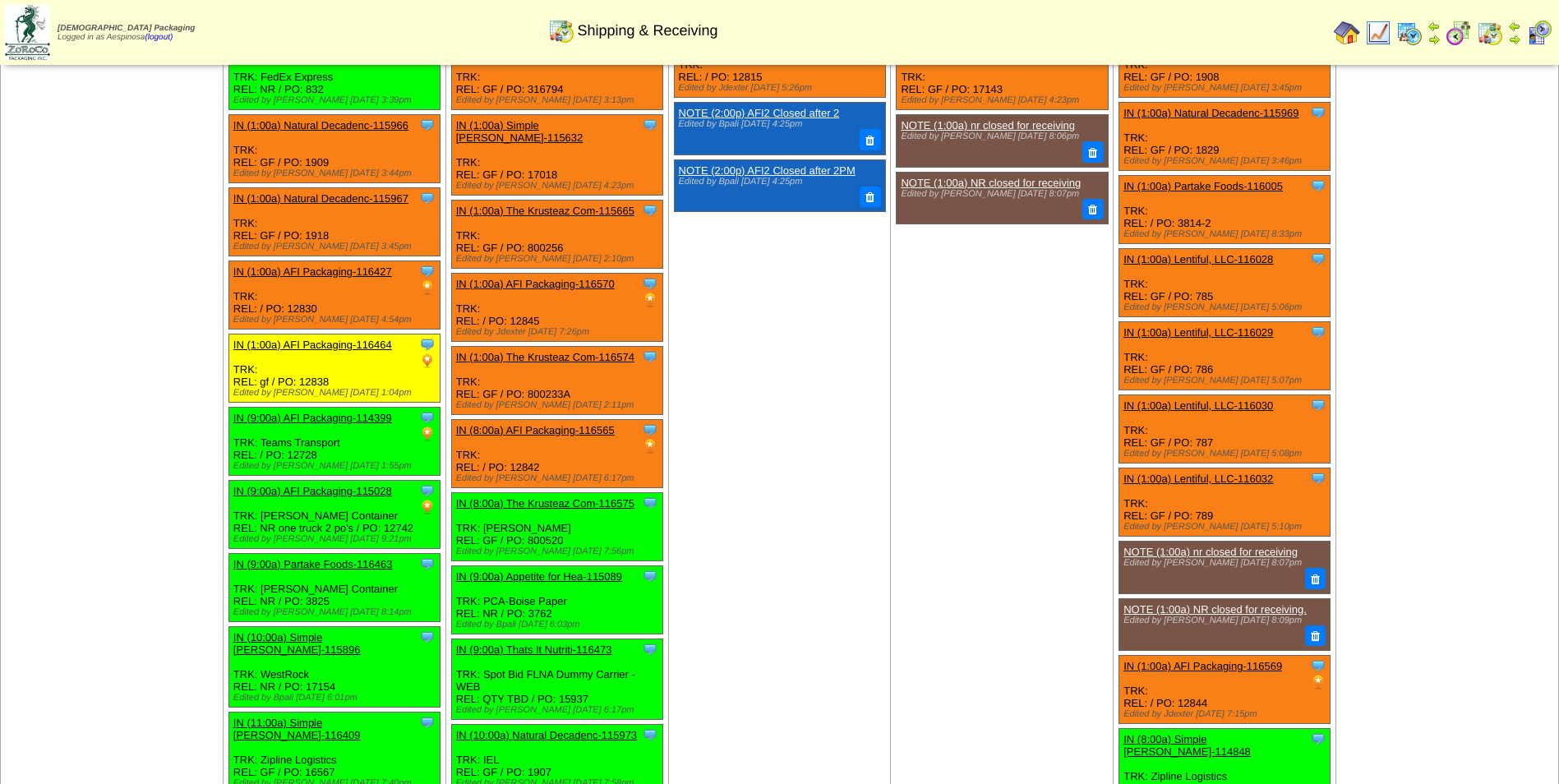
scroll to position [247, 0]
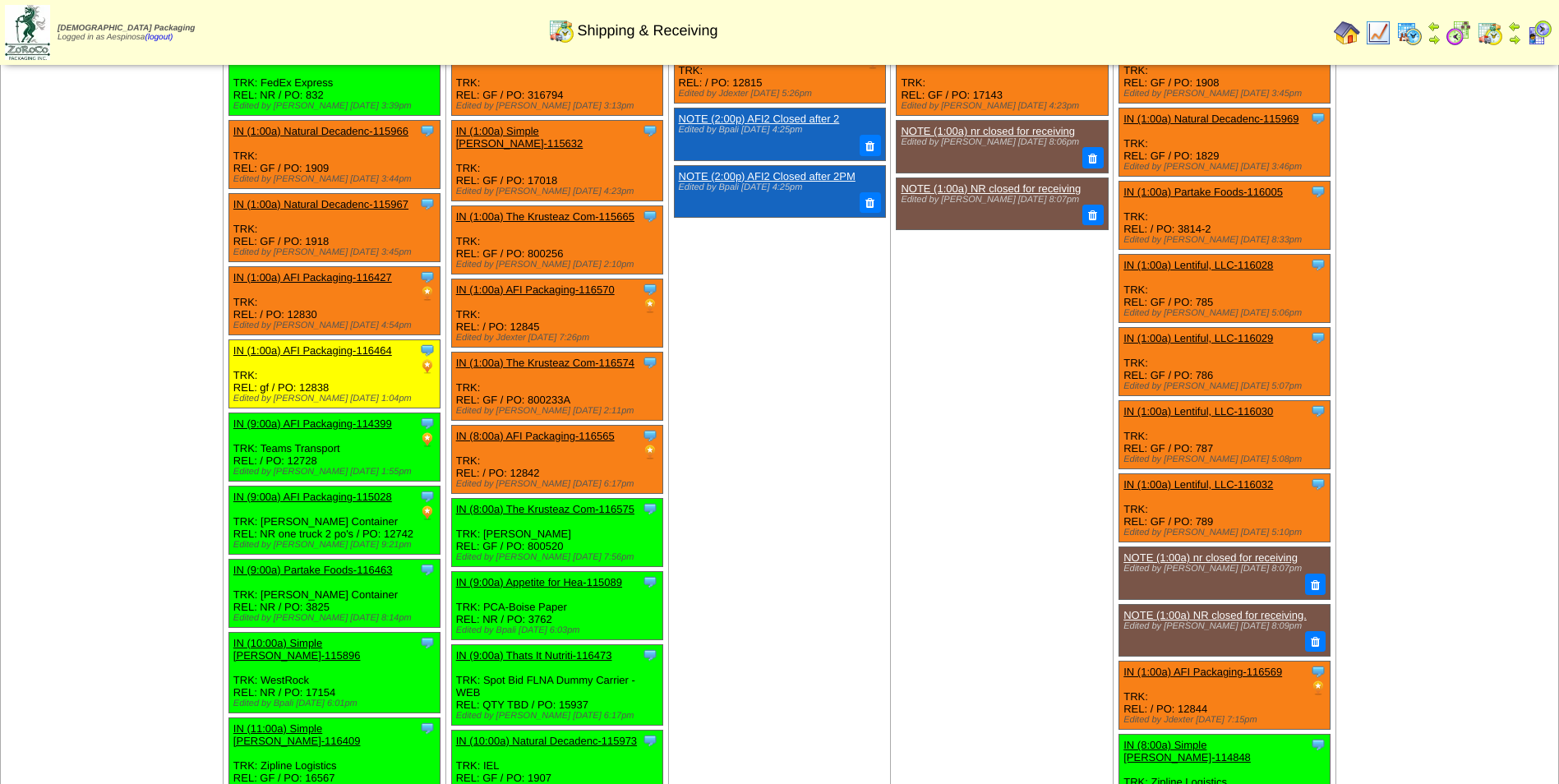
click at [803, 422] on td "[DATE] [+] Print Clone Item IN (1:00a) The Krusteaz Com-111213 The Krusteaz Com…" at bounding box center [779, 522] width 223 height 1319
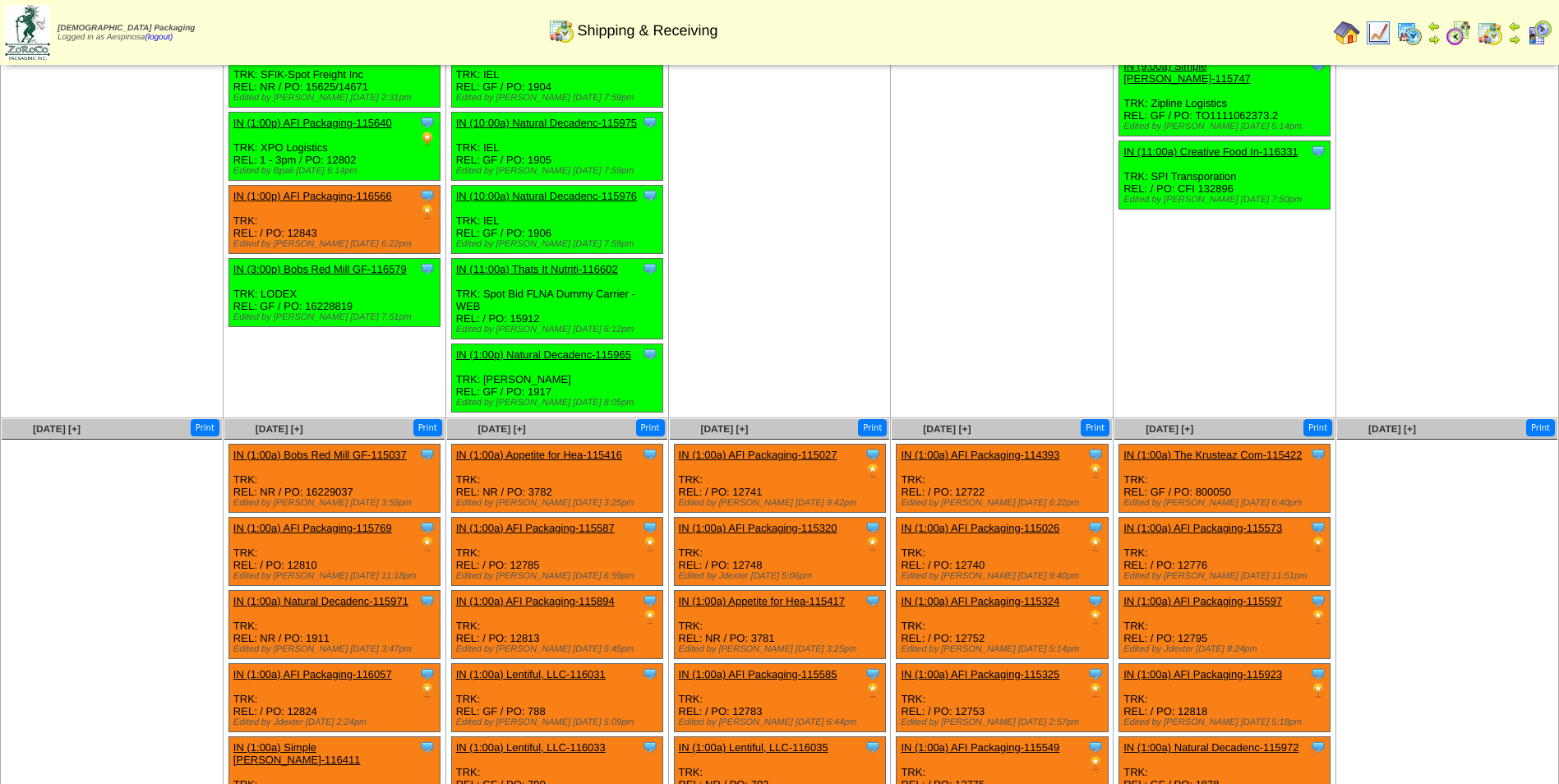
scroll to position [1009, 0]
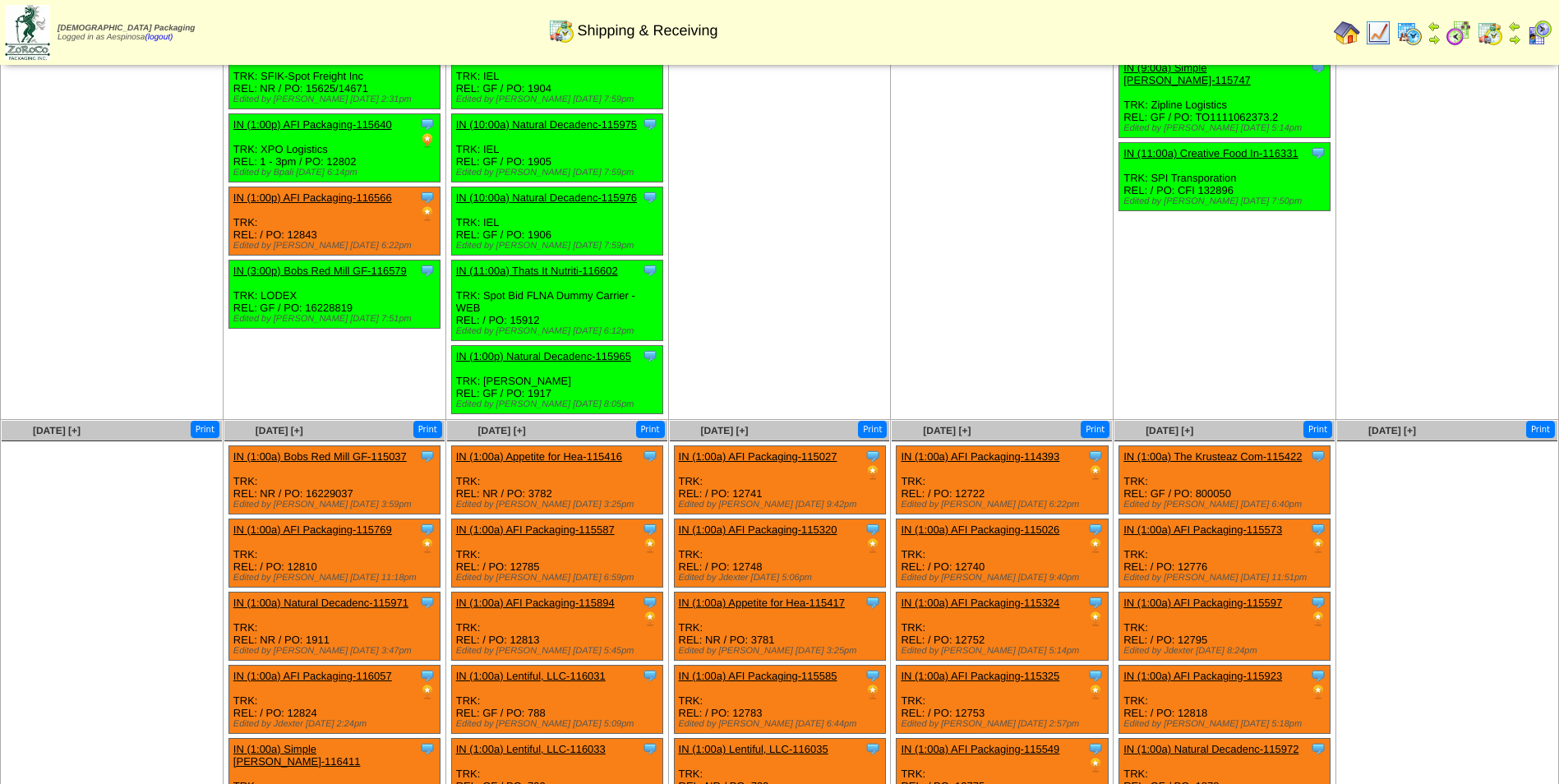
click at [566, 350] on link "IN (1:00p) Natural Decadenc-115965" at bounding box center [544, 356] width 175 height 13
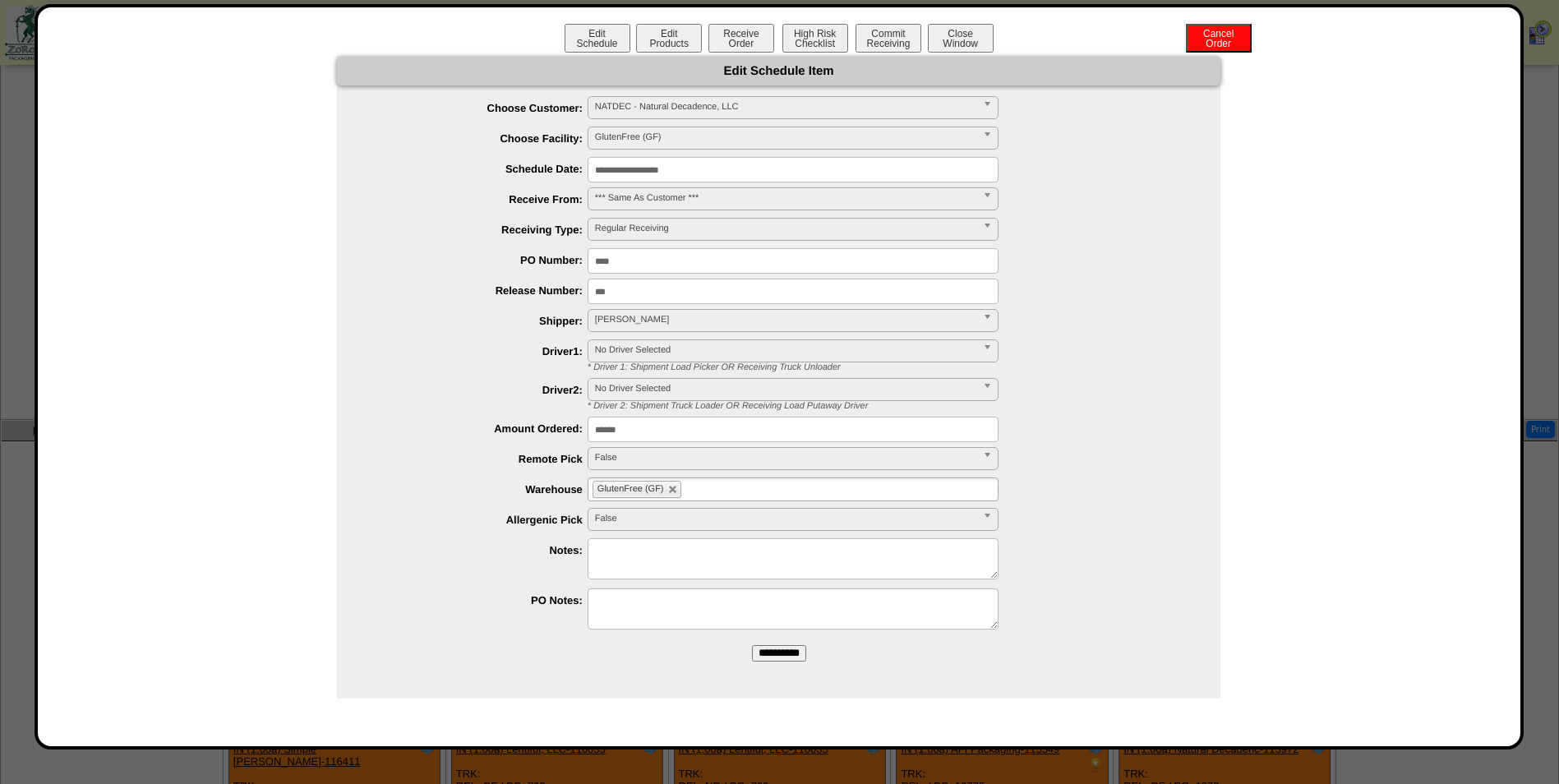
click at [631, 172] on input "**********" at bounding box center [794, 170] width 411 height 25
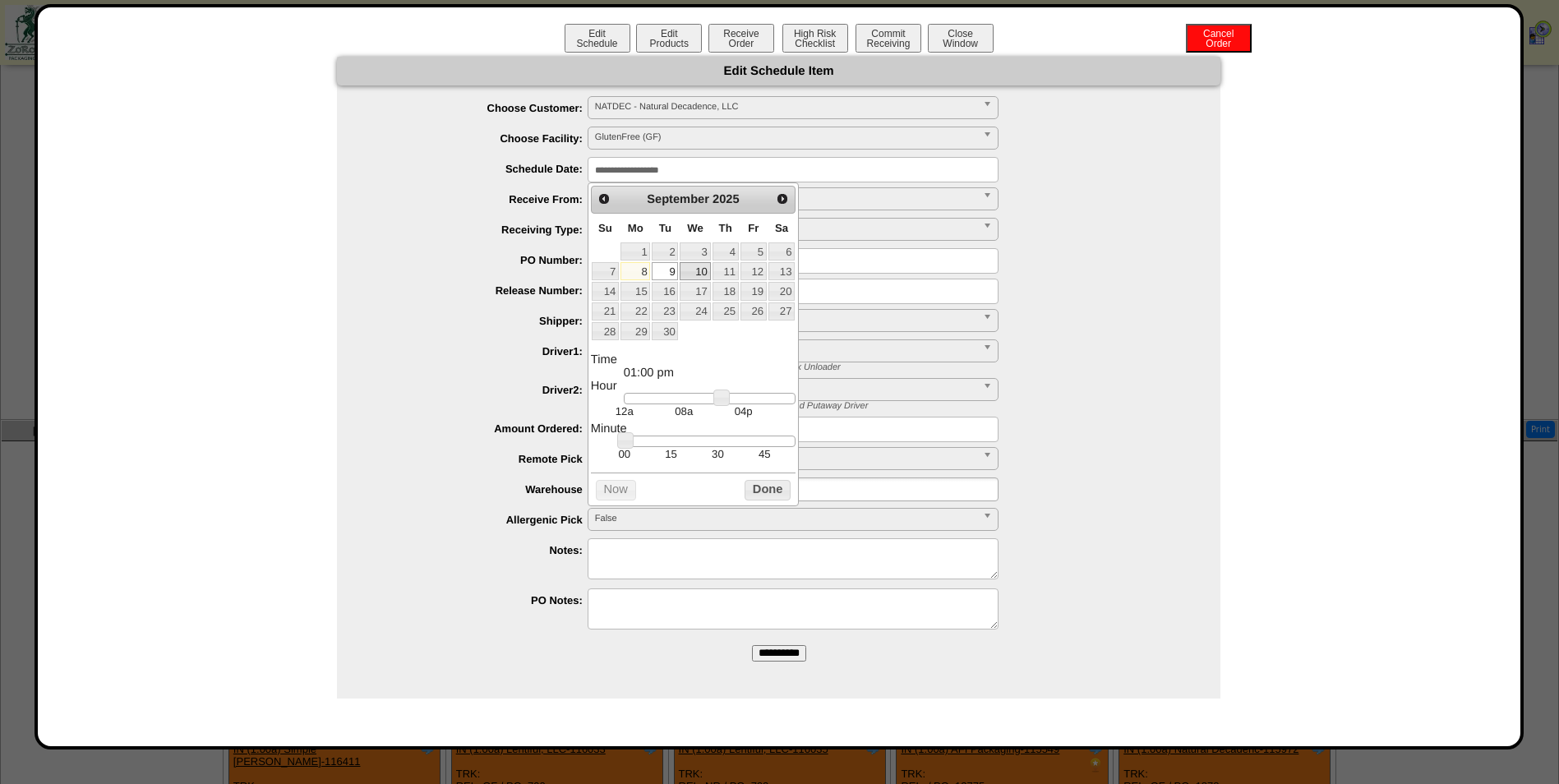
click at [697, 272] on link "10" at bounding box center [695, 271] width 30 height 18
type input "**********"
drag, startPoint x: 724, startPoint y: 404, endPoint x: 687, endPoint y: 407, distance: 37.1
click at [687, 406] on link at bounding box center [686, 398] width 16 height 16
click at [771, 496] on button "Done" at bounding box center [767, 490] width 46 height 21
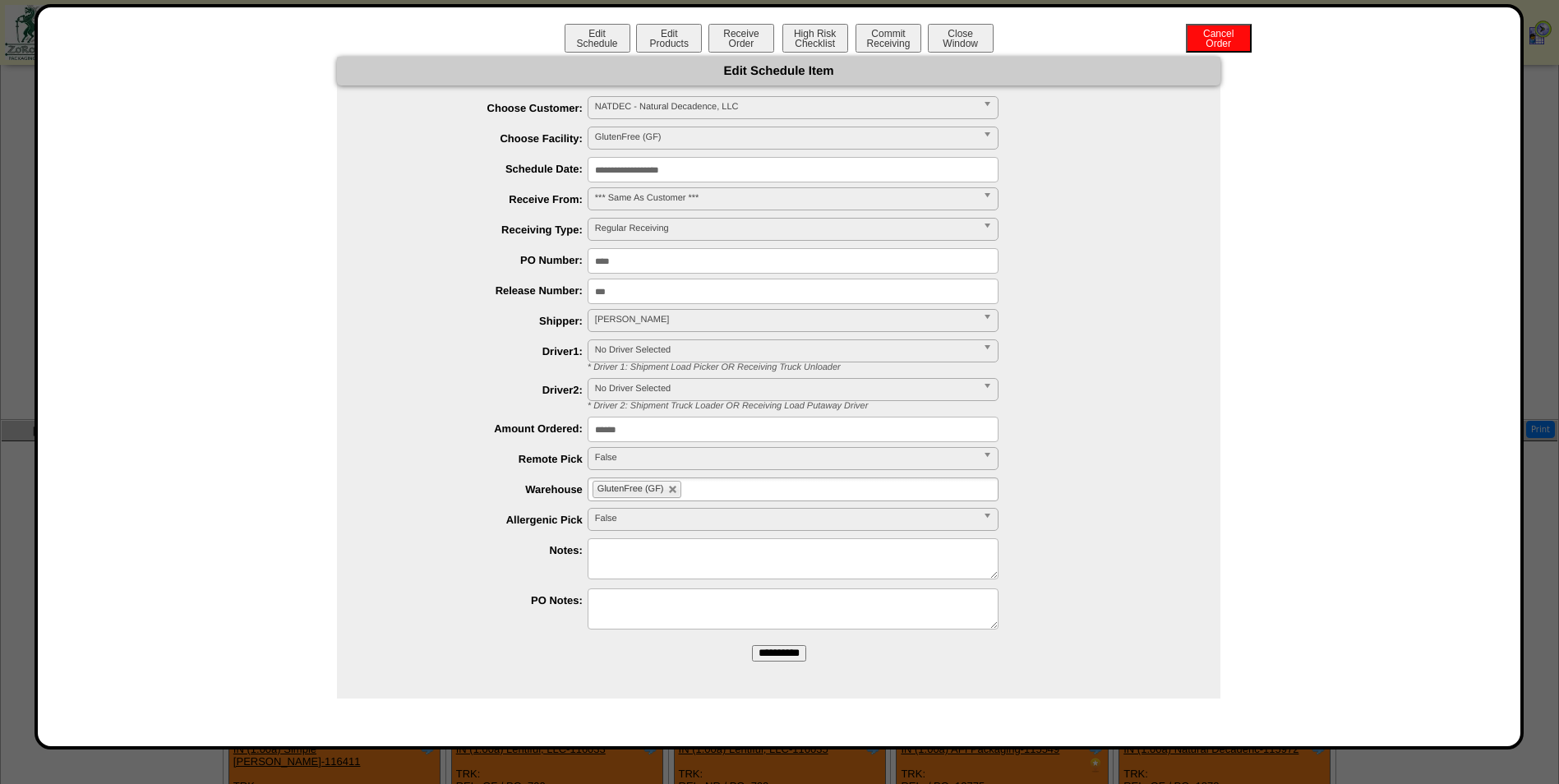
click at [777, 641] on form "**********" at bounding box center [779, 364] width 884 height 617
click at [784, 651] on input "**********" at bounding box center [779, 653] width 55 height 16
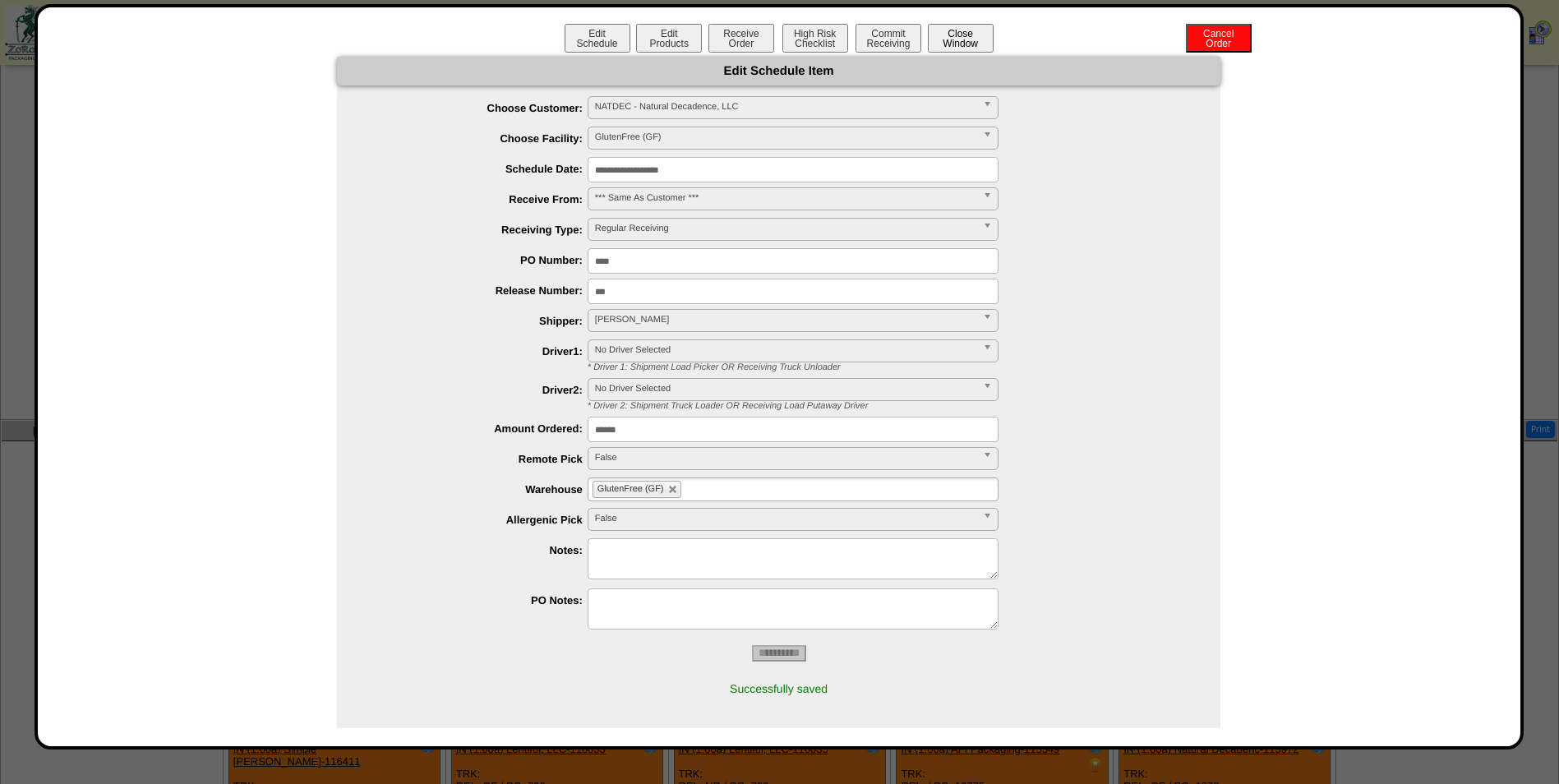
click at [950, 52] on button "Close Window" at bounding box center [961, 38] width 65 height 29
